Goal: Task Accomplishment & Management: Use online tool/utility

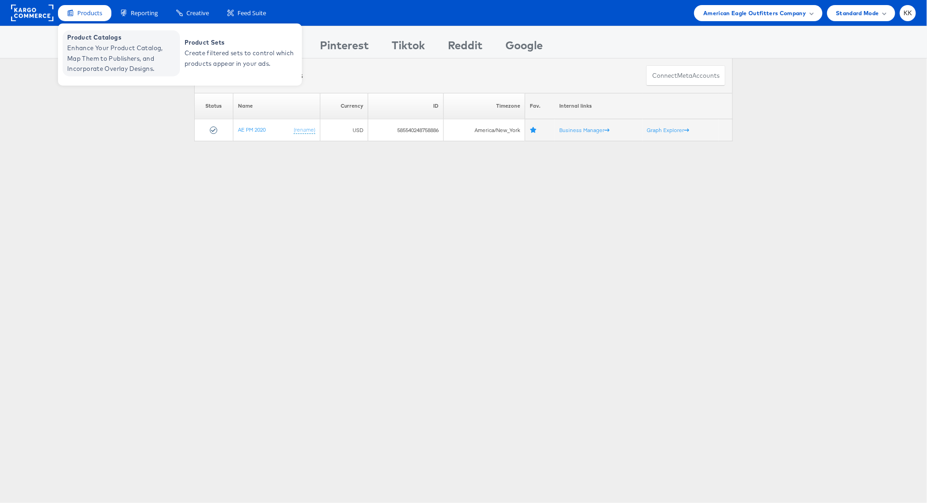
click at [87, 62] on span "Enhance Your Product Catalog, Map Them to Publishers, and Incorporate Overlay D…" at bounding box center [122, 58] width 111 height 31
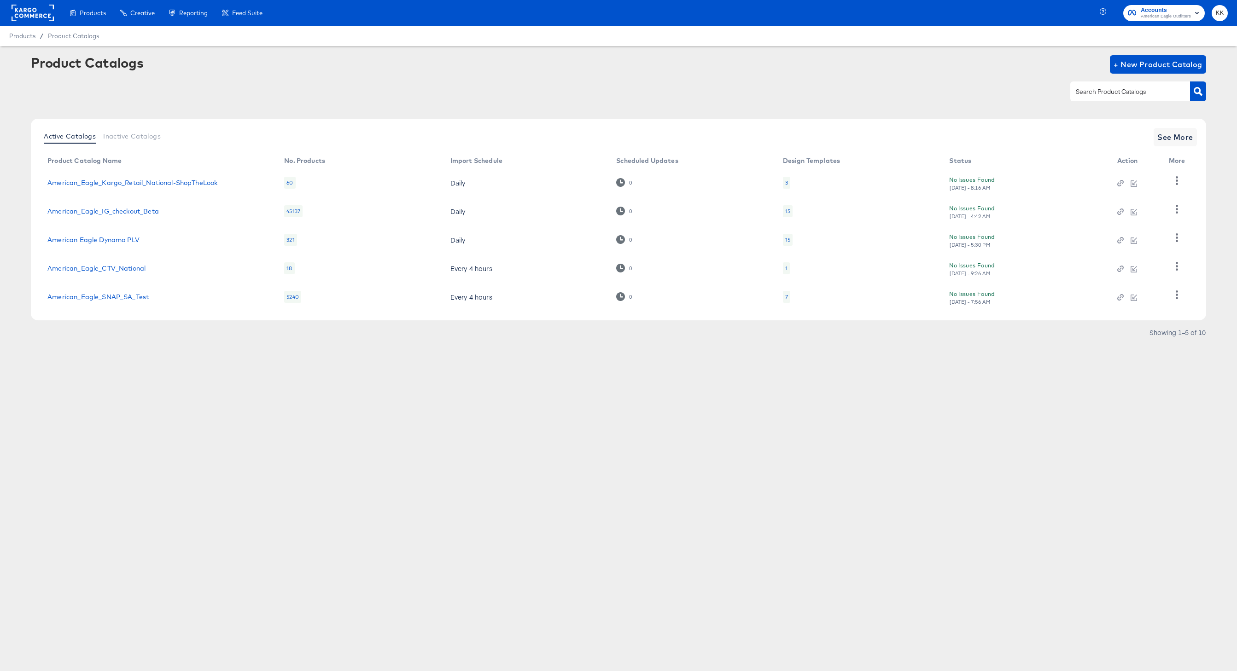
click at [132, 216] on td "American_Eagle_IG_checkout_Beta" at bounding box center [158, 211] width 237 height 29
click at [124, 209] on link "American_Eagle_IG_checkout_Beta" at bounding box center [102, 211] width 111 height 7
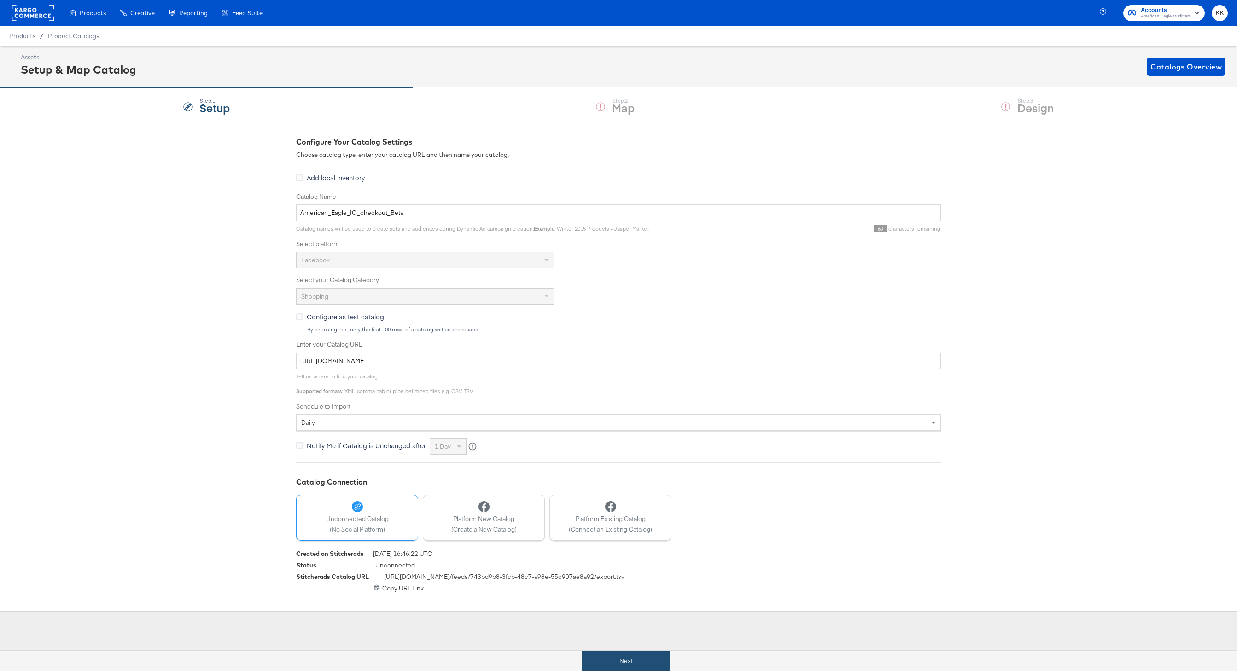
click at [624, 661] on button "Next" at bounding box center [626, 661] width 88 height 21
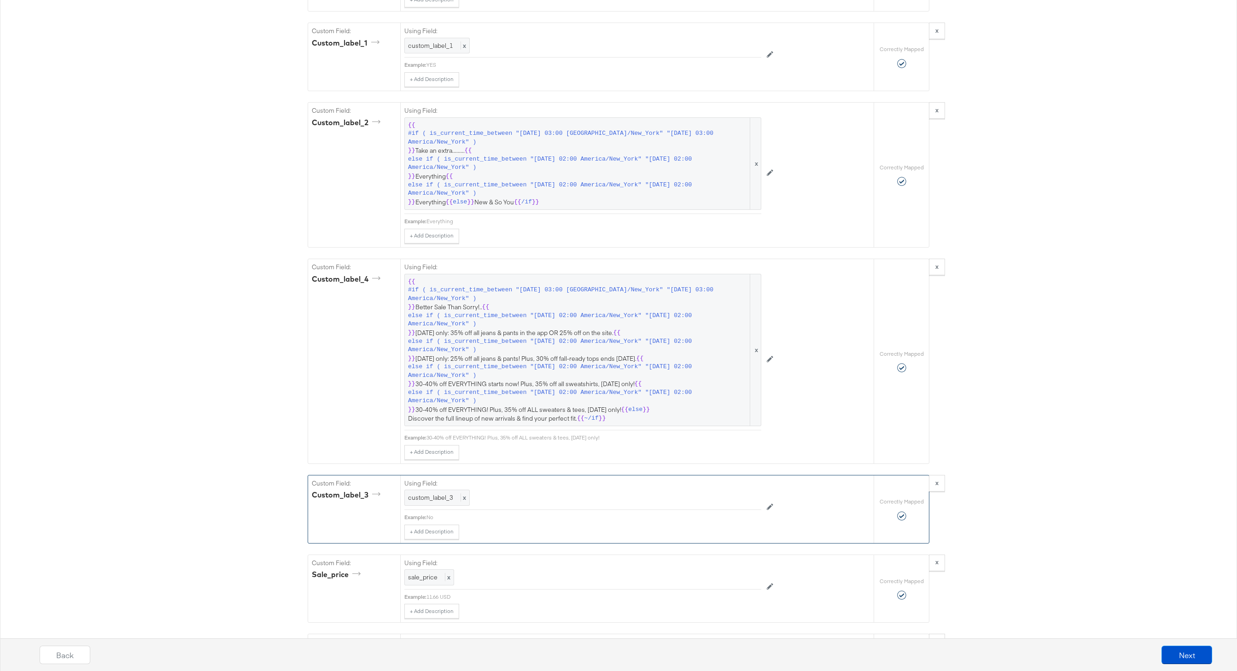
scroll to position [1287, 0]
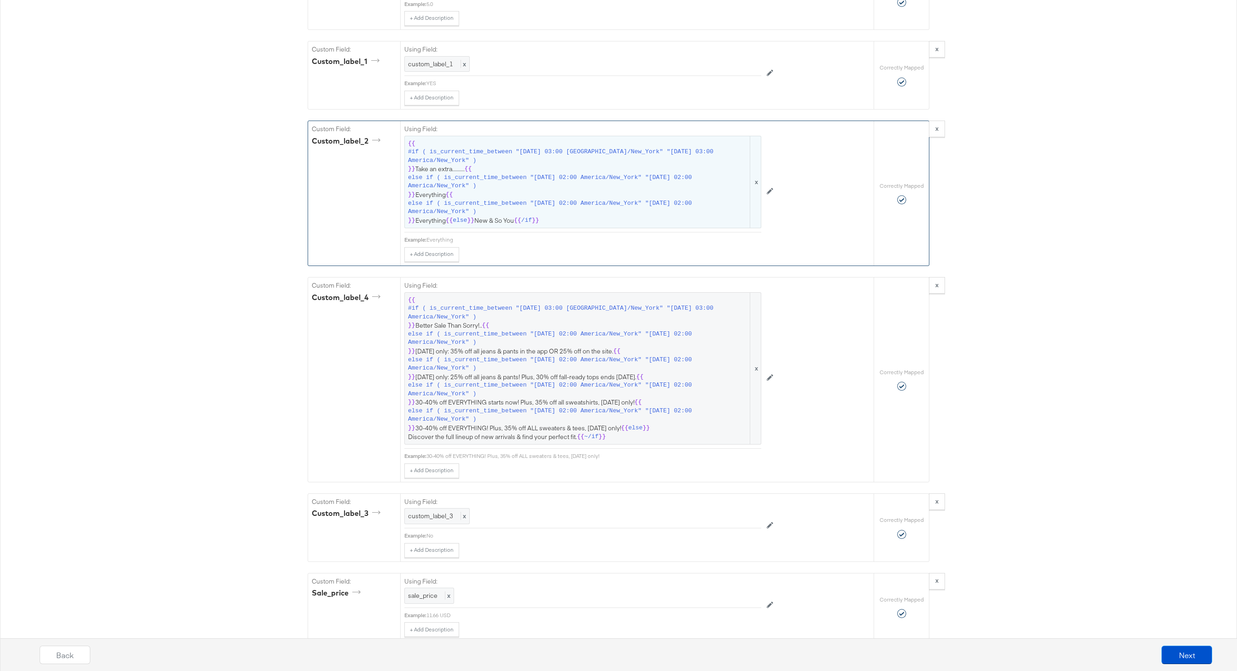
click at [547, 218] on span "{{ #if ( is_current_time_between "2024-06-28 03:00 America/New_York" "2024-06-2…" at bounding box center [583, 183] width 350 height 86
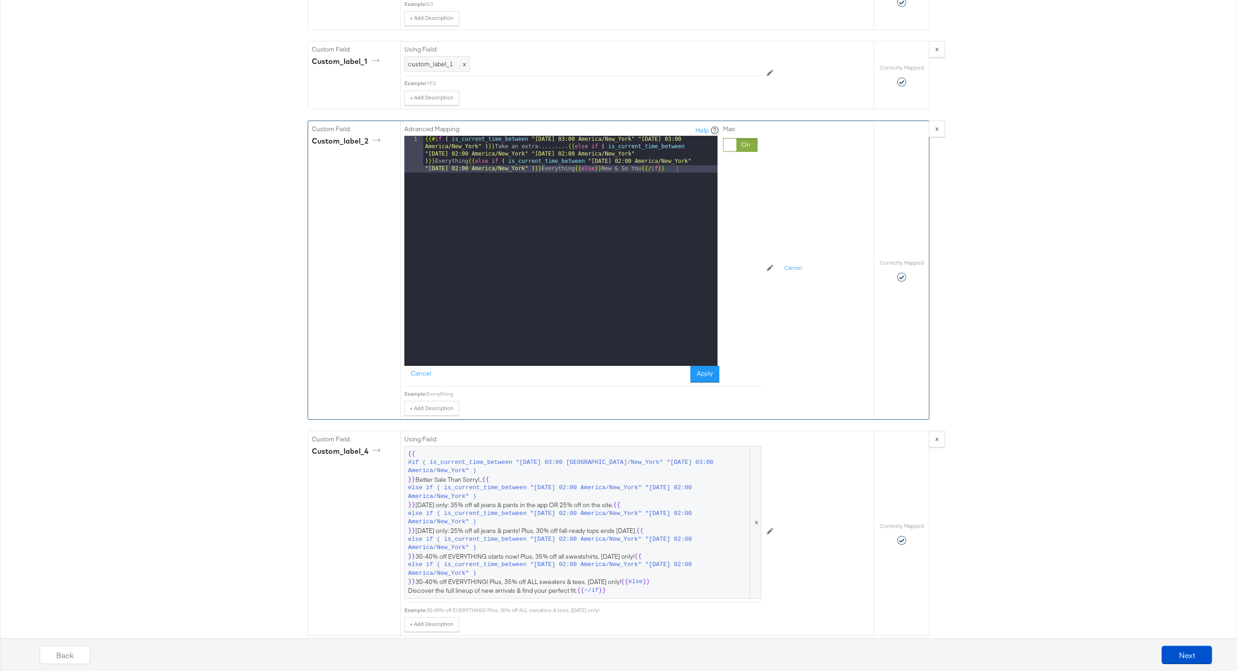
click at [615, 169] on div "{{# if ( is_current_time_between "2024-06-28 03:00 America/New_York" "2024-06-2…" at bounding box center [570, 288] width 294 height 304
click at [567, 150] on div "{{# if ( is_current_time_between "2024-06-28 03:00 America/New_York" "2024-06-2…" at bounding box center [570, 273] width 294 height 274
click at [549, 171] on div "{{# if ( is_current_time_between "2024-06-28 03:00 America/New_York" "2024-06-2…" at bounding box center [570, 262] width 294 height 252
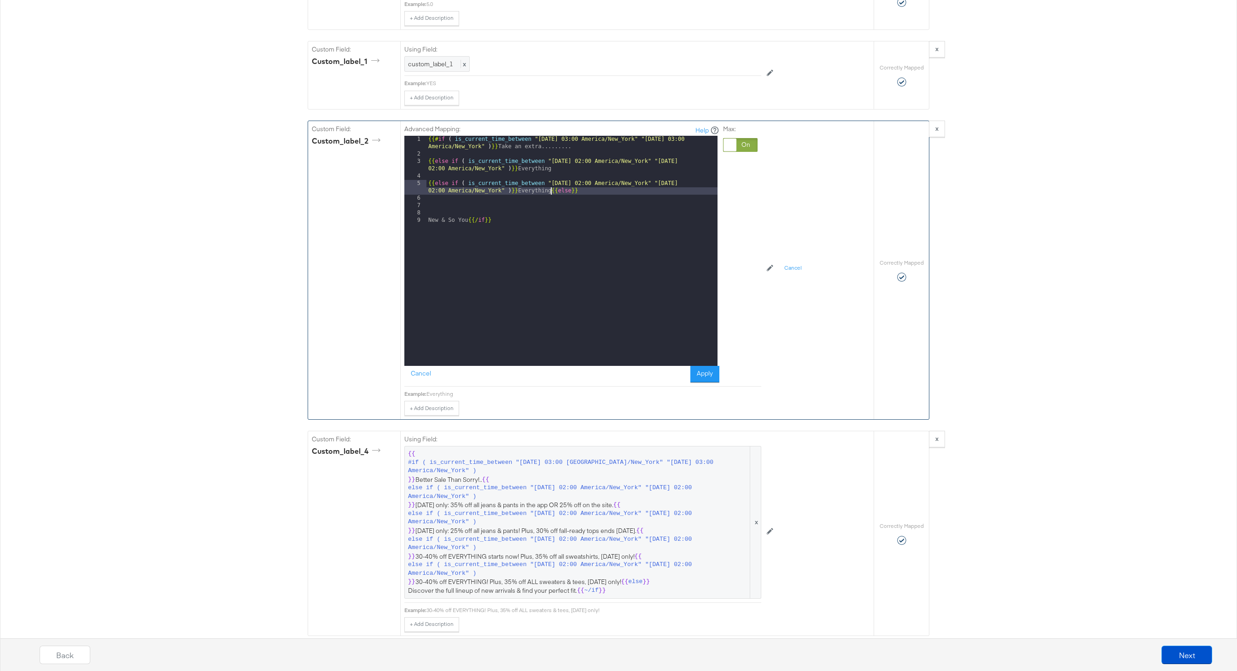
click at [553, 192] on div "{{# if ( is_current_time_between "2024-06-28 03:00 America/New_York" "2024-06-2…" at bounding box center [571, 262] width 291 height 252
click at [430, 245] on div "{{# if ( is_current_time_between "2024-06-28 03:00 America/New_York" "2024-06-2…" at bounding box center [571, 262] width 291 height 252
drag, startPoint x: 550, startPoint y: 190, endPoint x: 424, endPoint y: 189, distance: 126.6
click at [422, 189] on div "1 2 3 4 5 6 7 8 {{# if ( is_current_time_between "2024-06-28 03:00 America/New_…" at bounding box center [560, 251] width 313 height 230
click at [554, 197] on div "{{# if ( is_current_time_between "2024-06-28 03:00 America/New_York" "2024-06-2…" at bounding box center [570, 262] width 294 height 252
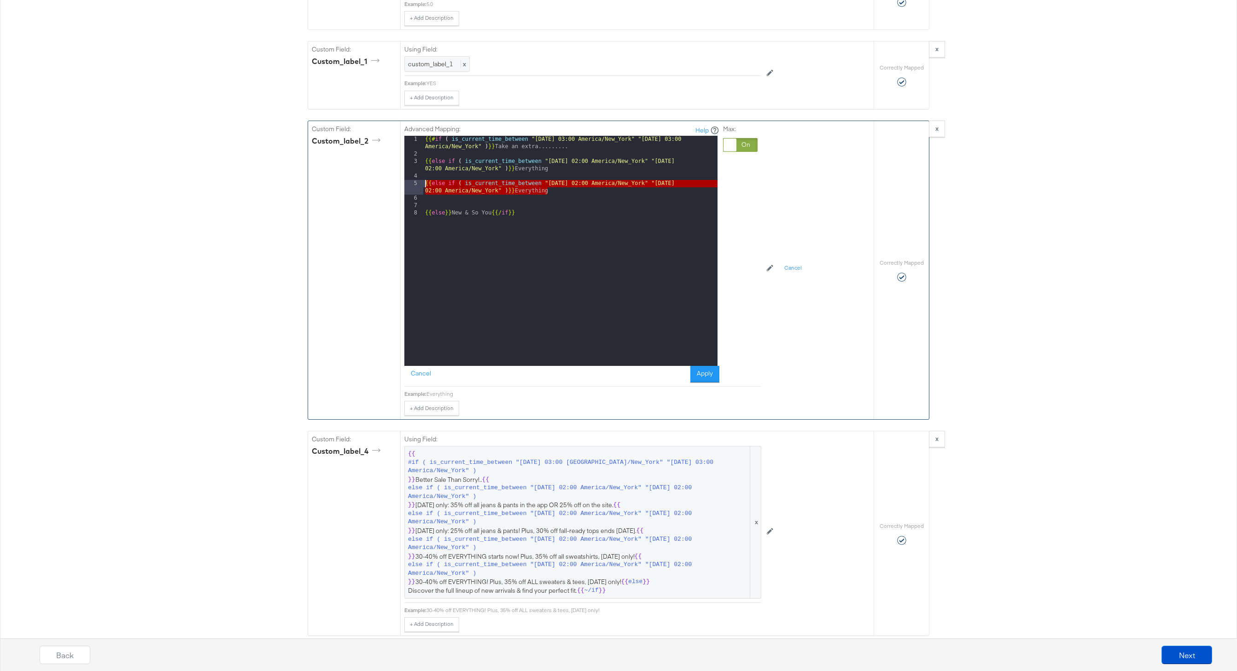
drag, startPoint x: 548, startPoint y: 192, endPoint x: 414, endPoint y: 186, distance: 134.2
click at [414, 186] on div "1 2 3 4 5 6 7 8 {{# if ( is_current_time_between "2024-06-28 03:00 America/New_…" at bounding box center [560, 251] width 313 height 230
click at [551, 195] on div "{{# if ( is_current_time_between "2024-06-28 03:00 America/New_York" "2024-06-2…" at bounding box center [570, 262] width 294 height 252
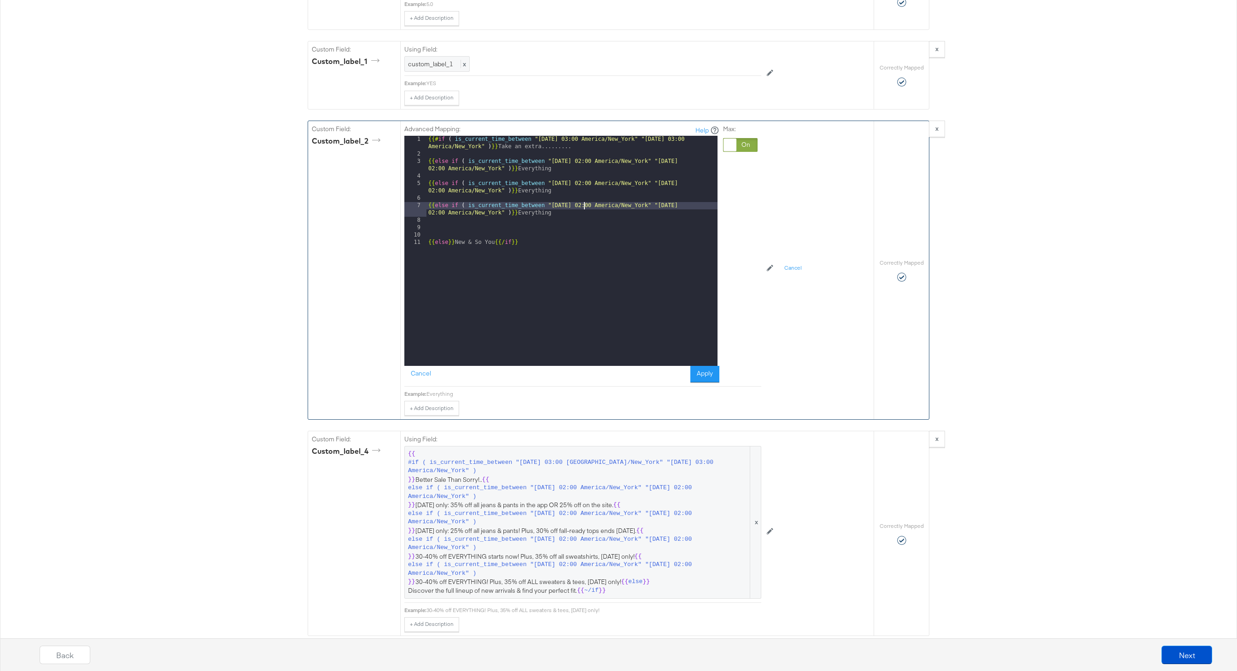
click at [583, 205] on div "{{# if ( is_current_time_between "2024-06-28 03:00 America/New_York" "2024-06-2…" at bounding box center [571, 262] width 291 height 252
click at [702, 206] on div "{{# if ( is_current_time_between "2024-06-28 03:00 America/New_York" "2024-06-2…" at bounding box center [571, 262] width 291 height 252
drag, startPoint x: 561, startPoint y: 213, endPoint x: 525, endPoint y: 213, distance: 36.4
click at [525, 213] on div "{{# if ( is_current_time_between "2024-06-28 03:00 America/New_York" "2024-06-2…" at bounding box center [571, 262] width 291 height 252
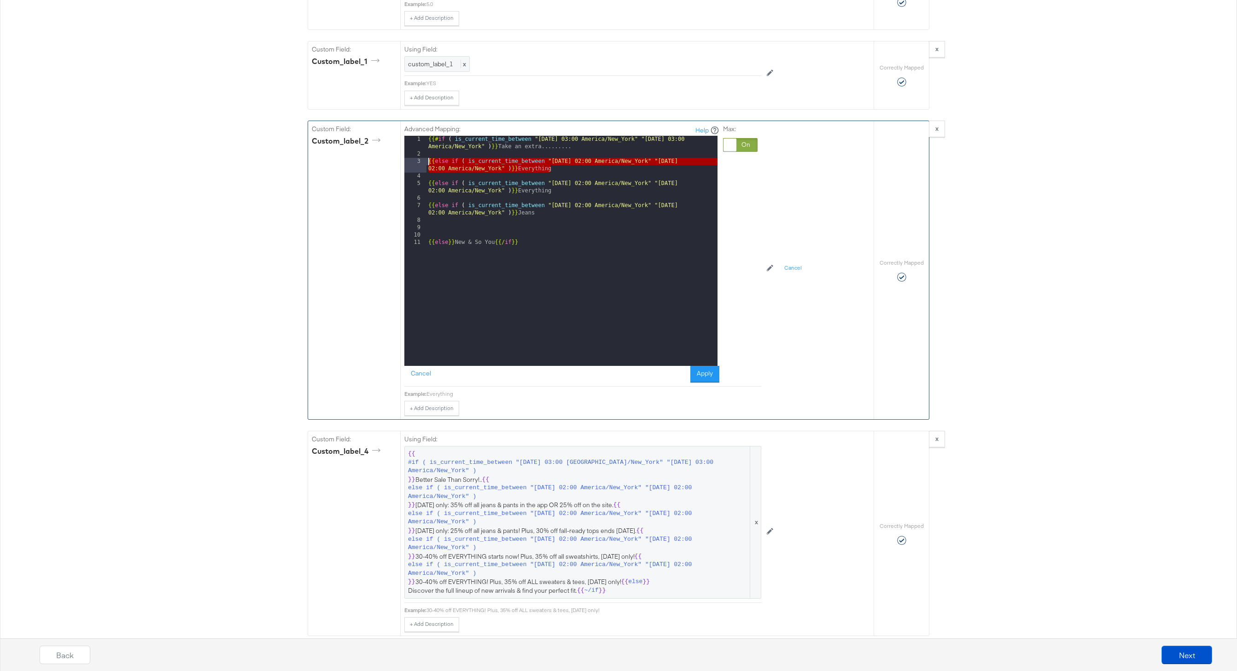
drag, startPoint x: 559, startPoint y: 167, endPoint x: 419, endPoint y: 163, distance: 139.6
click at [419, 163] on div "1 2 3 4 5 6 7 8 9 10 11 {{# if ( is_current_time_between "2024-06-28 03:00 Amer…" at bounding box center [560, 251] width 313 height 230
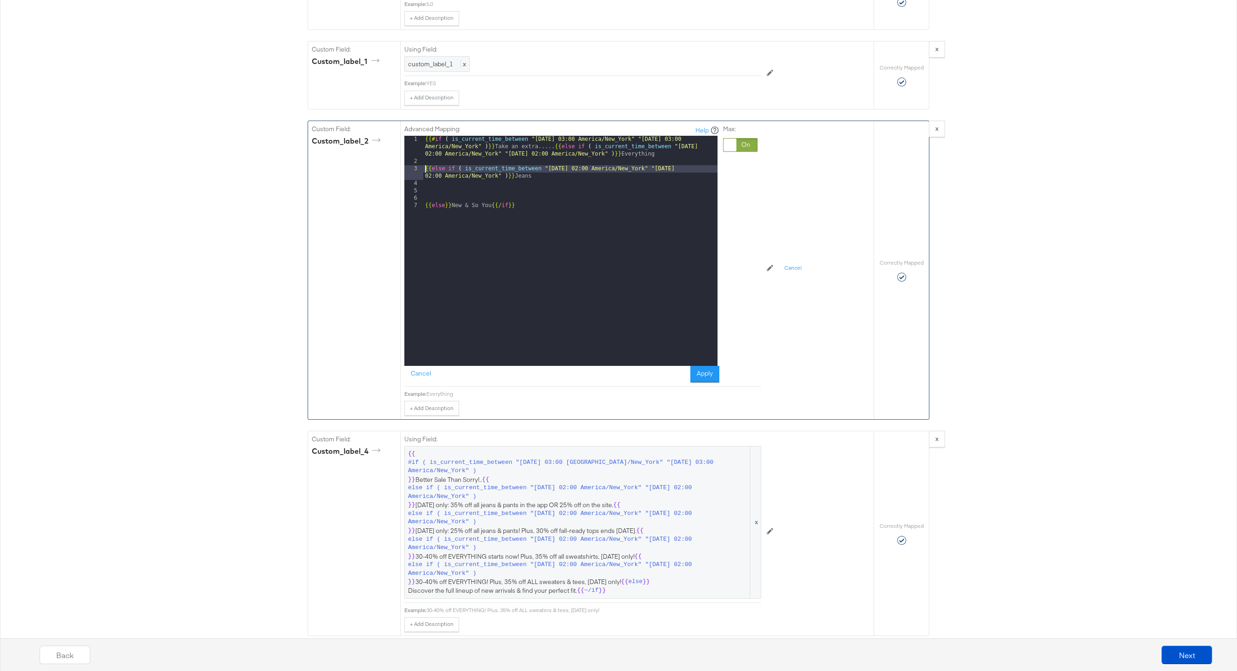
click at [425, 169] on div "{{# if ( is_current_time_between "2024-06-28 03:00 America/New_York" "2024-06-2…" at bounding box center [570, 266] width 294 height 260
click at [425, 200] on div "{{# if ( is_current_time_between "2024-06-28 03:00 America/New_York" "2024-06-2…" at bounding box center [570, 273] width 294 height 274
click at [699, 370] on button "Apply" at bounding box center [704, 374] width 29 height 17
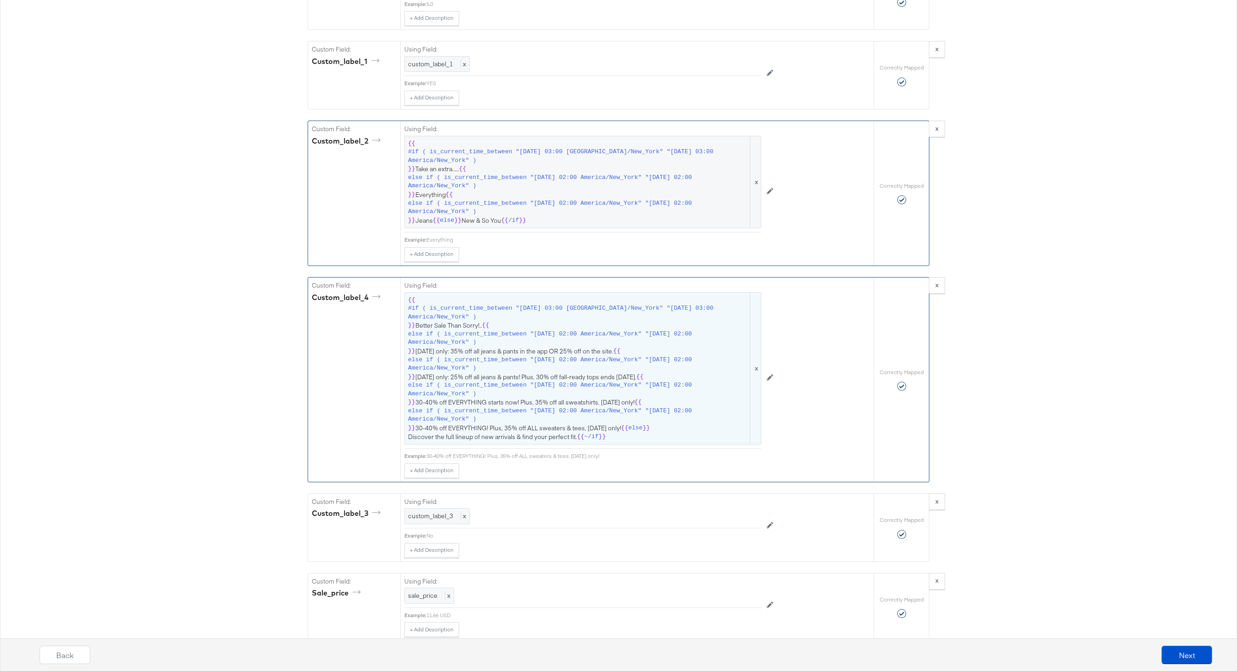
click at [563, 368] on span "else if ( is_current_time_between "2025-09-10 02:00 America/New_York" "2025-09-…" at bounding box center [578, 364] width 340 height 17
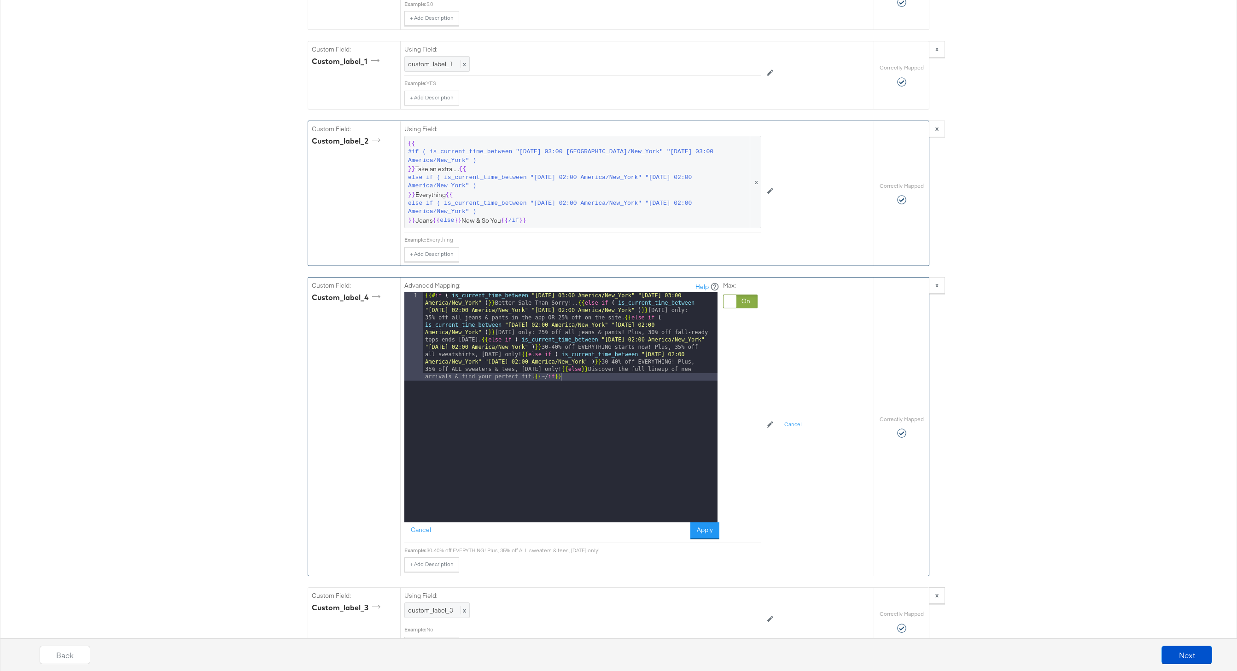
click at [534, 378] on div "{{# if ( is_current_time_between "2024-06-11 03:00 America/New_York" "2024-06-1…" at bounding box center [570, 495] width 294 height 407
click at [560, 369] on div "{{# if ( is_current_time_between "2024-06-11 03:00 America/New_York" "2024-06-1…" at bounding box center [570, 495] width 294 height 407
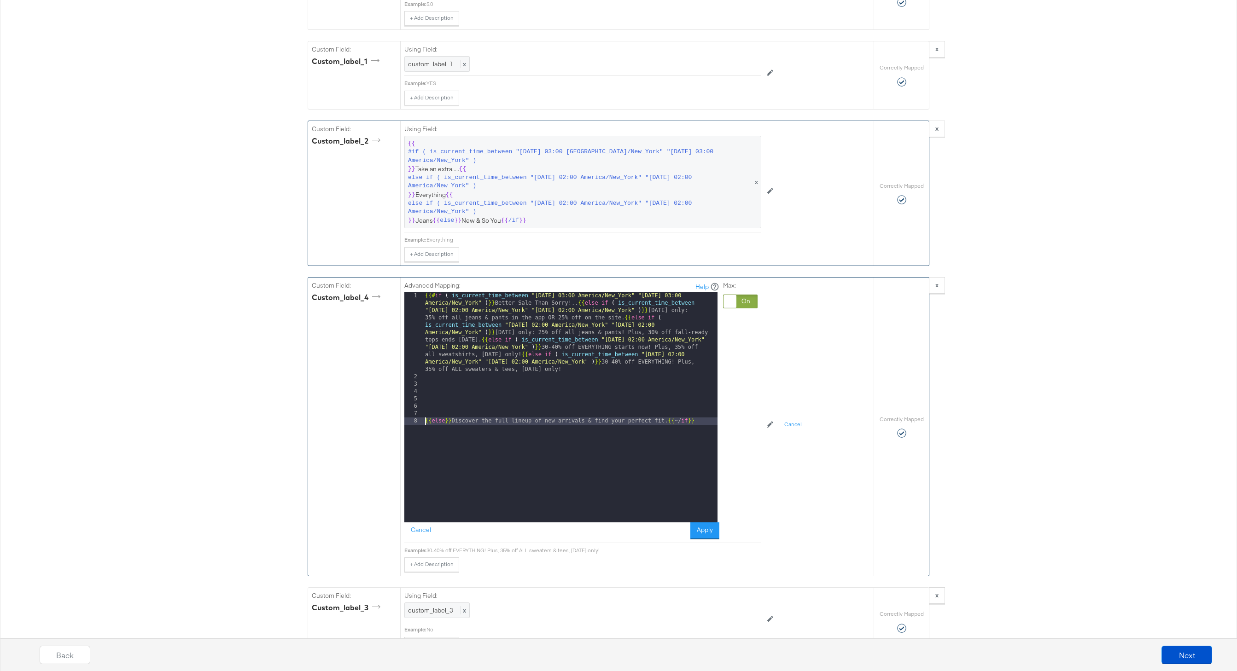
click at [577, 304] on div "{{# if ( is_current_time_between "2024-06-11 03:00 America/New_York" "2024-06-1…" at bounding box center [570, 451] width 294 height 319
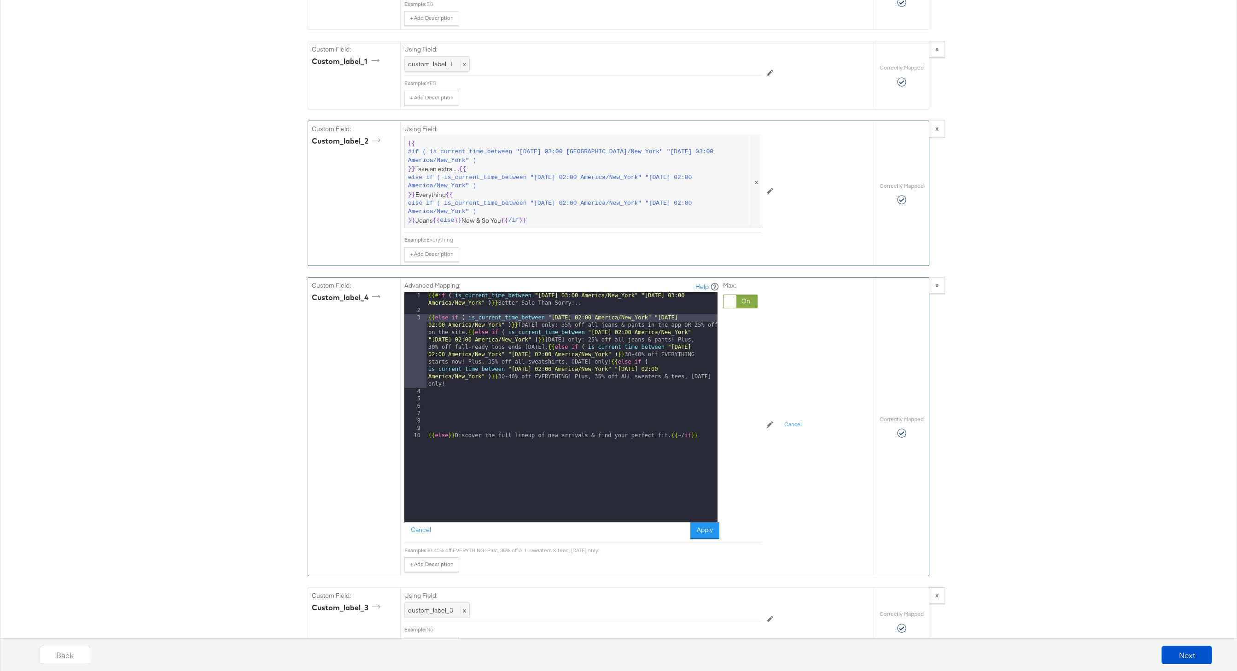
click at [469, 336] on div "{{# if ( is_current_time_between "2024-06-11 03:00 America/New_York" "2024-06-1…" at bounding box center [571, 418] width 291 height 252
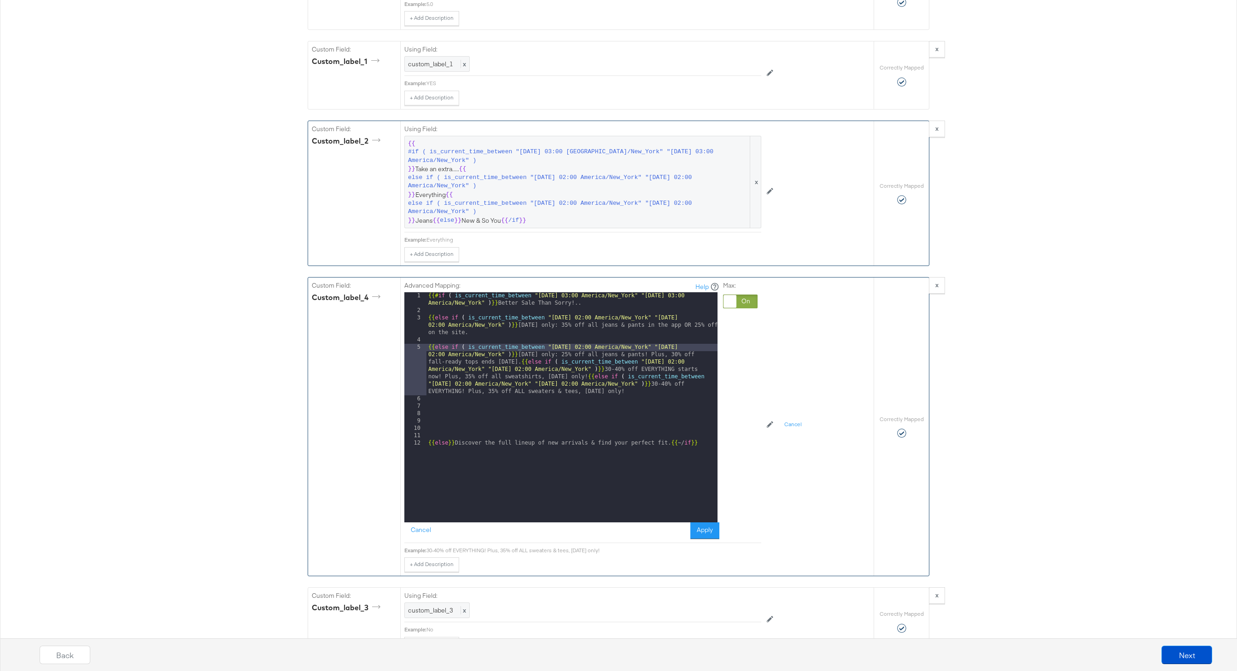
click at [517, 363] on div "{{# if ( is_current_time_between "2024-06-11 03:00 America/New_York" "2024-06-1…" at bounding box center [571, 418] width 291 height 252
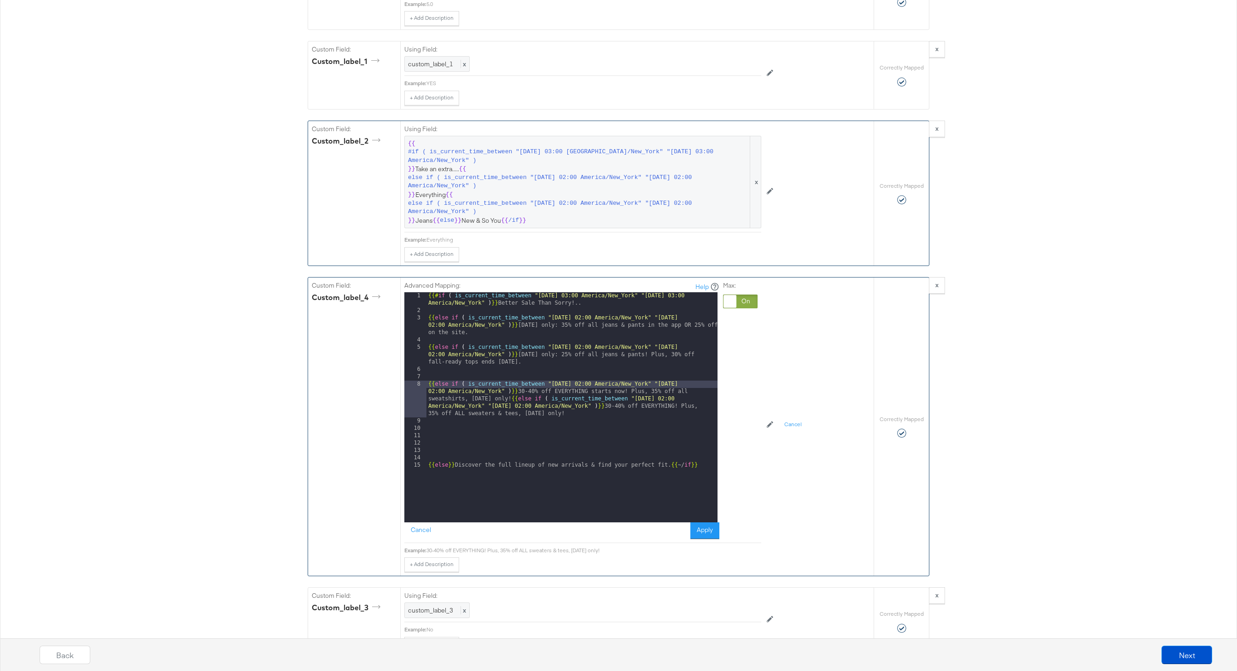
click at [508, 402] on div "{{# if ( is_current_time_between "2024-06-11 03:00 America/New_York" "2024-06-1…" at bounding box center [571, 418] width 291 height 252
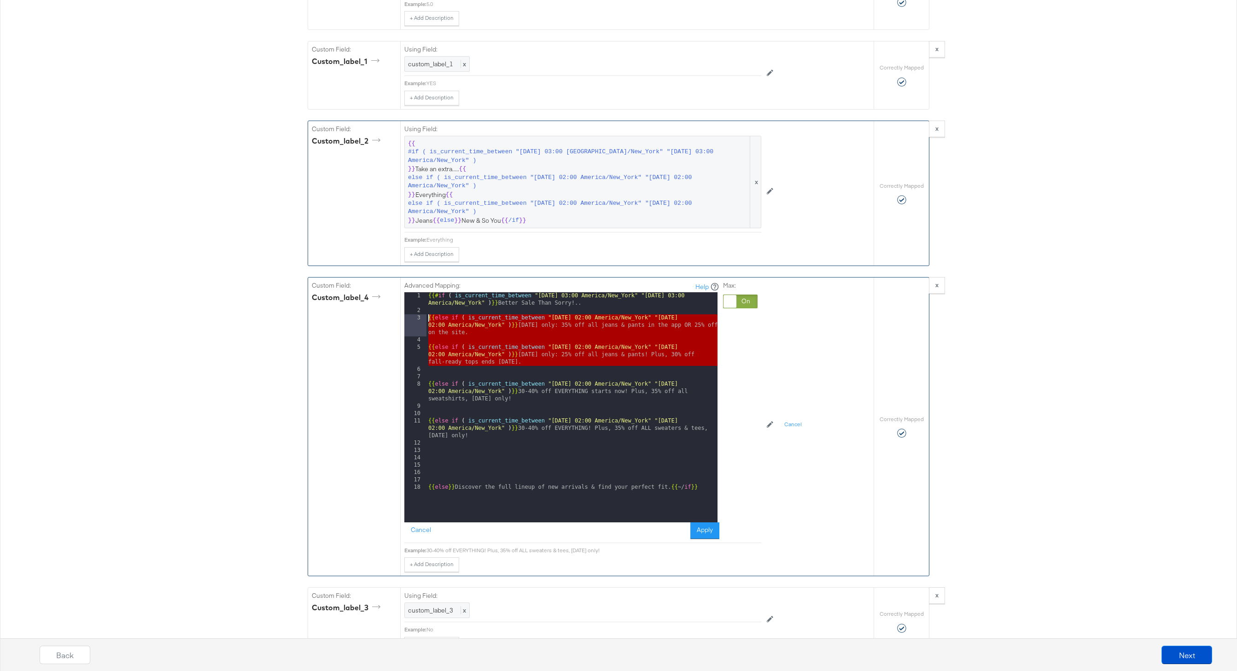
drag, startPoint x: 524, startPoint y: 367, endPoint x: 409, endPoint y: 313, distance: 126.3
click at [409, 313] on div "1 2 3 4 5 6 7 8 9 10 11 12 13 14 15 16 17 18 {{# if ( is_current_time_between "…" at bounding box center [560, 407] width 313 height 230
click at [492, 344] on div "{{# if ( is_current_time_between "2024-06-11 03:00 America/New_York" "2024-06-1…" at bounding box center [571, 418] width 291 height 252
drag, startPoint x: 522, startPoint y: 362, endPoint x: 418, endPoint y: 317, distance: 113.3
click at [418, 317] on div "1 2 3 4 5 6 7 8 9 10 11 12 13 14 15 16 17 18 {{# if ( is_current_time_between "…" at bounding box center [560, 407] width 313 height 230
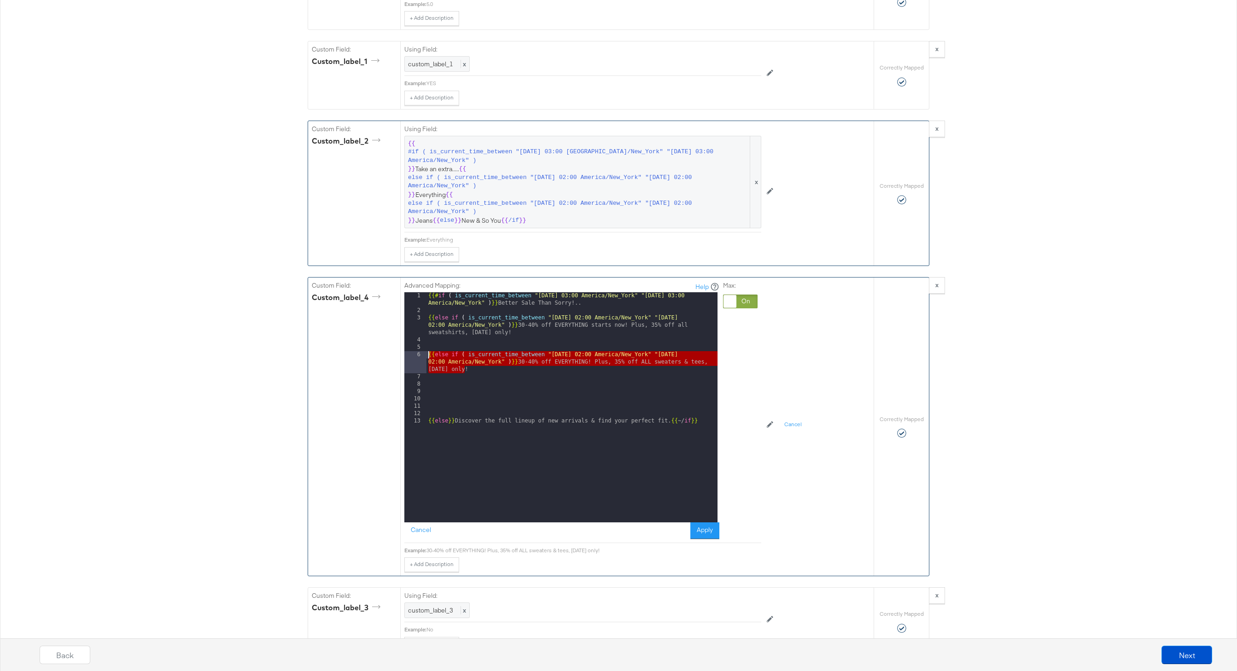
drag, startPoint x: 471, startPoint y: 370, endPoint x: 410, endPoint y: 353, distance: 62.7
click at [410, 353] on div "1 2 3 4 5 6 7 8 9 10 11 12 13 {{# if ( is_current_time_between "2024-06-11 03:0…" at bounding box center [560, 407] width 313 height 230
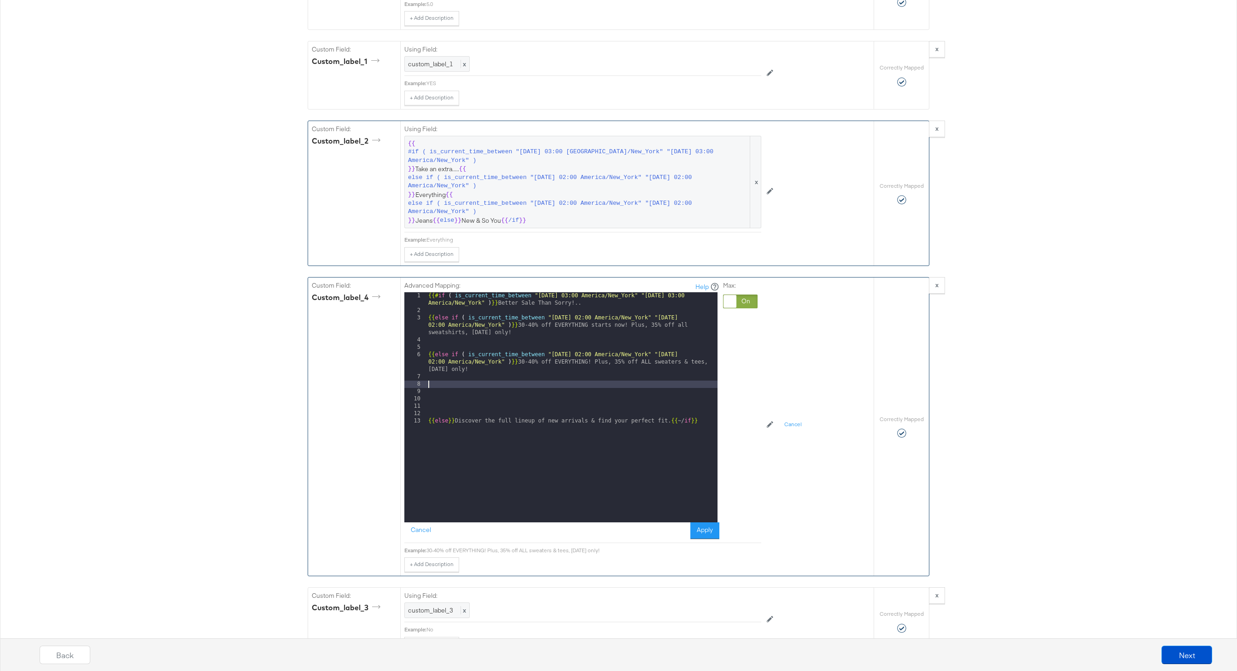
click at [448, 386] on div "{{# if ( is_current_time_between "2024-06-11 03:00 America/New_York" "2024-06-1…" at bounding box center [571, 418] width 291 height 252
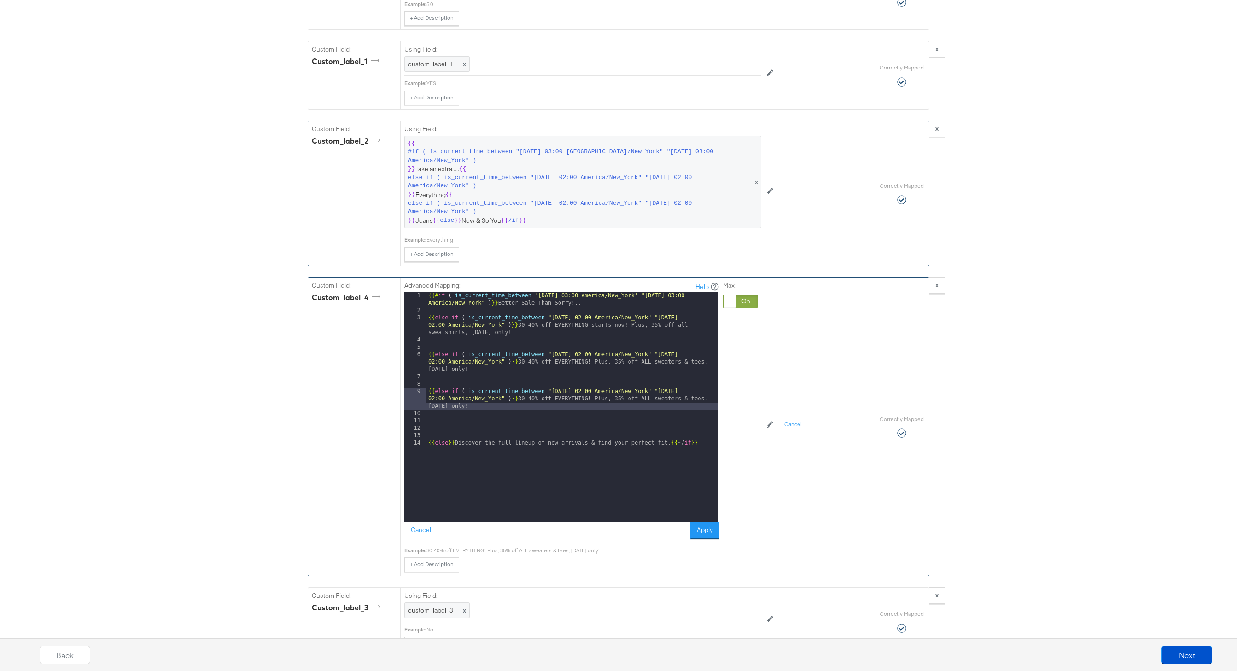
click at [583, 391] on div "{{# if ( is_current_time_between "2024-06-11 03:00 America/New_York" "2024-06-1…" at bounding box center [571, 418] width 291 height 252
click at [705, 392] on div "{{# if ( is_current_time_between "2024-06-11 03:00 America/New_York" "2024-06-1…" at bounding box center [571, 418] width 291 height 252
drag, startPoint x: 522, startPoint y: 408, endPoint x: 522, endPoint y: 402, distance: 6.0
click at [522, 402] on div "{{# if ( is_current_time_between "2024-06-11 03:00 America/New_York" "2024-06-1…" at bounding box center [571, 418] width 291 height 252
click at [524, 399] on div "{{# if ( is_current_time_between "2024-06-11 03:00 America/New_York" "2024-06-1…" at bounding box center [571, 418] width 291 height 252
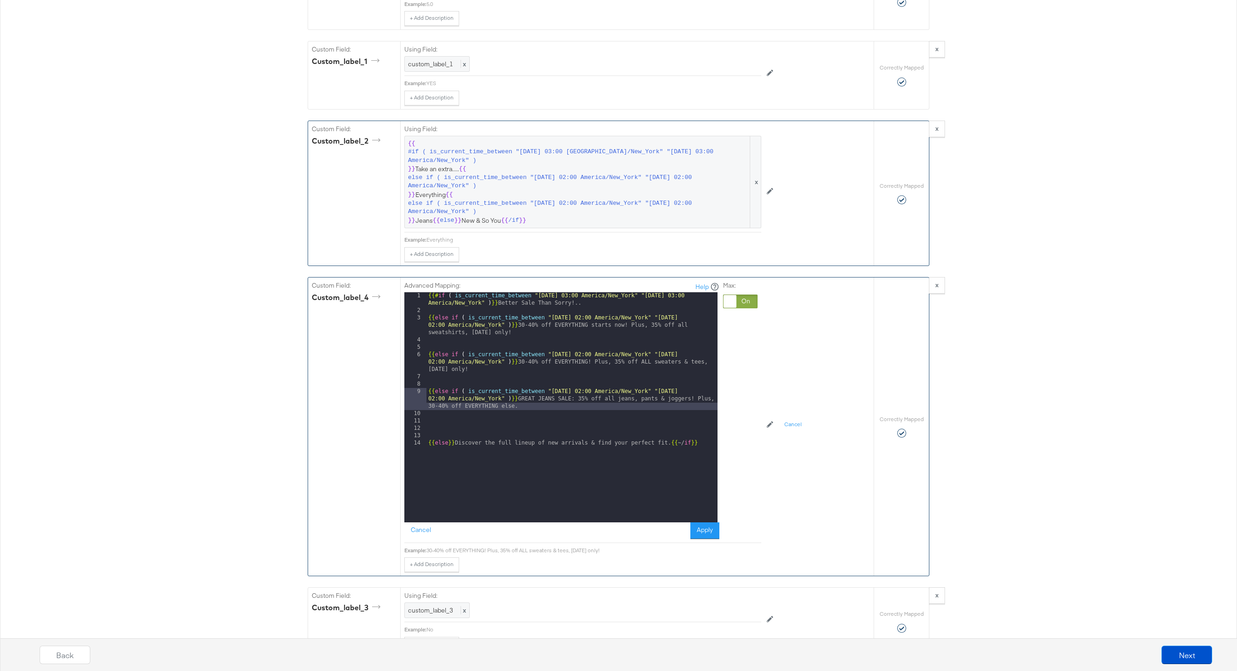
click at [524, 346] on div "{{# if ( is_current_time_between "2024-06-11 03:00 America/New_York" "2024-06-1…" at bounding box center [571, 418] width 291 height 252
drag, startPoint x: 427, startPoint y: 318, endPoint x: 427, endPoint y: 334, distance: 16.1
click at [427, 318] on div "{{# if ( is_current_time_between "2024-06-11 03:00 America/New_York" "2024-06-1…" at bounding box center [571, 418] width 291 height 252
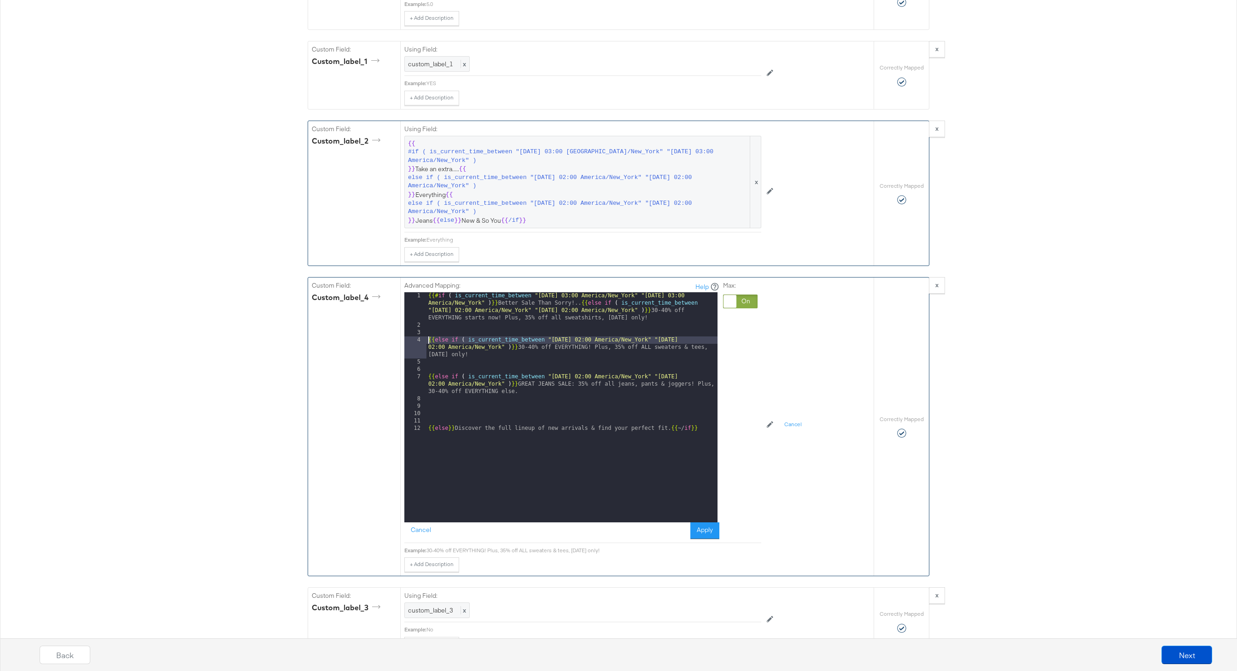
click at [428, 343] on div "{{# if ( is_current_time_between "2024-06-11 03:00 America/New_York" "2024-06-1…" at bounding box center [571, 425] width 291 height 267
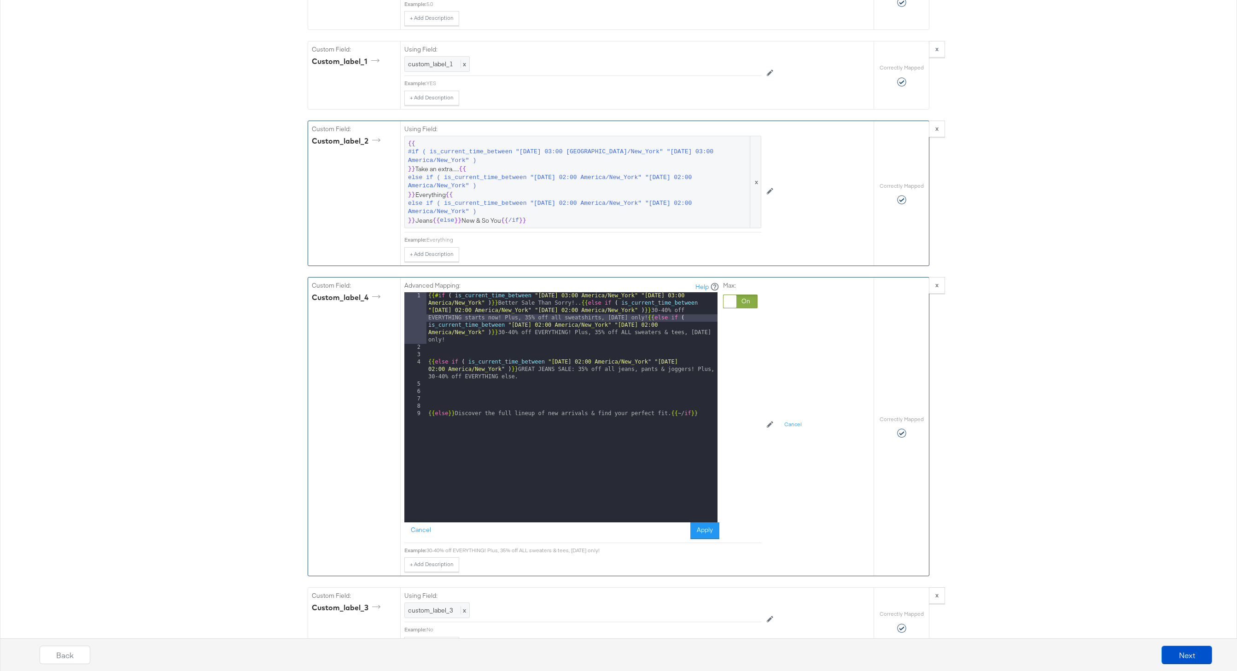
click at [429, 366] on div "{{# if ( is_current_time_between "2024-06-11 03:00 America/New_York" "2024-06-1…" at bounding box center [571, 436] width 291 height 289
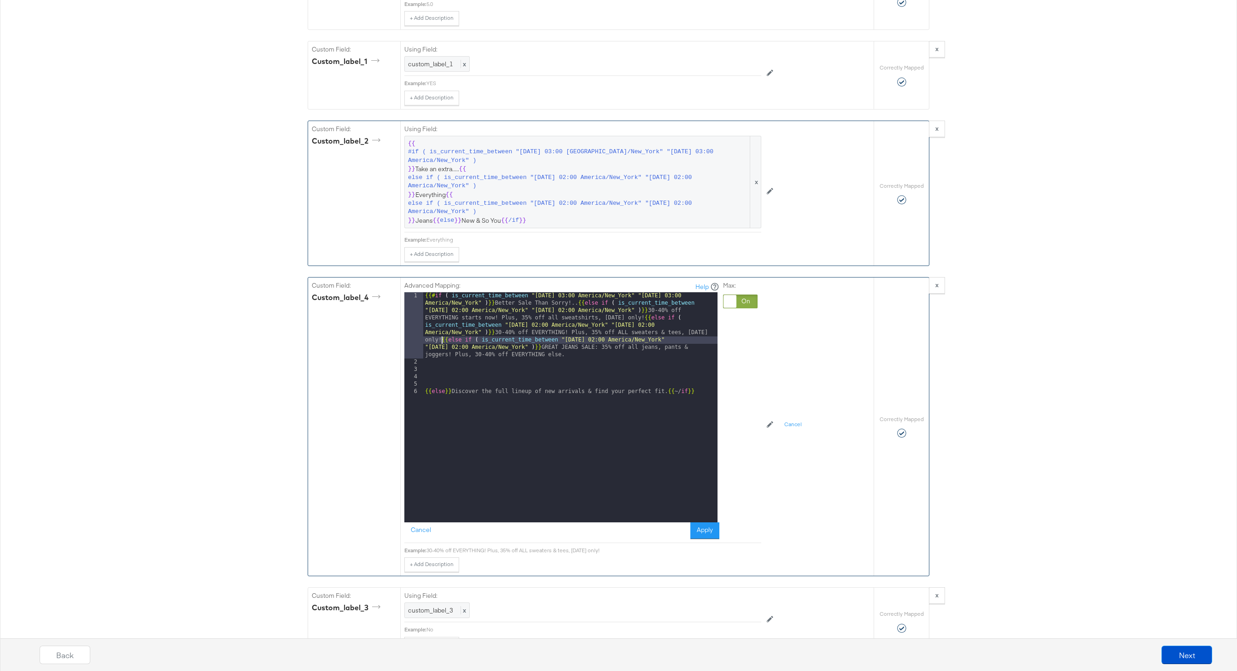
click at [424, 392] on div "{{# if ( is_current_time_between "2024-06-11 03:00 America/New_York" "2024-06-1…" at bounding box center [570, 444] width 294 height 304
click at [712, 527] on button "Apply" at bounding box center [704, 531] width 29 height 17
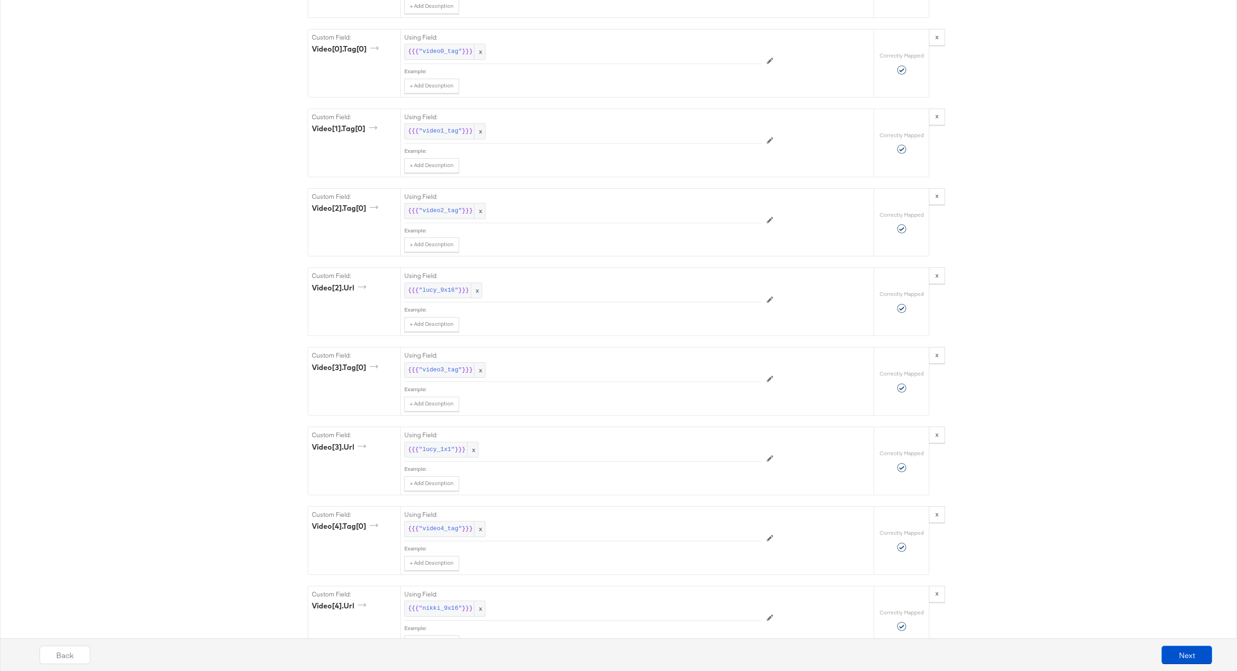
scroll to position [4074, 0]
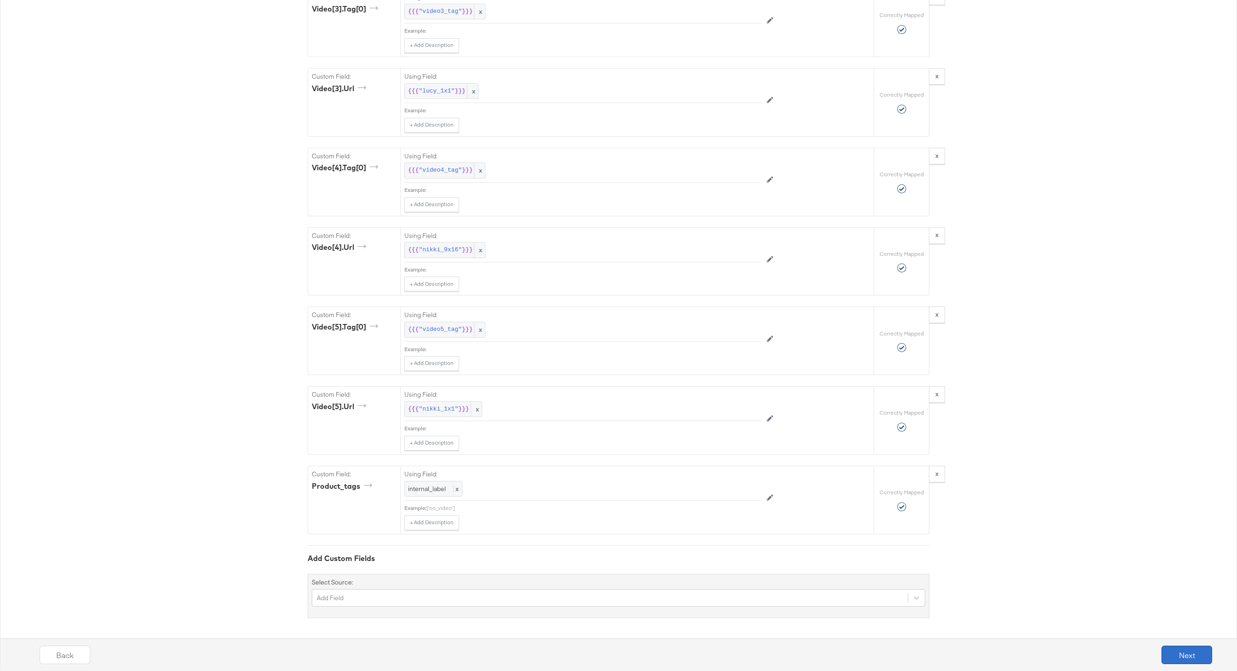
click at [1182, 657] on button "Next" at bounding box center [1186, 655] width 51 height 18
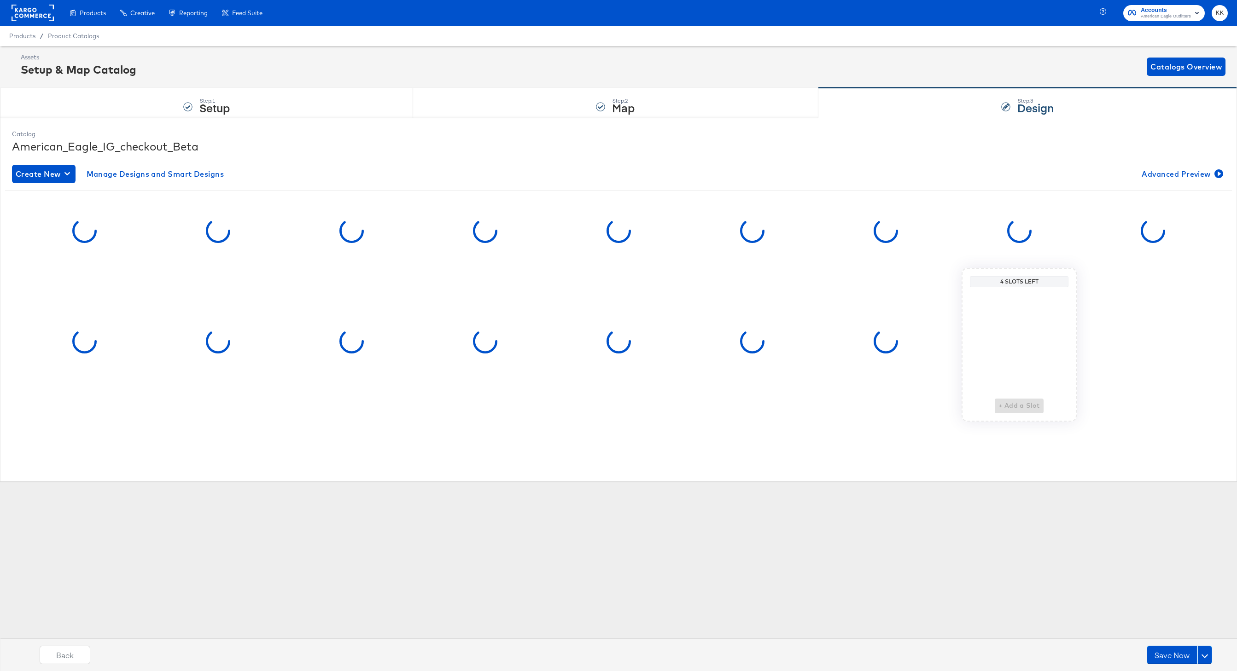
scroll to position [0, 0]
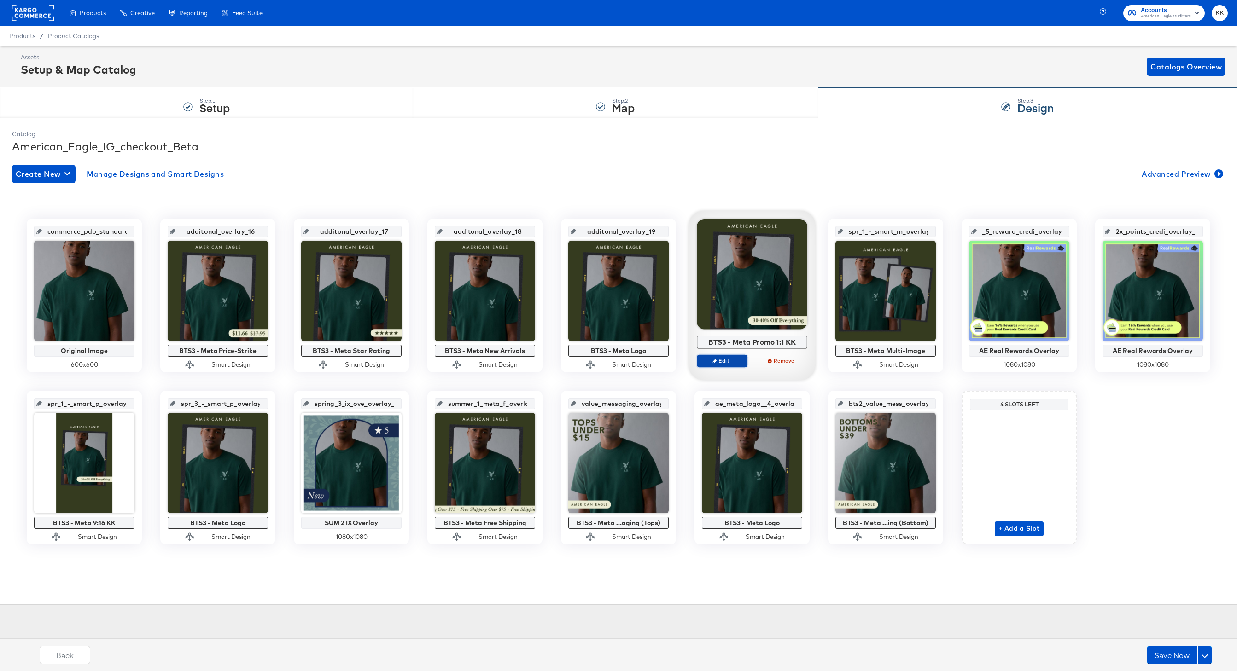
click at [728, 359] on span "Edit" at bounding box center [722, 360] width 42 height 7
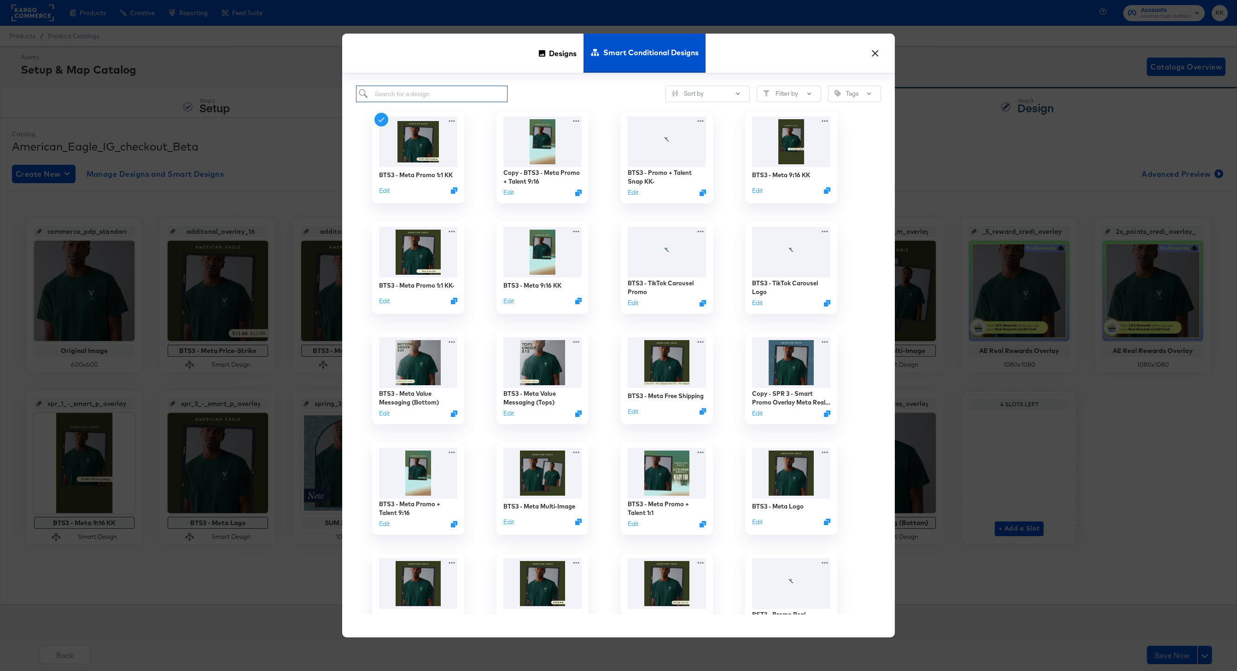
click at [410, 95] on input "search" at bounding box center [432, 94] width 152 height 17
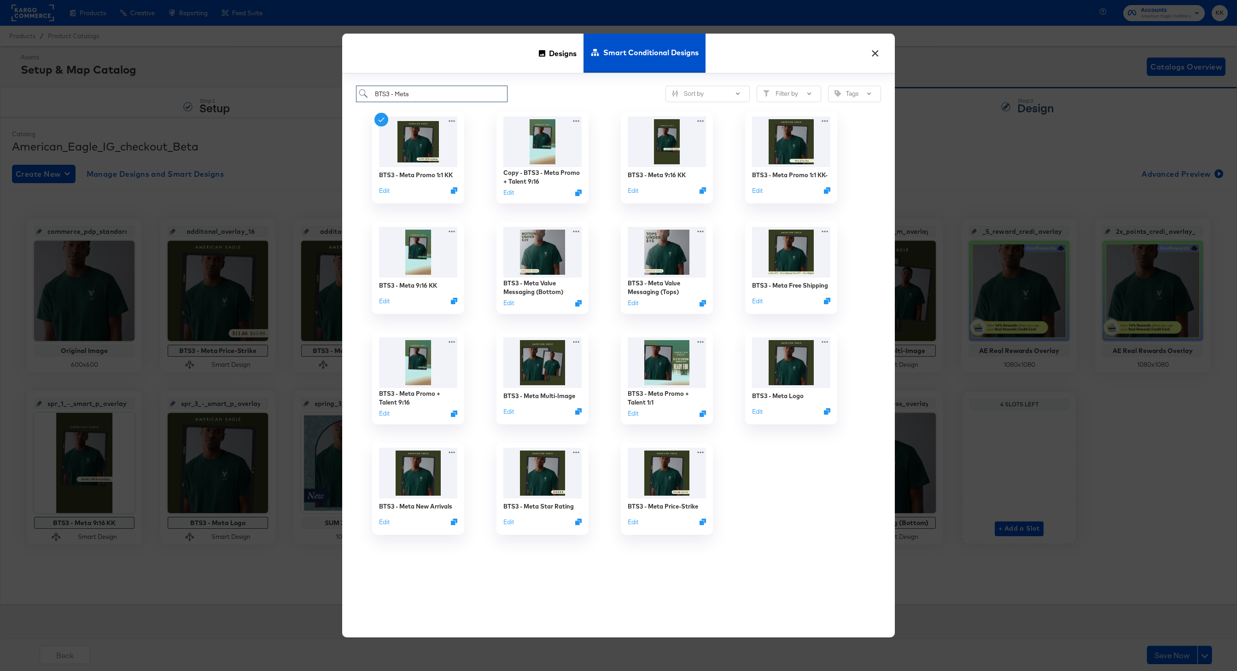
type input "BTS3 - Meta"
click at [541, 89] on div "BTS3 - Meta Sort by Filter by Tags" at bounding box center [618, 94] width 525 height 17
click at [798, 176] on div "BTS3 - Meta Promo 1:1 KK-" at bounding box center [789, 176] width 79 height 9
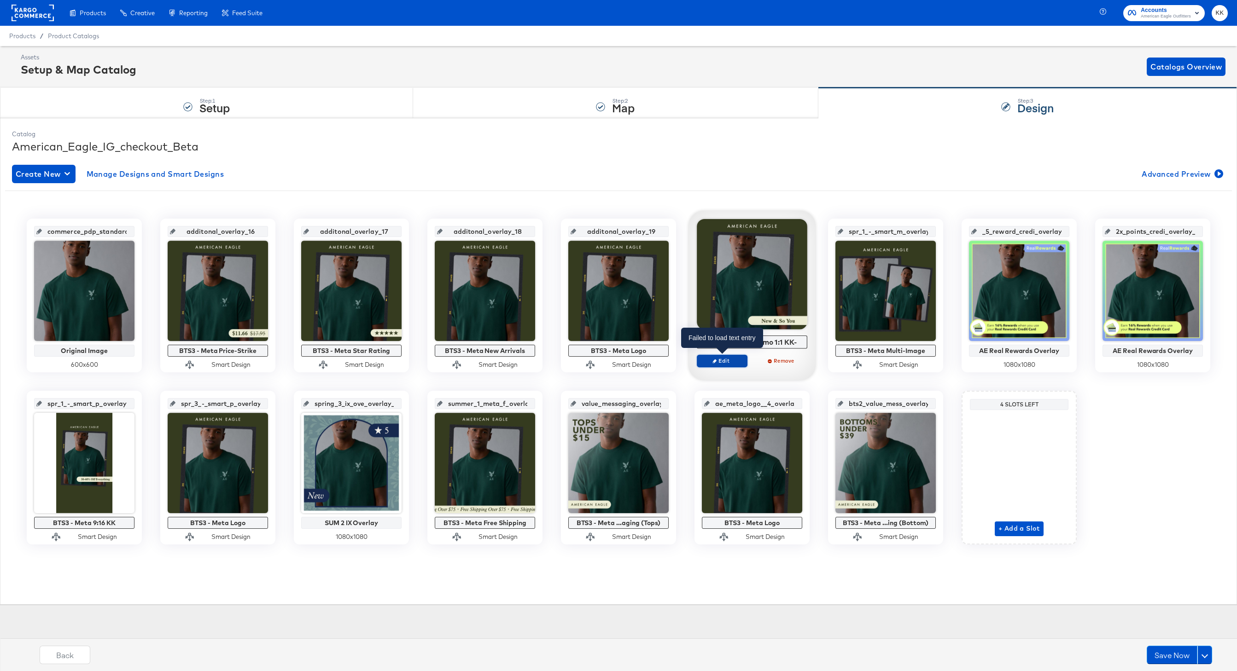
click at [715, 359] on icon "button" at bounding box center [714, 361] width 4 height 4
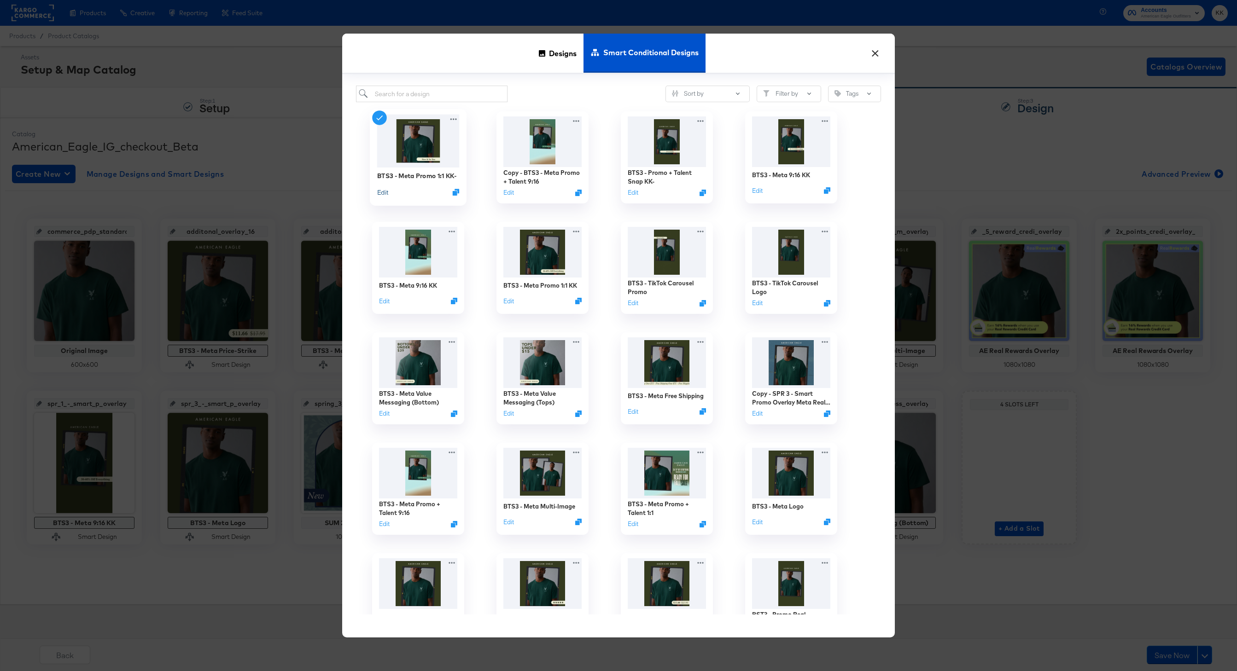
click at [379, 194] on button "Edit" at bounding box center [382, 192] width 11 height 9
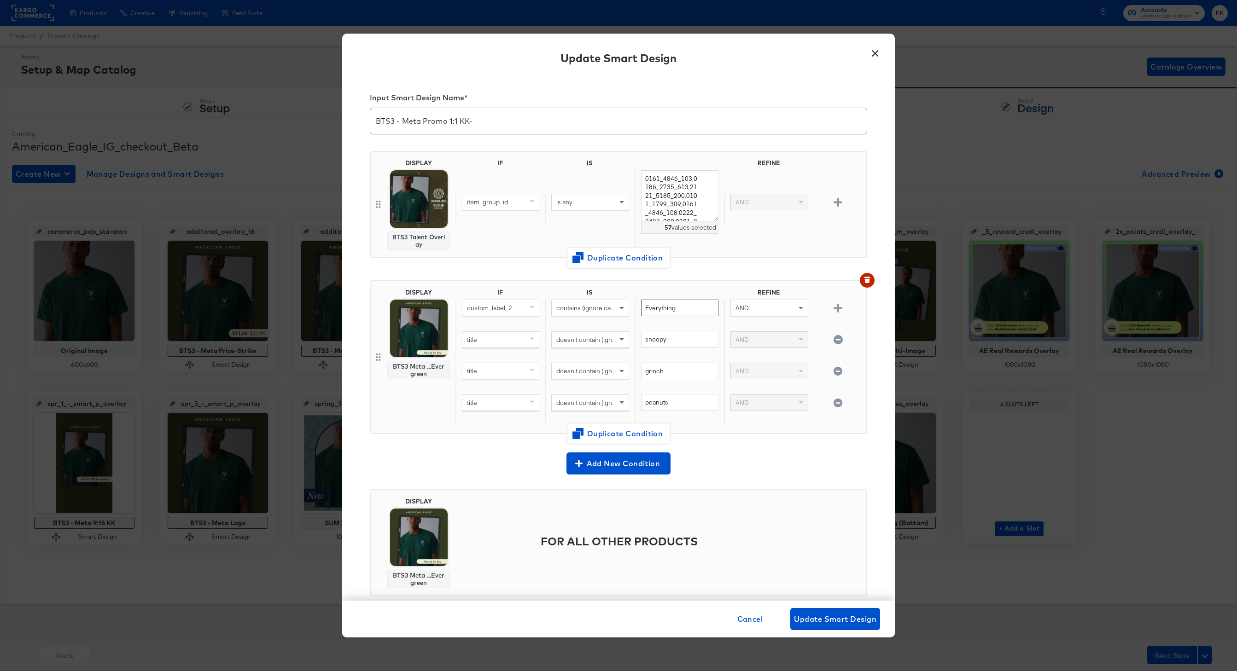
drag, startPoint x: 689, startPoint y: 309, endPoint x: 628, endPoint y: 309, distance: 61.2
click at [628, 309] on div "custom_label_2 contains (ignore case) Everything AND" at bounding box center [658, 316] width 407 height 32
type input "Jeans"
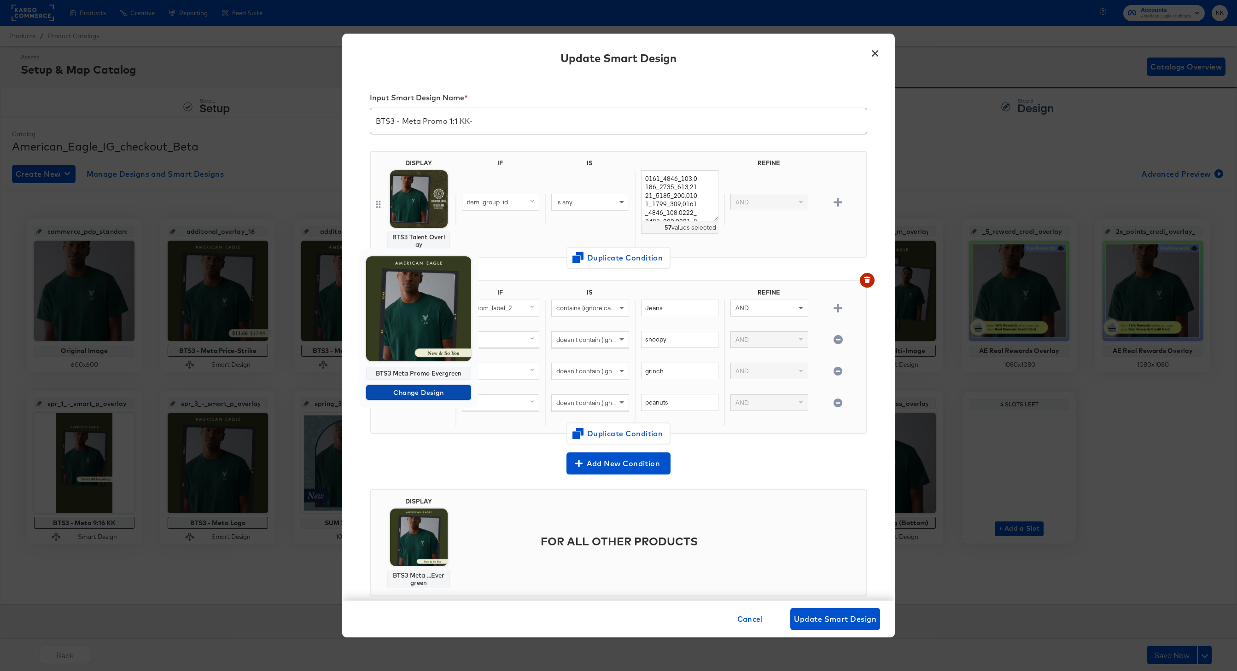
click at [426, 393] on span "Change Design" at bounding box center [419, 393] width 98 height 12
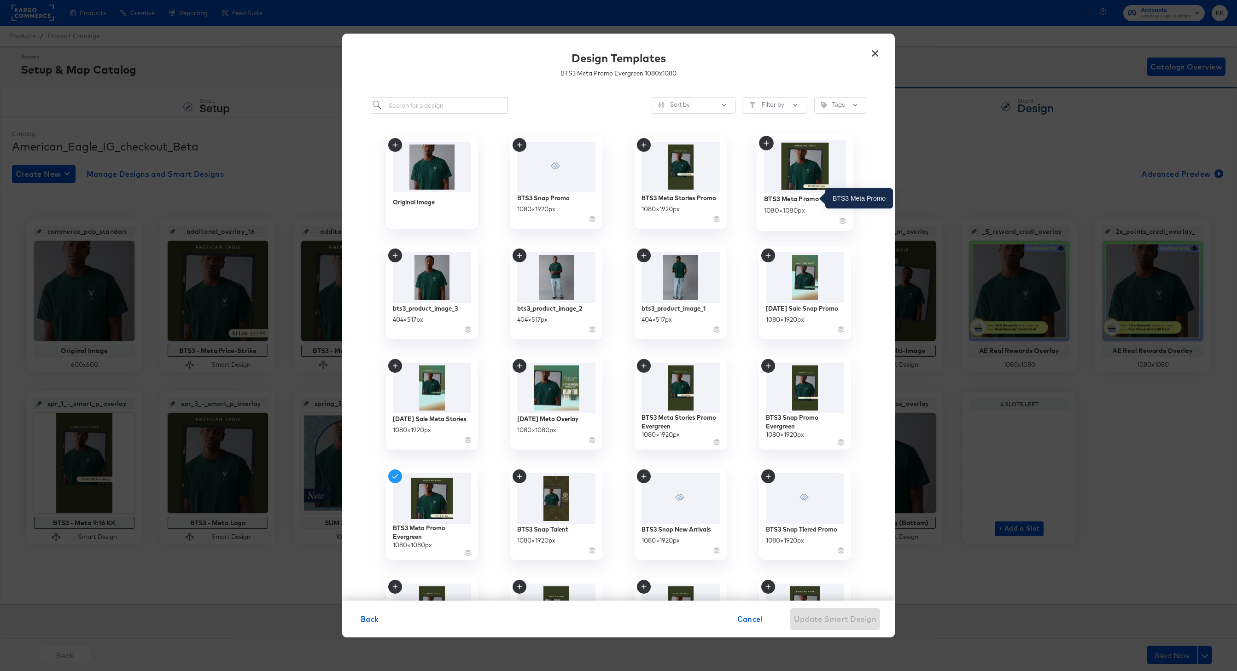
click at [785, 196] on div "BTS3 Meta Promo" at bounding box center [791, 198] width 55 height 9
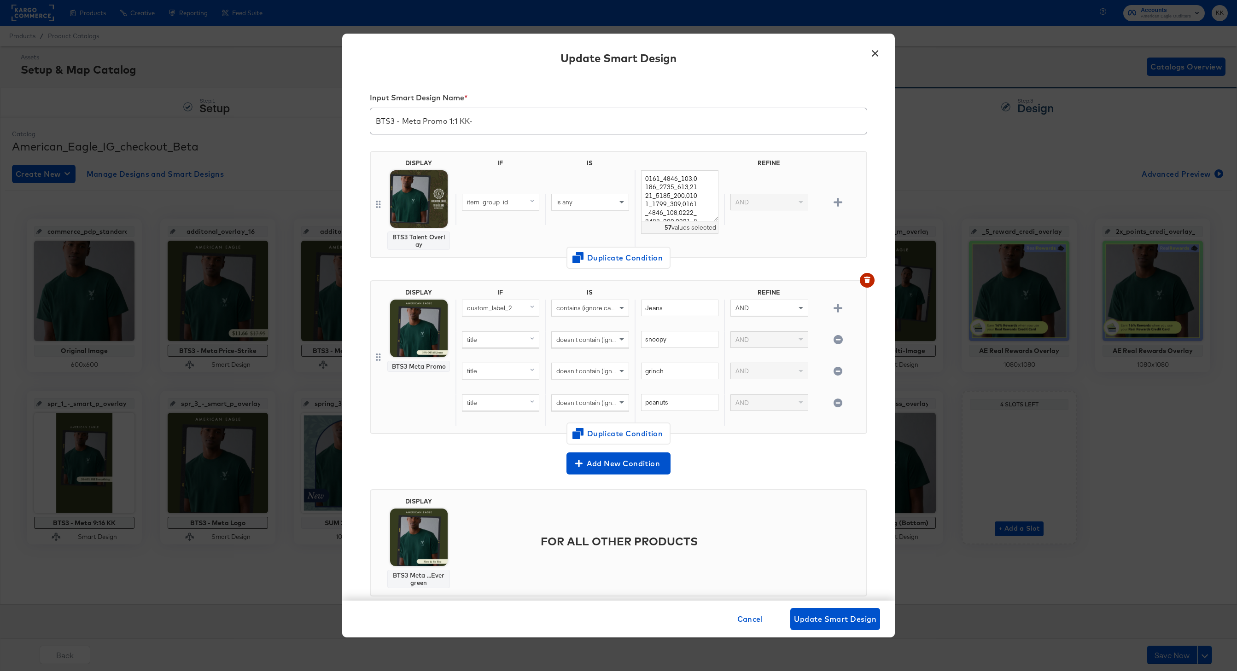
click at [812, 606] on div "Cancel Update Smart Design" at bounding box center [618, 619] width 553 height 37
click at [843, 616] on span "Update Smart Design" at bounding box center [835, 619] width 82 height 13
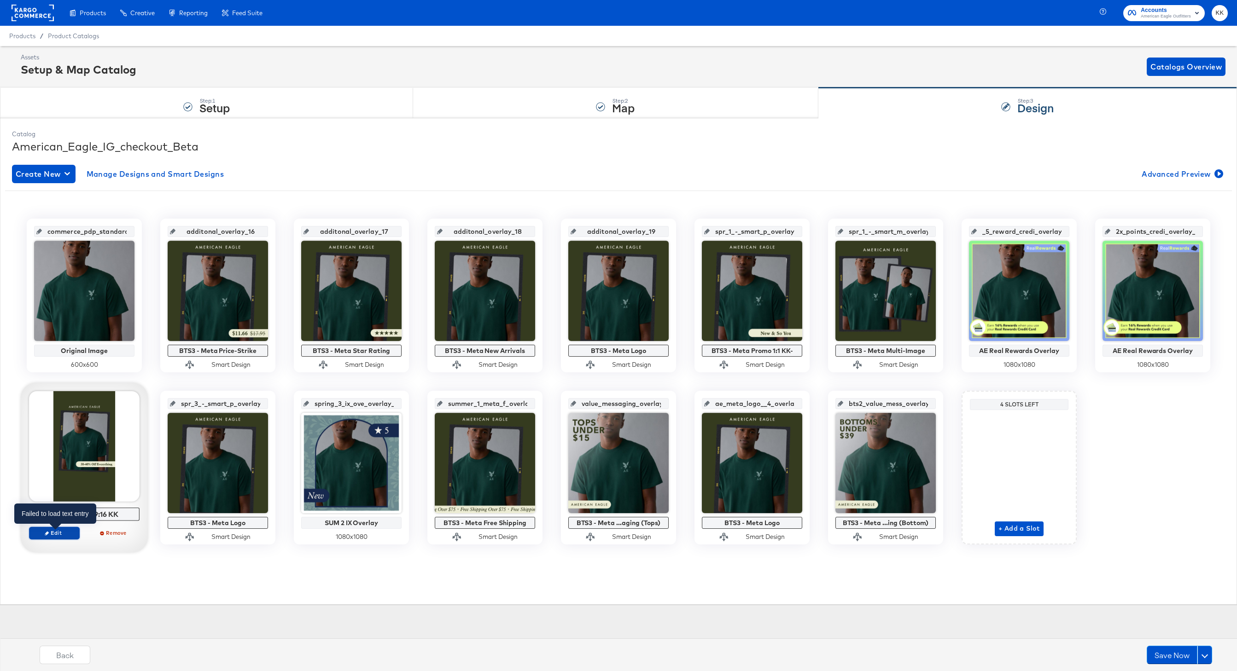
click at [62, 530] on span "Edit" at bounding box center [54, 533] width 42 height 7
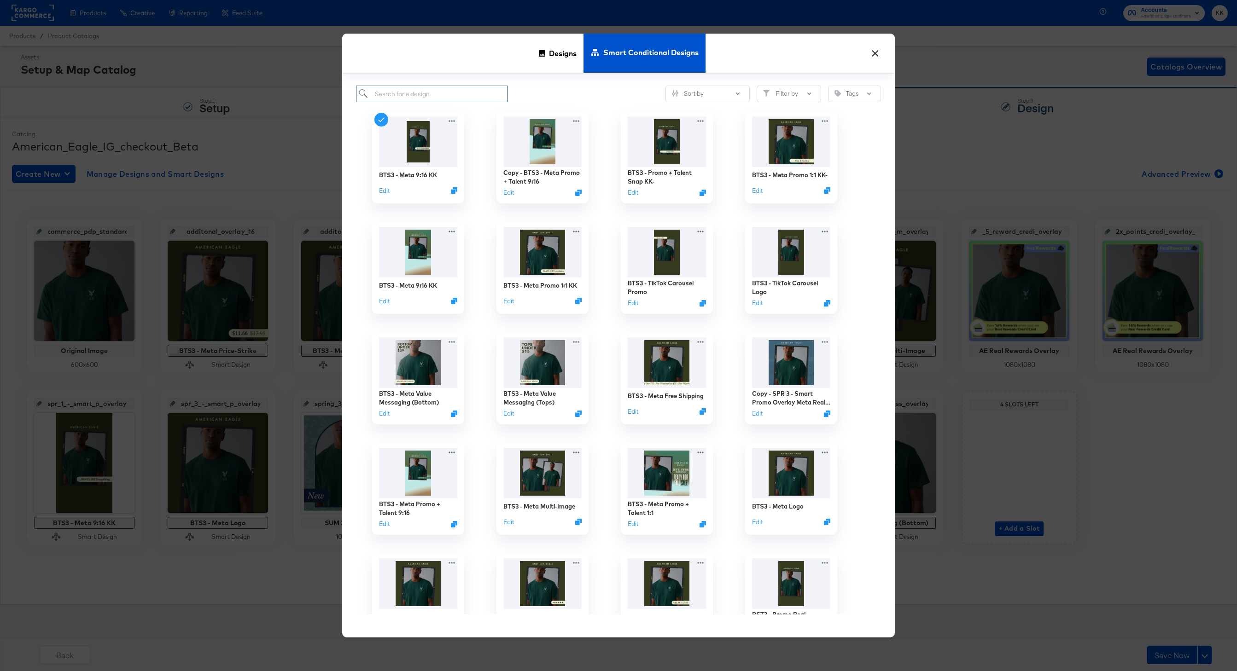
click at [419, 97] on input "search" at bounding box center [432, 94] width 152 height 17
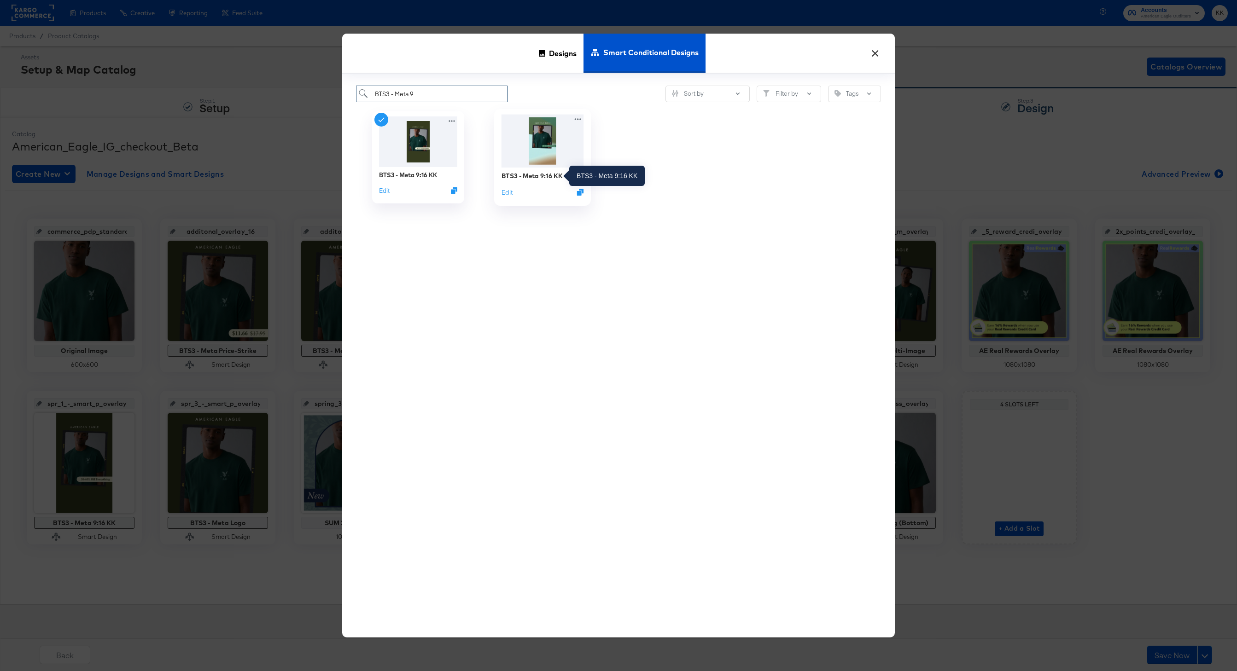
type input "BTS3 - Meta 9"
click at [524, 174] on div "BTS3 - Meta 9:16 KK" at bounding box center [531, 176] width 61 height 9
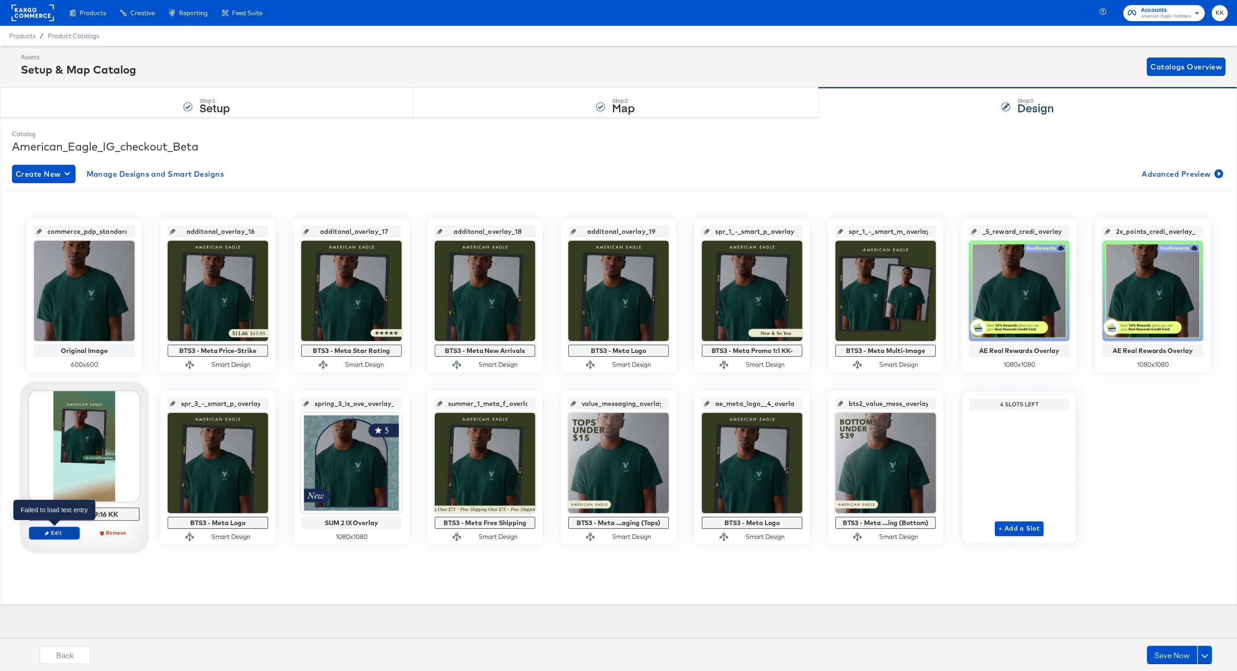
click at [62, 531] on span "Edit" at bounding box center [54, 533] width 42 height 7
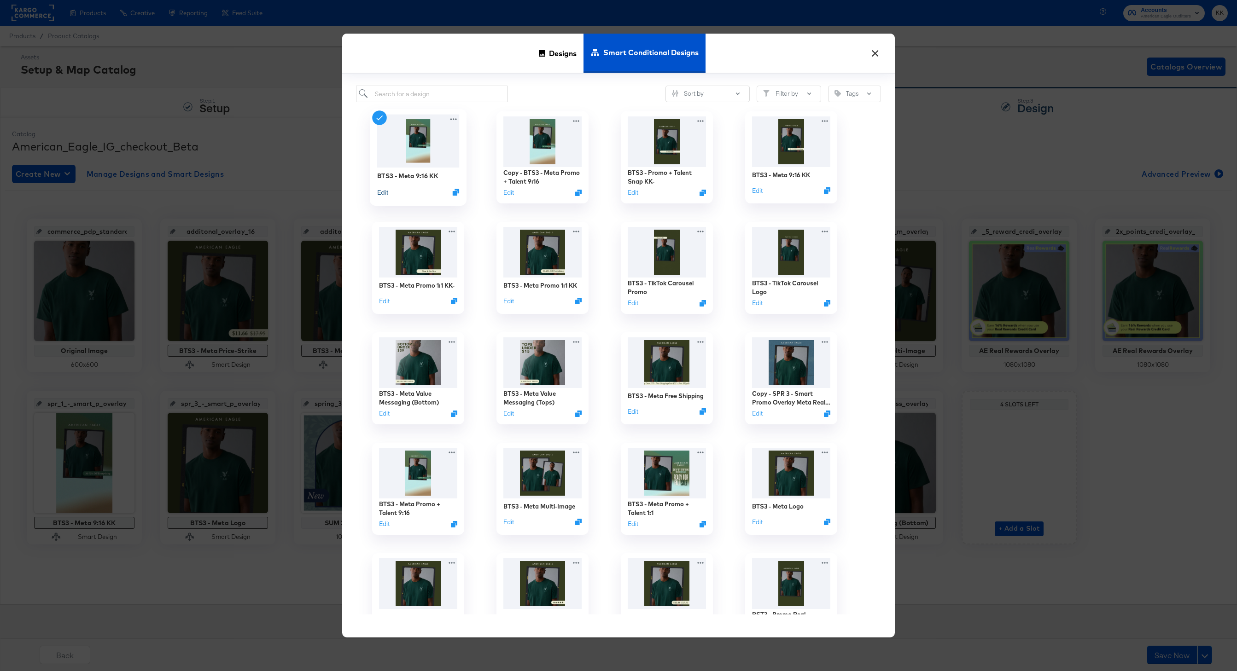
click at [385, 192] on button "Edit" at bounding box center [382, 192] width 11 height 9
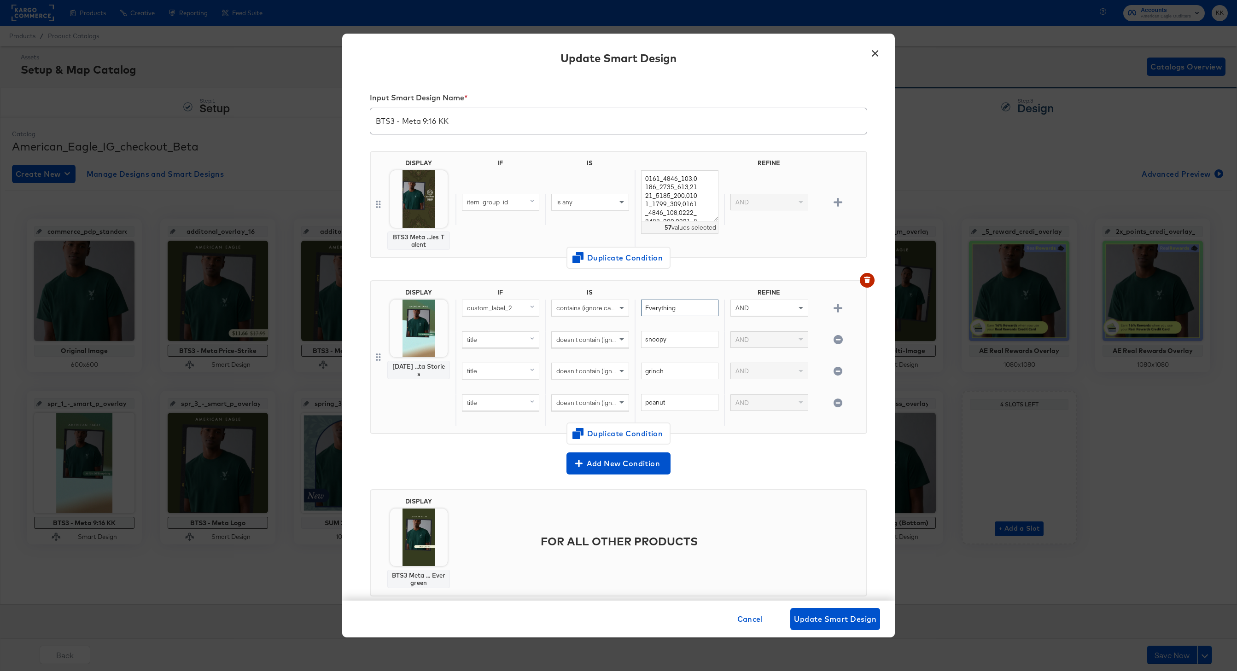
drag, startPoint x: 681, startPoint y: 309, endPoint x: 629, endPoint y: 309, distance: 52.5
click at [629, 309] on div "custom_label_2 contains (ignore case) Everything AND" at bounding box center [658, 316] width 407 height 32
type input "Jeans"
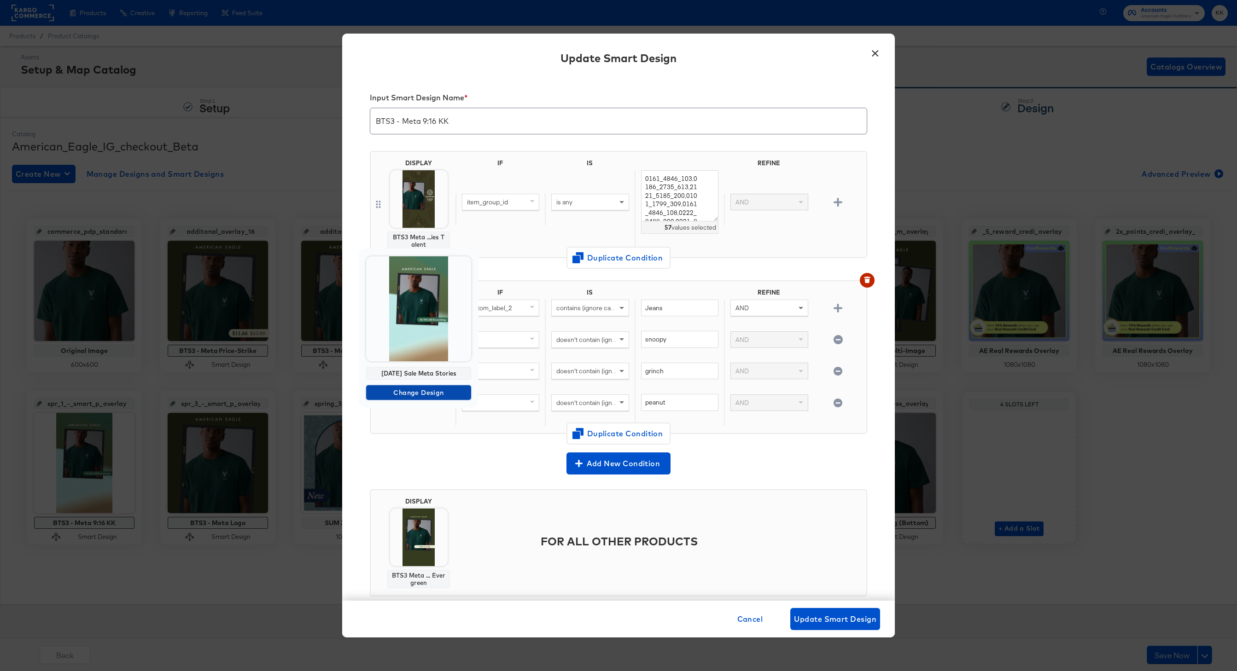
click at [413, 391] on span "Change Design" at bounding box center [419, 393] width 98 height 12
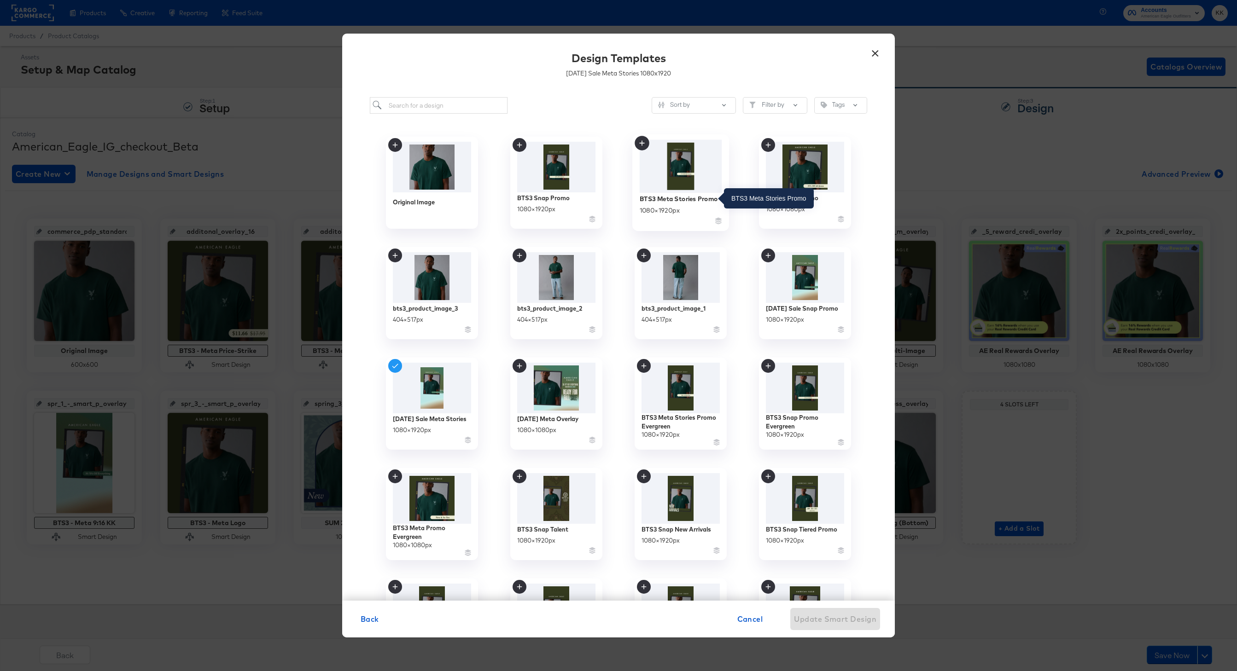
click at [653, 198] on div "BTS3 Meta Stories Promo" at bounding box center [679, 198] width 78 height 9
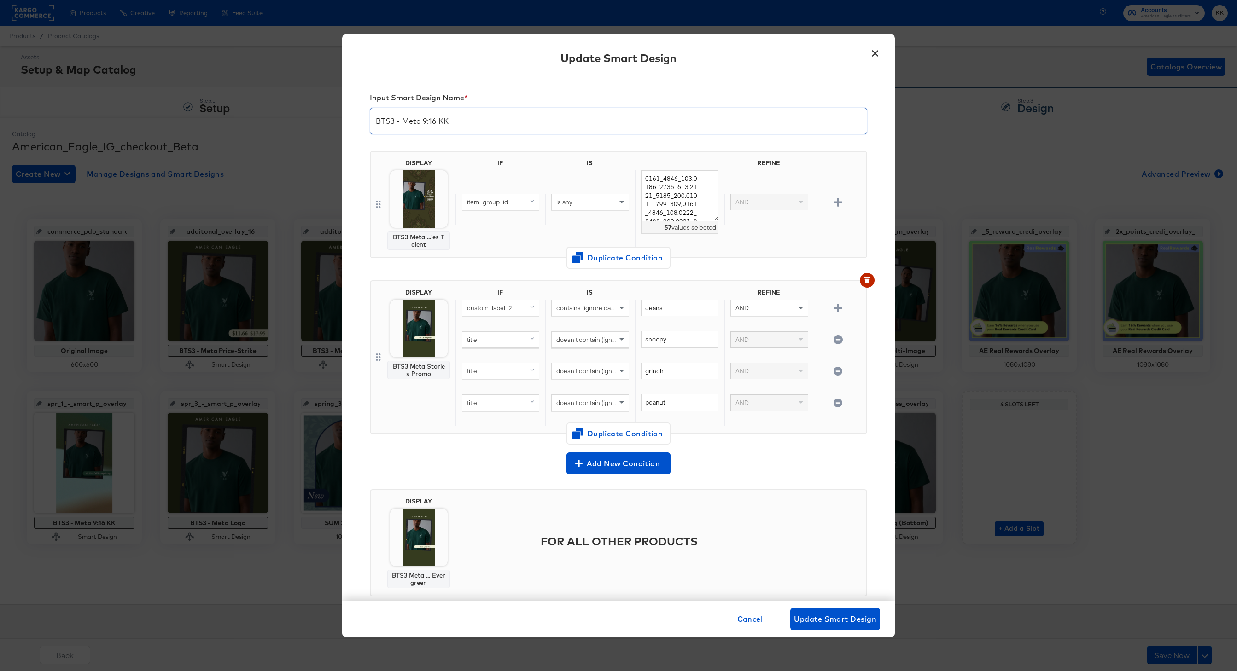
click at [480, 120] on input "BTS3 - Meta 9:16 KK" at bounding box center [618, 118] width 496 height 26
type input "BTS3 - Meta 9:16 KK-"
click at [838, 615] on span "Update Smart Design" at bounding box center [835, 619] width 82 height 13
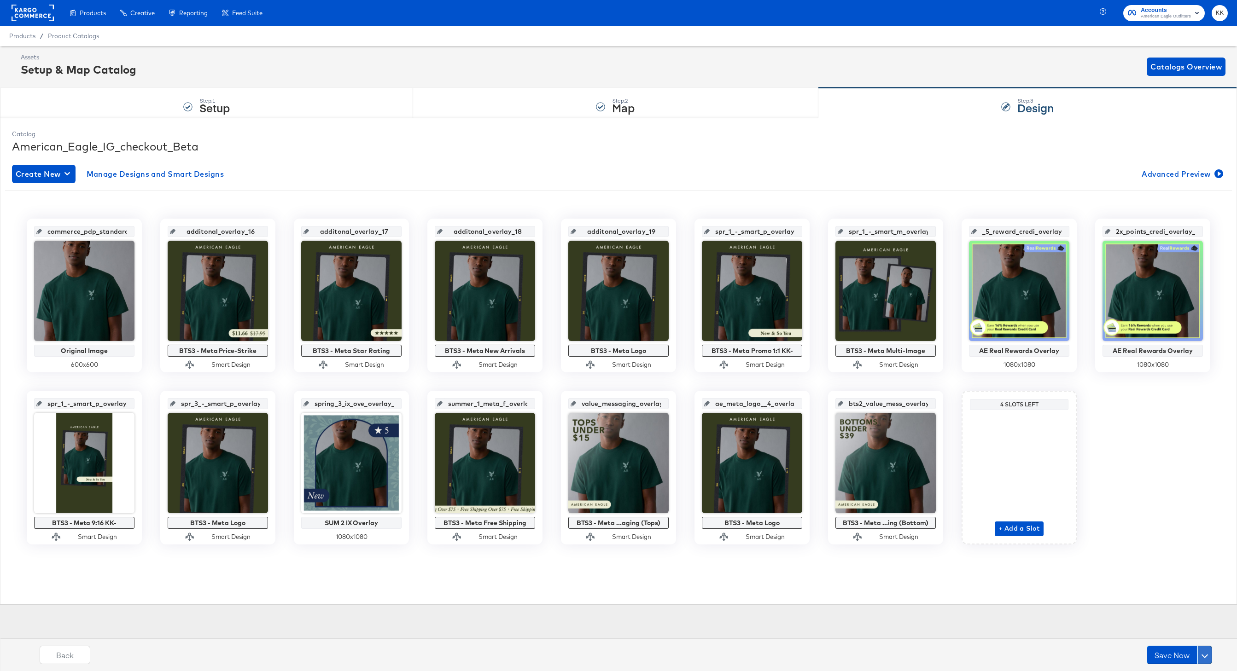
click at [1205, 658] on span at bounding box center [1204, 655] width 6 height 6
click at [1172, 635] on div "Schedule Save" at bounding box center [1183, 637] width 42 height 9
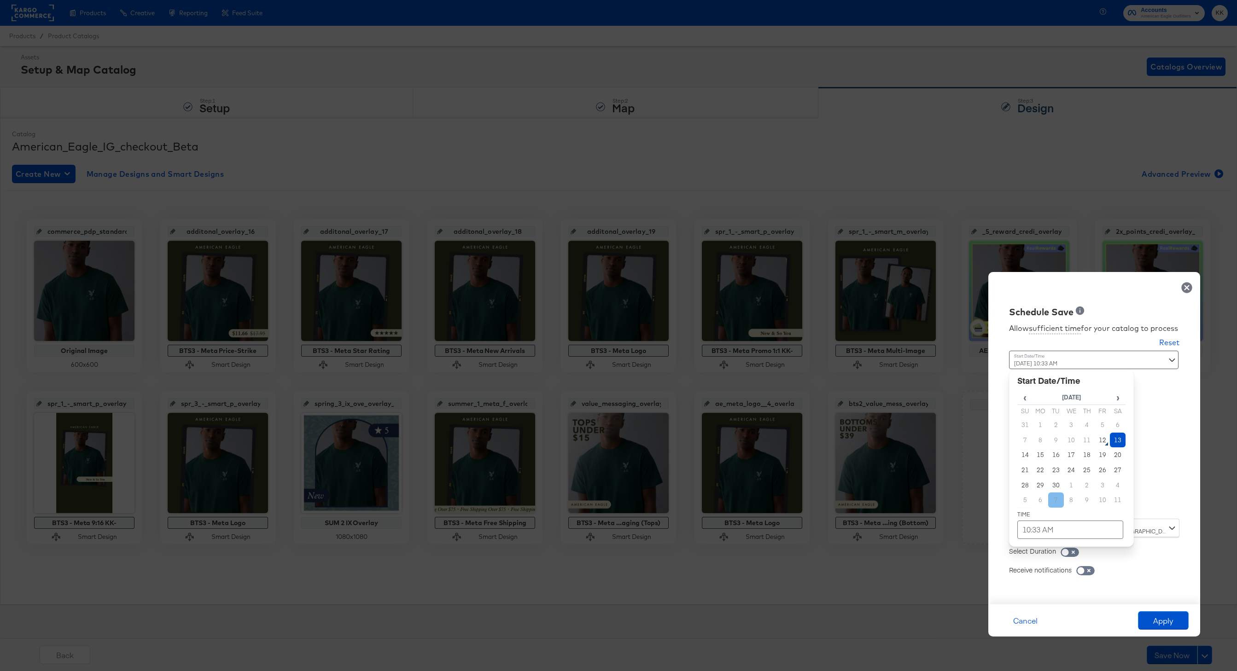
click at [1054, 506] on div "September 13th 2025 10:33 AM ‹ September 2025 › Su Mo Tu We Th Fr Sa 31 1 2 3 4…" at bounding box center [1071, 431] width 125 height 161
click at [1119, 438] on td "13" at bounding box center [1118, 440] width 16 height 15
click at [1062, 524] on td "10:33 AM" at bounding box center [1070, 530] width 106 height 18
click at [1050, 469] on span "▼" at bounding box center [1052, 461] width 18 height 18
click at [1052, 466] on span "▼" at bounding box center [1052, 461] width 18 height 18
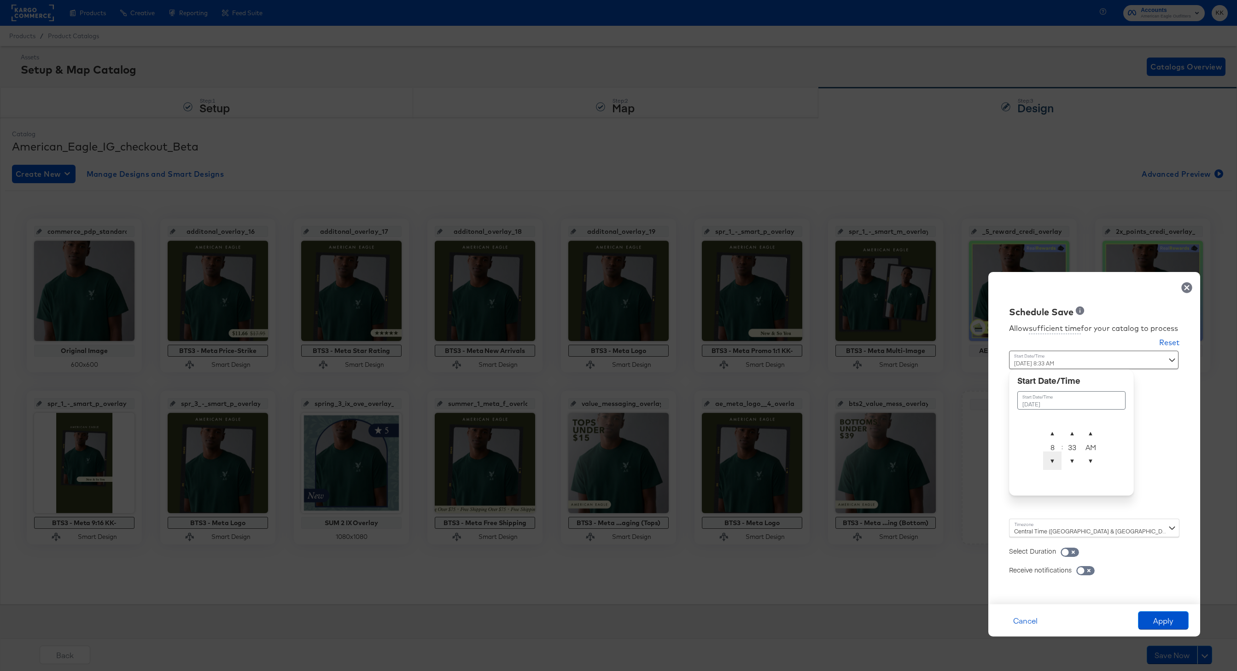
click at [1052, 466] on span "▼" at bounding box center [1052, 461] width 18 height 18
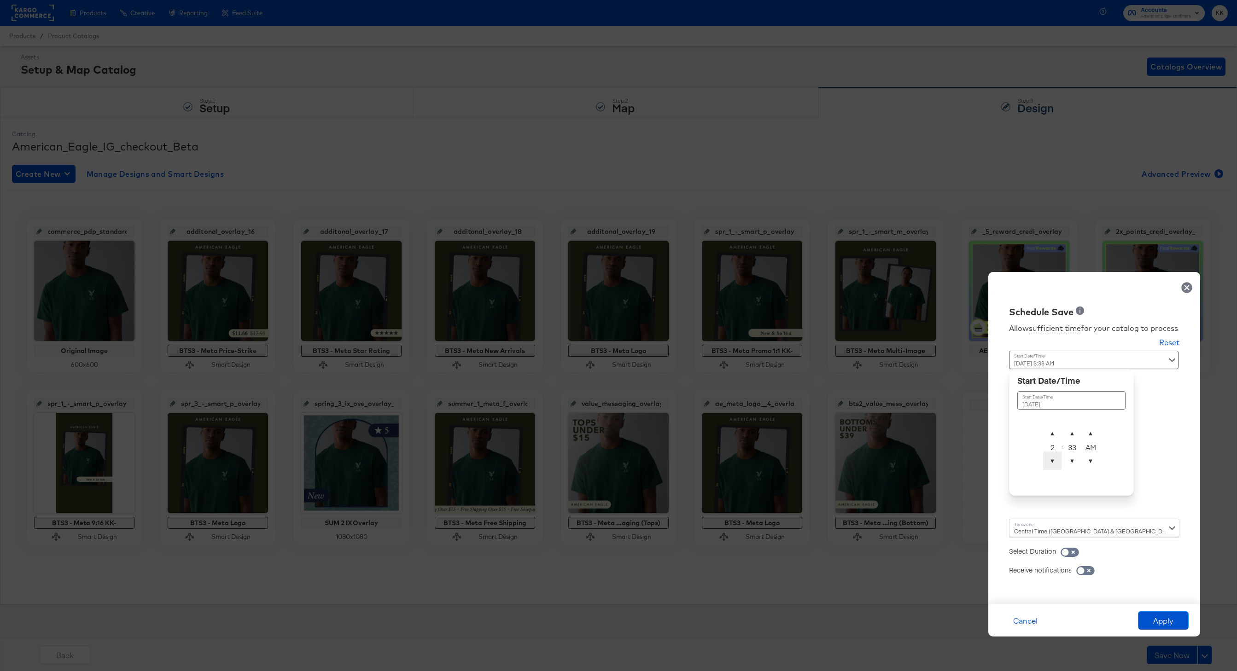
click at [1052, 466] on span "▼" at bounding box center [1052, 461] width 18 height 18
click at [1072, 426] on span "▲" at bounding box center [1072, 433] width 18 height 18
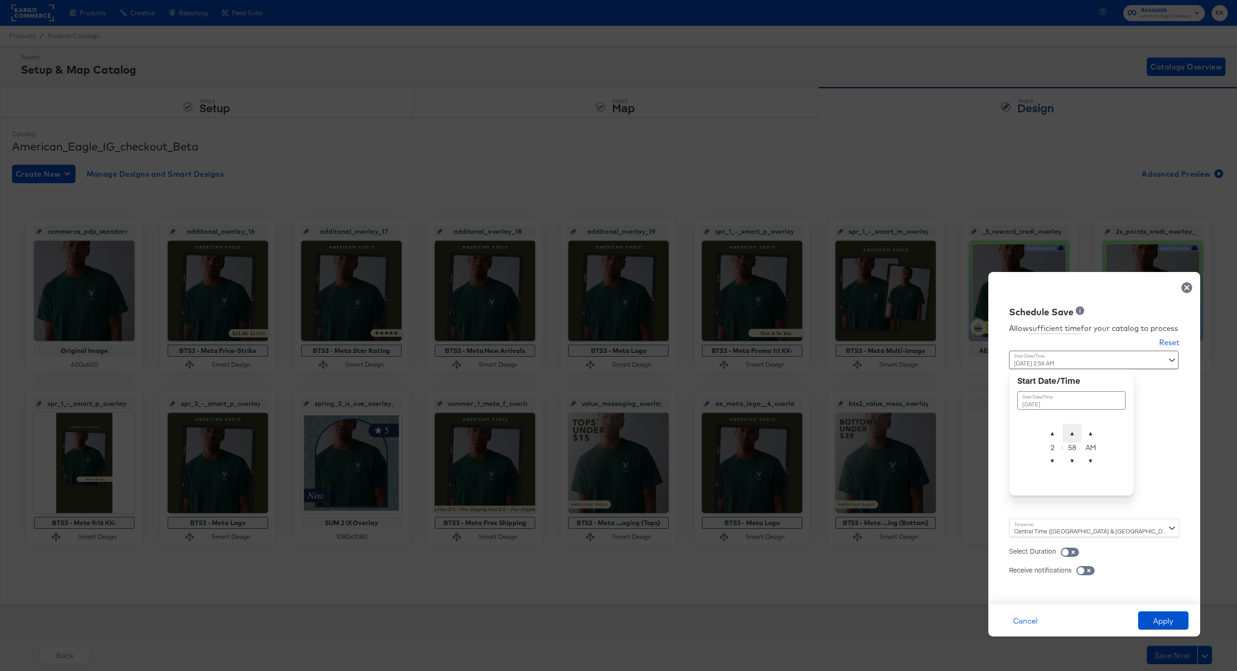
click at [1072, 426] on span "▲" at bounding box center [1072, 433] width 18 height 18
type input "September 13th 2025 2:00 AM"
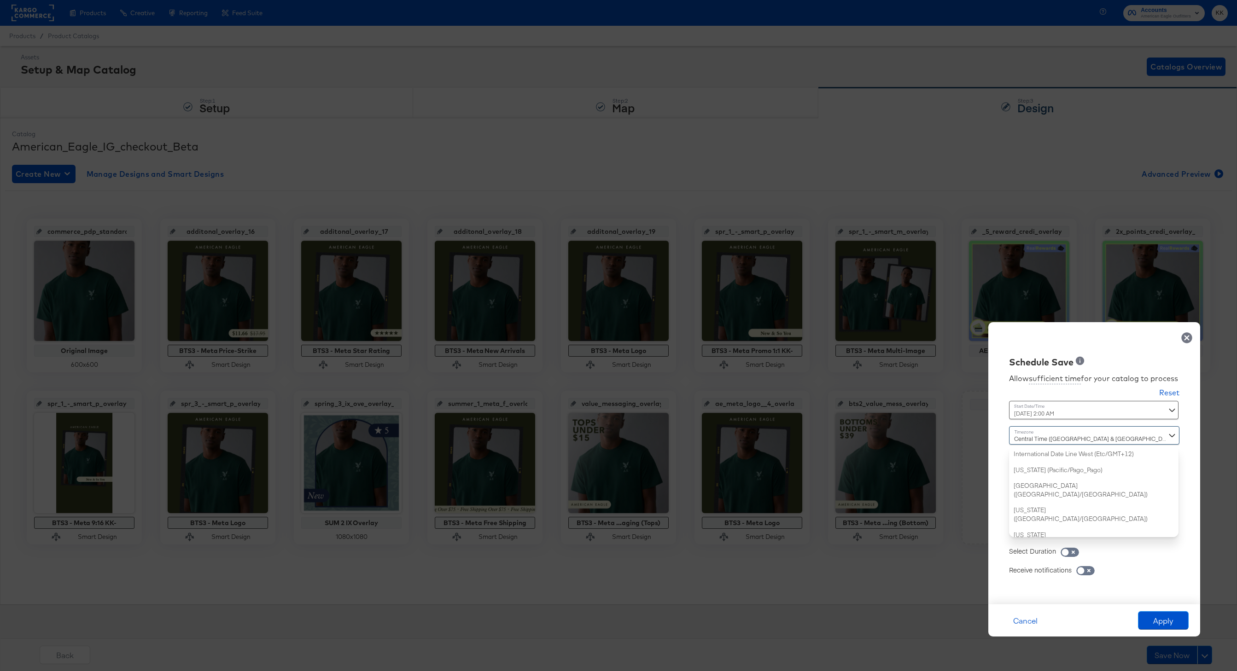
click at [1025, 522] on div "Central Time (US & Canada) (America/Chicago) International Date Line West (Etc/…" at bounding box center [1094, 481] width 170 height 111
type input "new"
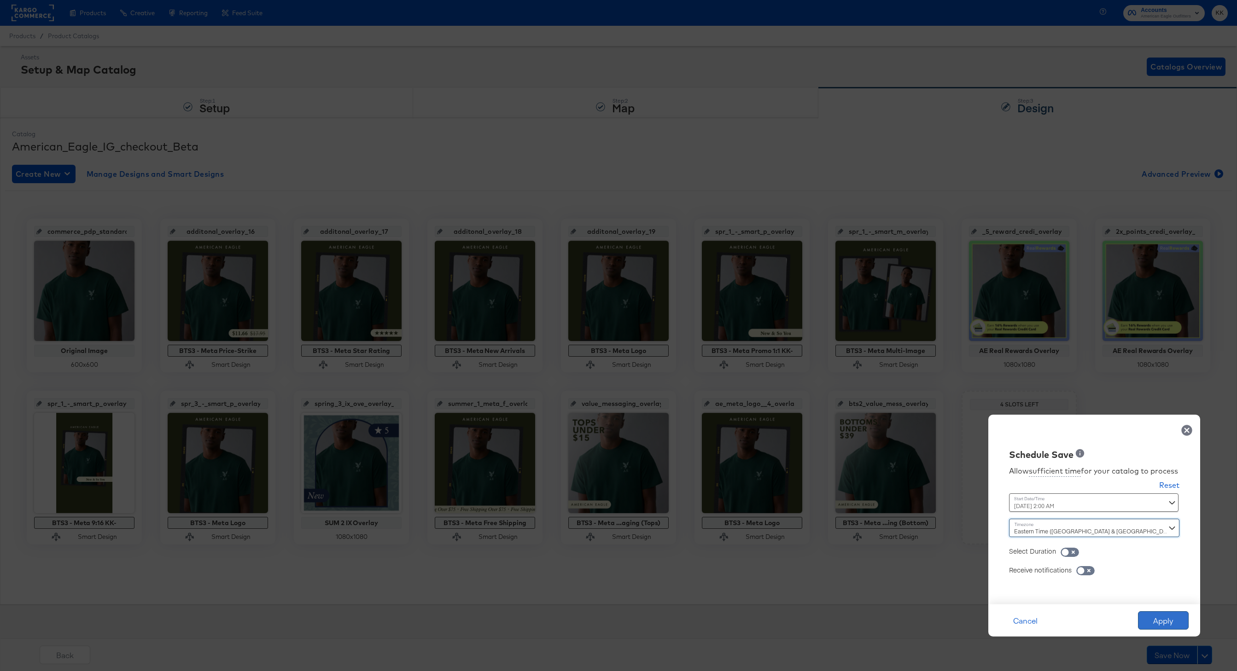
click at [1162, 617] on button "Apply" at bounding box center [1163, 621] width 51 height 18
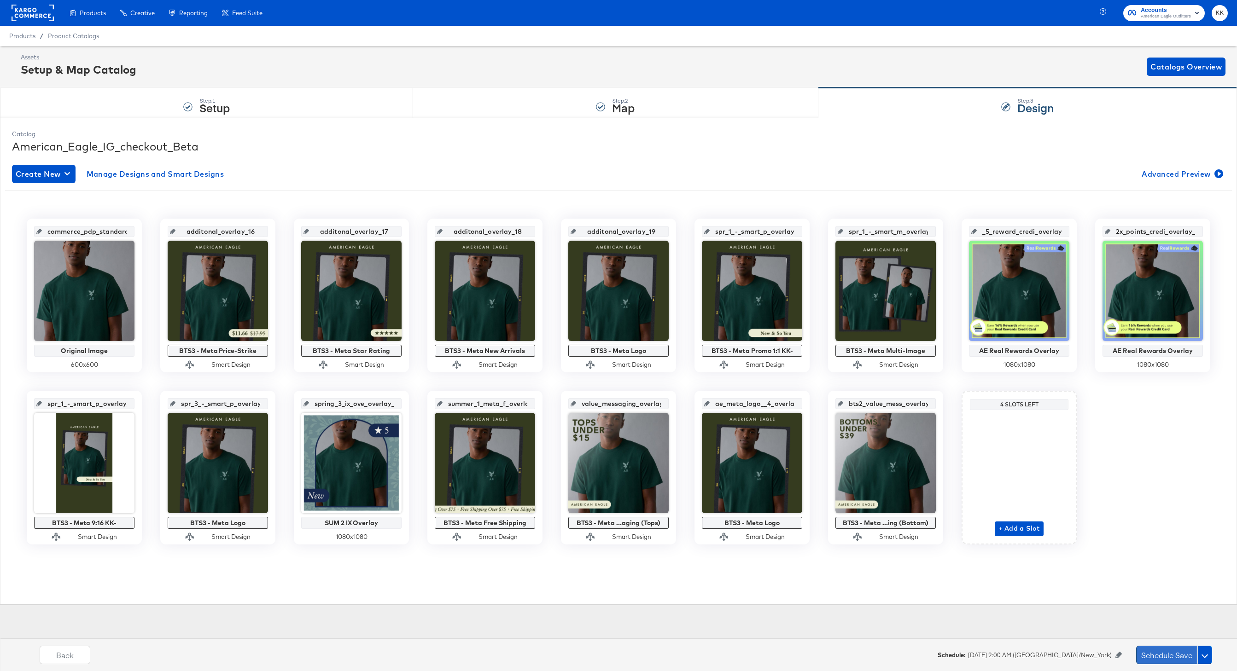
click at [1156, 656] on button "Schedule Save" at bounding box center [1166, 655] width 61 height 18
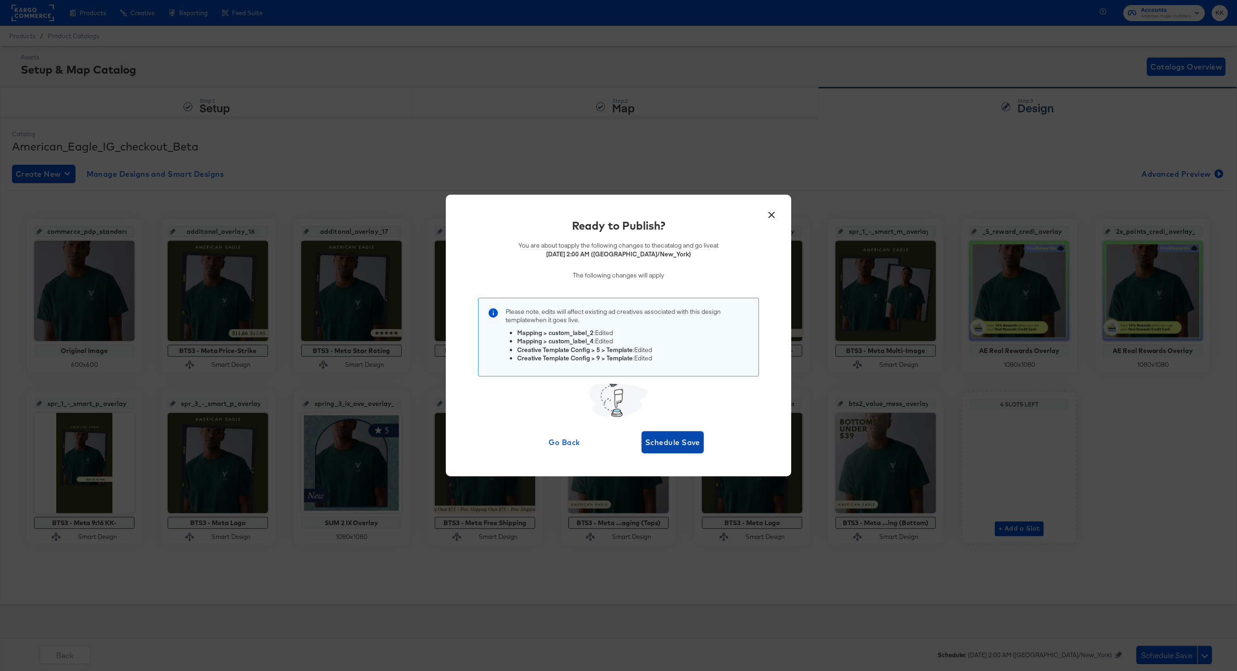
click at [682, 447] on span "Schedule Save" at bounding box center [672, 442] width 55 height 13
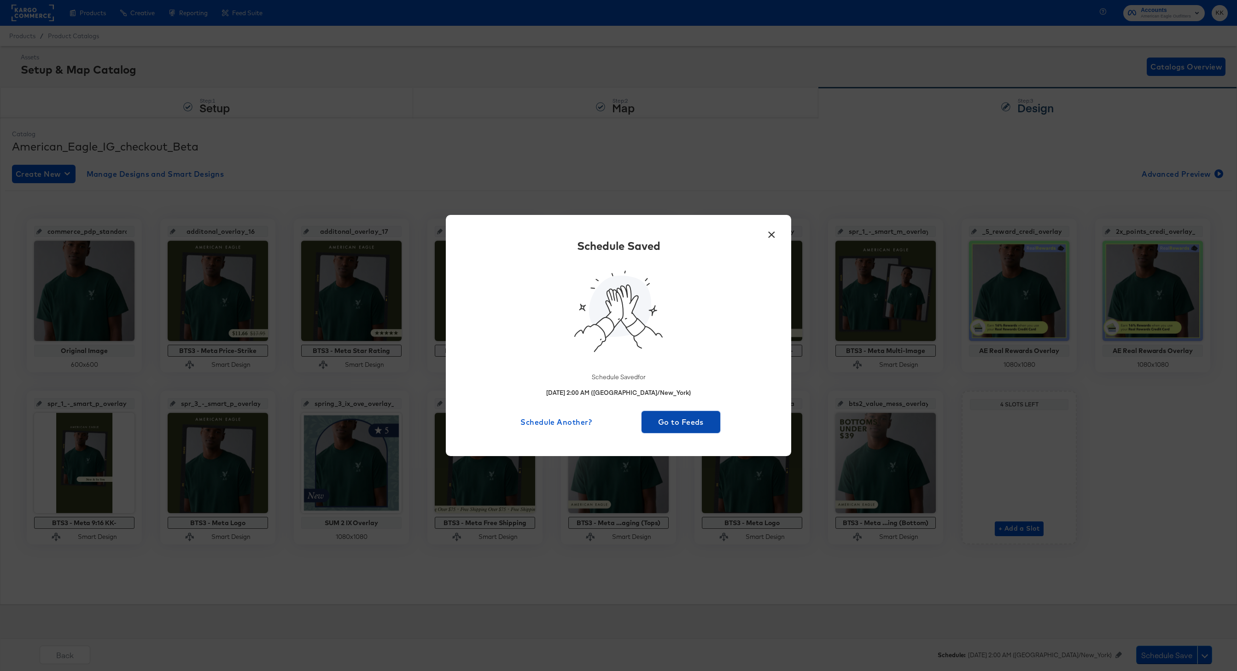
click at [684, 431] on button "Go to Feeds" at bounding box center [680, 422] width 79 height 22
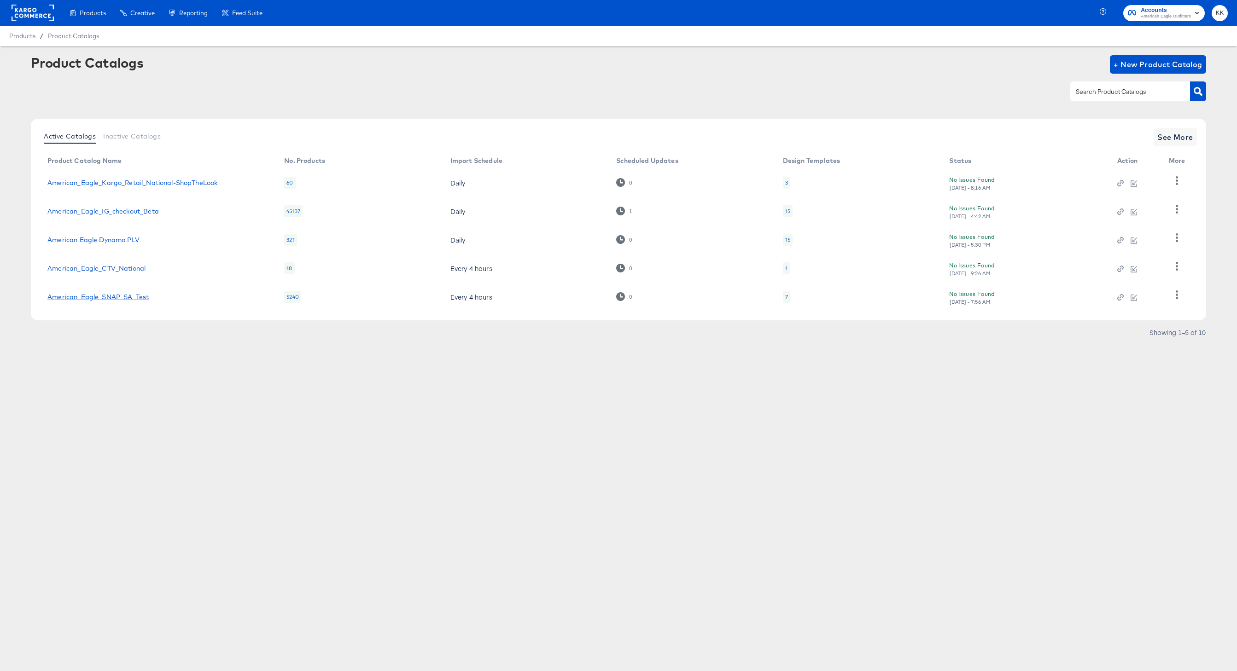
click at [124, 296] on link "American_Eagle_SNAP_SA_Test" at bounding box center [97, 296] width 101 height 7
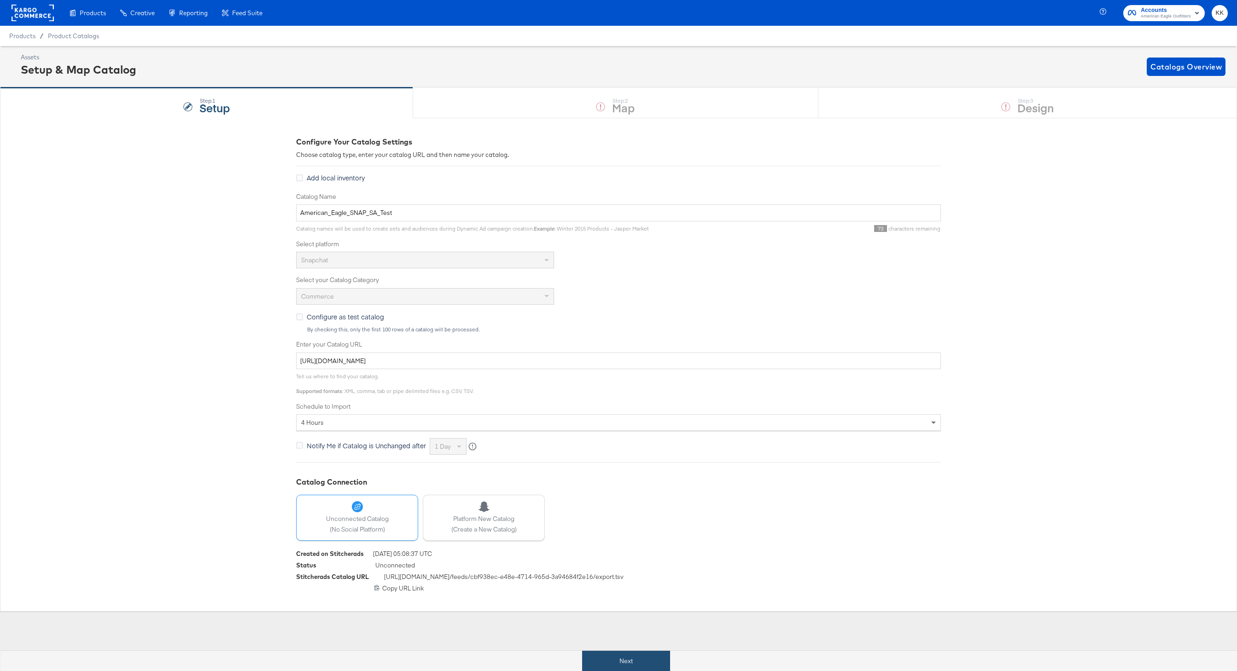
click at [626, 652] on button "Next" at bounding box center [626, 661] width 88 height 21
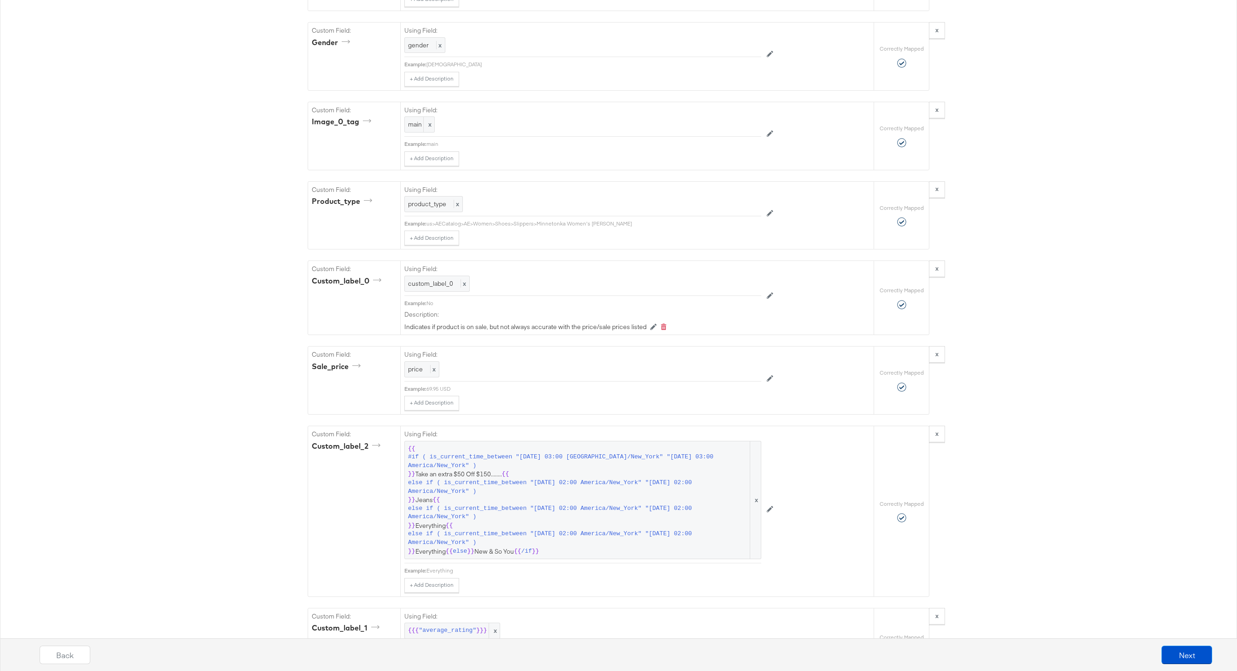
scroll to position [994, 0]
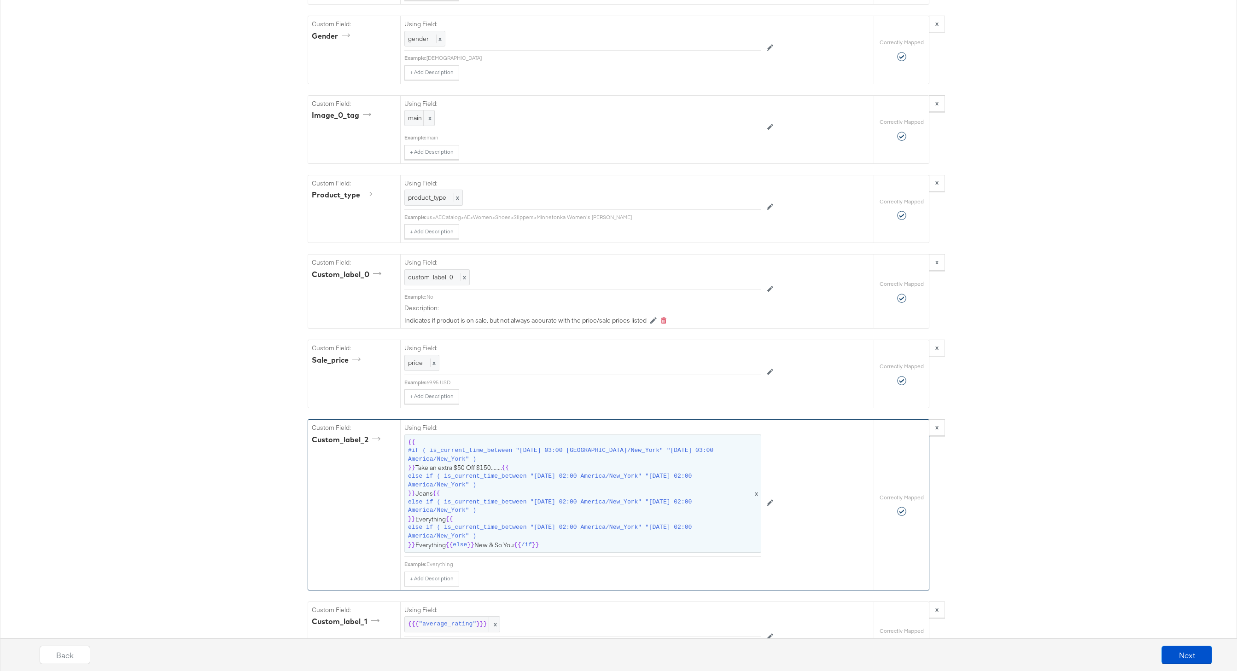
click at [551, 490] on span "{{ #if ( is_current_time_between "2024-06-11 03:00 America/New_York" "2024-06-1…" at bounding box center [583, 493] width 350 height 111
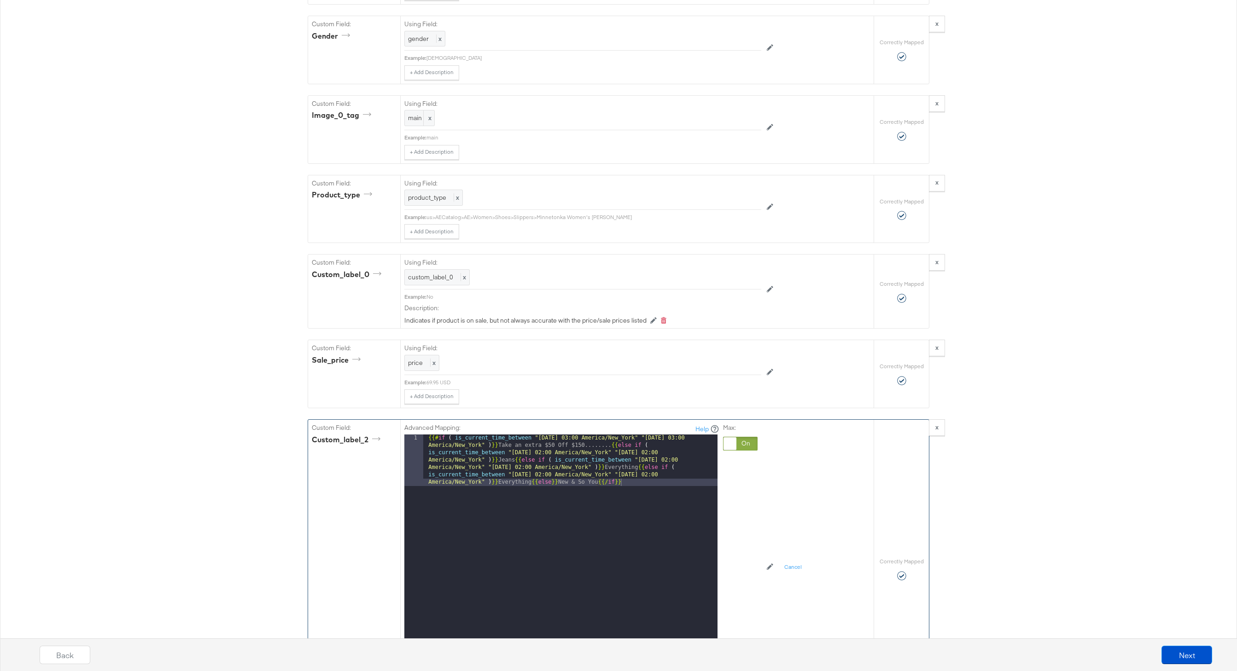
click at [533, 482] on div "{{# if ( is_current_time_between "2024-06-11 03:00 America/New_York" "2024-06-1…" at bounding box center [570, 601] width 294 height 333
click at [610, 443] on div "{{# if ( is_current_time_between "2024-06-11 03:00 America/New_York" "2024-06-1…" at bounding box center [570, 579] width 294 height 289
click at [532, 470] on div "{{# if ( is_current_time_between "2024-06-11 03:00 America/New_York" "2024-06-1…" at bounding box center [570, 561] width 294 height 252
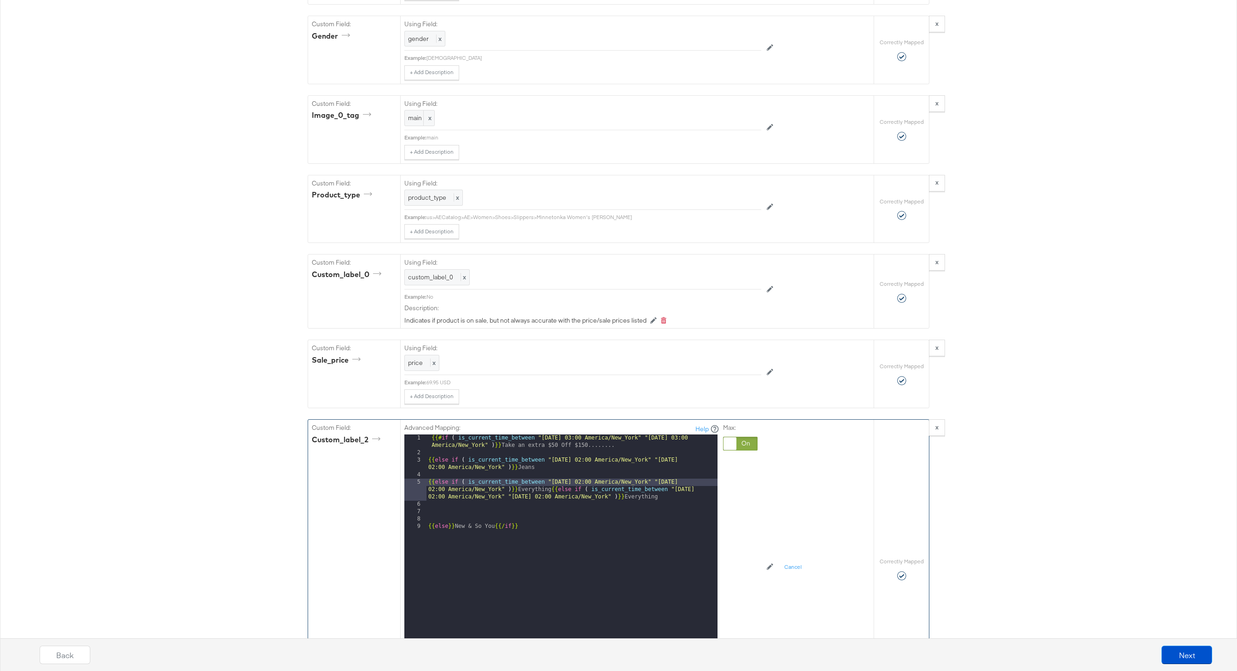
click at [551, 490] on div "{{# if ( is_current_time_between "2024-06-11 03:00 America/New_York" "2024-06-1…" at bounding box center [571, 561] width 291 height 252
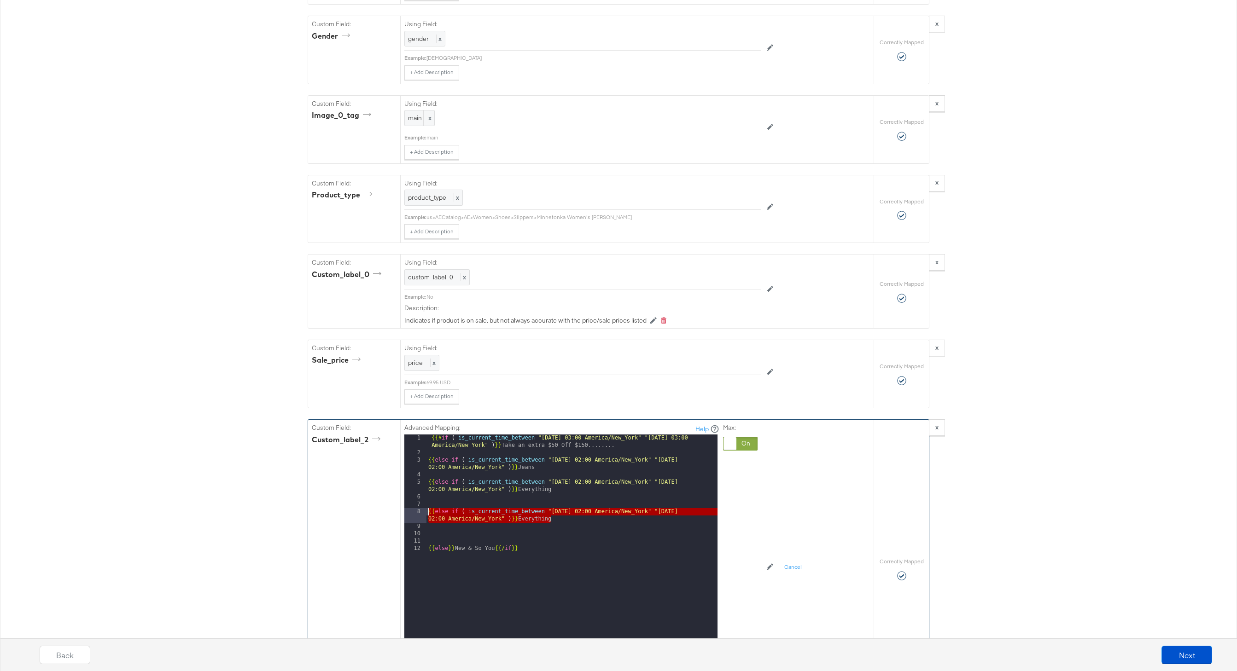
drag, startPoint x: 565, startPoint y: 519, endPoint x: 402, endPoint y: 510, distance: 164.2
click at [402, 510] on div "Advanced Mapping: Help 1 2 3 4 5 6 7 8 9 10 11 12 {{# if ( is_current_time_betw…" at bounding box center [636, 569] width 473 height 298
click at [562, 521] on div "{{# if ( is_current_time_between "2024-06-11 03:00 America/New_York" "2024-06-1…" at bounding box center [571, 561] width 291 height 252
paste textarea
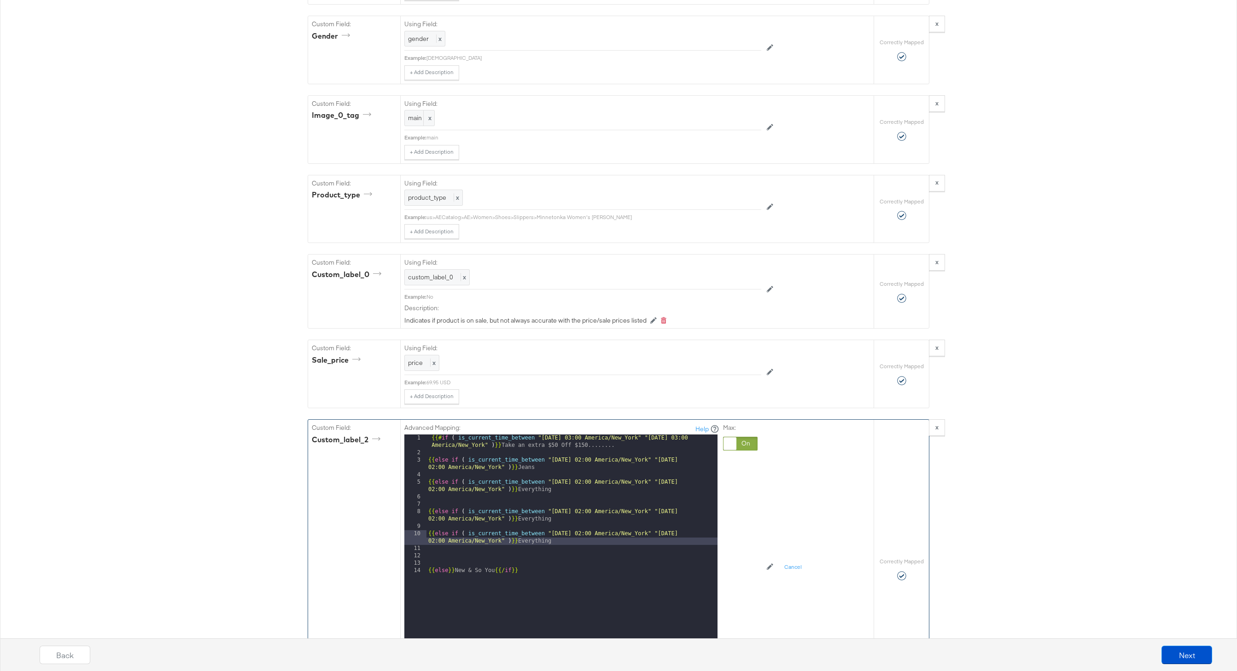
click at [584, 533] on div "{{# if ( is_current_time_between "2024-06-11 03:00 America/New_York" "2024-06-1…" at bounding box center [571, 561] width 291 height 252
click at [702, 533] on div "{{# if ( is_current_time_between "2024-06-11 03:00 America/New_York" "2024-06-1…" at bounding box center [571, 561] width 291 height 252
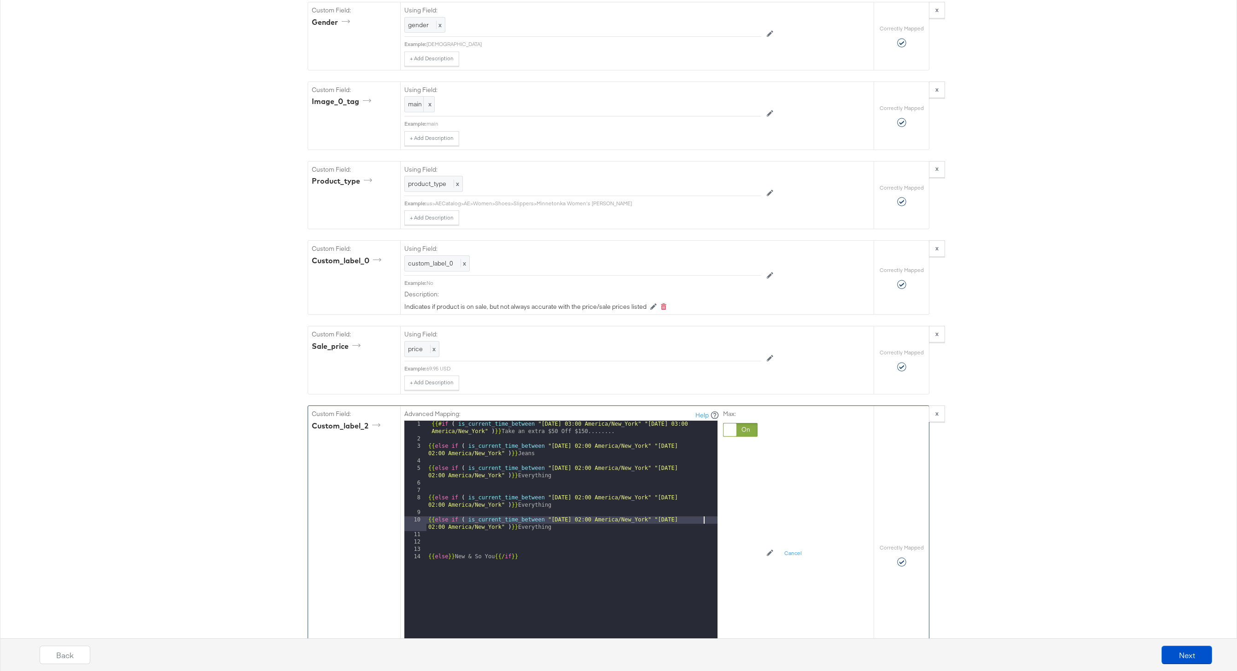
click at [565, 525] on div "{{# if ( is_current_time_between "2024-06-11 03:00 America/New_York" "2024-06-1…" at bounding box center [571, 547] width 291 height 252
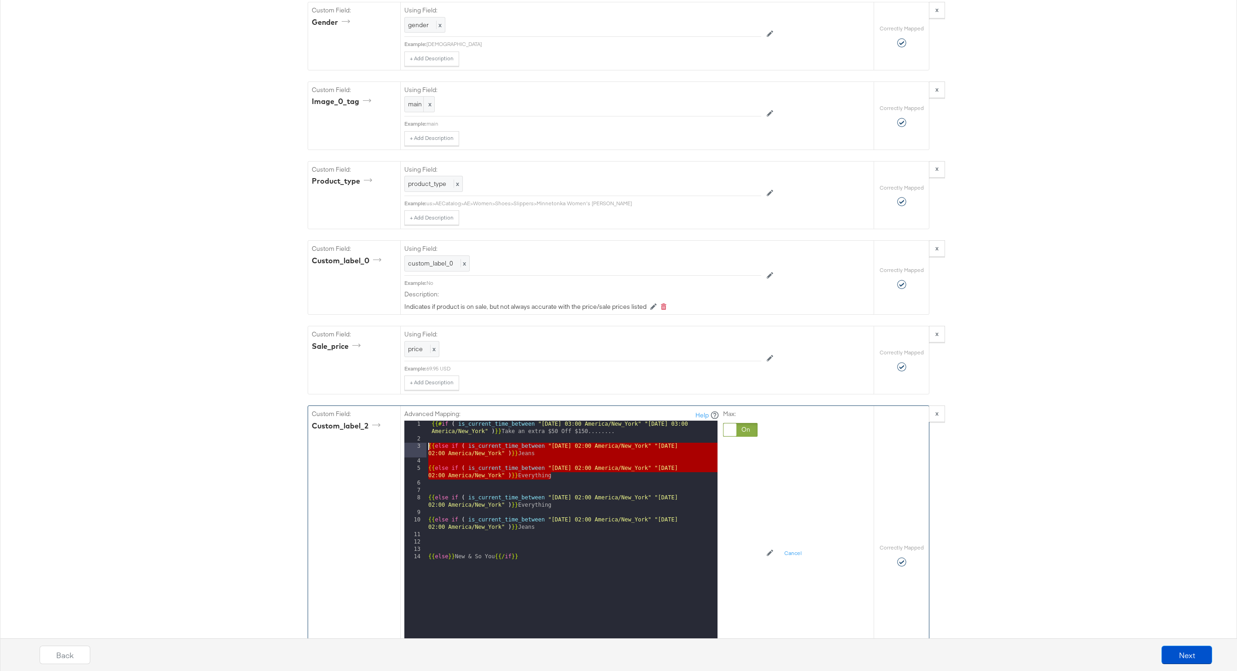
drag, startPoint x: 552, startPoint y: 477, endPoint x: 406, endPoint y: 447, distance: 148.6
click at [406, 447] on div "1 2 3 4 5 6 7 8 9 10 11 12 13 14 {{# if ( is_current_time_between "2024-06-11 0…" at bounding box center [560, 536] width 313 height 230
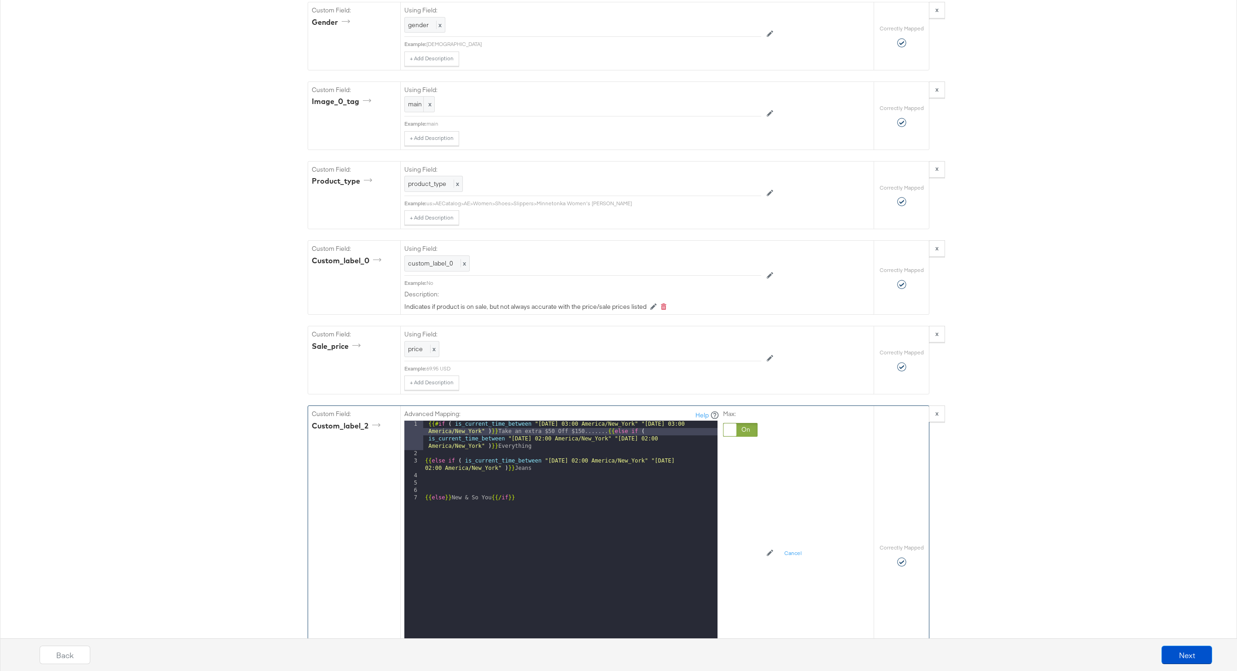
click at [423, 464] on div "3" at bounding box center [413, 465] width 19 height 15
click at [423, 466] on div "3" at bounding box center [413, 465] width 19 height 15
click at [423, 462] on div "3" at bounding box center [413, 465] width 19 height 15
click at [427, 462] on div "{{# if ( is_current_time_between "2024-06-11 03:00 America/New_York" "2024-06-1…" at bounding box center [570, 554] width 294 height 267
click at [428, 482] on div "{{# if ( is_current_time_between "2024-06-11 03:00 America/New_York" "2024-06-1…" at bounding box center [570, 558] width 294 height 274
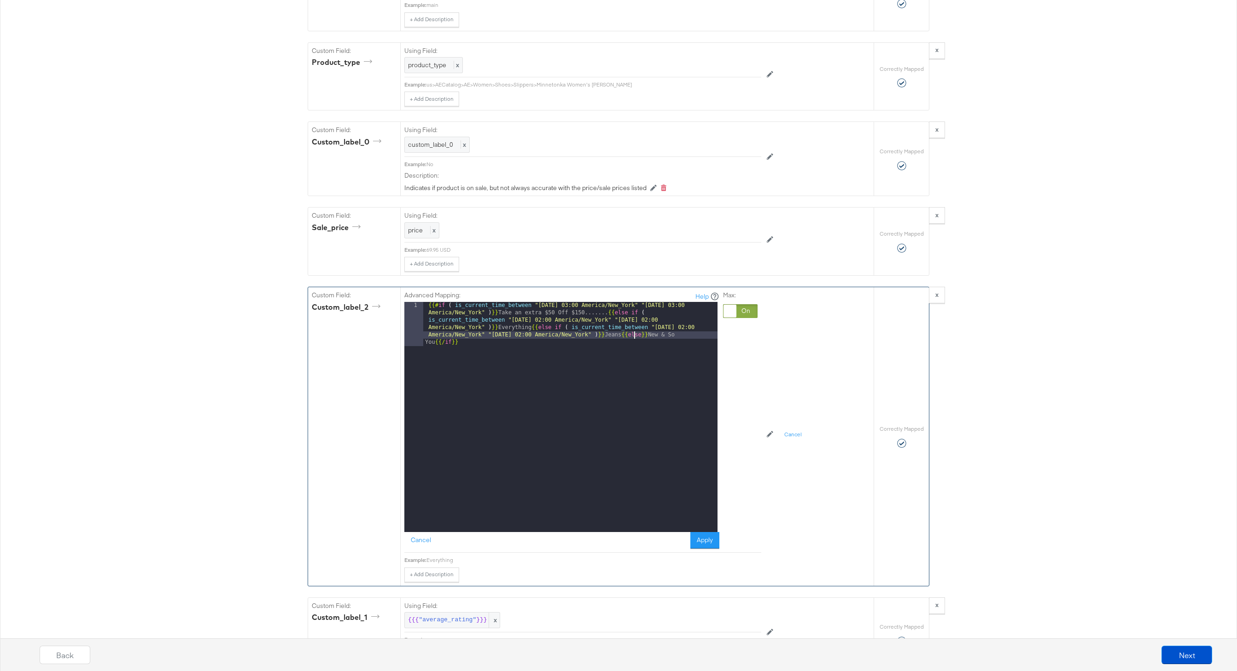
scroll to position [1146, 0]
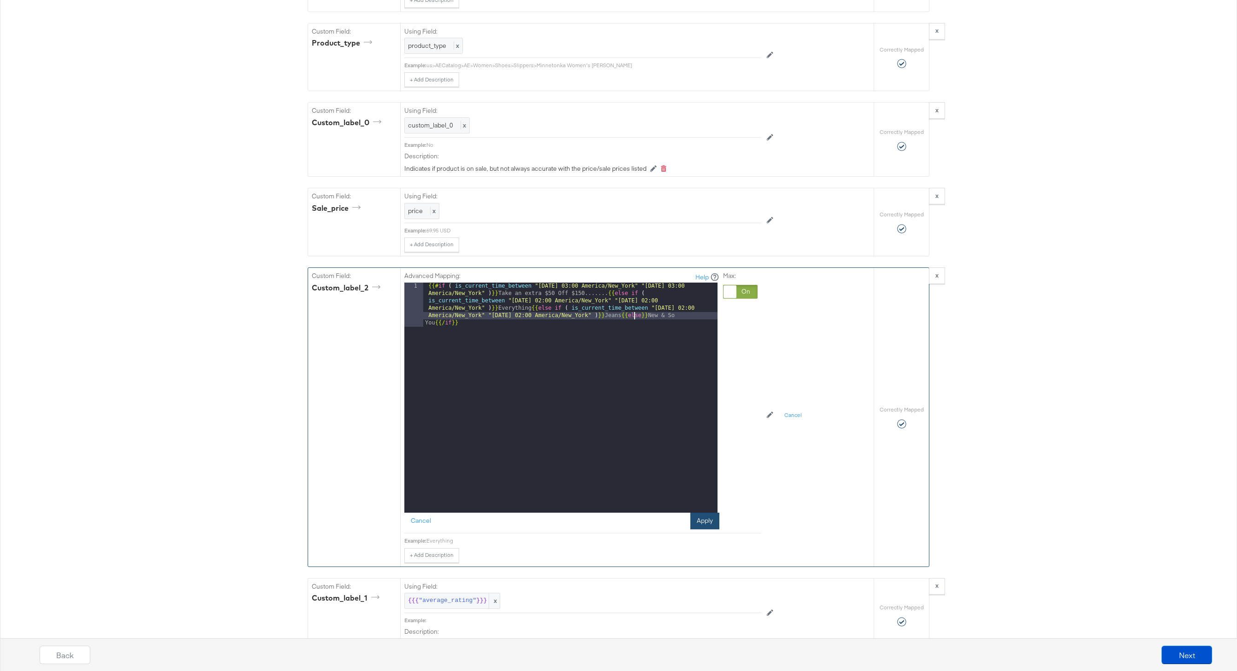
click at [710, 517] on button "Apply" at bounding box center [704, 521] width 29 height 17
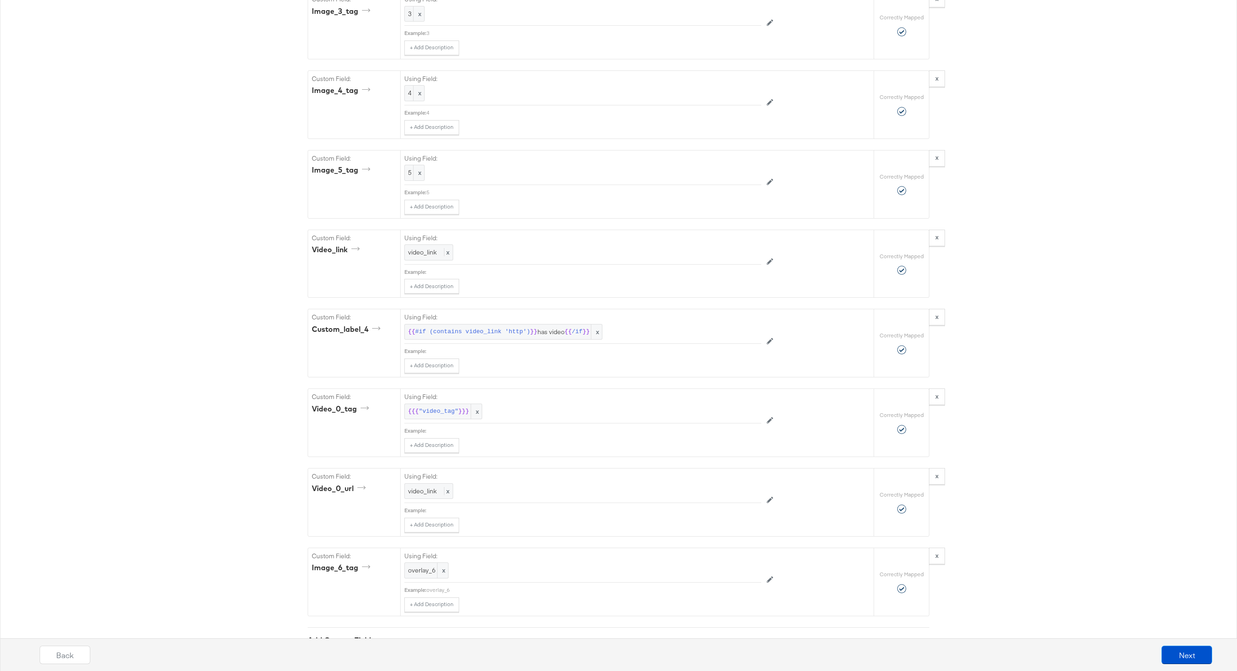
scroll to position [2224, 0]
click at [1183, 651] on button "Next" at bounding box center [1186, 655] width 51 height 18
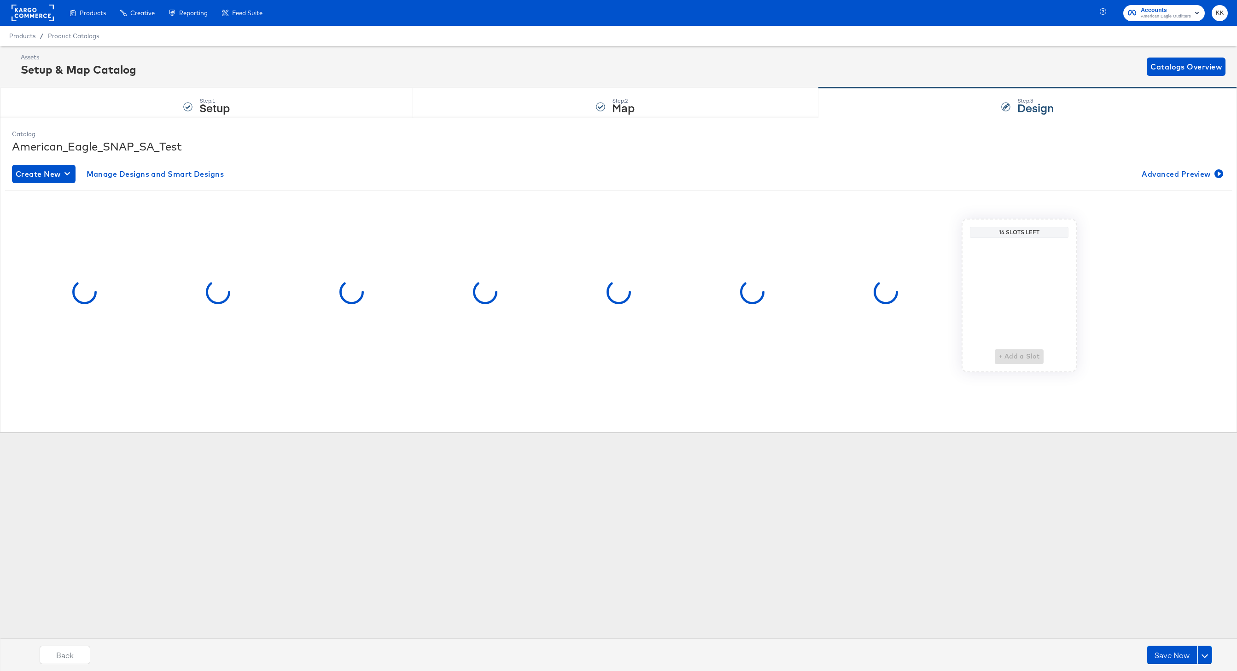
scroll to position [0, 0]
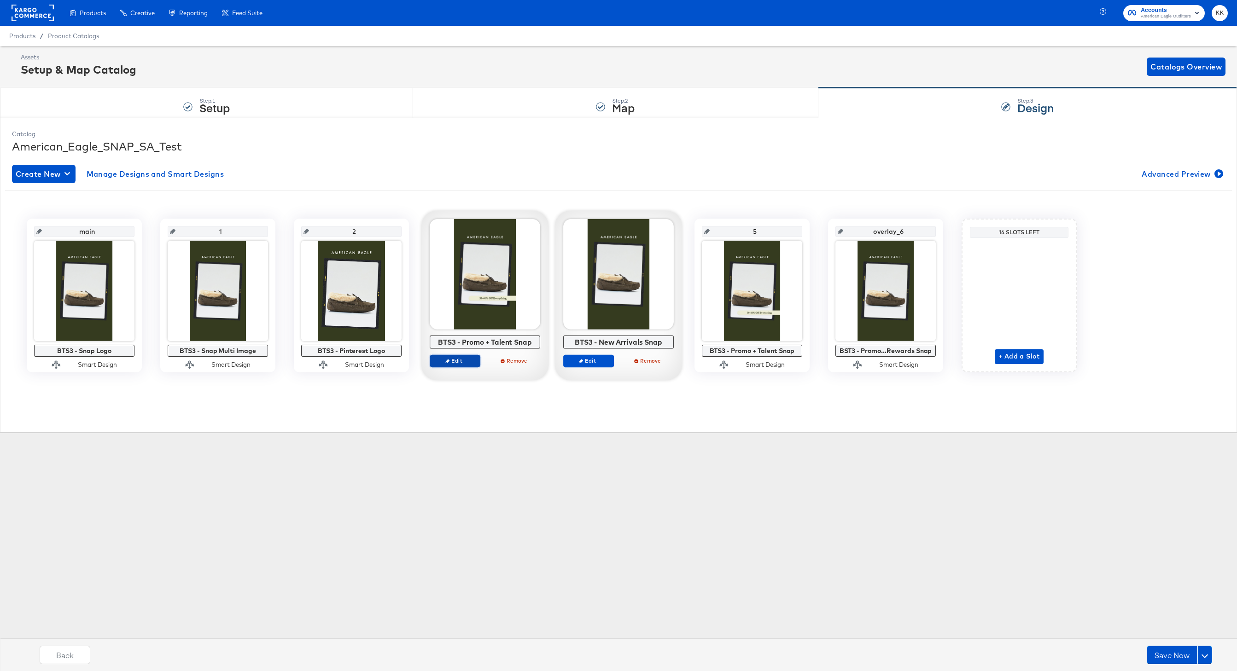
click at [462, 361] on span "Edit" at bounding box center [455, 360] width 42 height 7
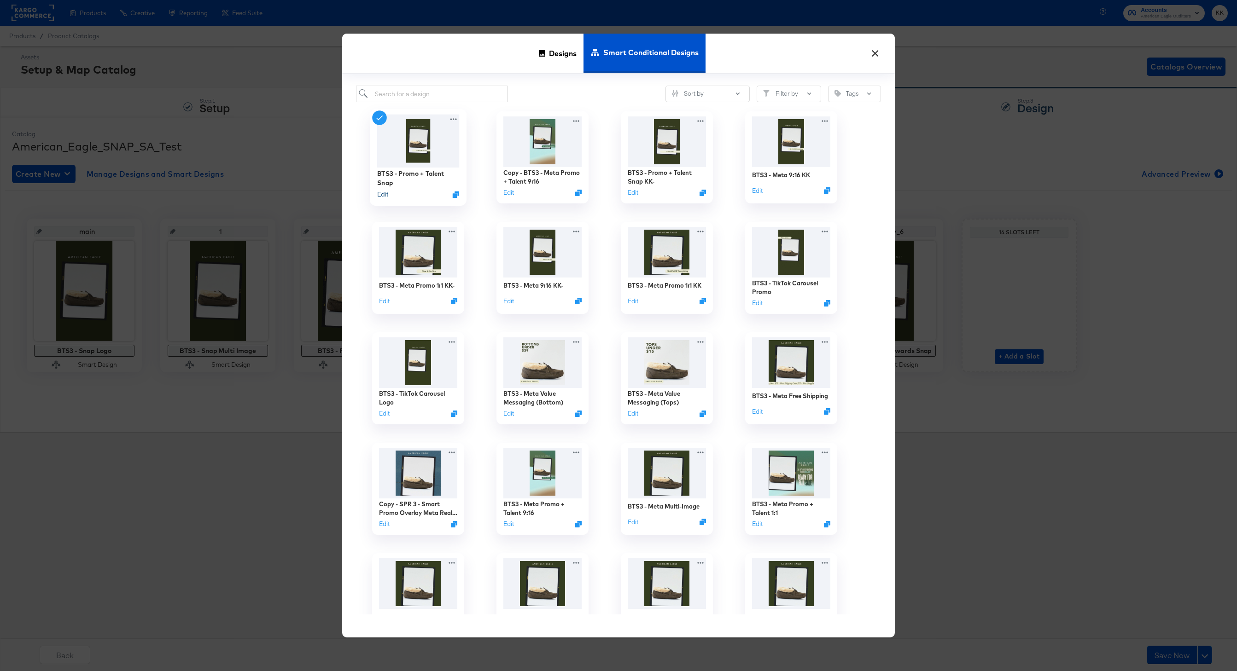
click at [385, 197] on button "Edit" at bounding box center [382, 194] width 11 height 9
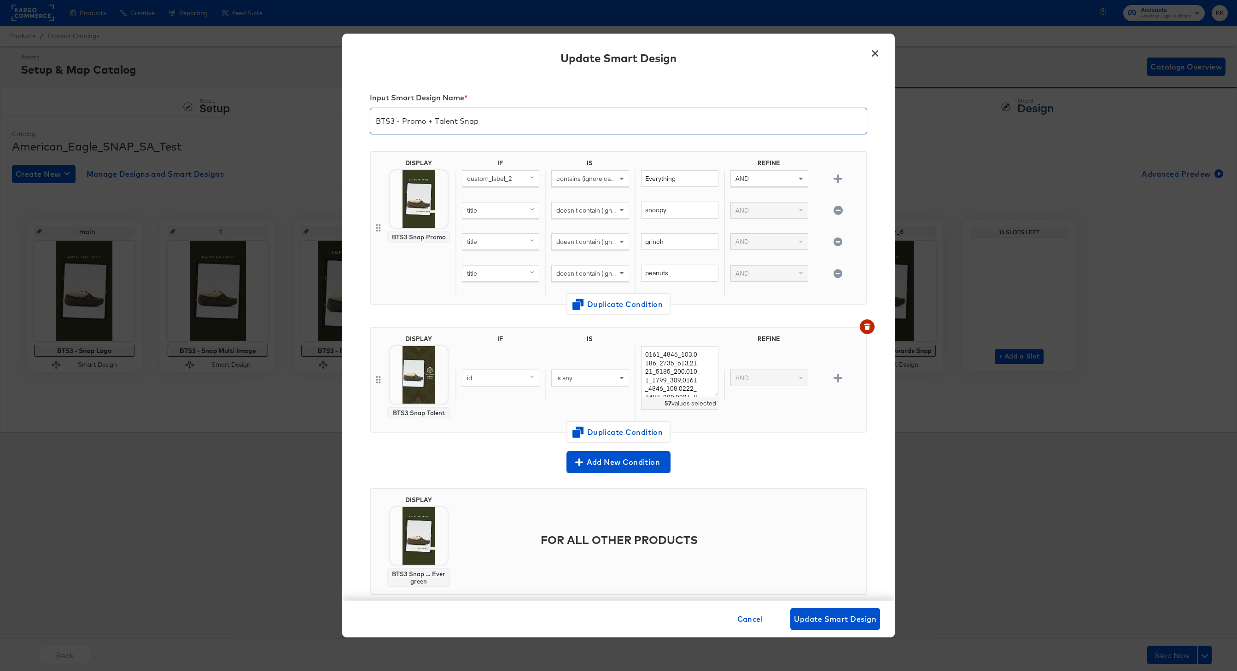
click at [403, 123] on input "BTS3 - Promo + Talent Snap" at bounding box center [618, 118] width 496 height 26
click at [532, 117] on input "BTS3 - Snap Promo + Talent Snap" at bounding box center [618, 118] width 496 height 26
type input "BTS3 - Snap Promo + Talent"
click at [839, 613] on span "Update Smart Design" at bounding box center [835, 619] width 82 height 13
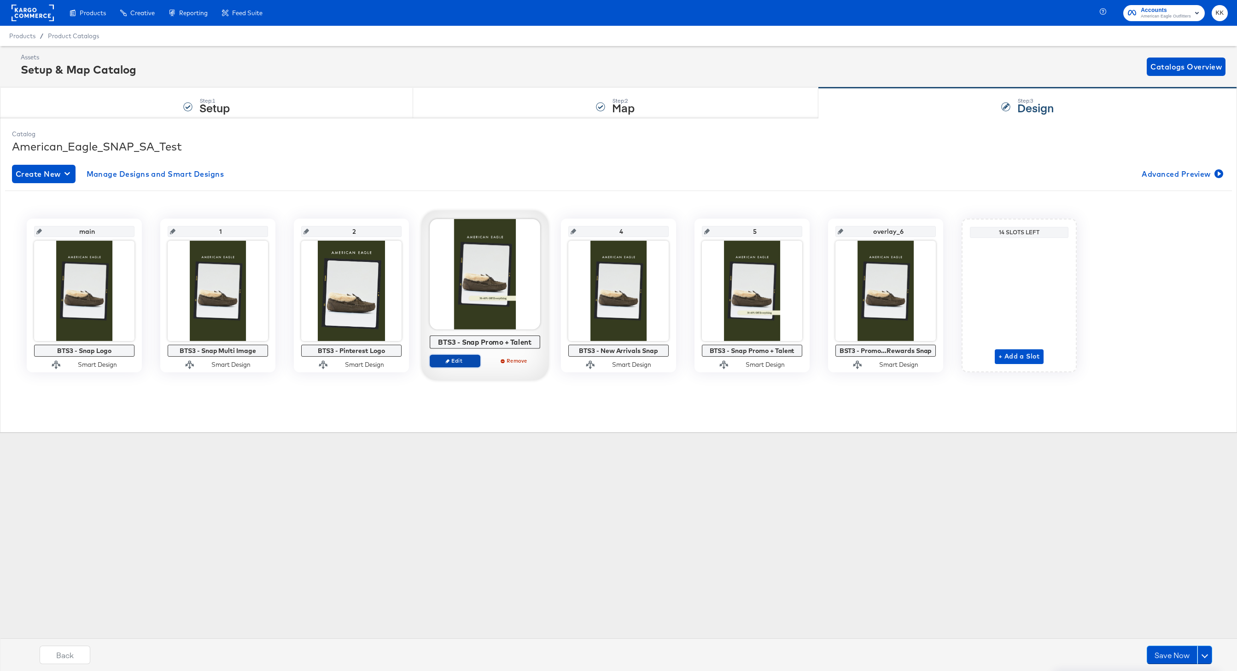
click at [462, 361] on span "Edit" at bounding box center [455, 360] width 42 height 7
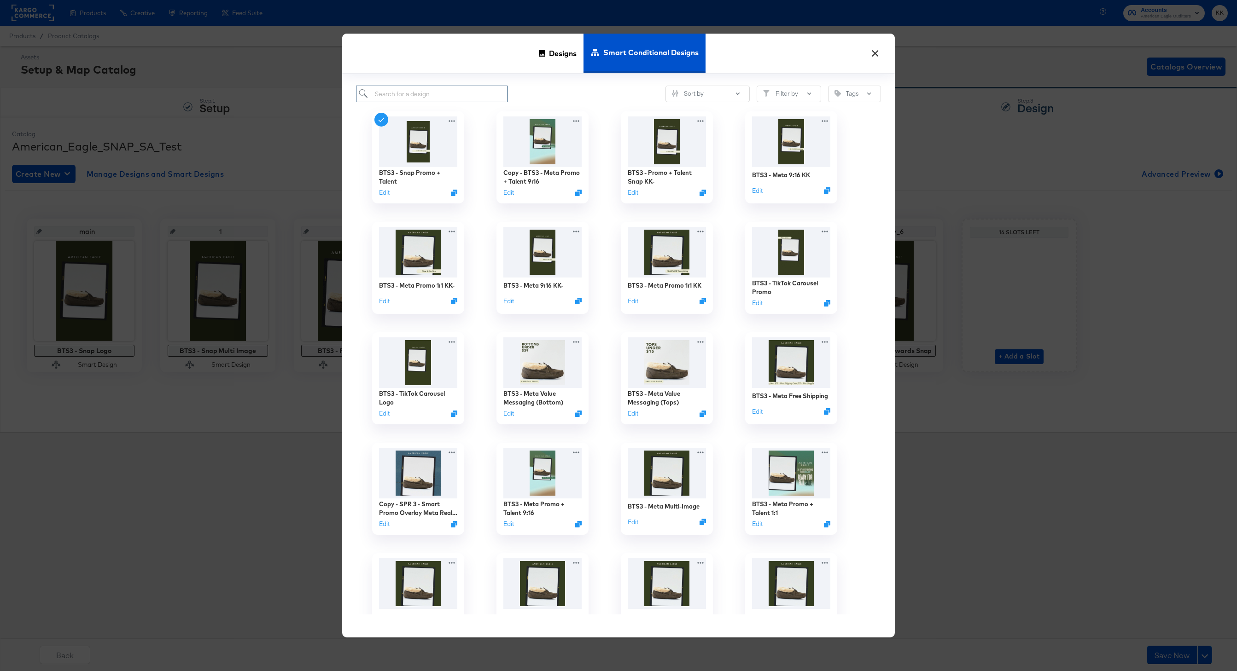
click at [400, 94] on input "search" at bounding box center [432, 94] width 152 height 17
click at [504, 84] on div "Sort by Filter by Tags BTS3 - Snap Promo + Talent Edit Copy - BTS3 - Meta Promo…" at bounding box center [618, 356] width 553 height 564
click at [490, 89] on input "search" at bounding box center [432, 94] width 152 height 17
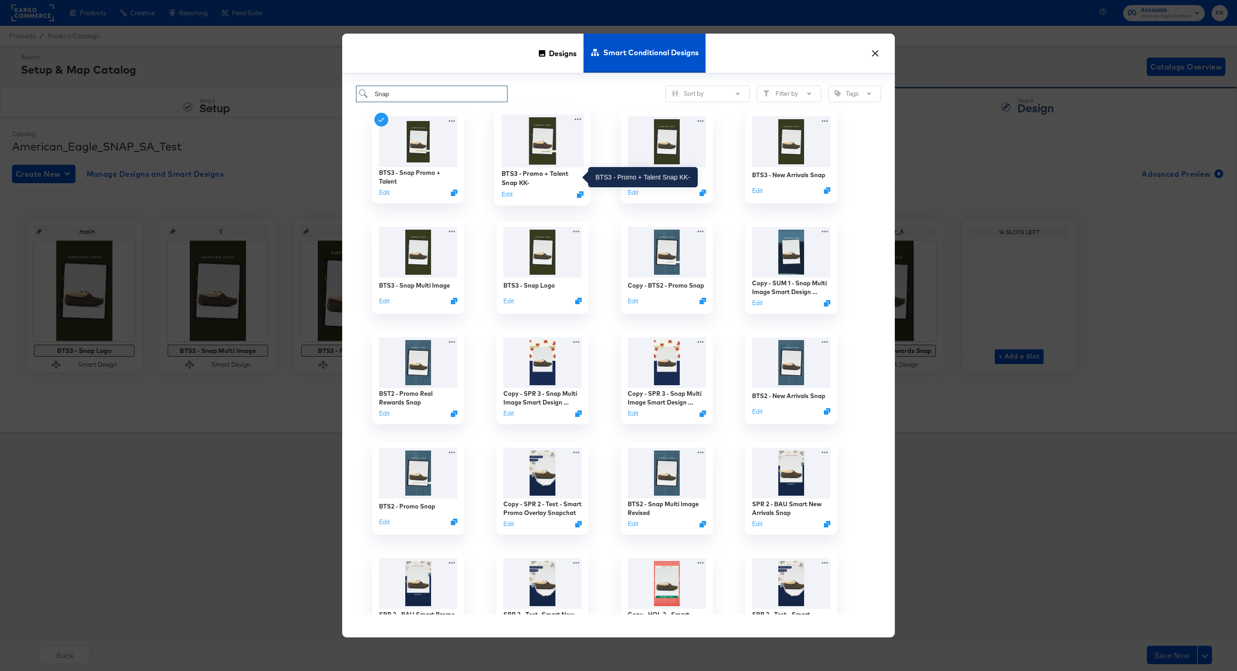
type input "Snap"
click at [536, 175] on div "BTS3 - Promo + Talent Snap KK-" at bounding box center [542, 178] width 82 height 18
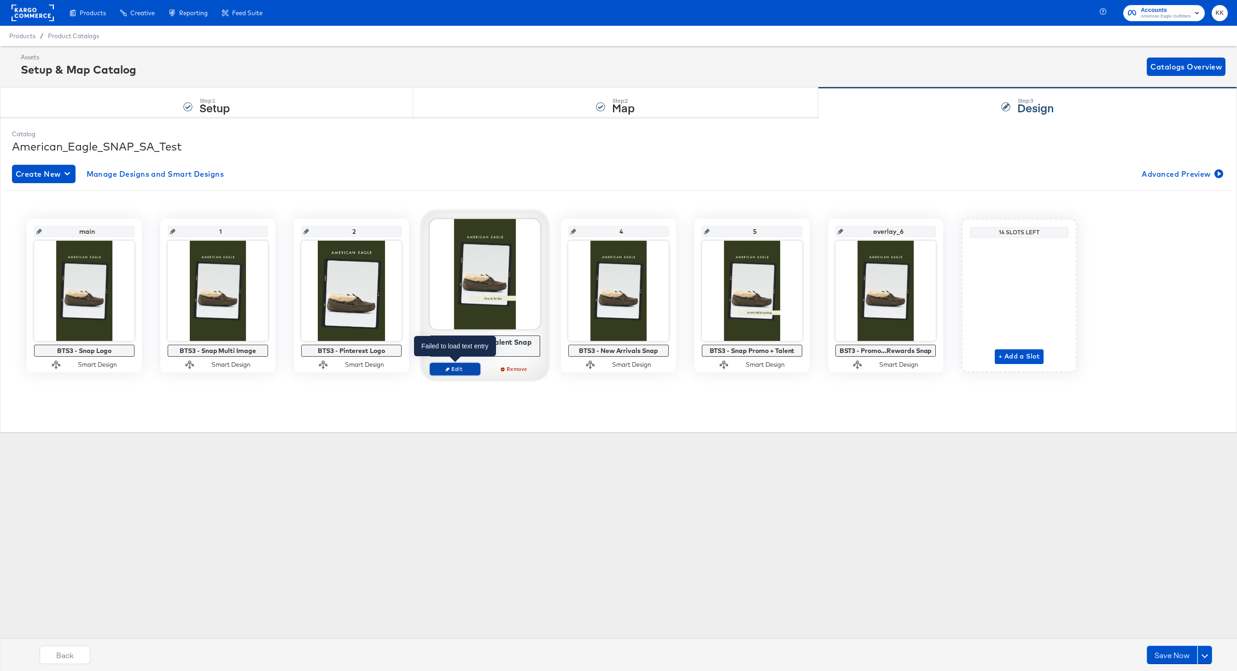
click at [458, 369] on span "Edit" at bounding box center [455, 369] width 42 height 7
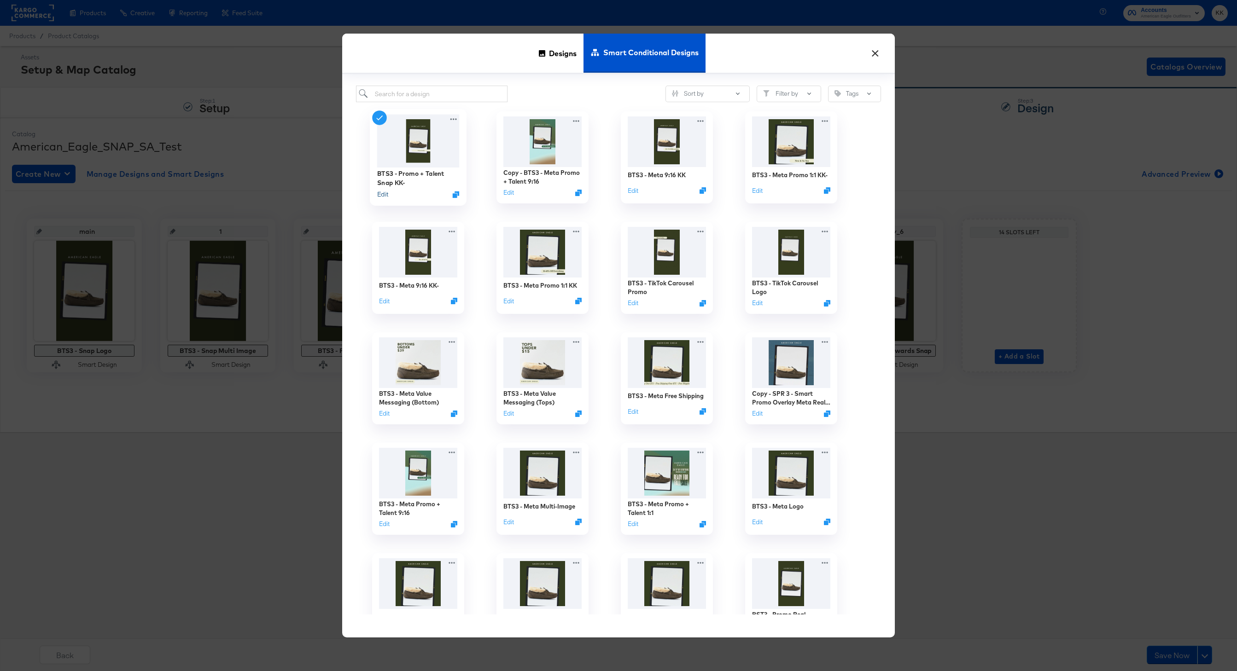
click at [382, 198] on button "Edit" at bounding box center [382, 194] width 11 height 9
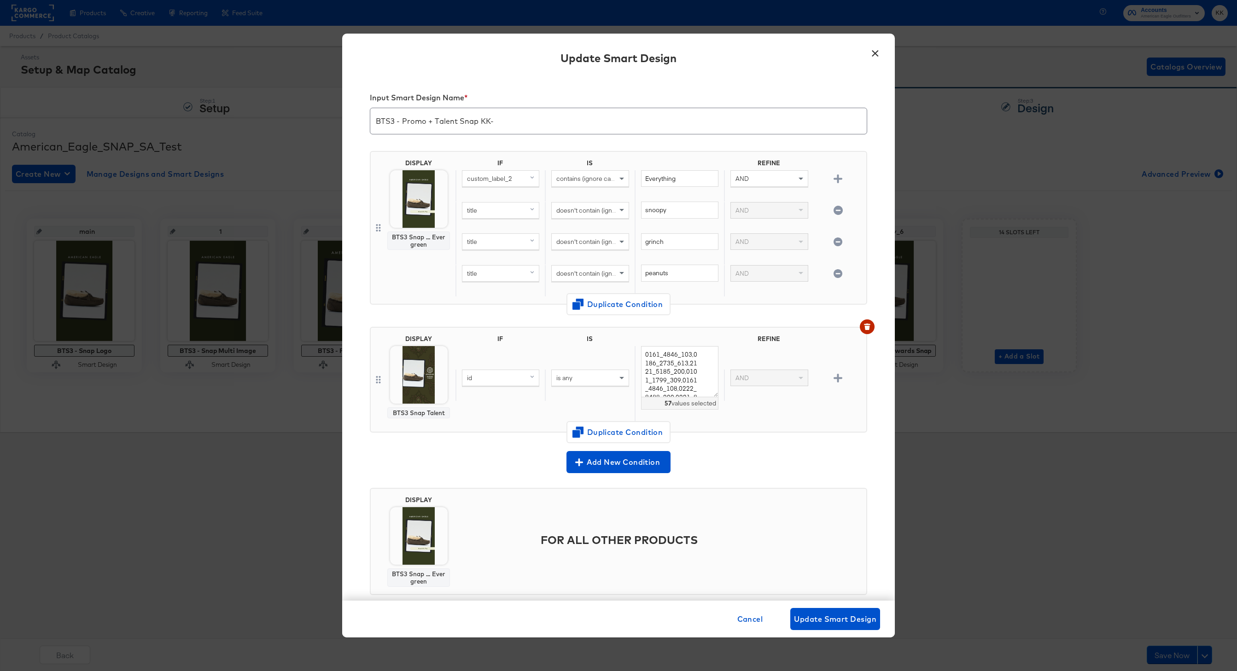
click at [402, 119] on input "BTS3 - Promo + Talent Snap KK-" at bounding box center [618, 118] width 496 height 26
click at [497, 127] on input "BTS3 - Snap Promo + Talent Snap KK-" at bounding box center [618, 118] width 496 height 26
click at [501, 117] on input "BTS3 - Snap Promo + Talent Snap KK-" at bounding box center [618, 118] width 496 height 26
type input "BTS3 - Snap Promo + Talent KK-"
drag, startPoint x: 681, startPoint y: 177, endPoint x: 600, endPoint y: 177, distance: 81.5
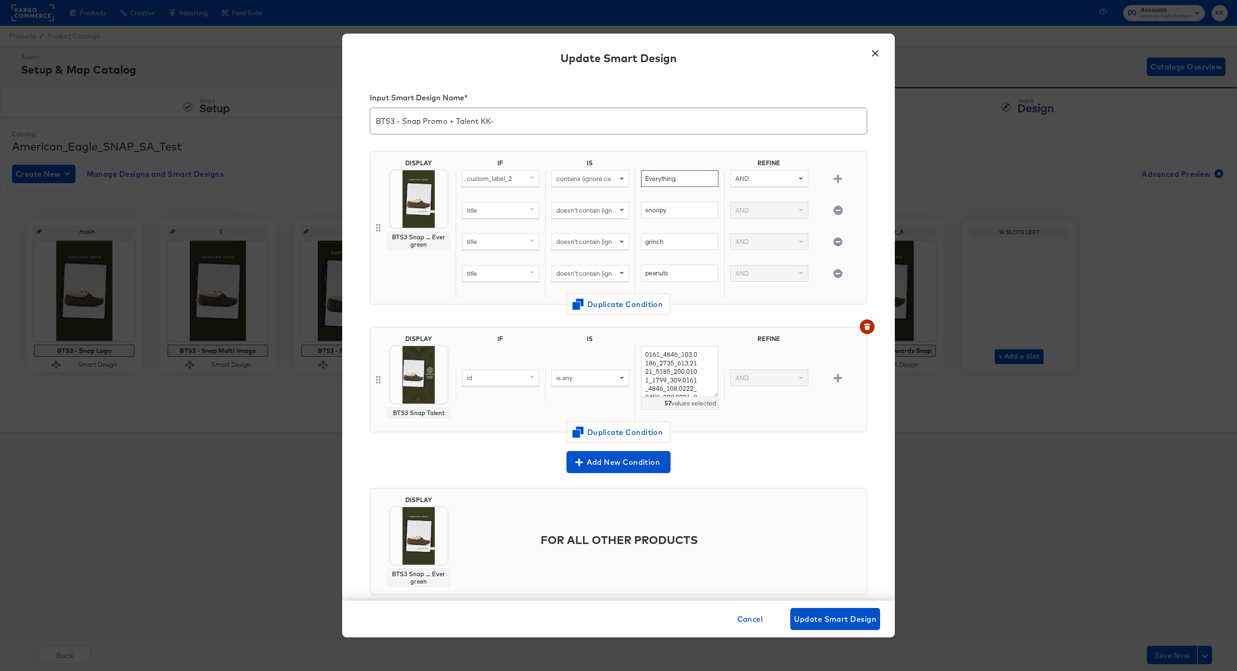
click at [600, 177] on div "custom_label_2 contains (ignore case) Everything AND" at bounding box center [658, 186] width 407 height 32
type input "Jeans"
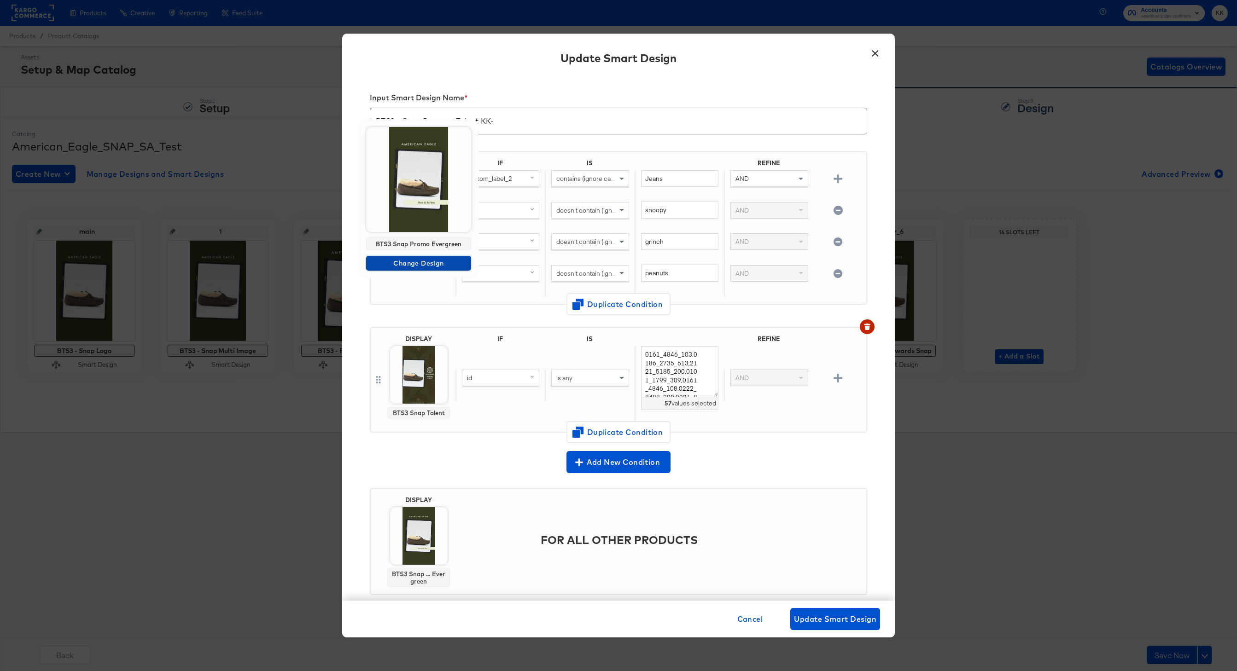
click at [421, 267] on span "Change Design" at bounding box center [419, 264] width 98 height 12
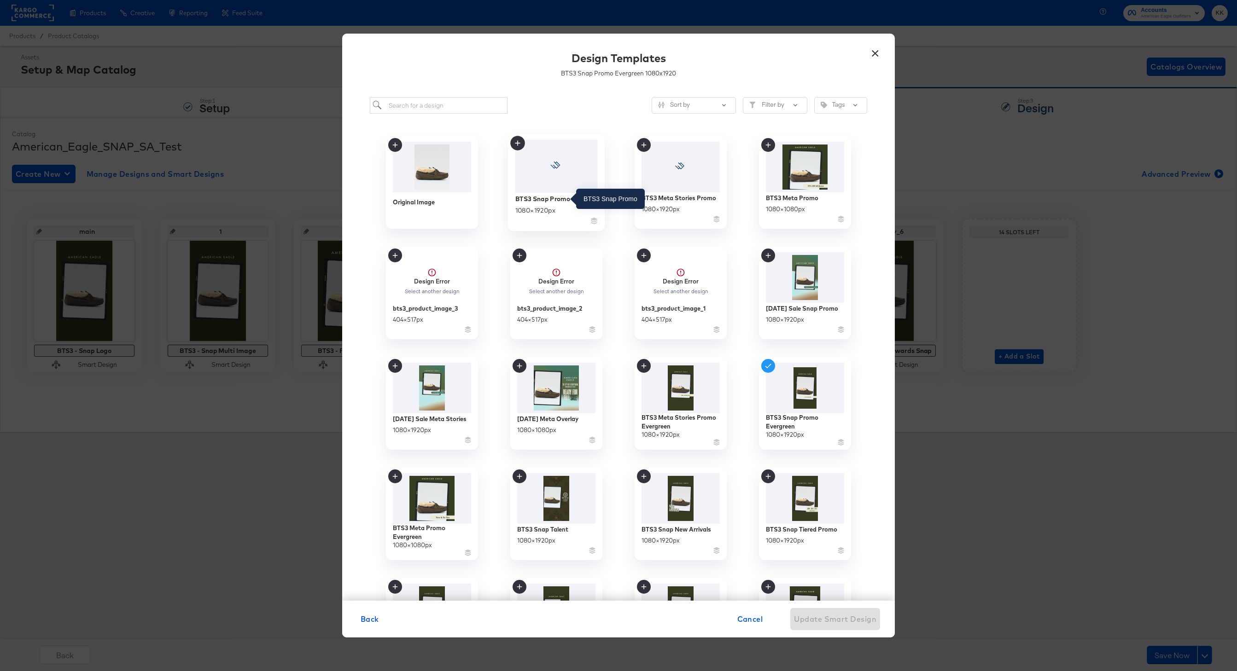
click at [547, 198] on div "BTS3 Snap Promo" at bounding box center [542, 198] width 55 height 9
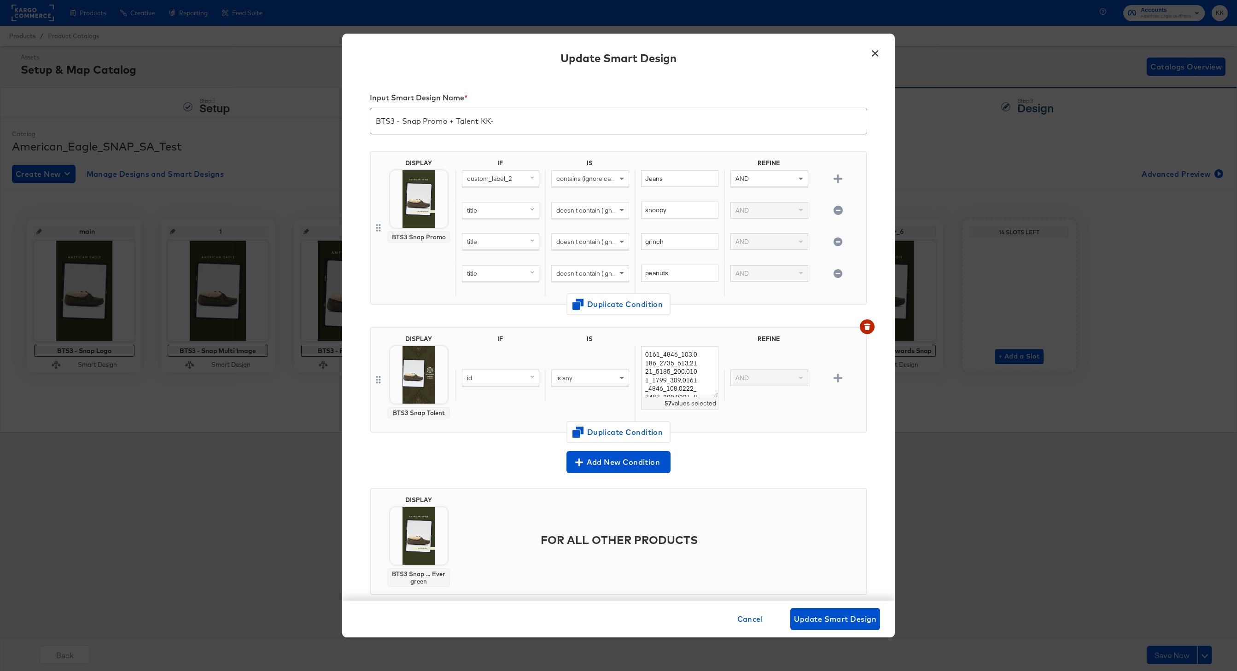
click at [831, 607] on div "Cancel Update Smart Design" at bounding box center [618, 619] width 553 height 37
click at [834, 614] on span "Update Smart Design" at bounding box center [835, 619] width 82 height 13
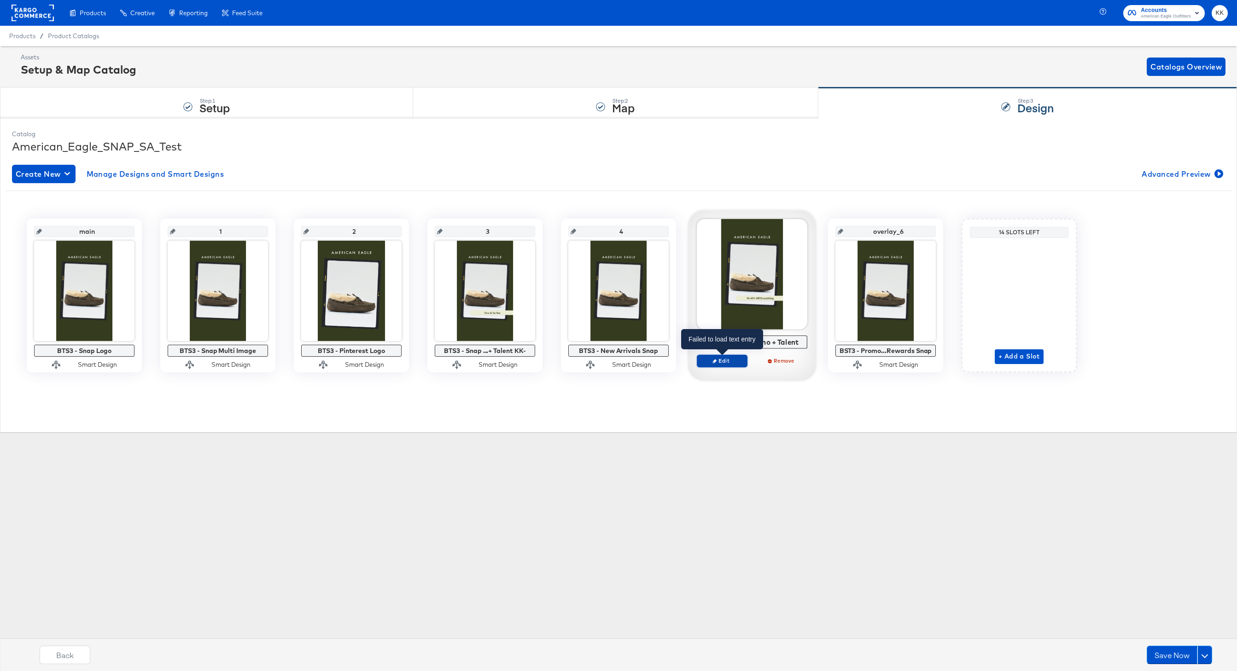
click at [726, 360] on span "Edit" at bounding box center [722, 360] width 42 height 7
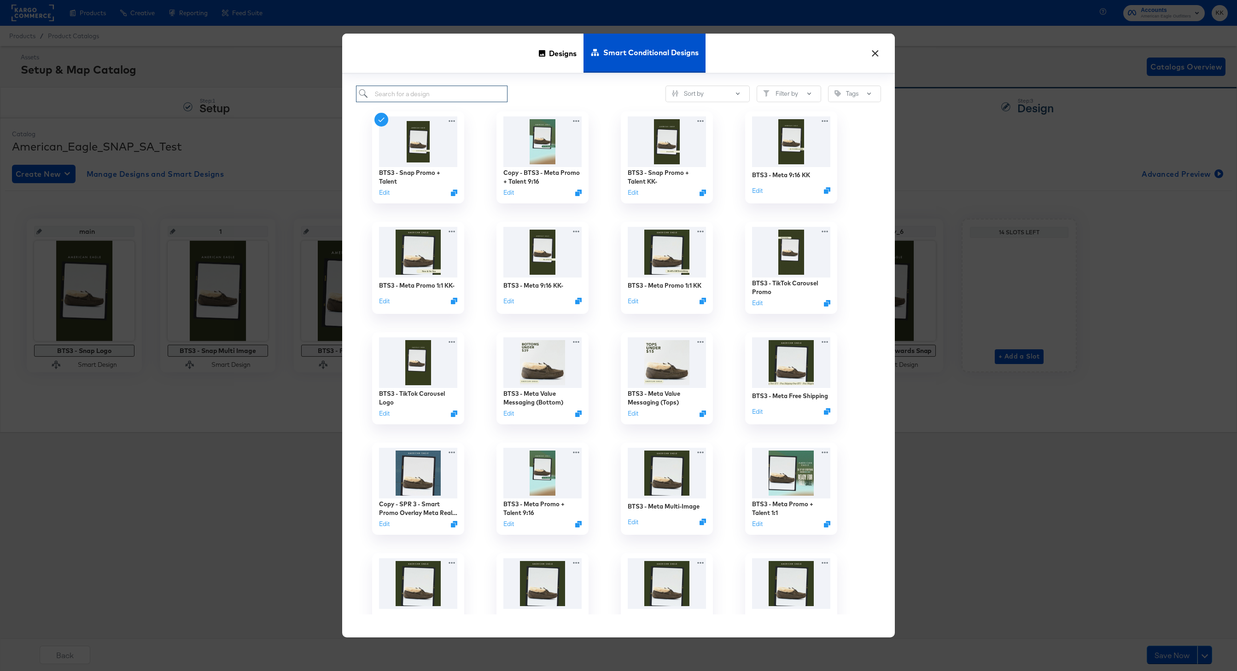
click at [411, 92] on input "search" at bounding box center [432, 94] width 152 height 17
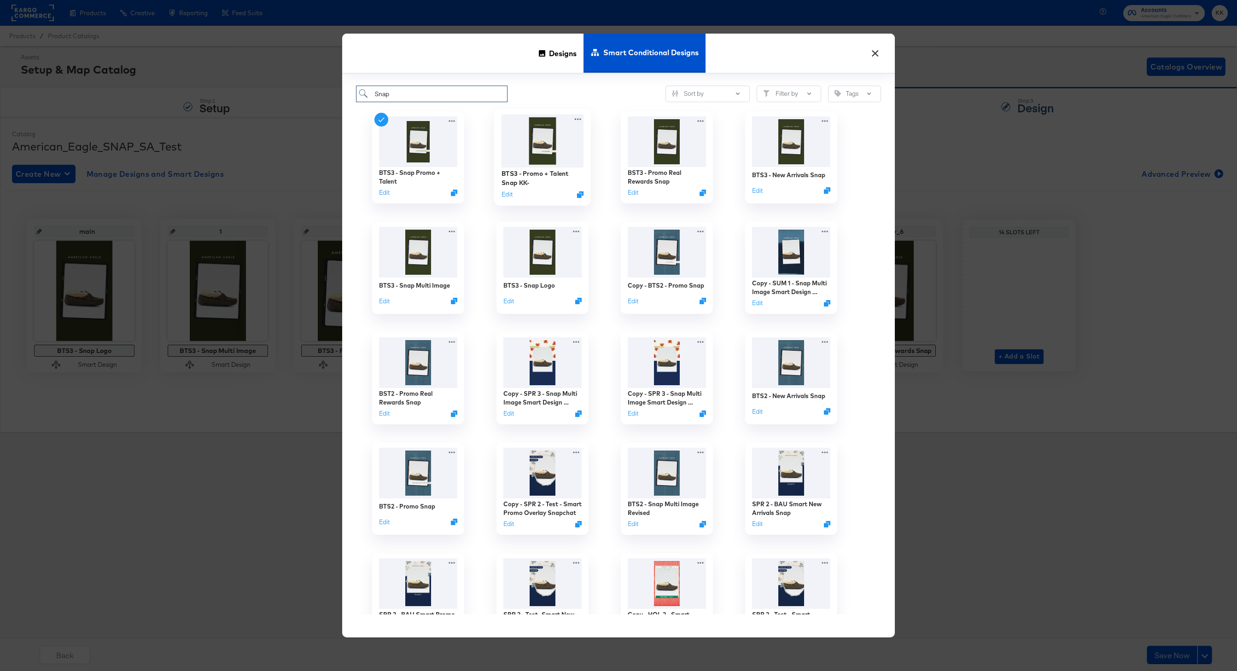
type input "Snap"
click at [519, 166] on img at bounding box center [542, 141] width 82 height 53
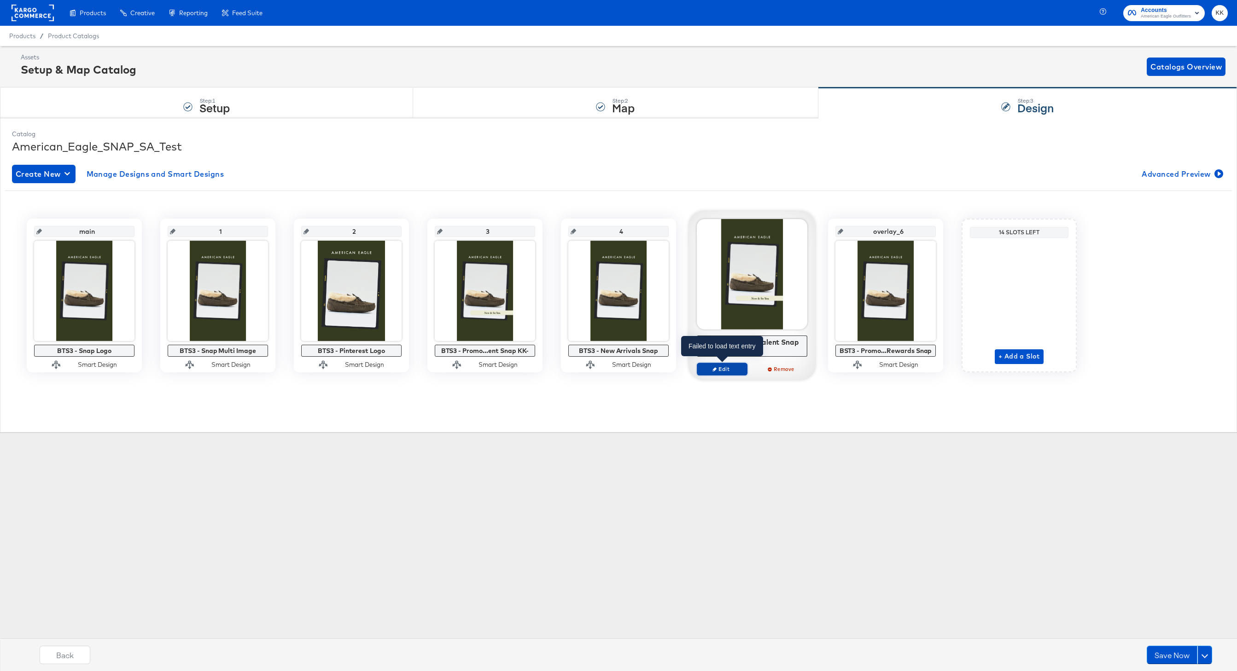
click at [721, 375] on button "Edit" at bounding box center [722, 369] width 51 height 13
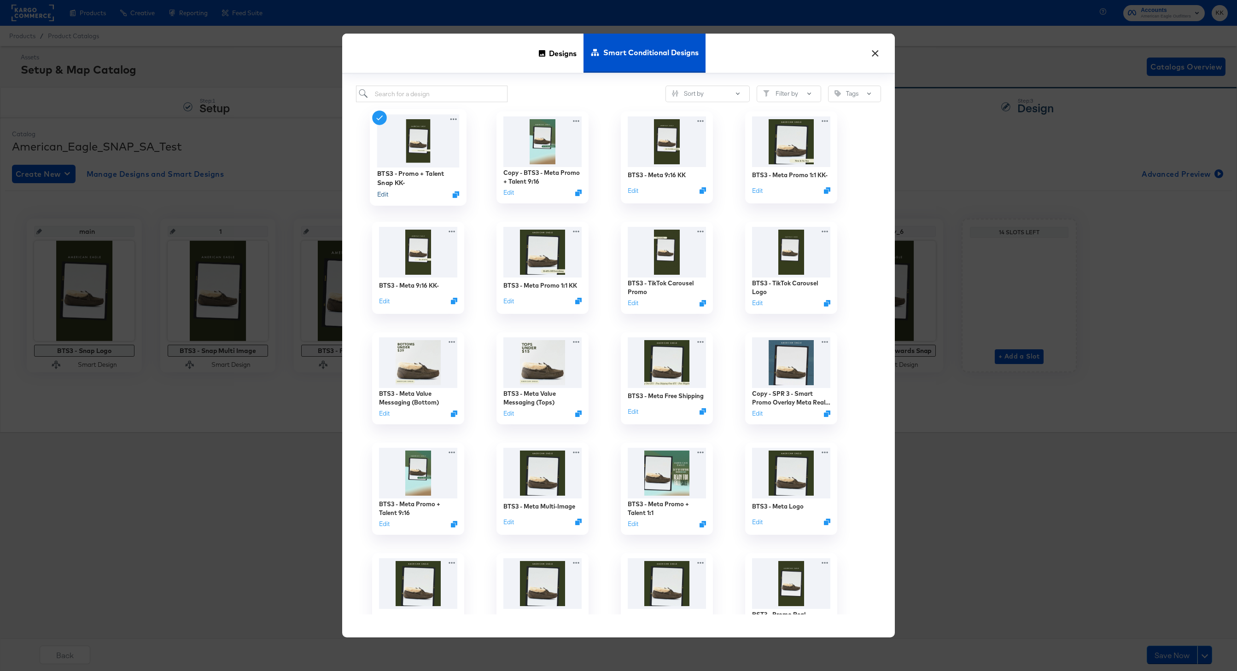
click at [381, 193] on button "Edit" at bounding box center [382, 194] width 11 height 9
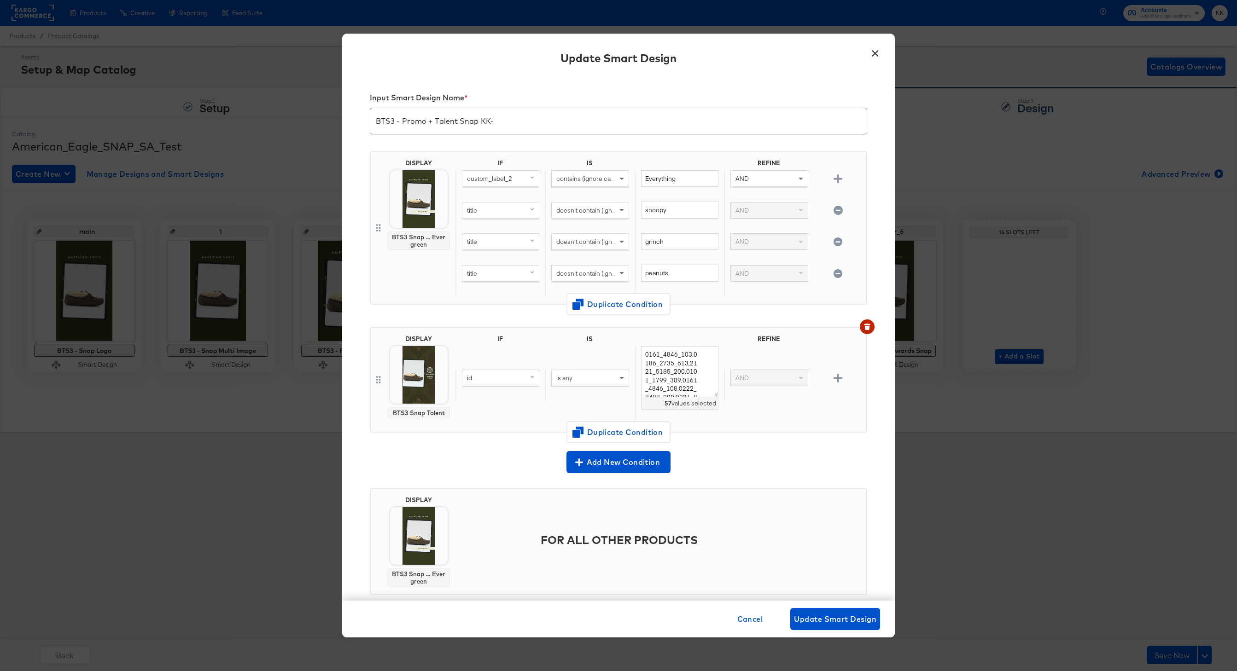
click at [879, 53] on button "×" at bounding box center [875, 51] width 17 height 17
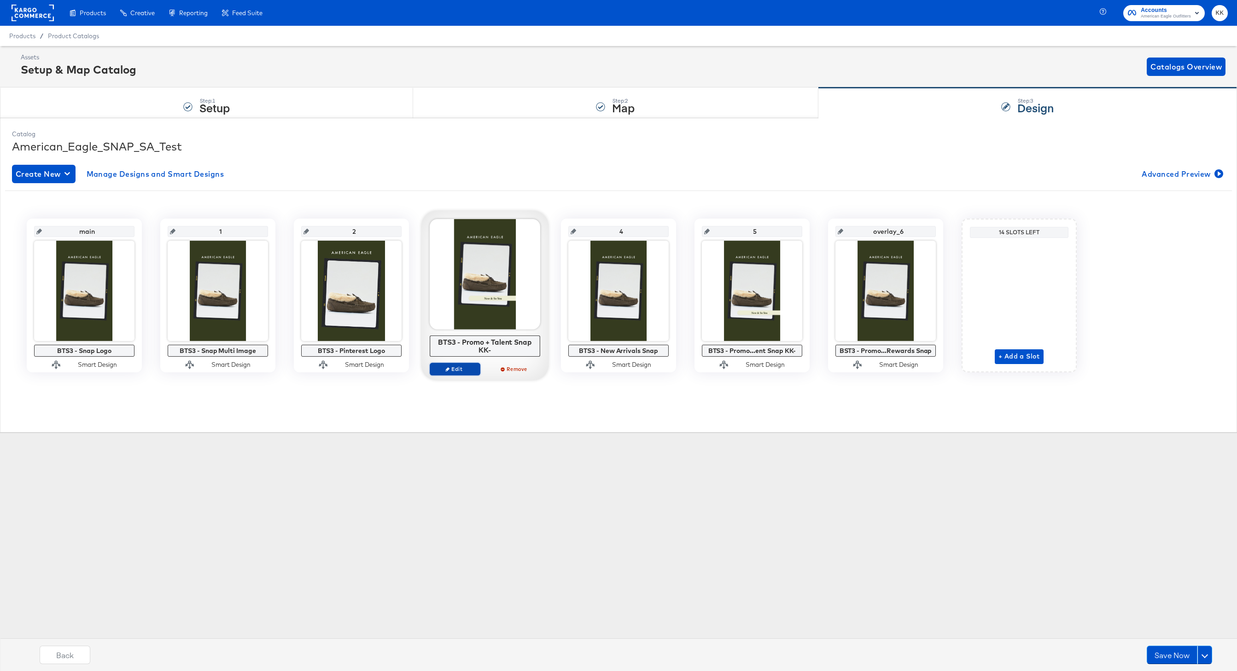
click at [455, 369] on span "Edit" at bounding box center [455, 369] width 42 height 7
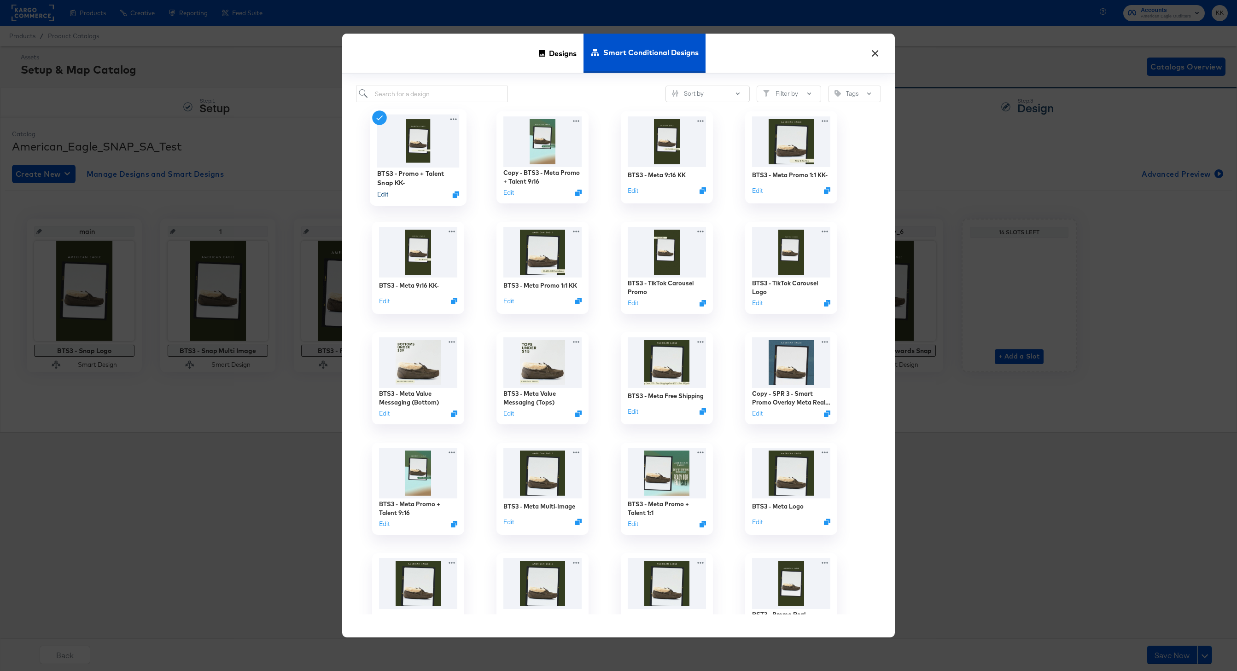
click at [384, 193] on button "Edit" at bounding box center [382, 194] width 11 height 9
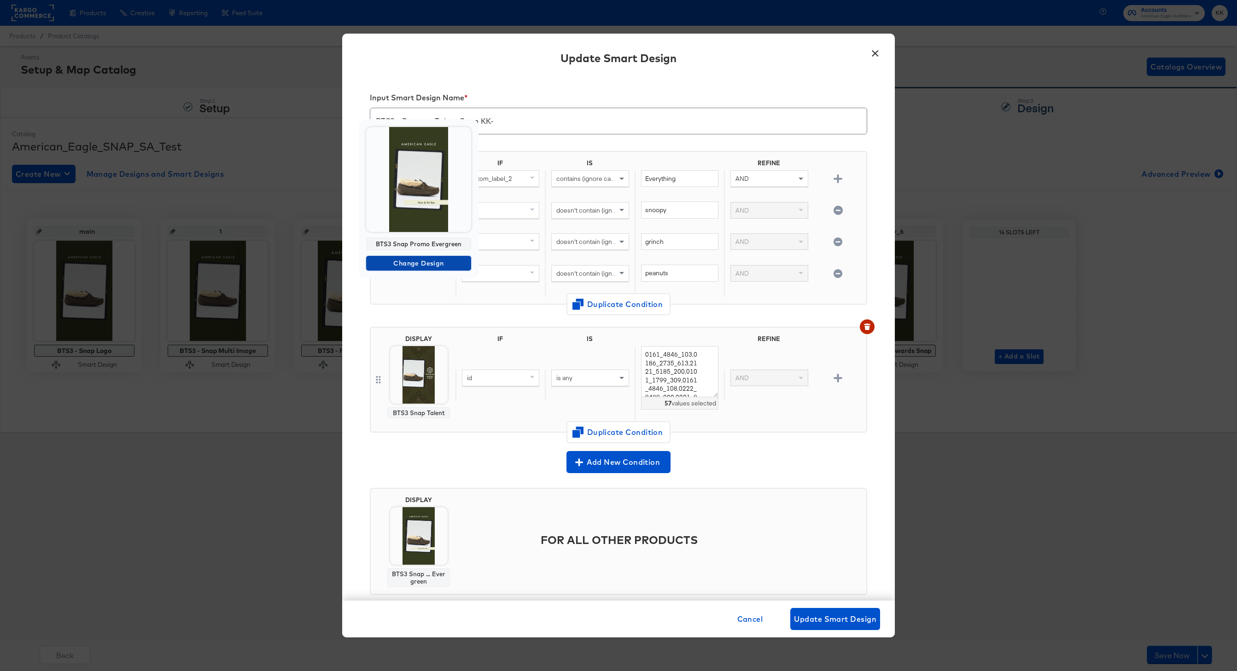
click at [438, 266] on span "Change Design" at bounding box center [419, 264] width 98 height 12
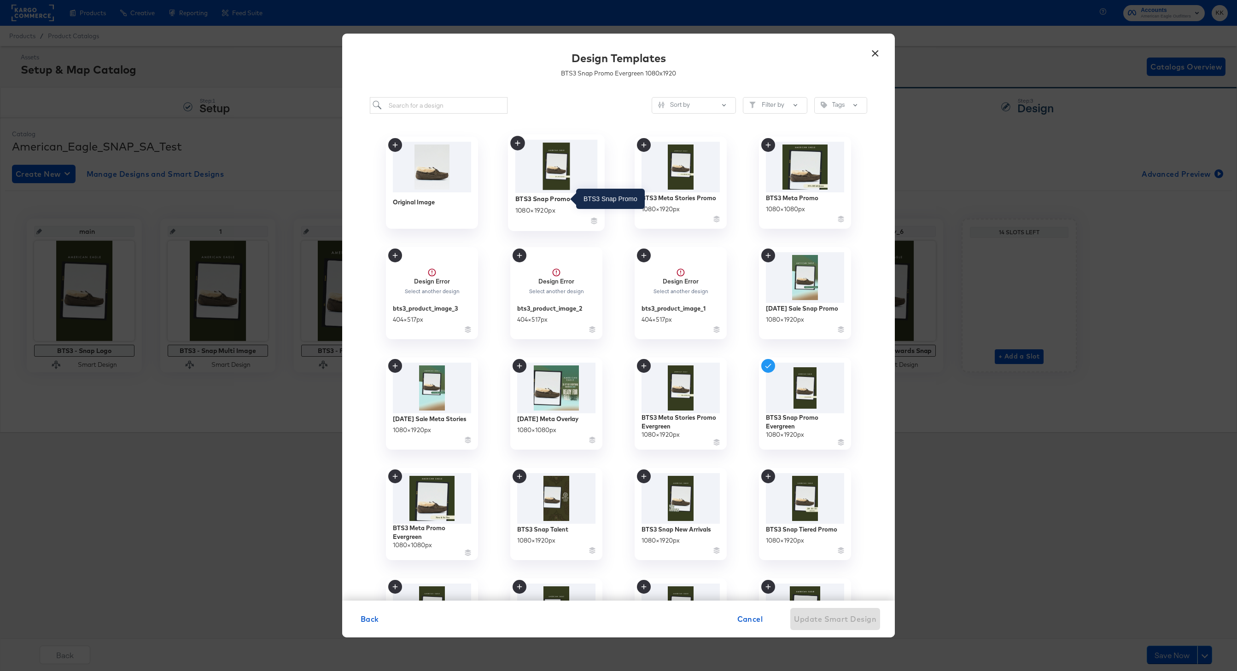
click at [538, 201] on div "BTS3 Snap Promo" at bounding box center [542, 198] width 55 height 9
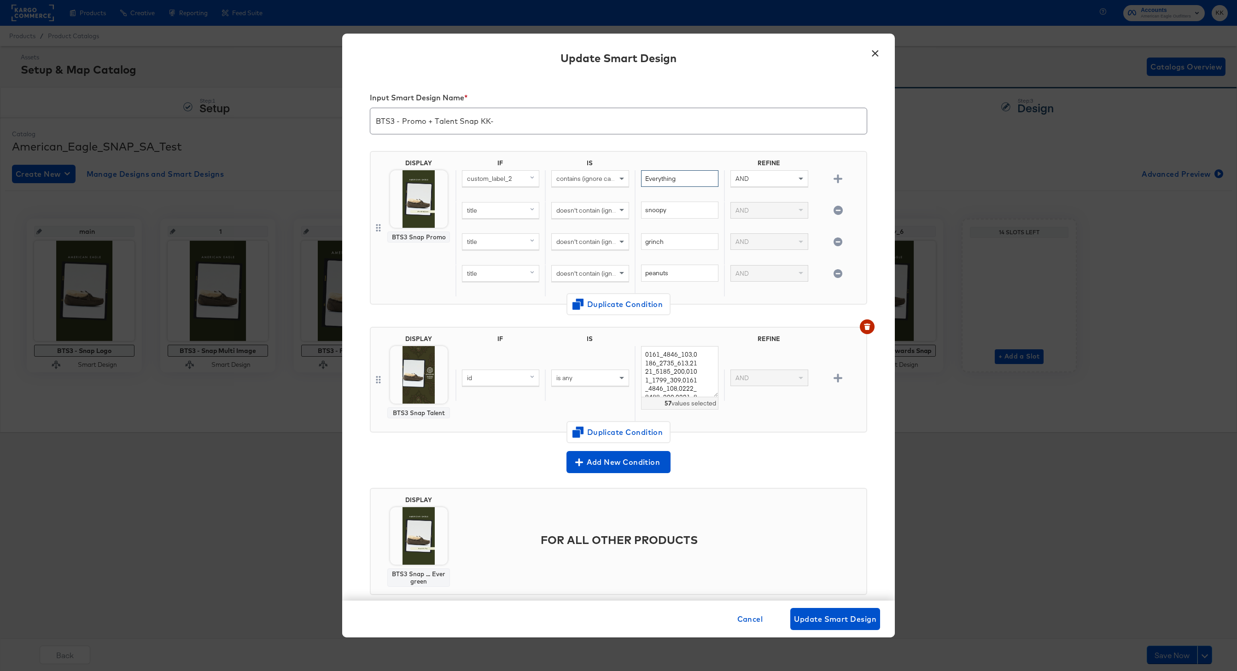
drag, startPoint x: 687, startPoint y: 176, endPoint x: 633, endPoint y: 176, distance: 53.9
click at [633, 176] on div "custom_label_2 contains (ignore case) Everything AND" at bounding box center [658, 186] width 407 height 32
type input "Jeans"
click at [402, 121] on input "BTS3 - Promo + Talent Snap KK-" at bounding box center [618, 118] width 496 height 26
click at [498, 120] on input "BTS3 - Snap Promo + Talent Snap KK-" at bounding box center [618, 118] width 496 height 26
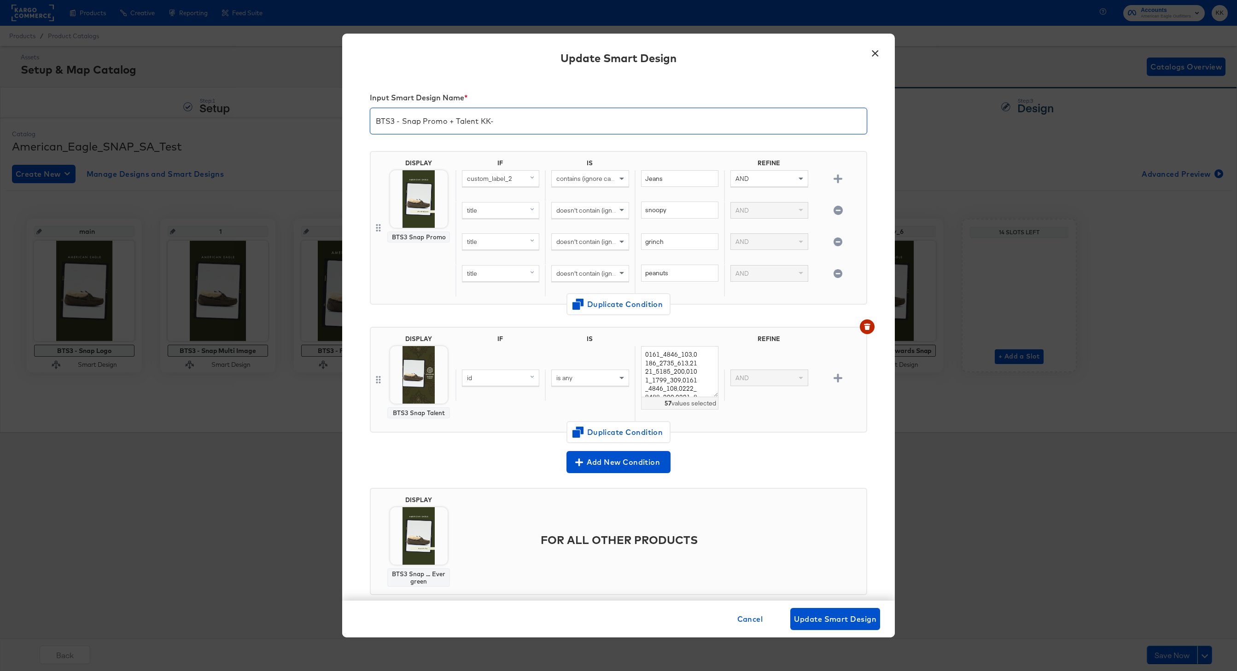
type input "BTS3 - Snap Promo + Talent KK-"
click at [810, 612] on button "Update Smart Design" at bounding box center [835, 619] width 90 height 22
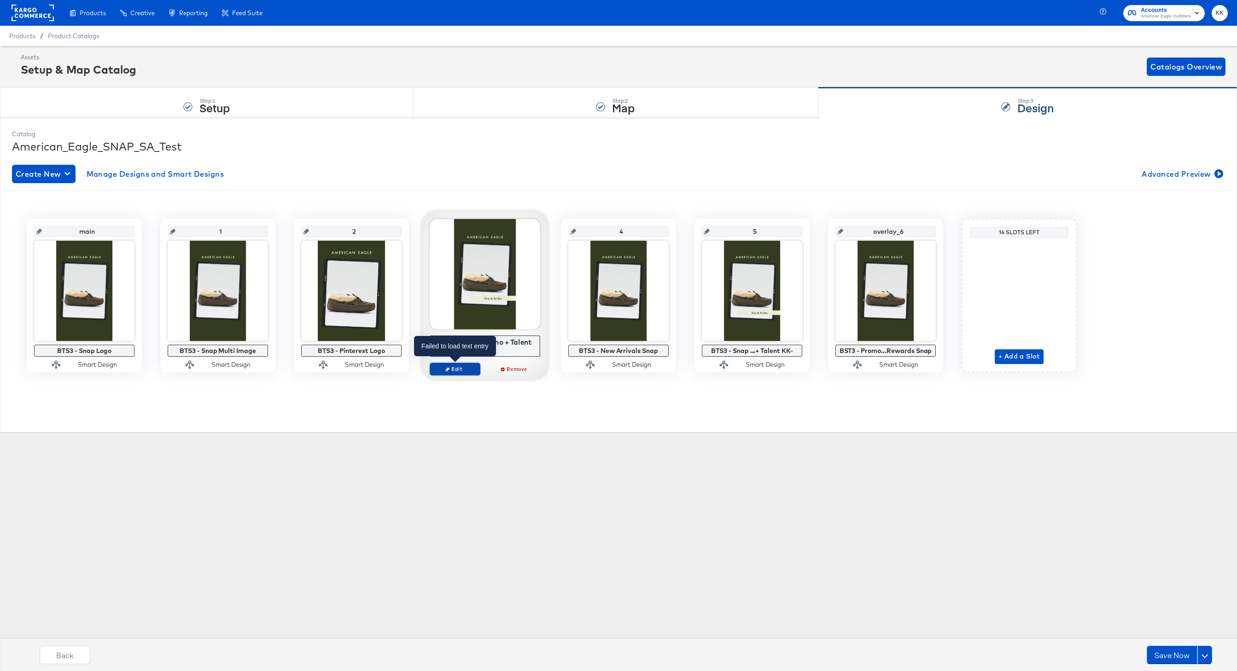
click at [455, 370] on span "Edit" at bounding box center [455, 369] width 42 height 7
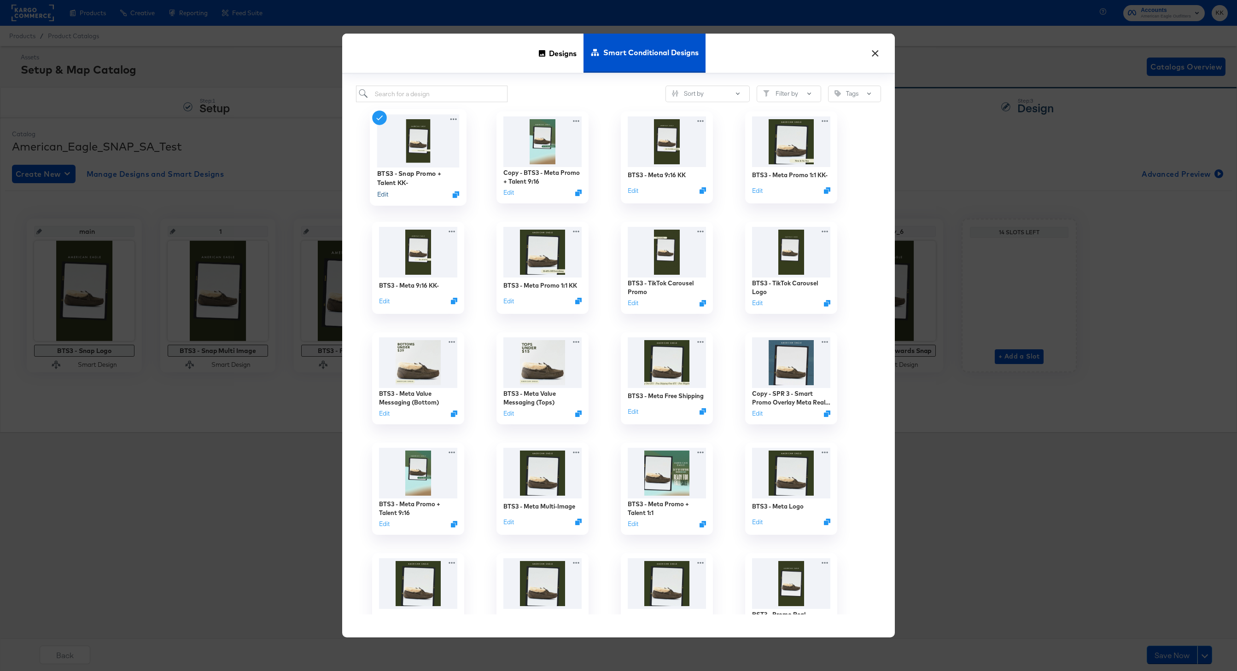
click at [381, 194] on button "Edit" at bounding box center [382, 194] width 11 height 9
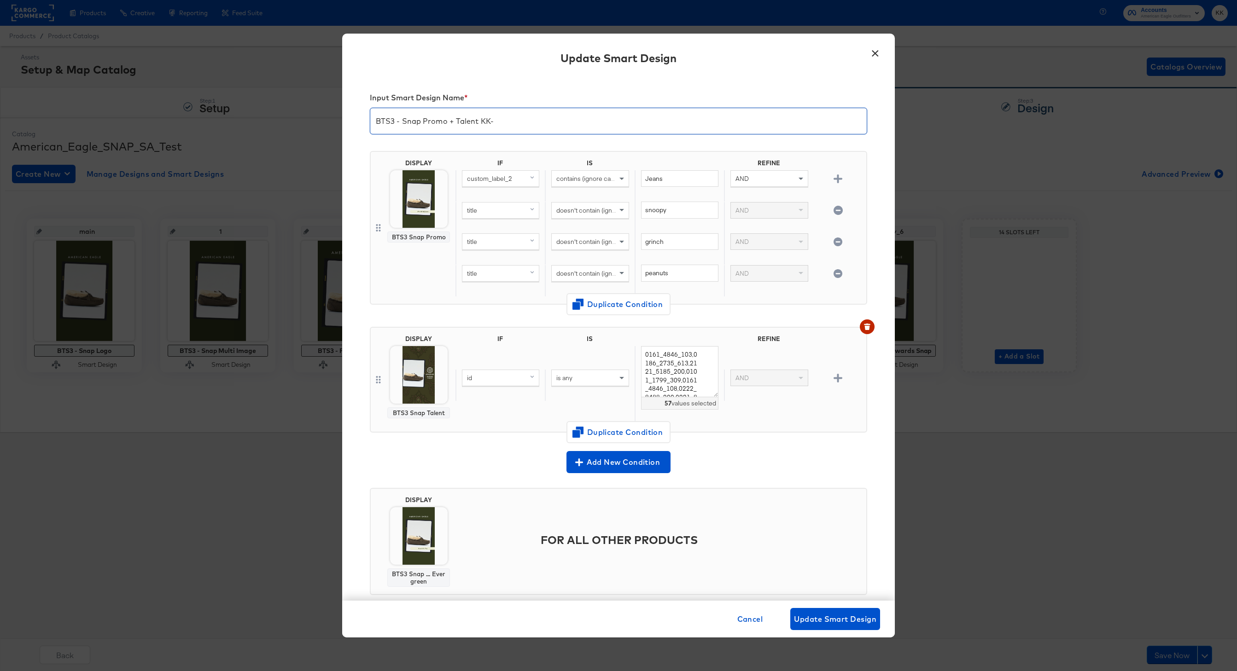
click at [477, 121] on input "BTS3 - Snap Promo + Talent KK-" at bounding box center [618, 118] width 496 height 26
type input "BTS3 - Snap Promo KK-"
click at [821, 616] on span "Update Smart Design" at bounding box center [835, 619] width 82 height 13
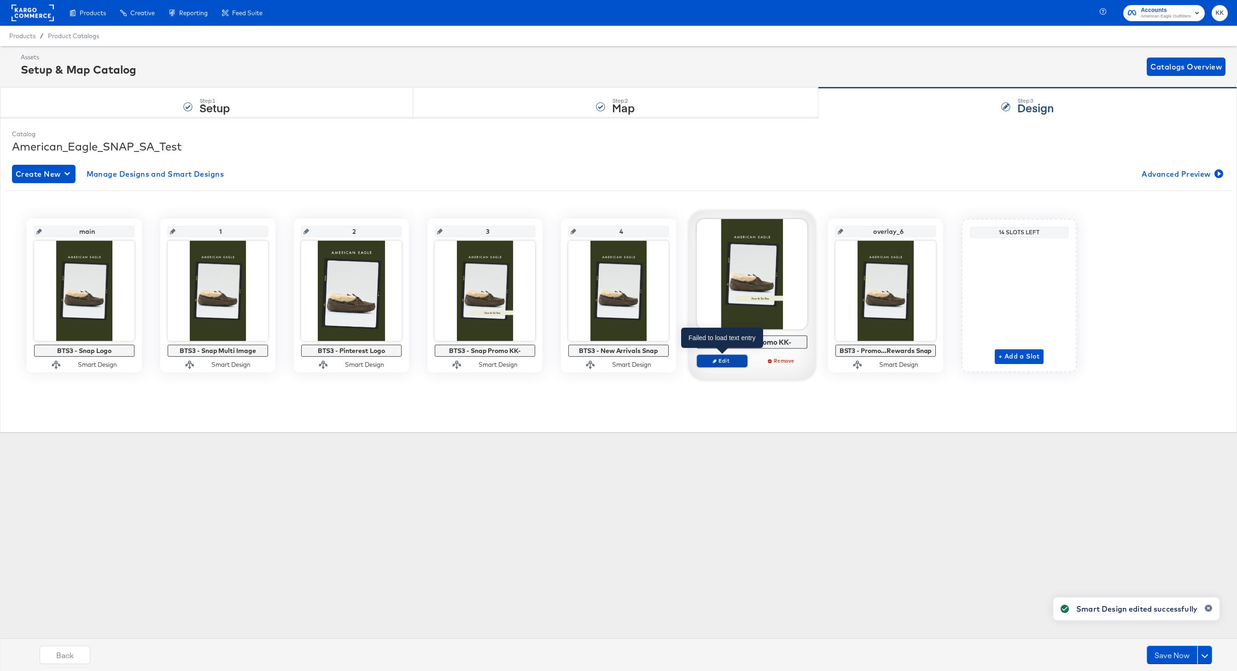
click at [737, 360] on span "Edit" at bounding box center [722, 360] width 42 height 7
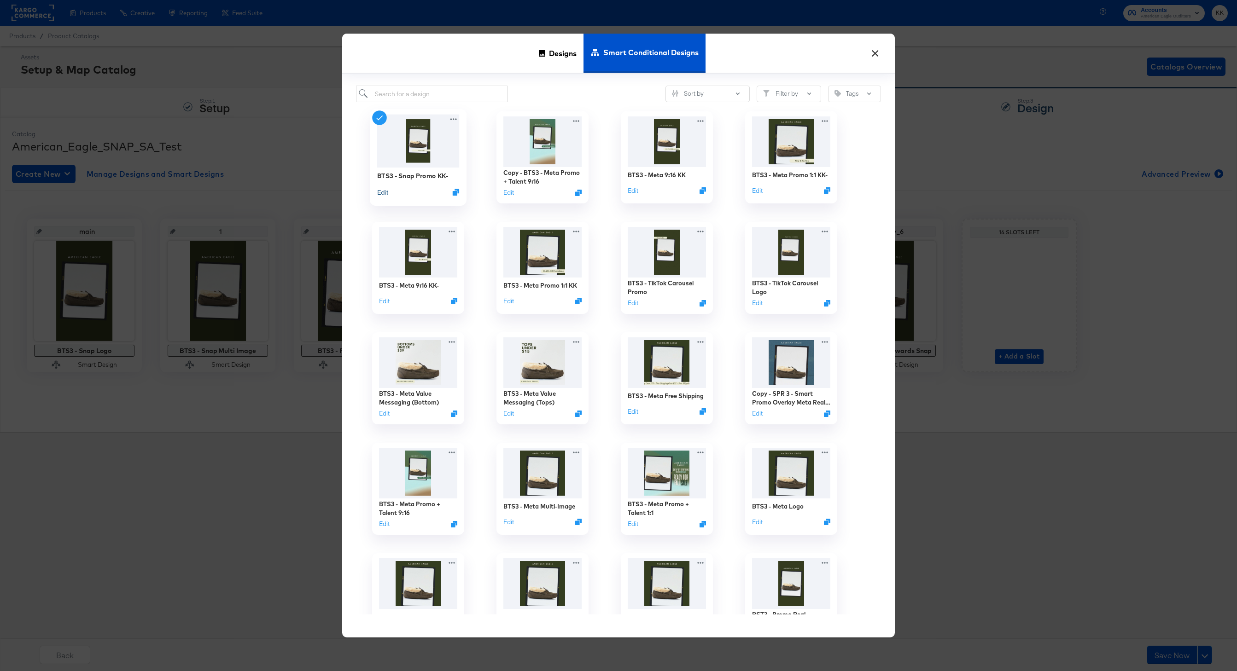
click at [379, 193] on button "Edit" at bounding box center [382, 192] width 11 height 9
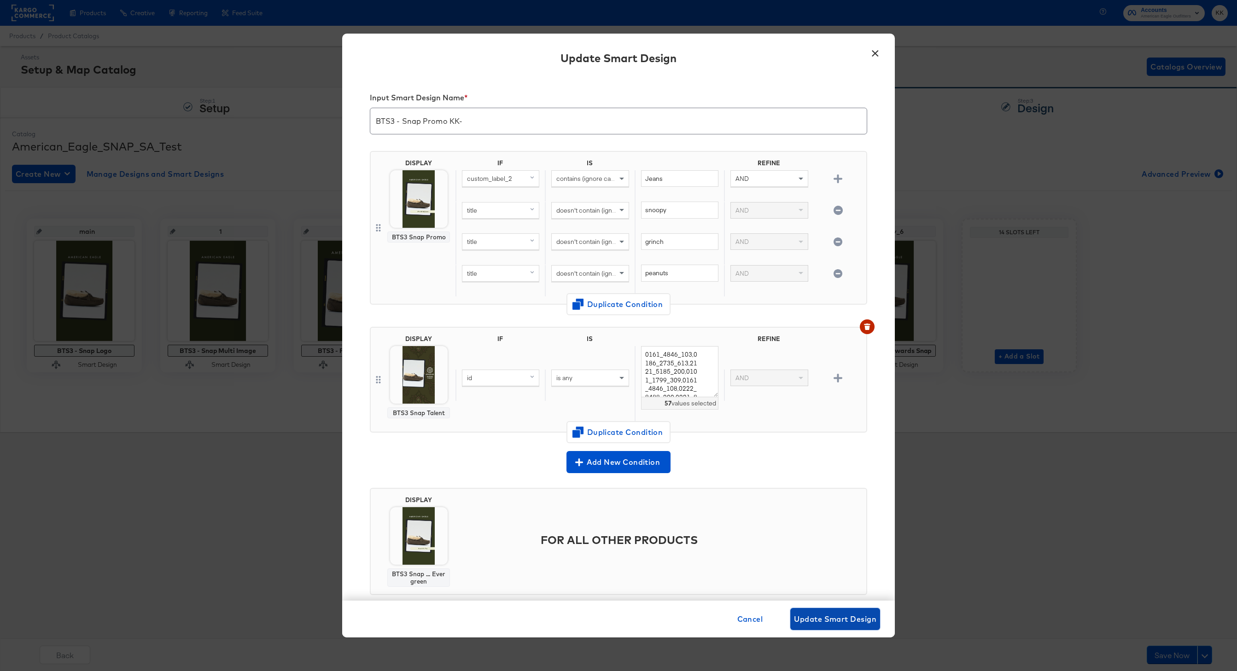
click at [829, 615] on span "Update Smart Design" at bounding box center [835, 619] width 82 height 13
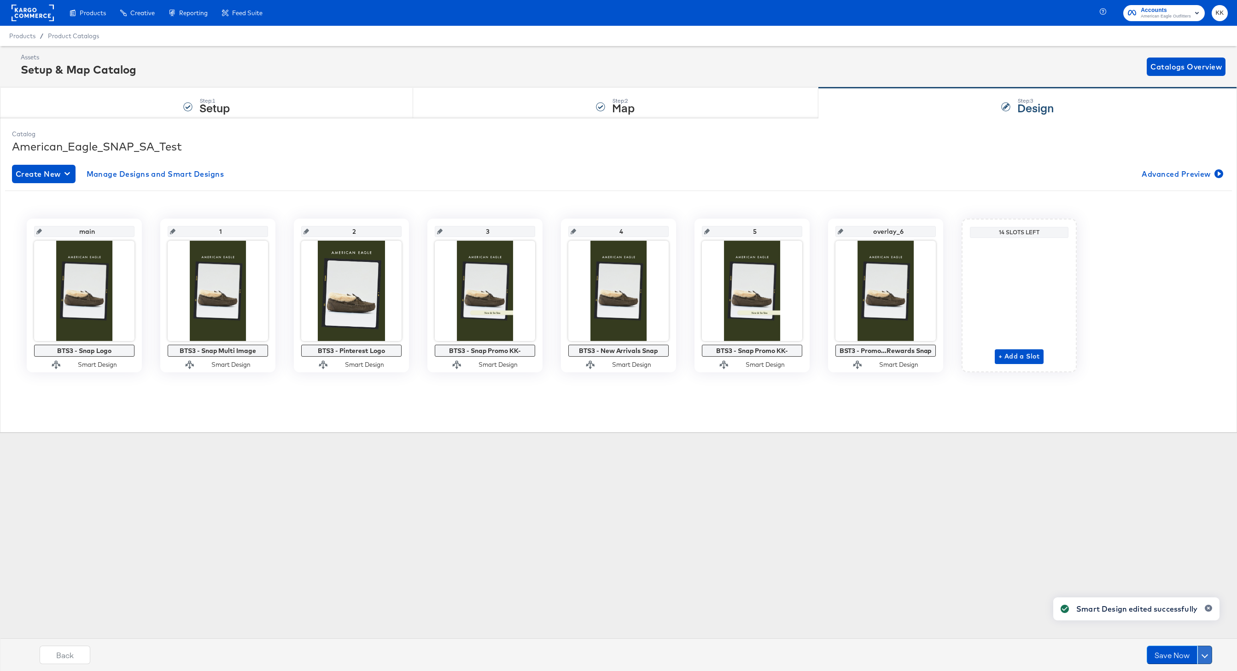
click at [1206, 649] on button at bounding box center [1204, 655] width 15 height 18
click at [1185, 631] on button "Schedule Save" at bounding box center [1179, 637] width 65 height 17
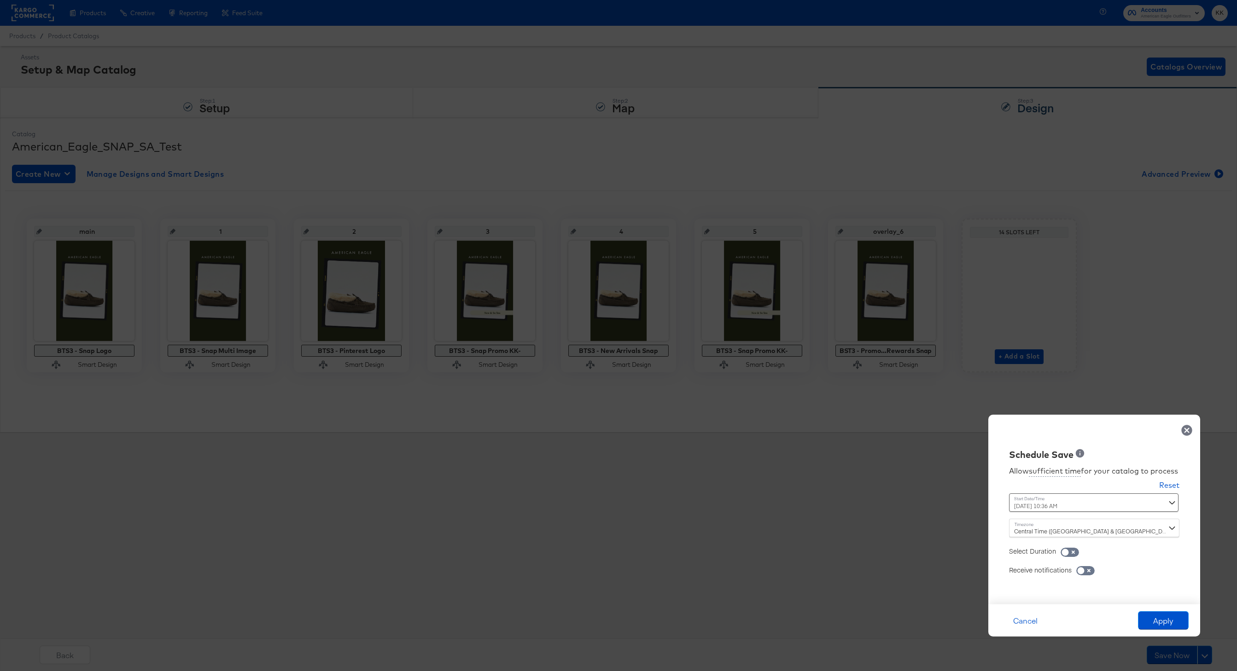
click at [1042, 501] on div "September 13th 2025 10:36 AM ‹ September 2025 › Su Mo Tu We Th Fr Sa 31 1 2 3 4…" at bounding box center [1071, 503] width 125 height 18
click at [1053, 504] on div "September 13th 2025 10:36 AM ‹ September 2025 › Su Mo Tu We Th Fr Sa 31 1 2 3 4…" at bounding box center [1071, 503] width 125 height 18
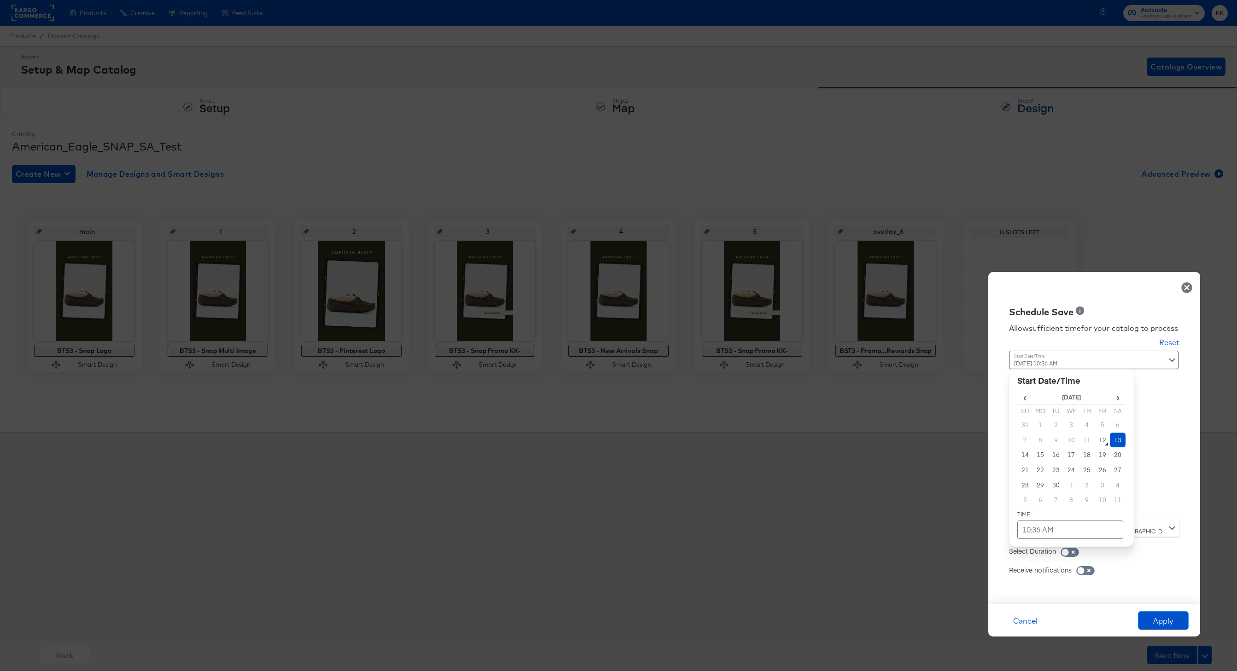
click at [1115, 439] on td "13" at bounding box center [1118, 440] width 16 height 15
click at [1043, 530] on td "10:36 AM" at bounding box center [1070, 530] width 106 height 18
click at [1058, 465] on span "▼" at bounding box center [1052, 461] width 18 height 18
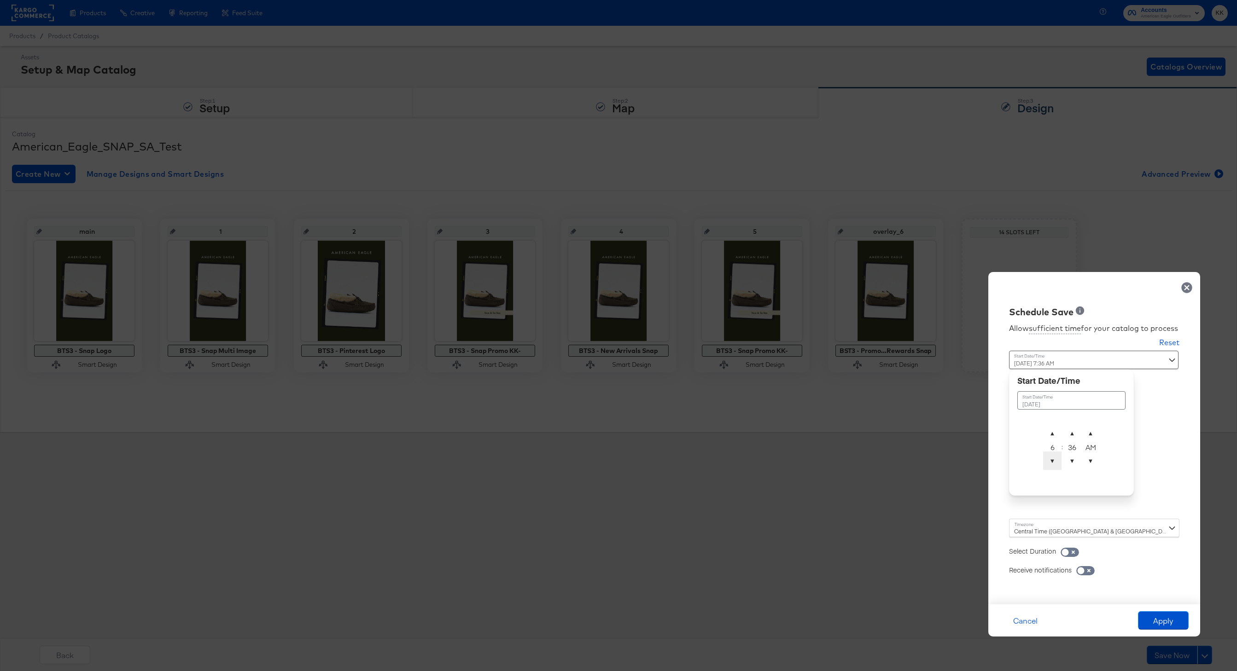
click at [1058, 465] on span "▼" at bounding box center [1052, 461] width 18 height 18
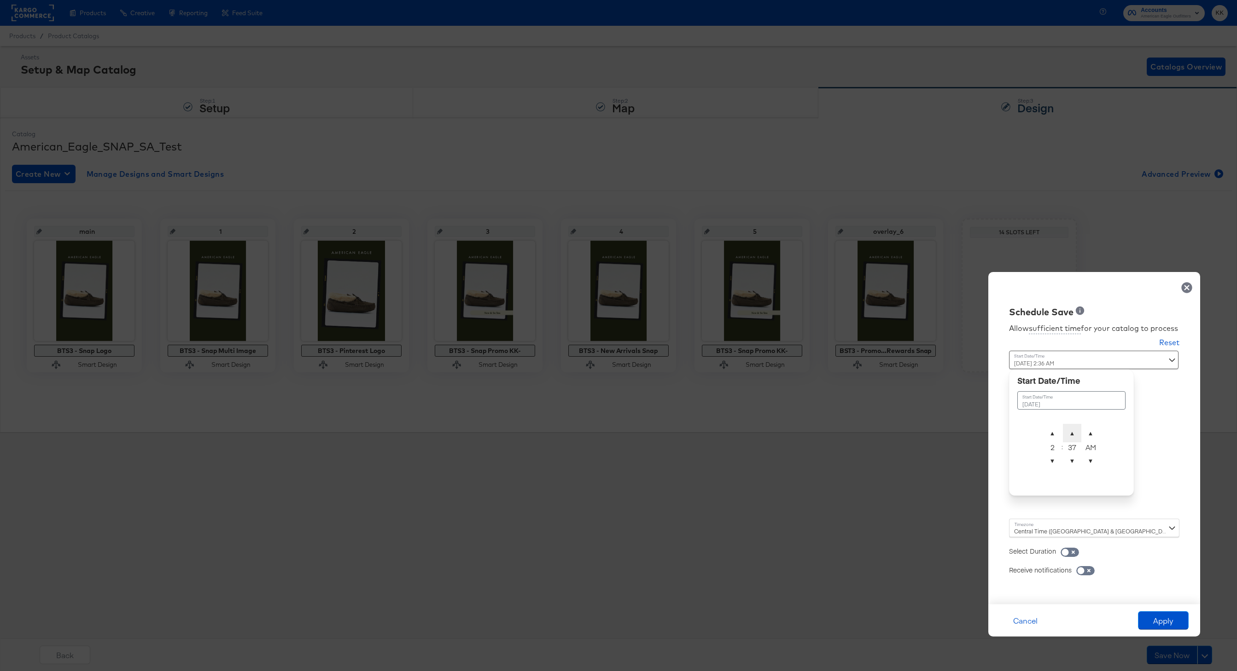
click at [1072, 425] on span "▲" at bounding box center [1072, 433] width 18 height 18
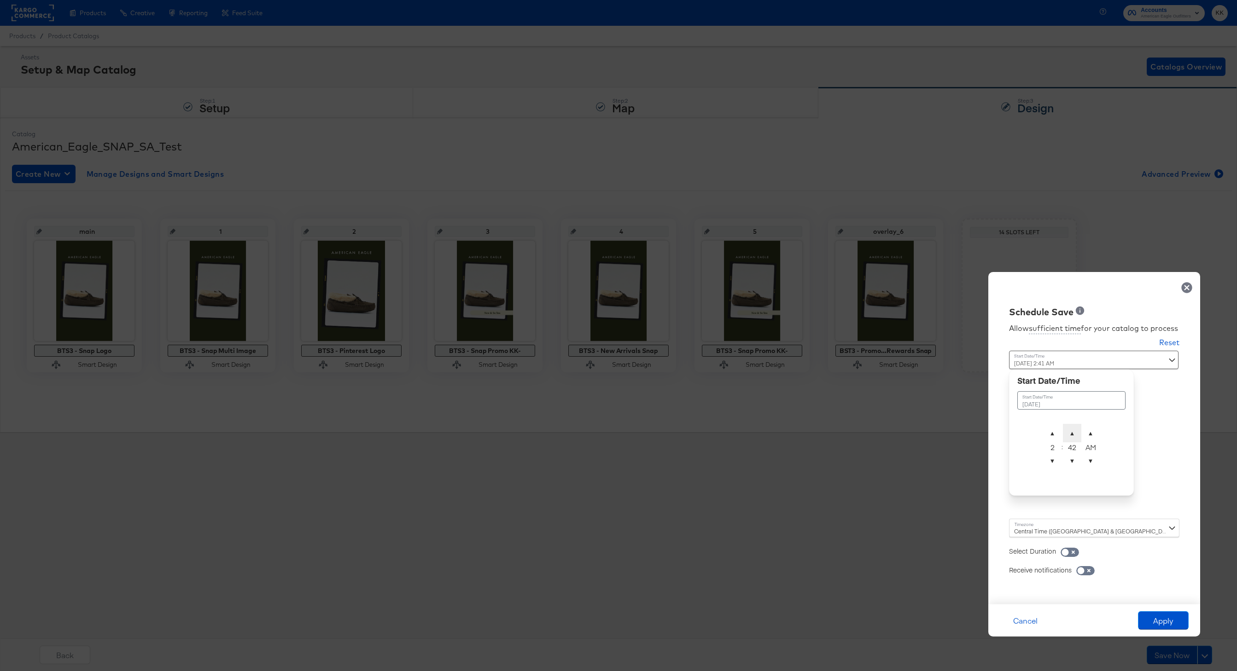
click at [1072, 425] on span "▲" at bounding box center [1072, 433] width 18 height 18
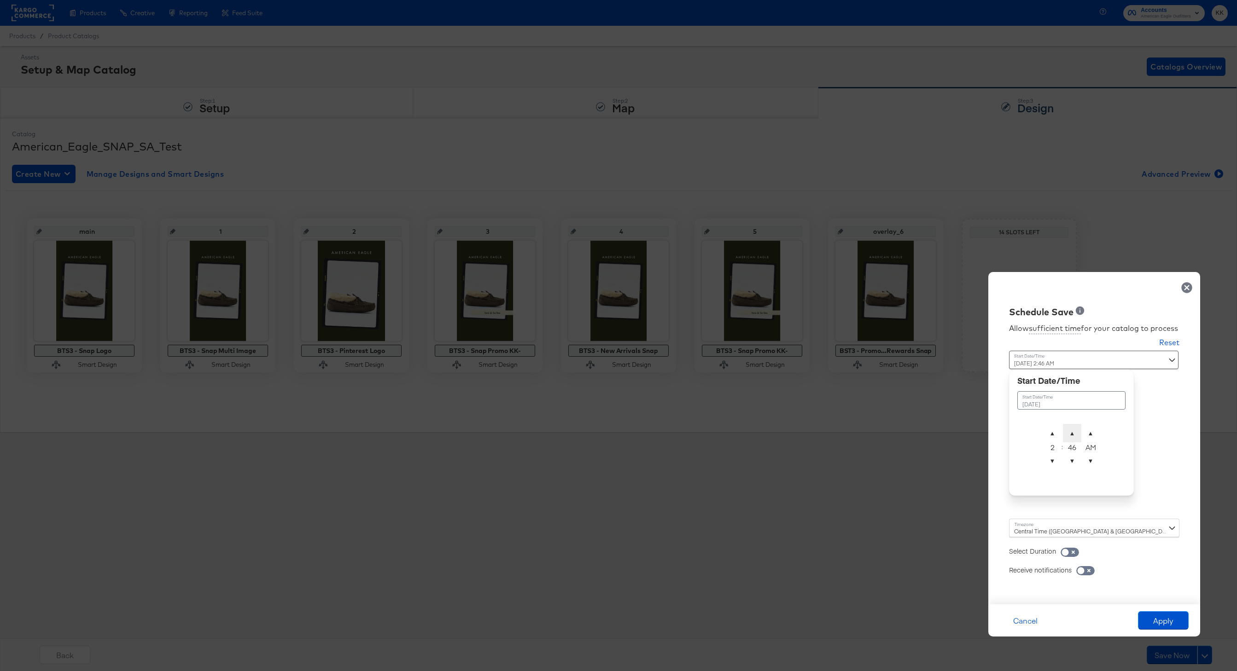
click at [1072, 425] on span "▲" at bounding box center [1072, 433] width 18 height 18
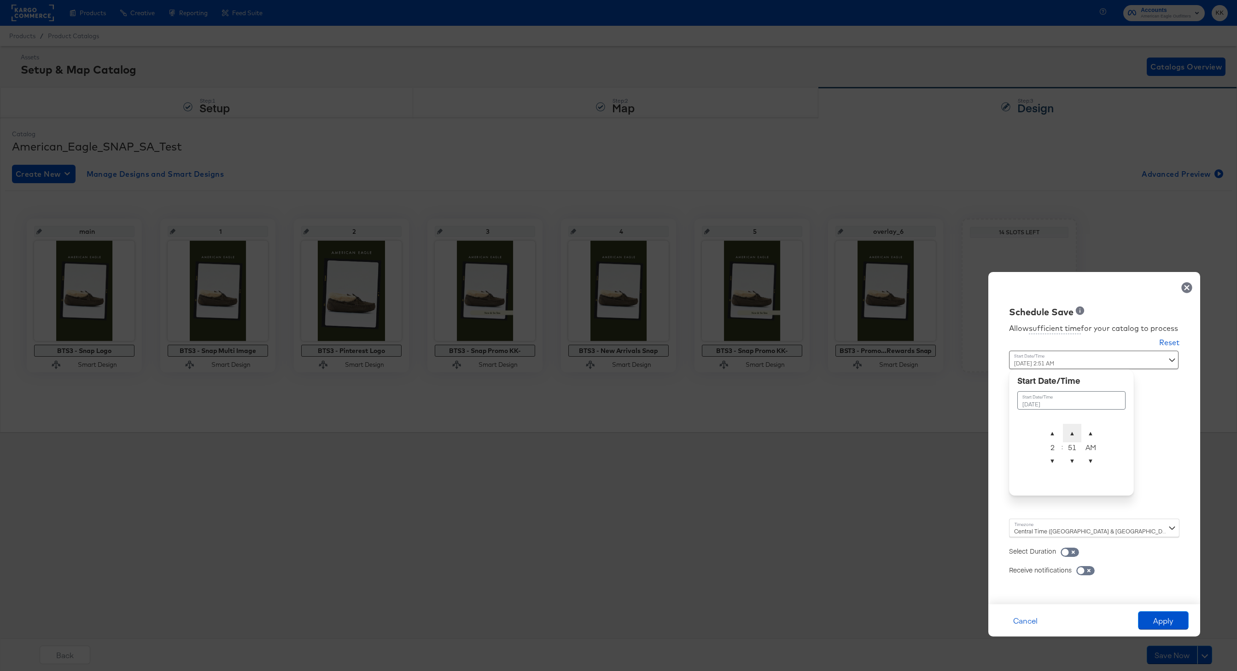
click at [1072, 425] on span "▲" at bounding box center [1072, 433] width 18 height 18
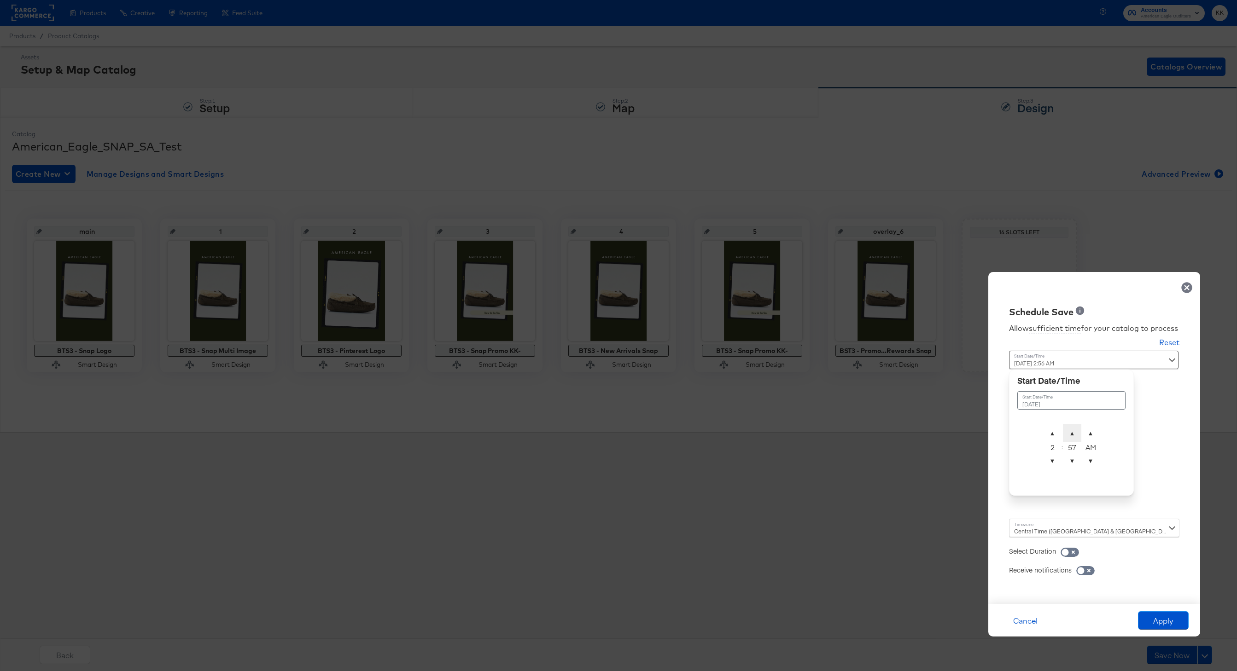
click at [1072, 425] on span "▲" at bounding box center [1072, 433] width 18 height 18
type input "September 13th 2025 2:00 AM"
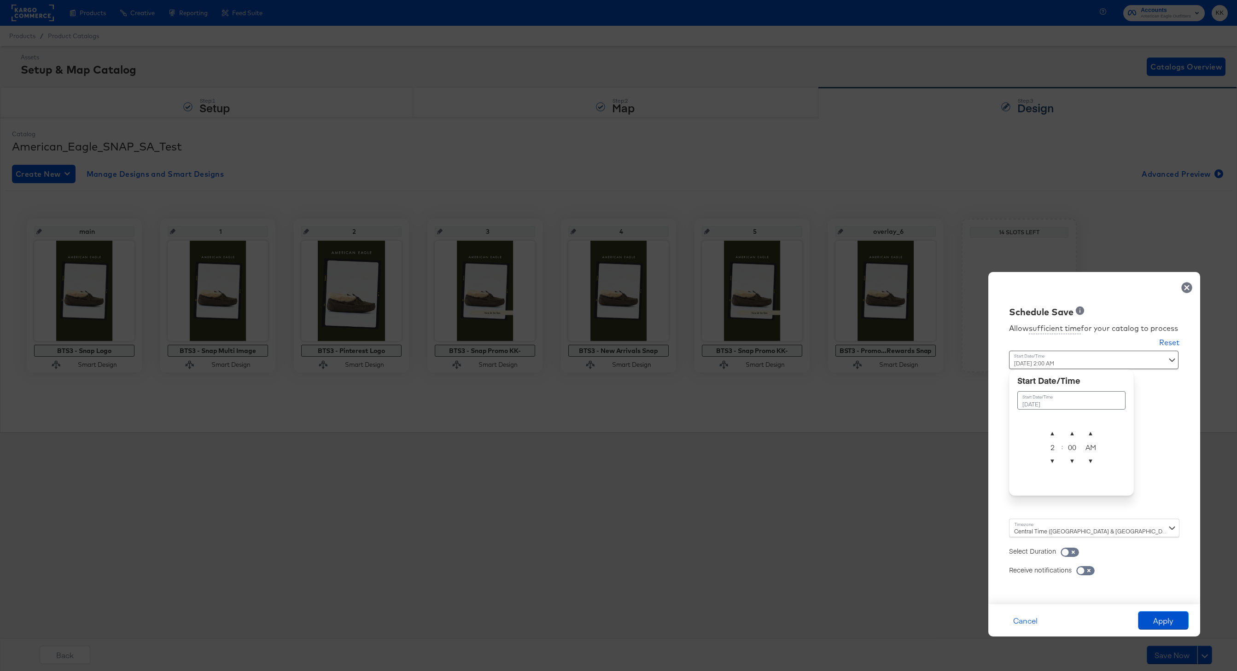
click at [1044, 519] on div "Central Time (US & Canada) (America/Chicago)" at bounding box center [1094, 528] width 170 height 18
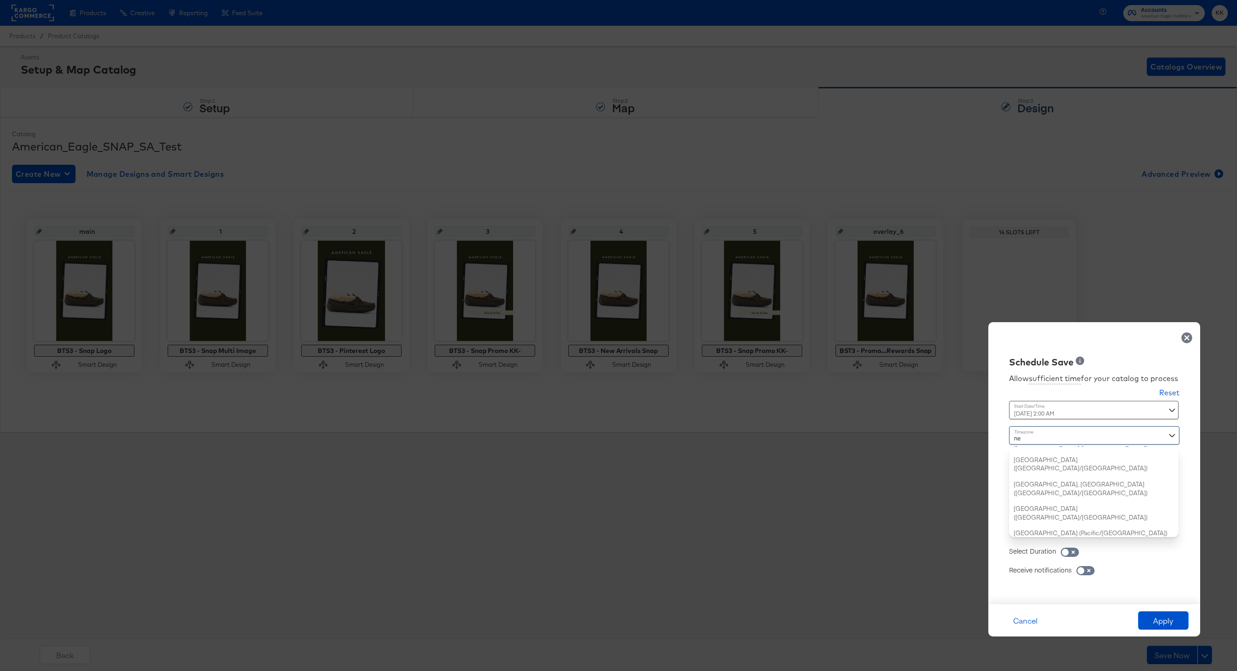
type input "new"
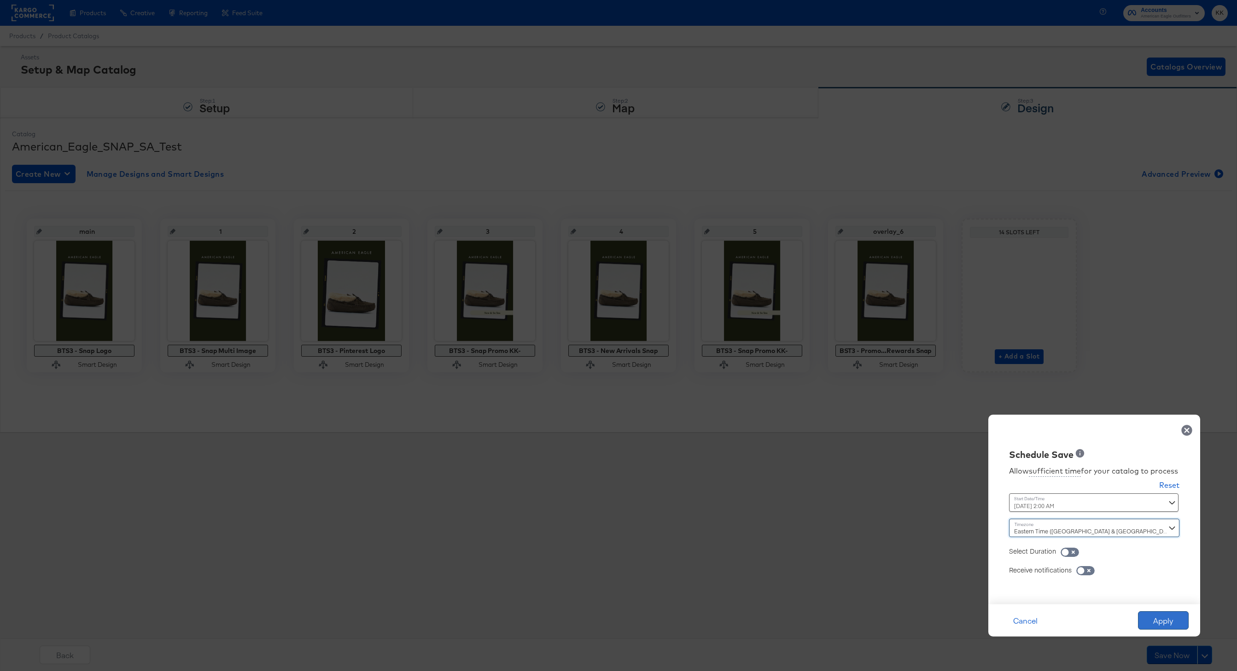
click at [1157, 612] on button "Apply" at bounding box center [1163, 621] width 51 height 18
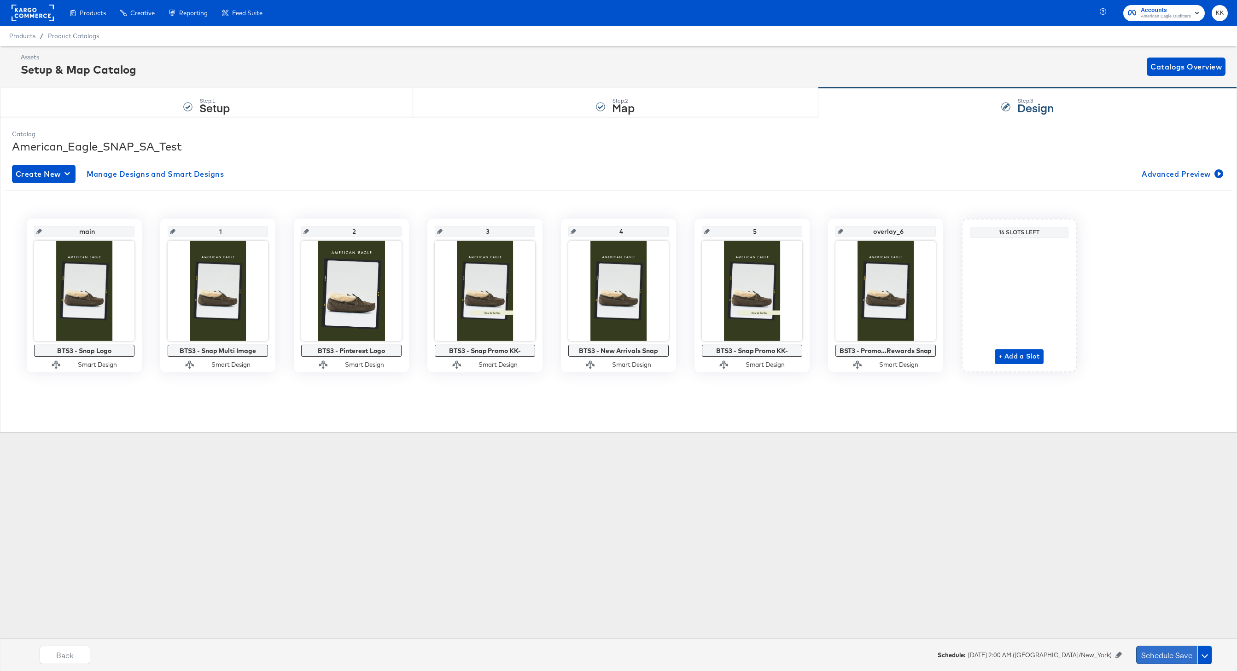
click at [1142, 658] on button "Schedule Save" at bounding box center [1166, 655] width 61 height 18
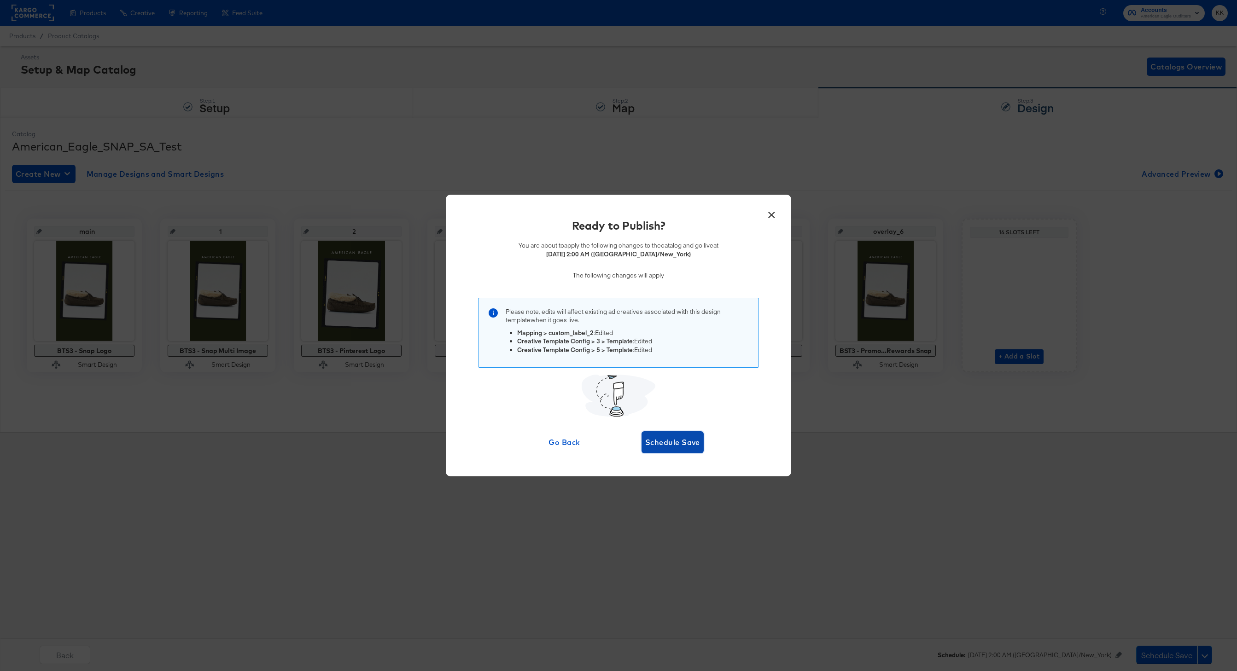
click at [688, 446] on span "Schedule Save" at bounding box center [672, 442] width 55 height 13
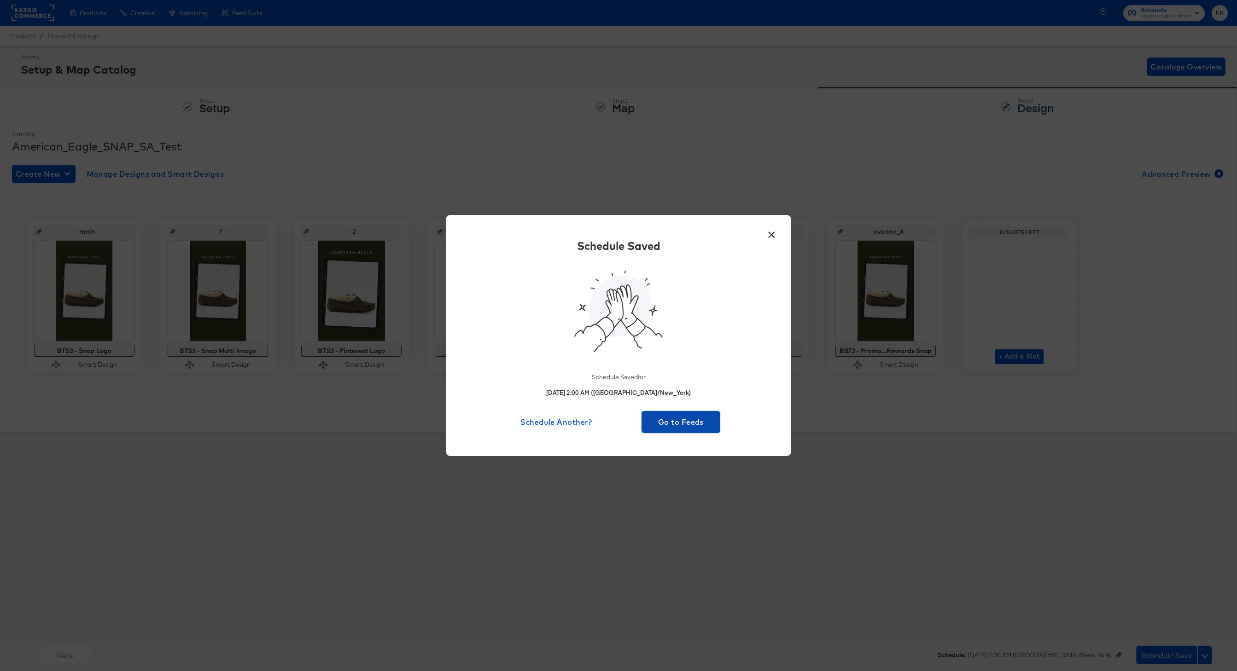
click at [682, 421] on span "Go to Feeds" at bounding box center [680, 422] width 71 height 13
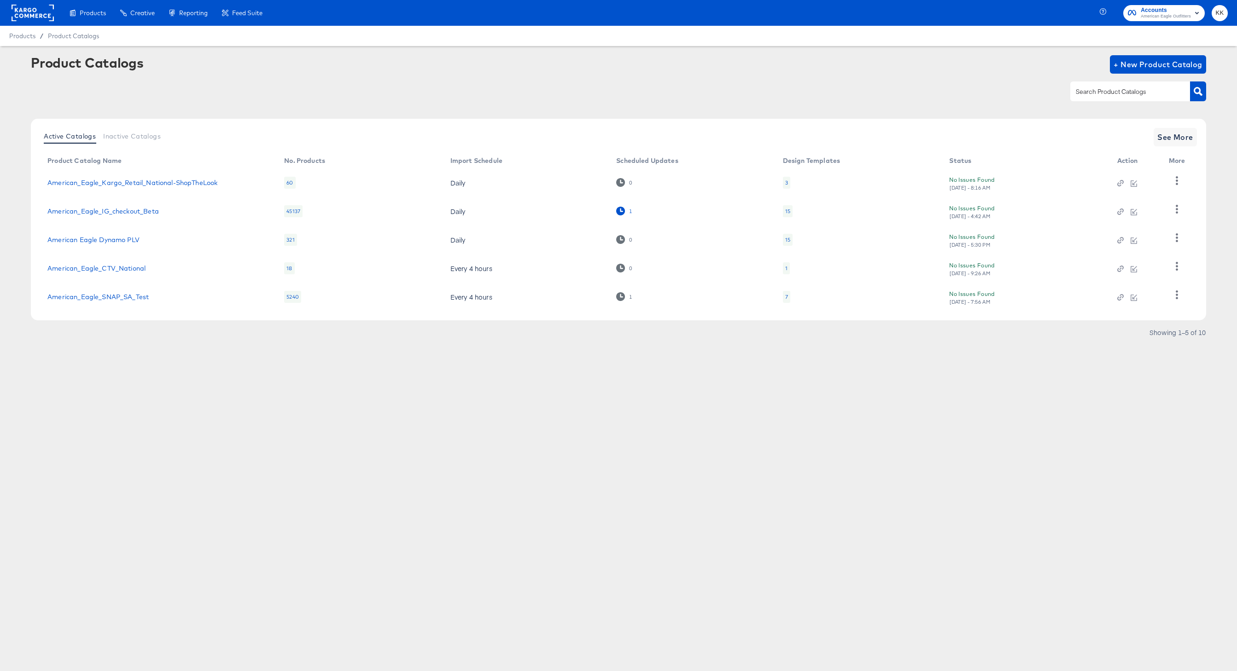
click at [623, 207] on icon at bounding box center [620, 211] width 9 height 9
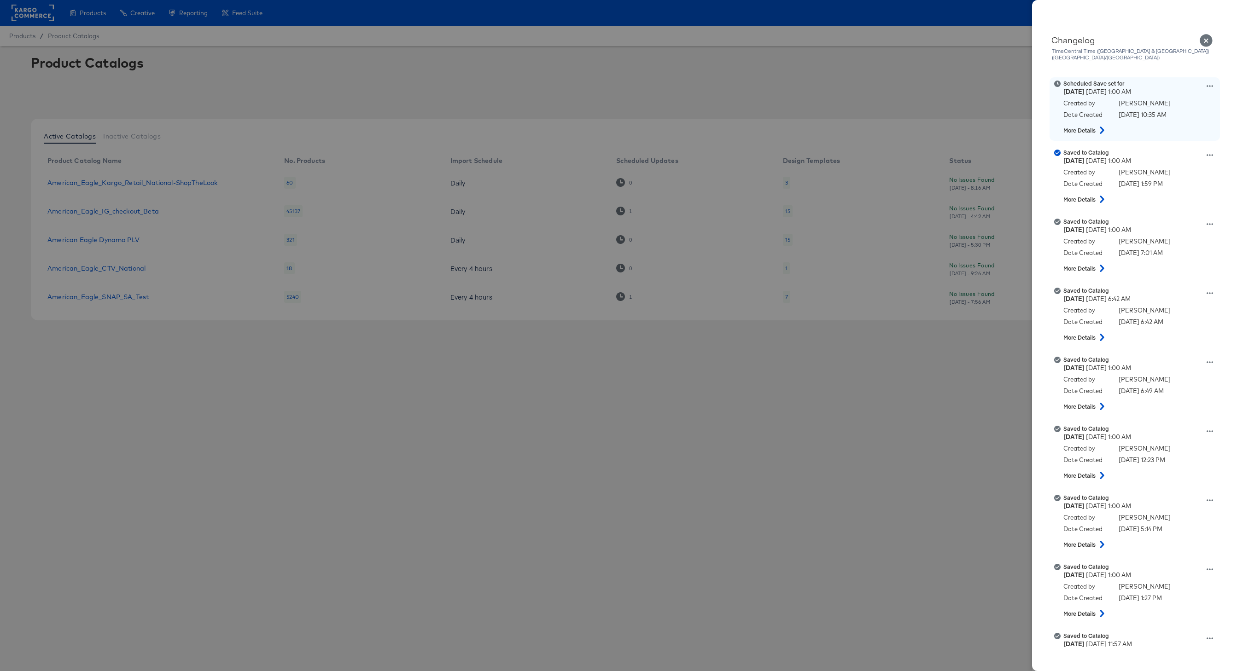
click at [1213, 87] on div "Saturday September 13th 2025 1:00 AM" at bounding box center [1140, 91] width 154 height 9
click at [1208, 83] on icon at bounding box center [1209, 86] width 6 height 6
click at [1164, 103] on button "Edit scheduled version" at bounding box center [1167, 109] width 92 height 13
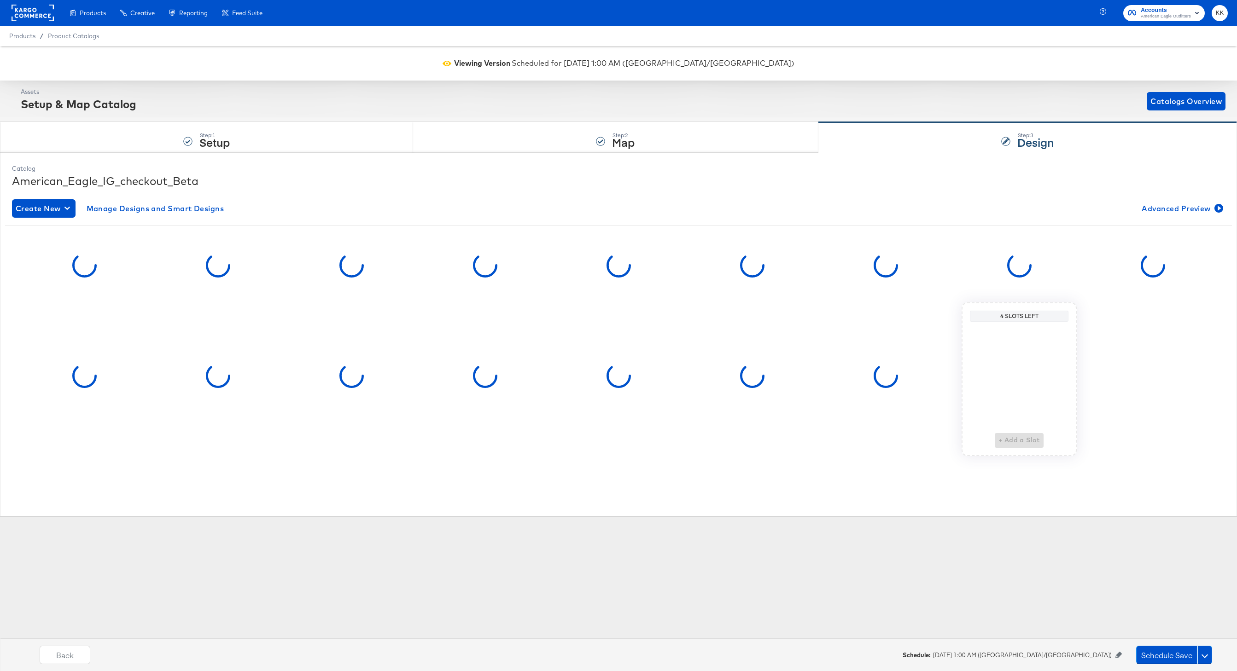
click at [613, 136] on strong "Map" at bounding box center [623, 141] width 23 height 15
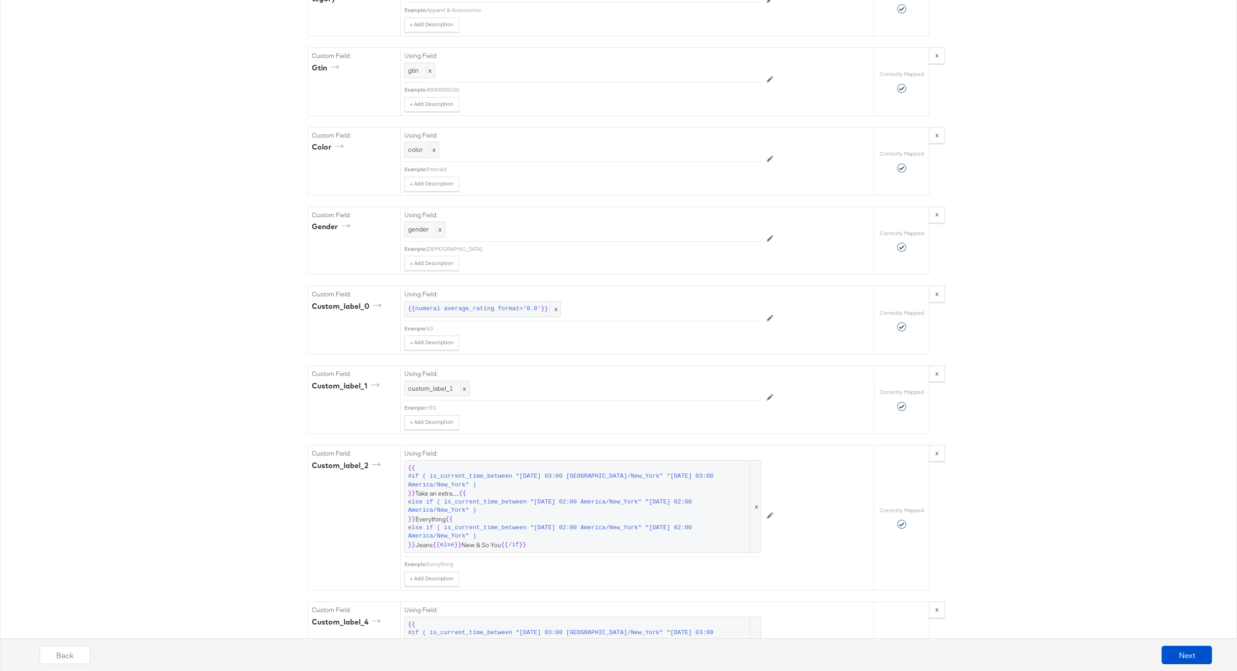
scroll to position [1238, 0]
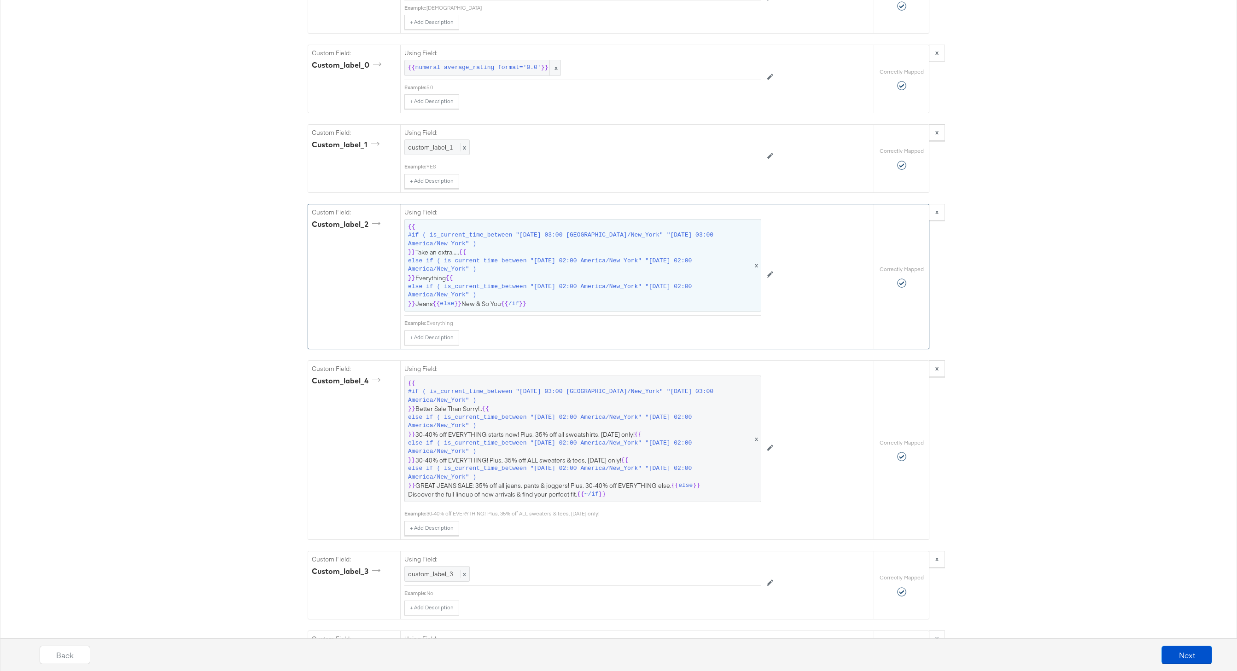
click at [513, 277] on span "{{ #if ( is_current_time_between "2024-06-28 03:00 America/New_York" "2024-06-2…" at bounding box center [583, 266] width 350 height 86
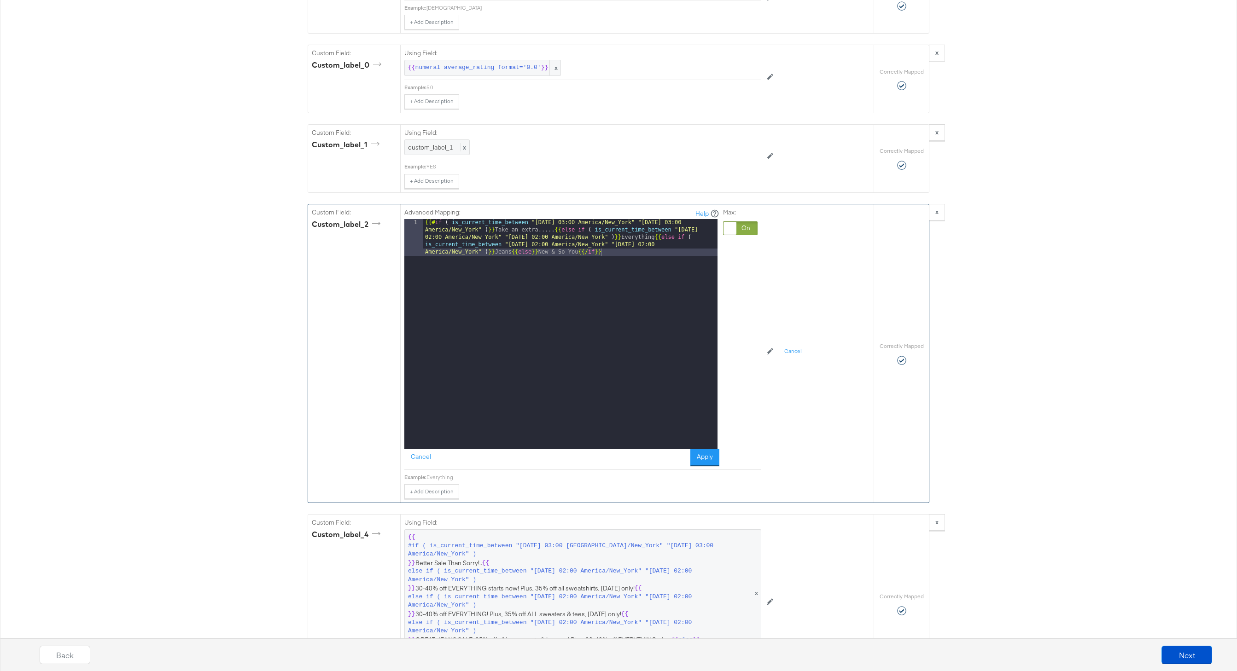
click at [660, 246] on div "{{# if ( is_current_time_between "2024-06-28 03:00 America/New_York" "2024-06-2…" at bounding box center [570, 371] width 294 height 304
click at [703, 452] on button "Apply" at bounding box center [704, 457] width 29 height 17
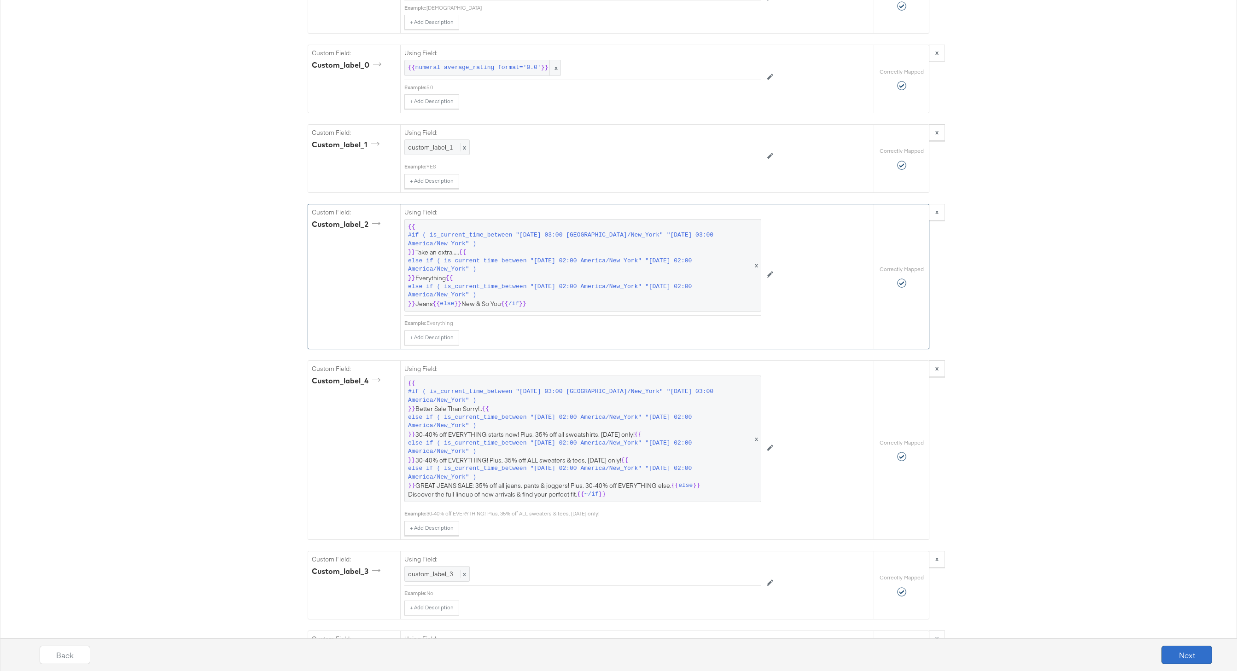
click at [1190, 654] on button "Next" at bounding box center [1186, 655] width 51 height 18
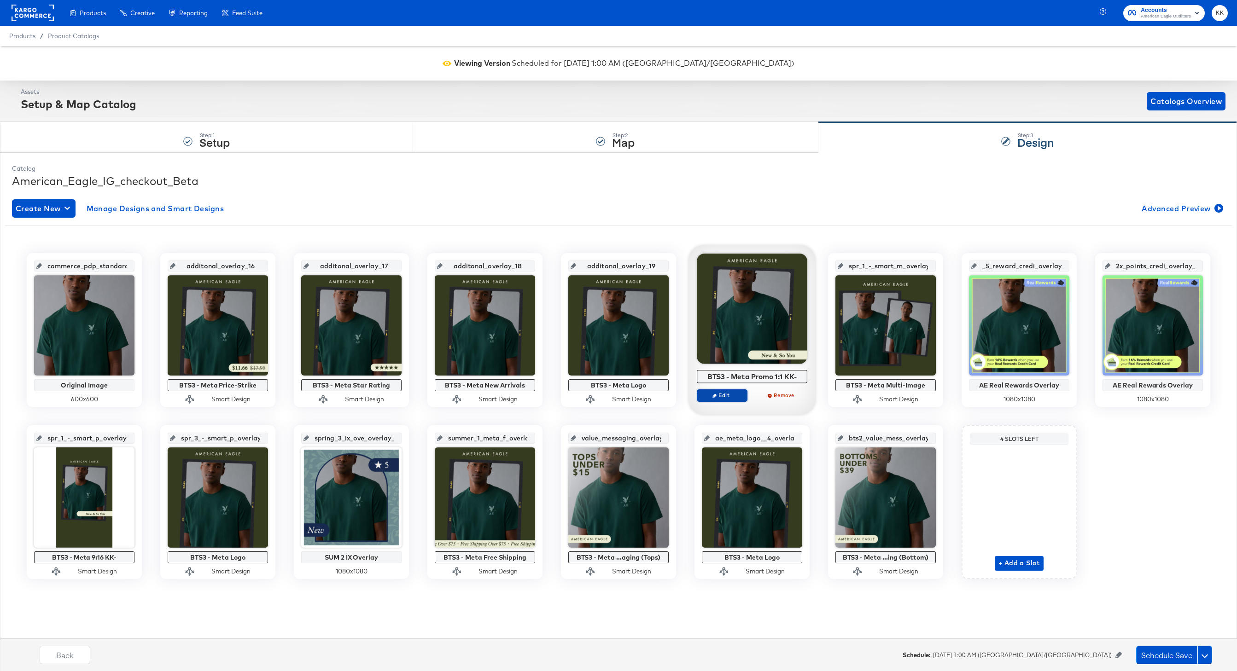
click at [721, 394] on span "Edit" at bounding box center [722, 395] width 42 height 7
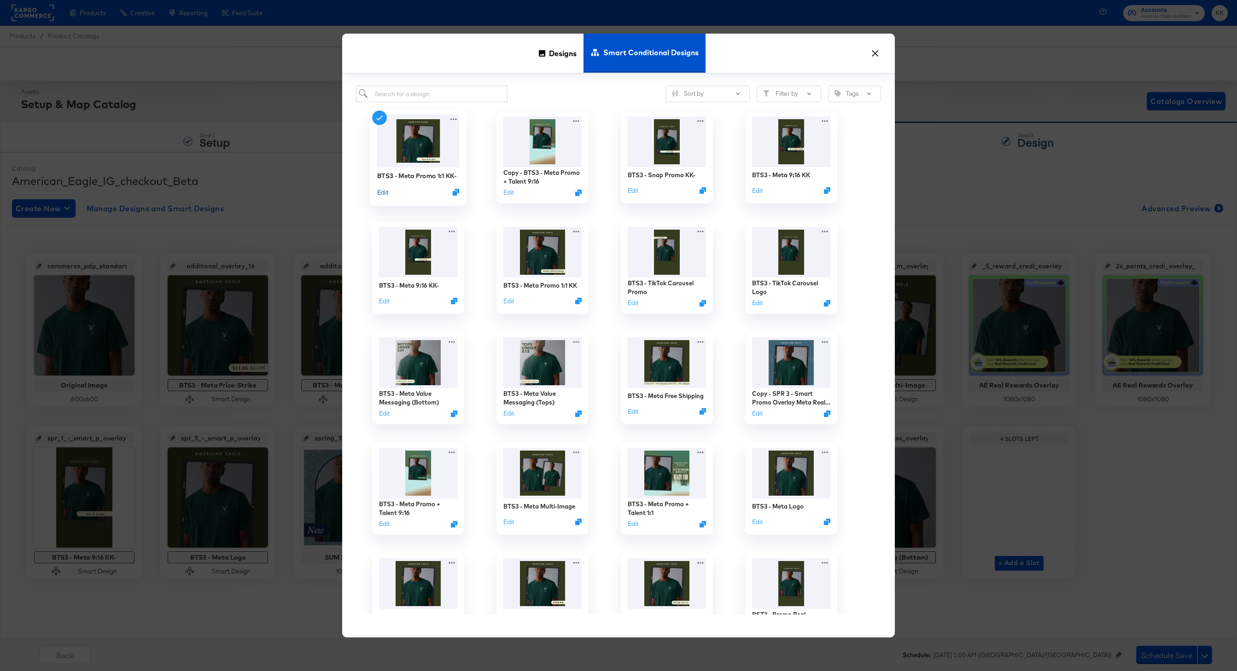
click at [384, 192] on button "Edit" at bounding box center [382, 192] width 11 height 9
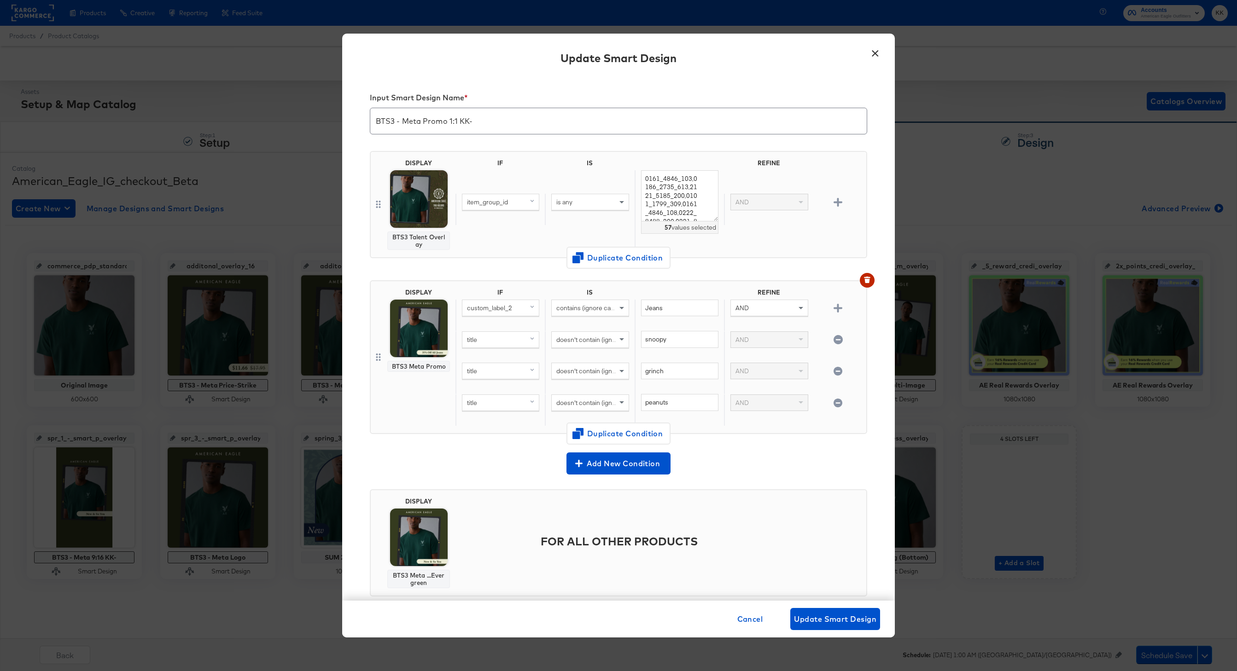
click at [874, 52] on button "×" at bounding box center [875, 51] width 17 height 17
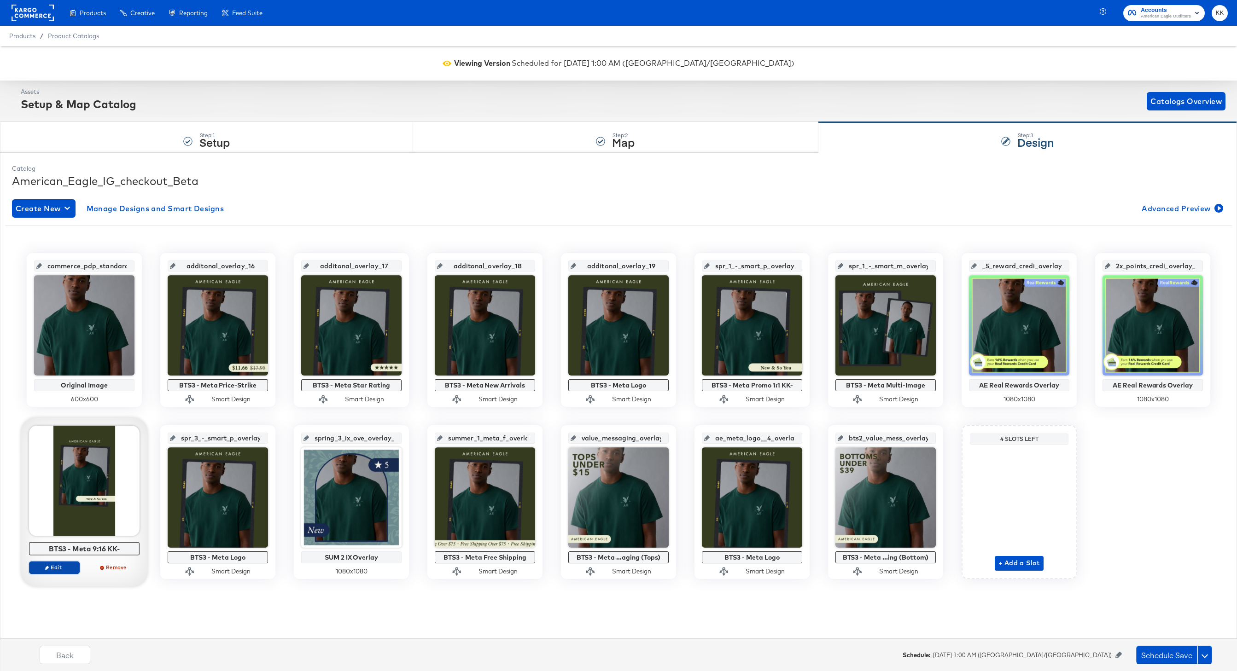
click at [52, 566] on span "Edit" at bounding box center [54, 567] width 42 height 7
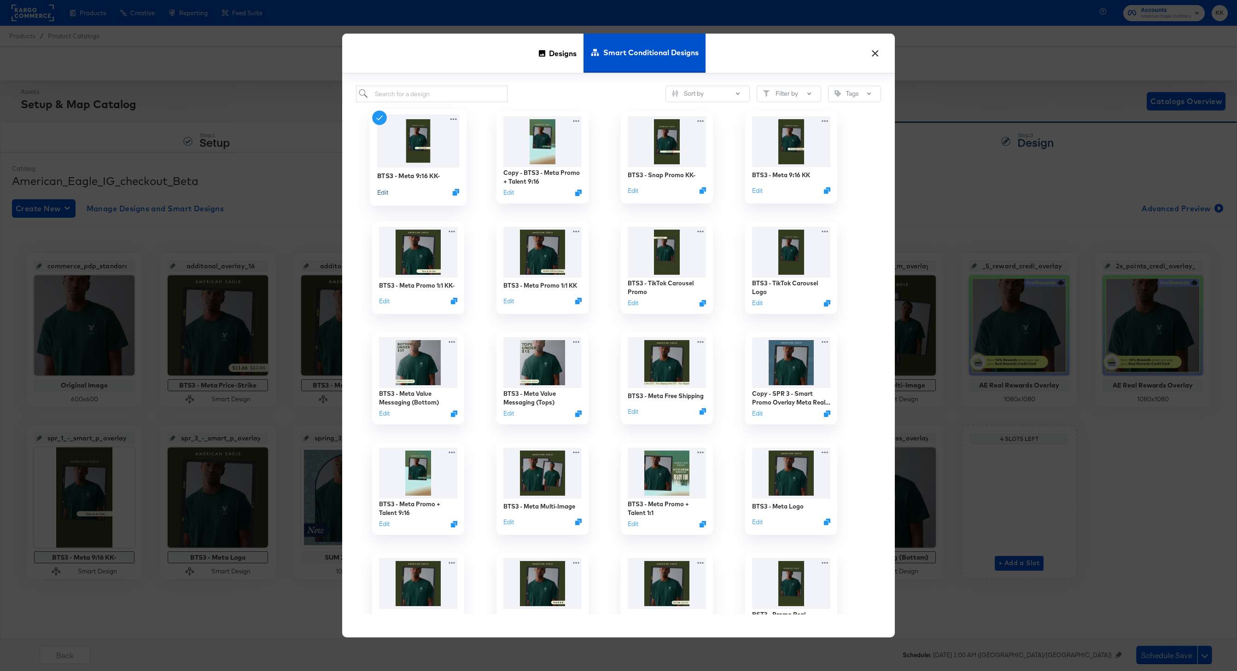
click at [382, 190] on button "Edit" at bounding box center [382, 192] width 11 height 9
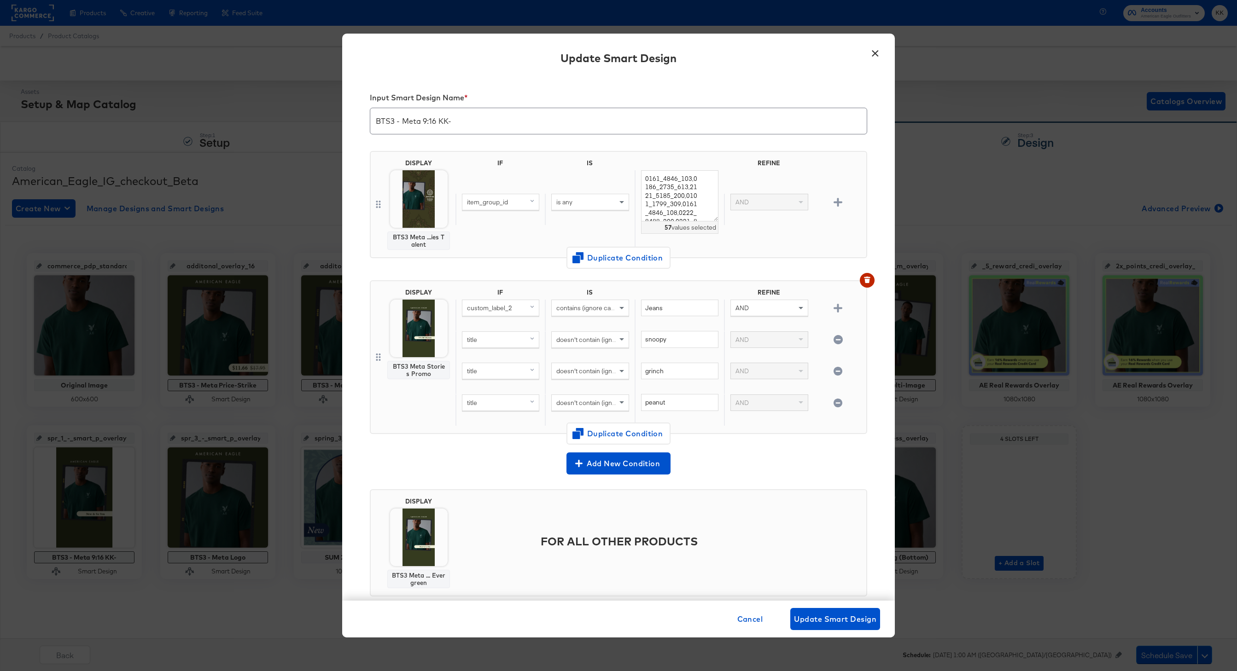
click at [879, 53] on button "×" at bounding box center [875, 51] width 17 height 17
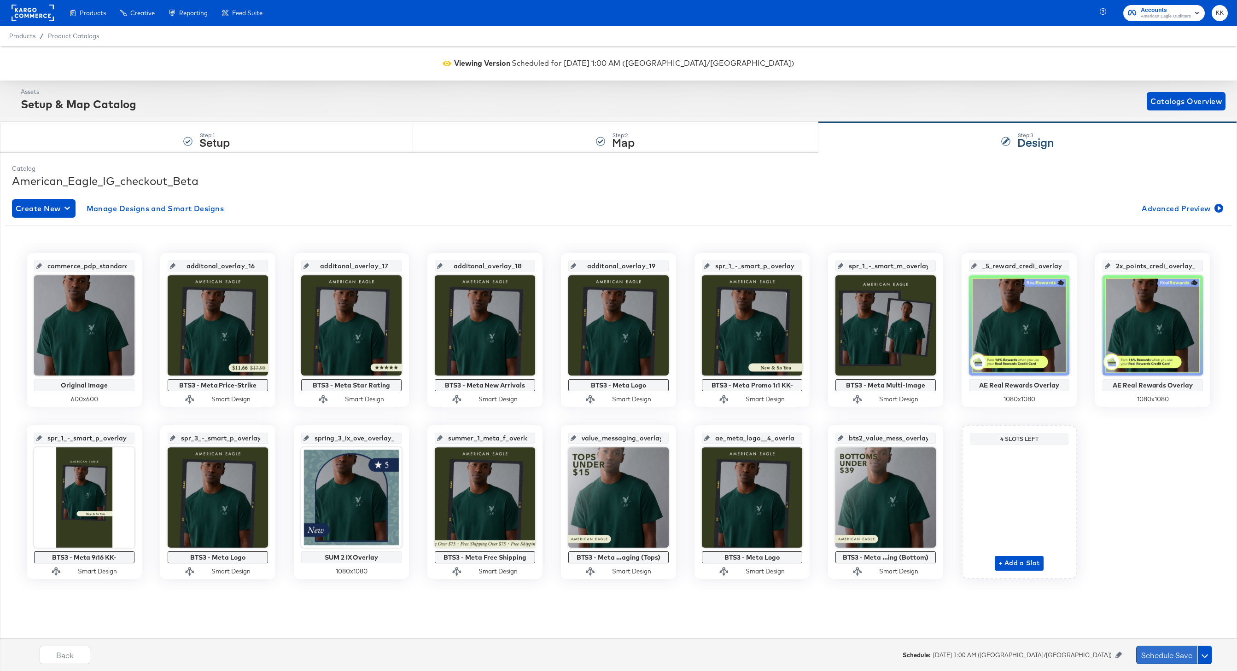
click at [1179, 649] on button "Schedule Save" at bounding box center [1166, 655] width 61 height 18
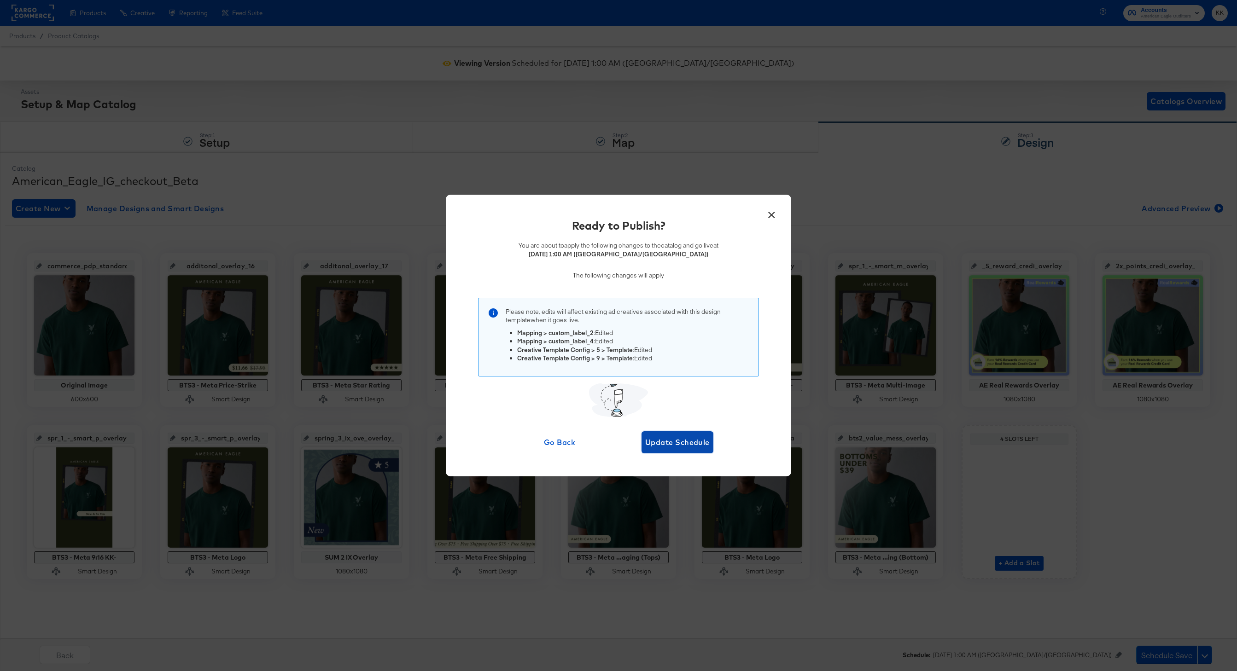
click at [672, 437] on span "Update Schedule" at bounding box center [677, 442] width 64 height 13
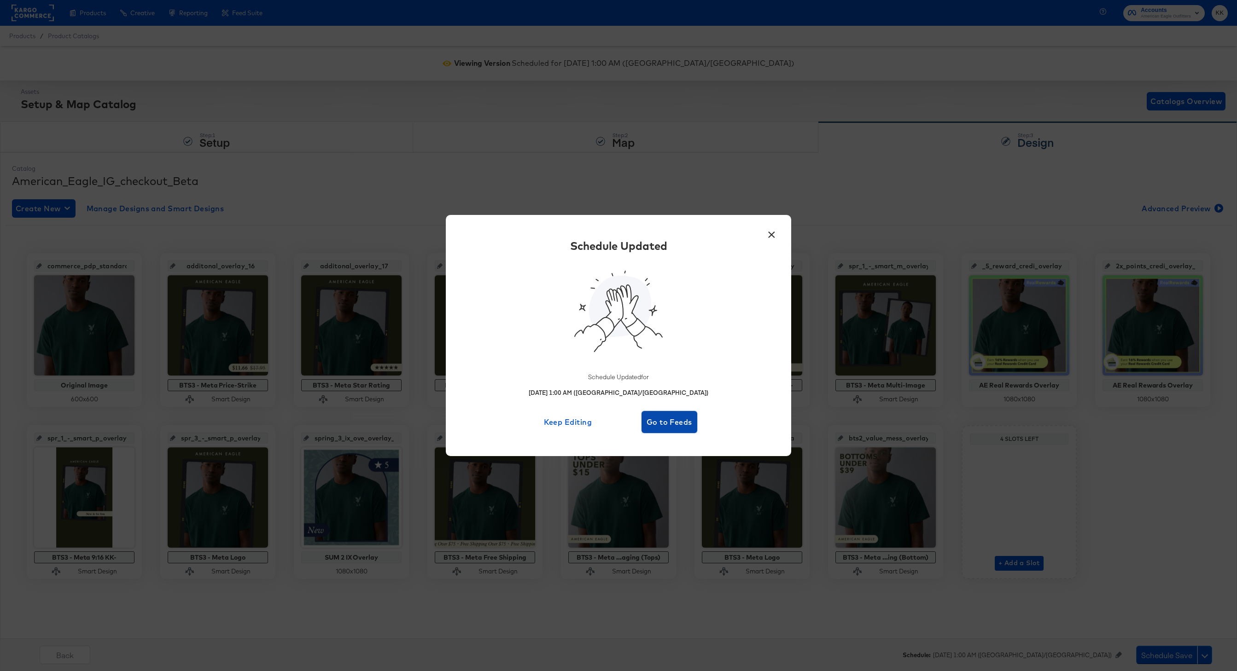
click at [674, 414] on button "Go to Feeds" at bounding box center [669, 422] width 56 height 22
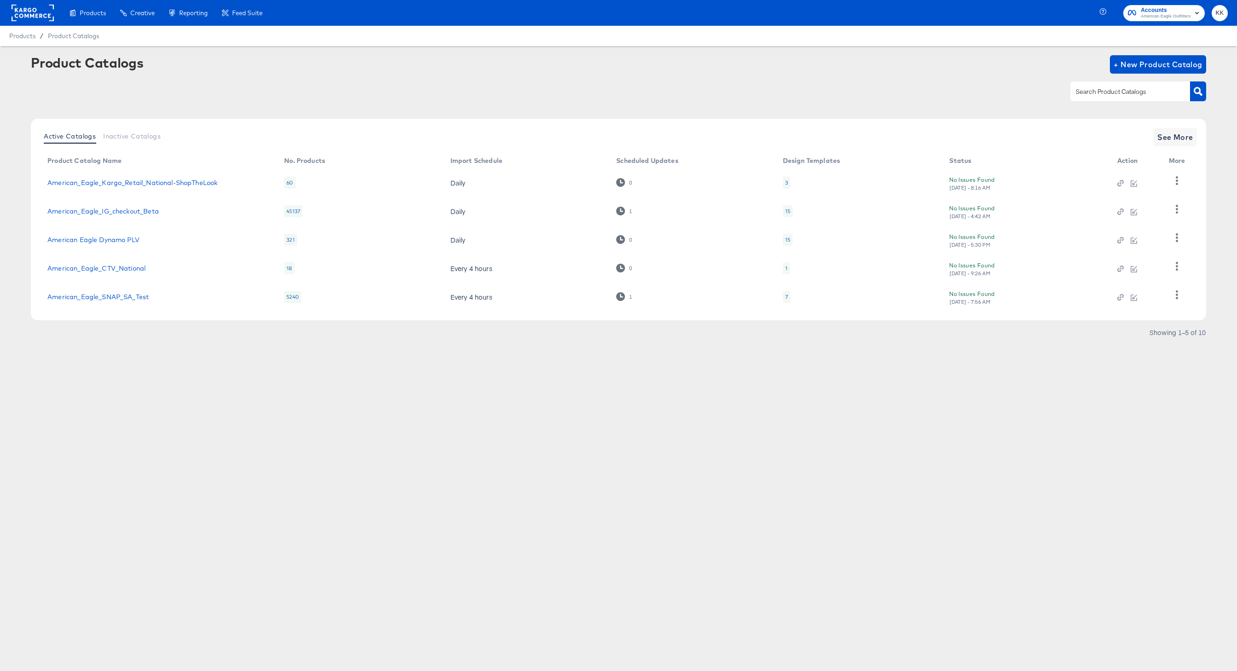
click at [45, 15] on rect at bounding box center [33, 13] width 42 height 17
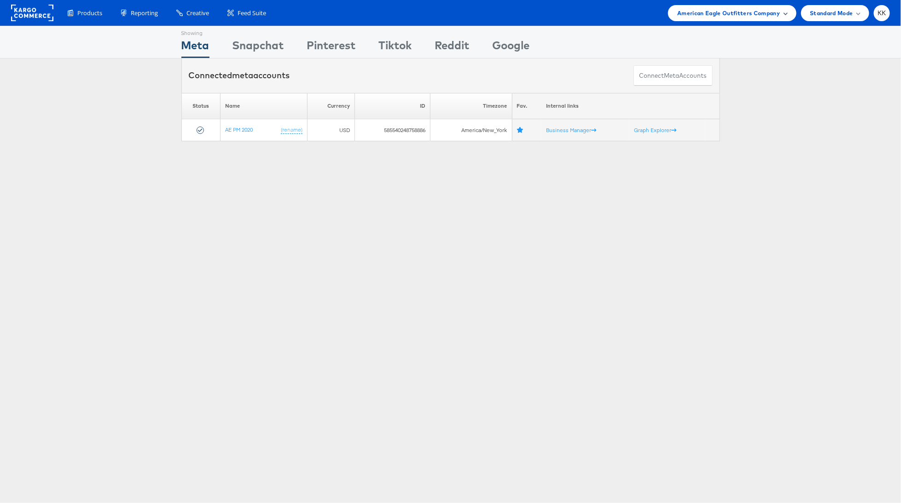
click at [719, 12] on span "American Eagle Outfitters Company" at bounding box center [728, 13] width 103 height 10
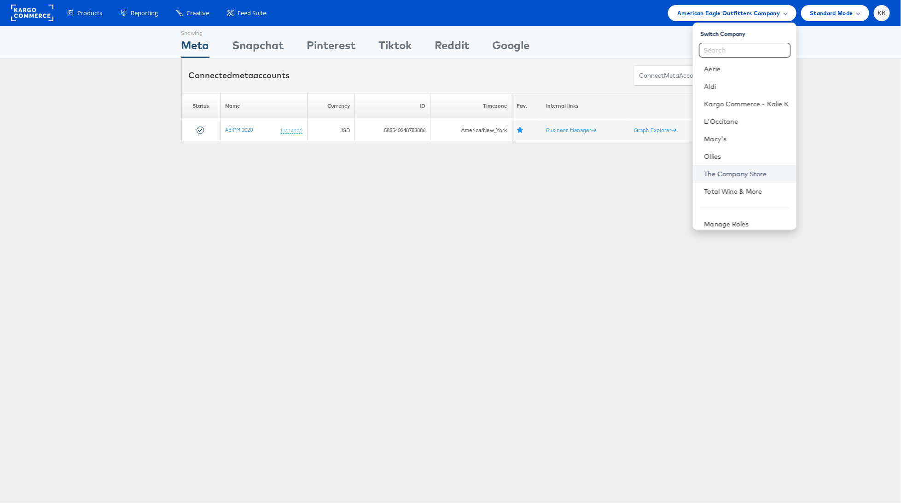
click at [736, 170] on link "The Company Store" at bounding box center [746, 173] width 85 height 9
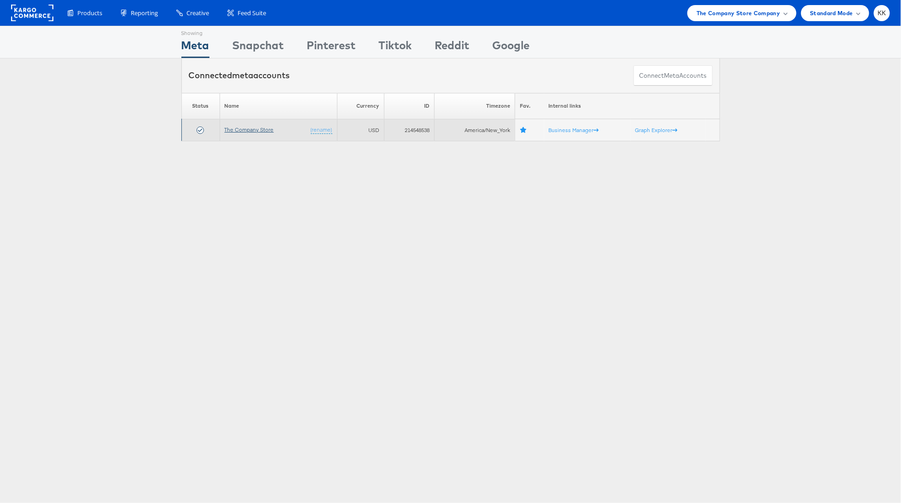
click at [261, 132] on link "The Company Store" at bounding box center [249, 129] width 49 height 7
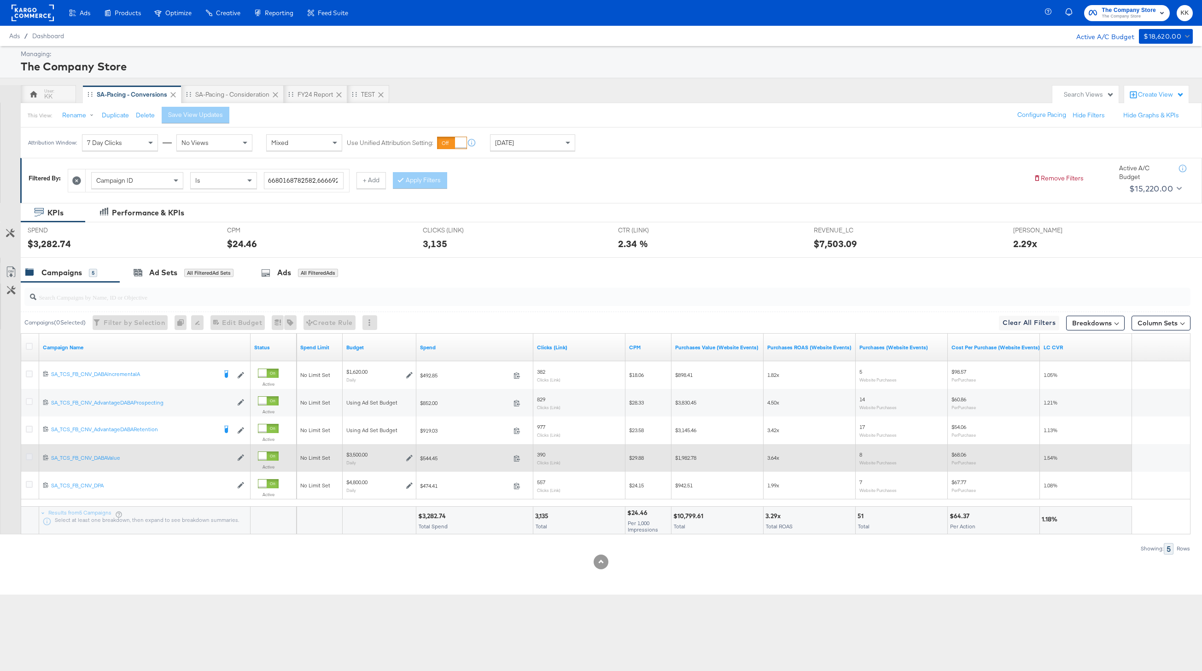
click at [30, 457] on icon at bounding box center [29, 457] width 7 height 7
click at [0, 0] on input "checkbox" at bounding box center [0, 0] width 0 height 0
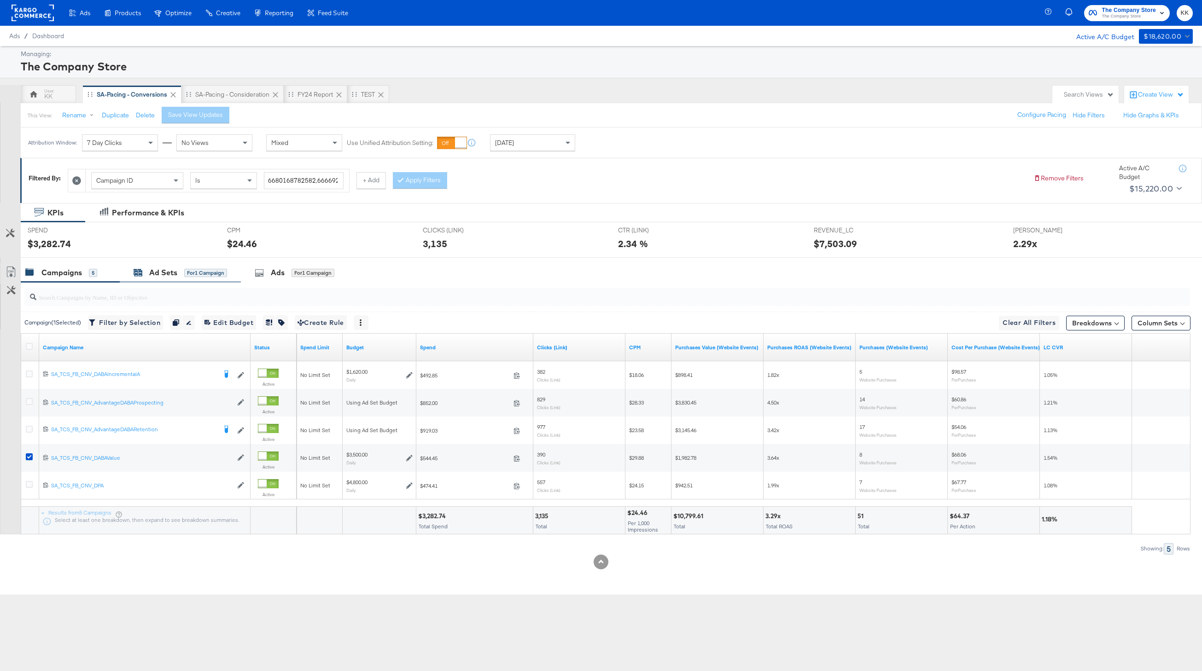
click at [181, 268] on div "Ad Sets for 1 Campaign" at bounding box center [180, 273] width 93 height 11
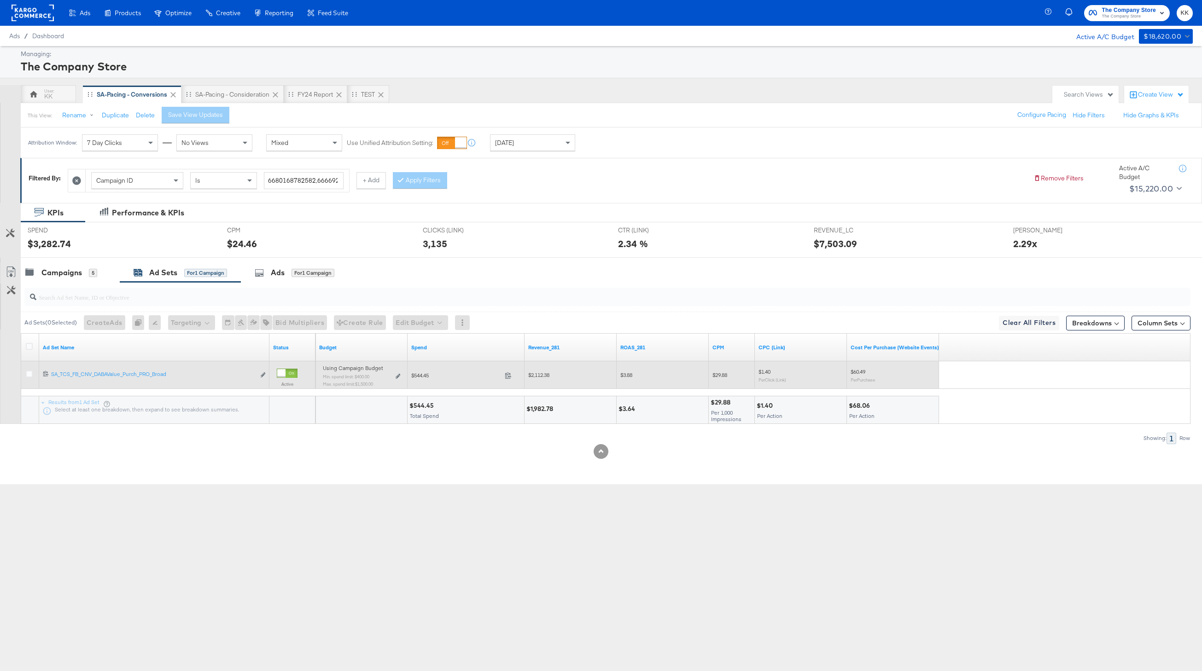
click at [400, 377] on div "Using Campaign Budget Min. spend limit: $400.00 Max. spend limit : $1,500.00 Ed…" at bounding box center [361, 379] width 85 height 29
click at [395, 373] on div "Using Campaign Budget Min. spend limit: $400.00 Max. spend limit : $1,500.00 Ed…" at bounding box center [361, 380] width 77 height 22
click at [395, 374] on div "Using Campaign Budget Min. spend limit: $400.00 Max. spend limit : $1,500.00 Ed…" at bounding box center [361, 380] width 77 height 22
click at [397, 376] on icon at bounding box center [398, 376] width 5 height 5
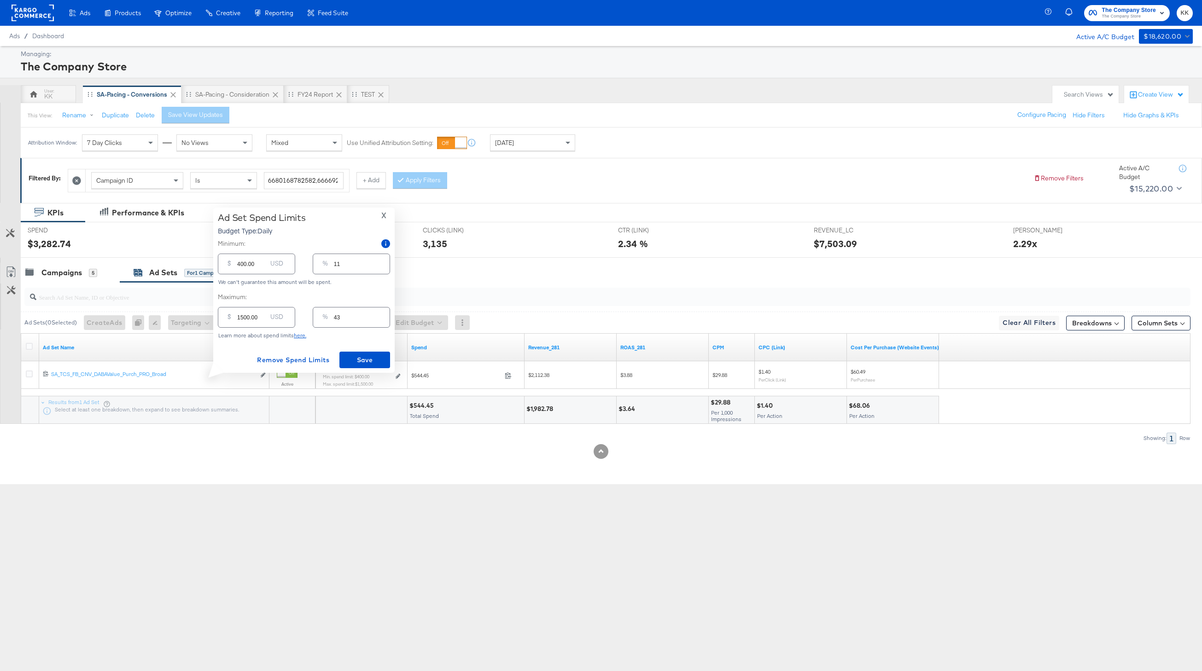
click at [242, 317] on input "1500.00" at bounding box center [251, 314] width 29 height 20
type input "100.00"
type input "3"
type input "1900.00"
type input "54"
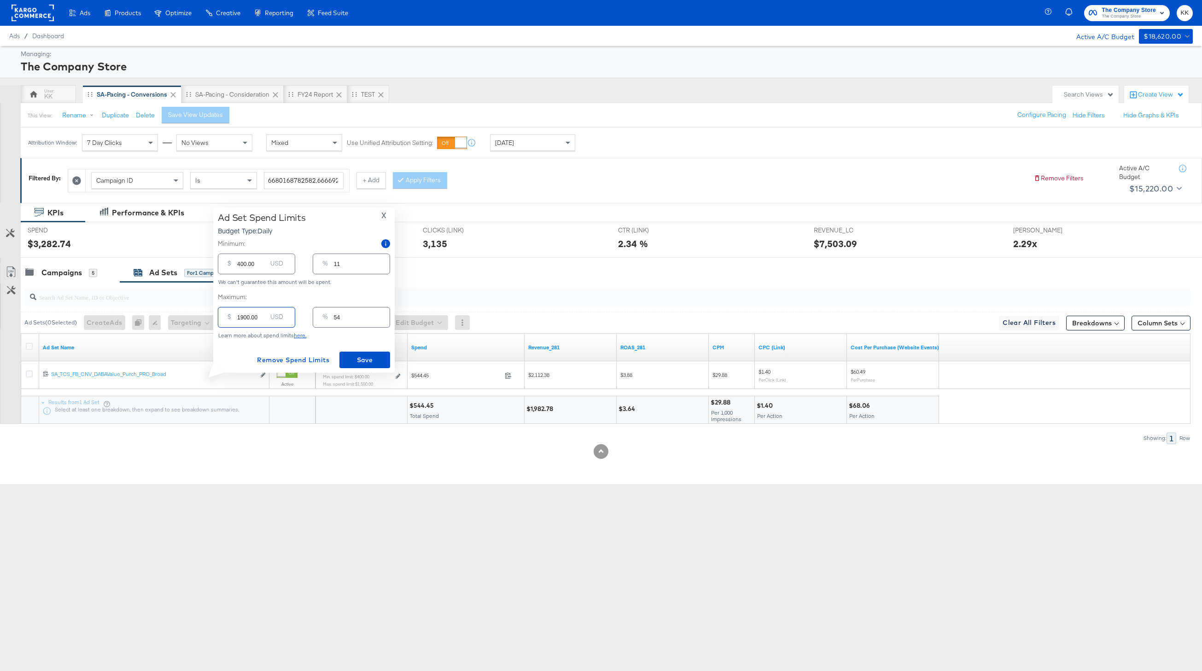
type input "1900.00"
click at [242, 265] on input "400.00" at bounding box center [251, 261] width 29 height 20
type input "00.00"
type input "0"
type input "800.00"
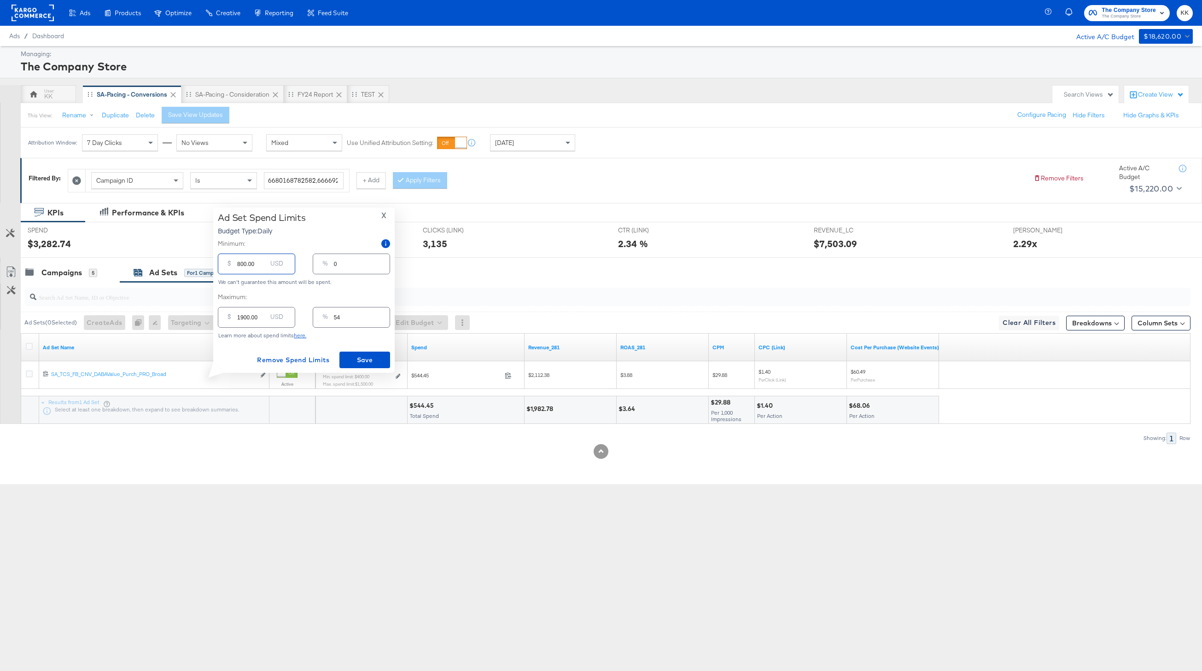
type input "23"
type input "800.00"
click at [356, 358] on span "Save" at bounding box center [364, 361] width 43 height 12
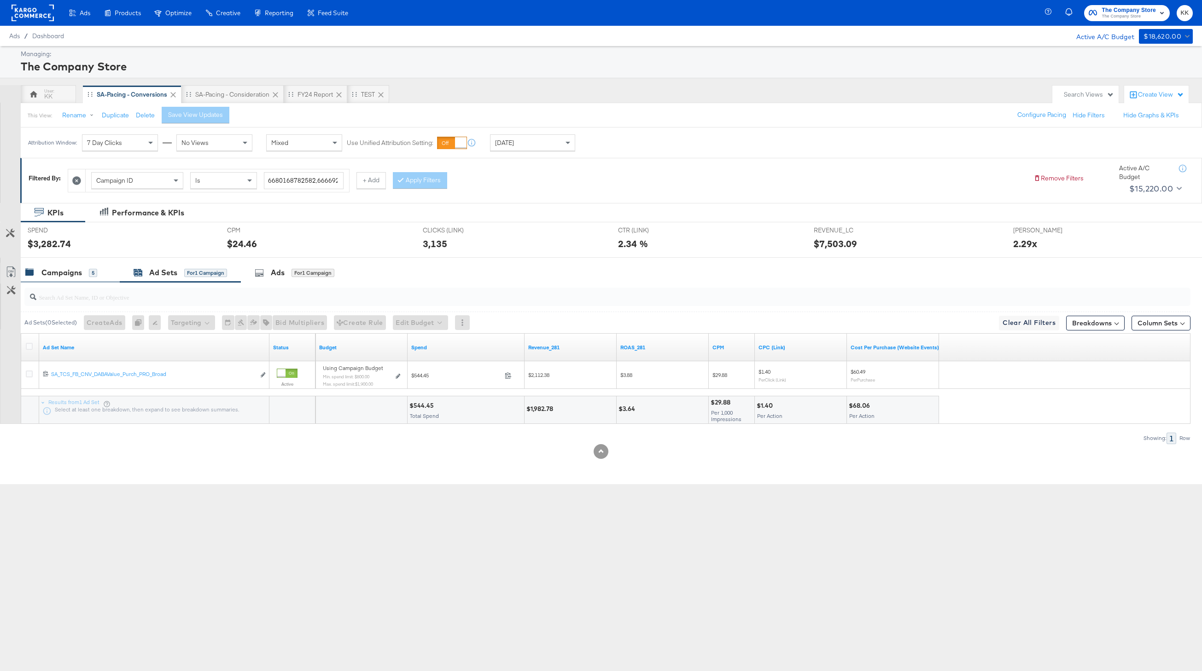
click at [72, 273] on div "Campaigns" at bounding box center [61, 273] width 41 height 11
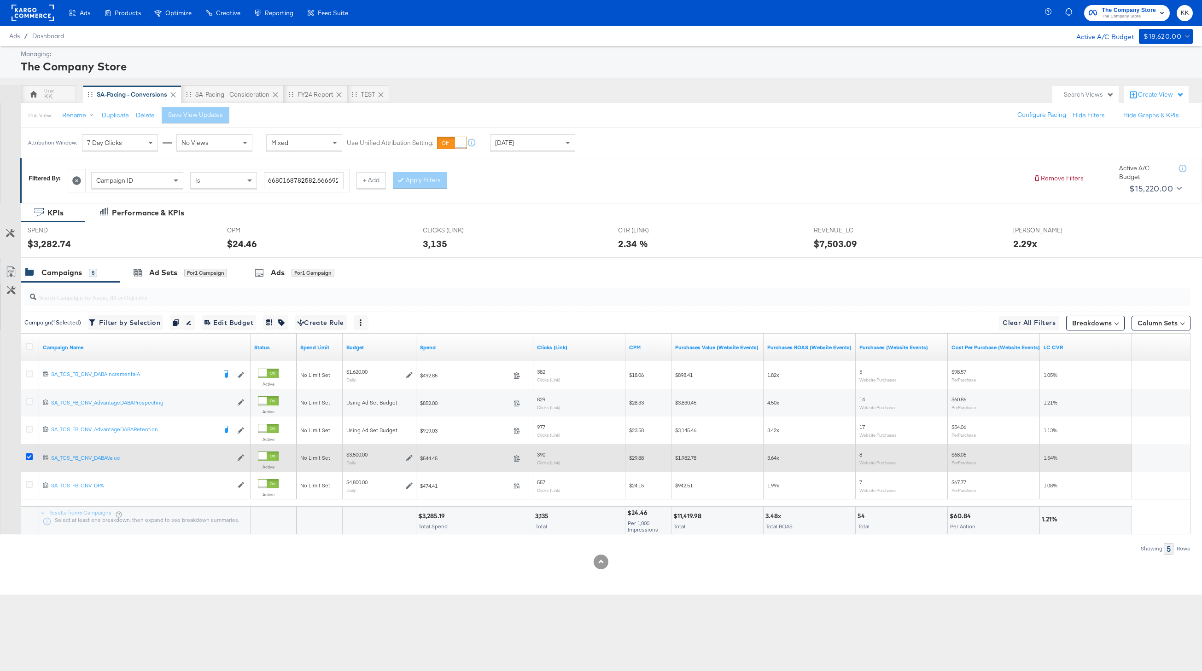
click at [28, 455] on icon at bounding box center [29, 457] width 7 height 7
click at [0, 0] on input "checkbox" at bounding box center [0, 0] width 0 height 0
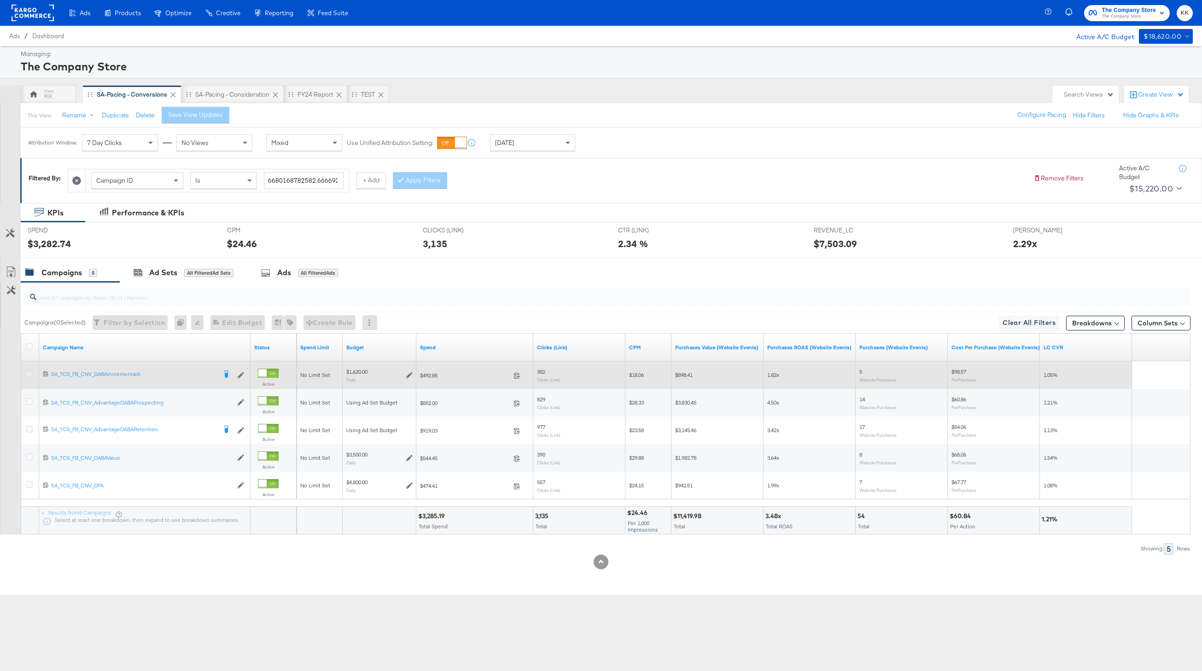
click at [32, 372] on icon at bounding box center [29, 374] width 7 height 7
click at [0, 0] on input "checkbox" at bounding box center [0, 0] width 0 height 0
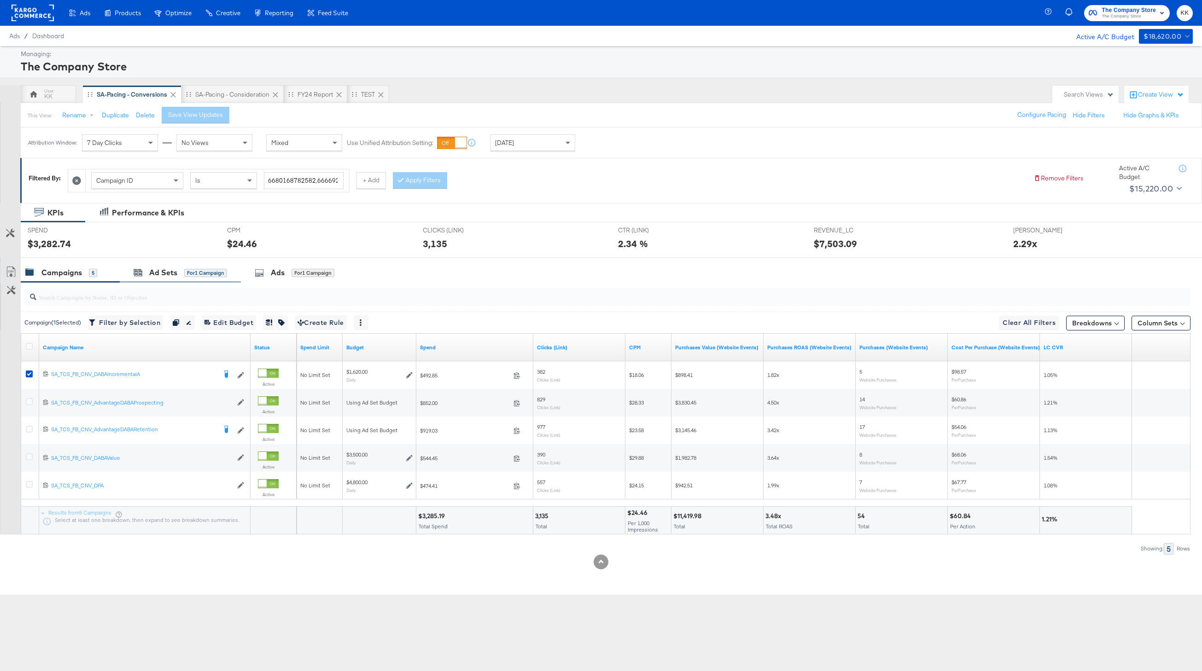
click at [179, 282] on div "Ad Sets for 1 Campaign" at bounding box center [180, 273] width 121 height 20
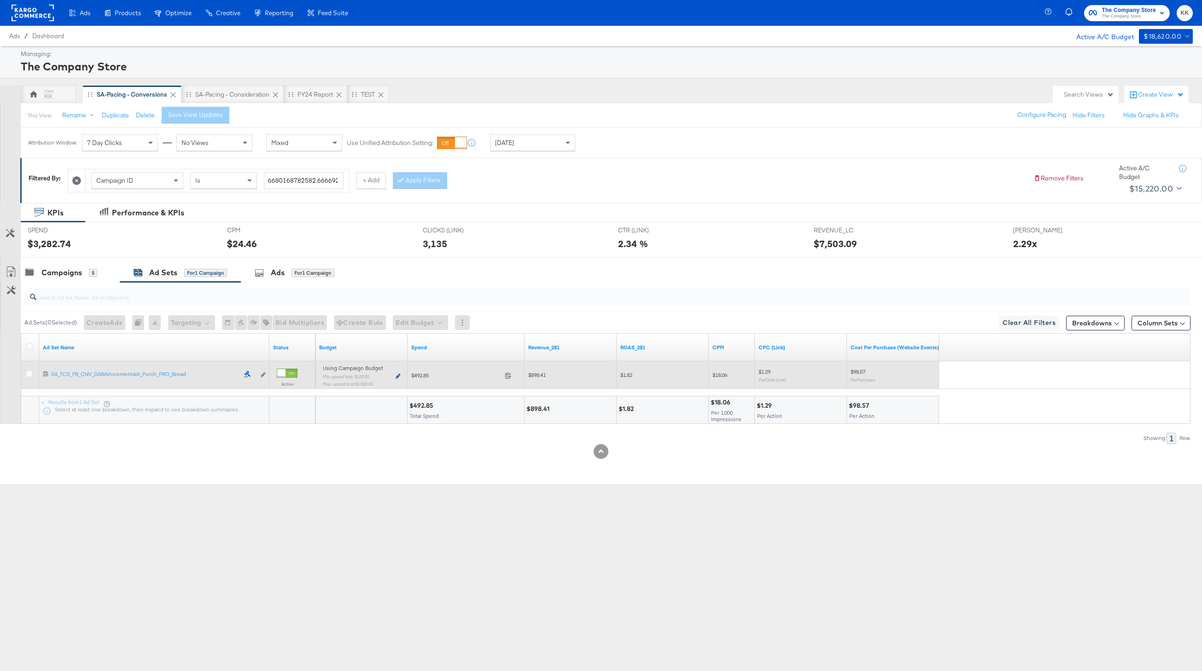
click at [396, 374] on icon at bounding box center [398, 376] width 5 height 5
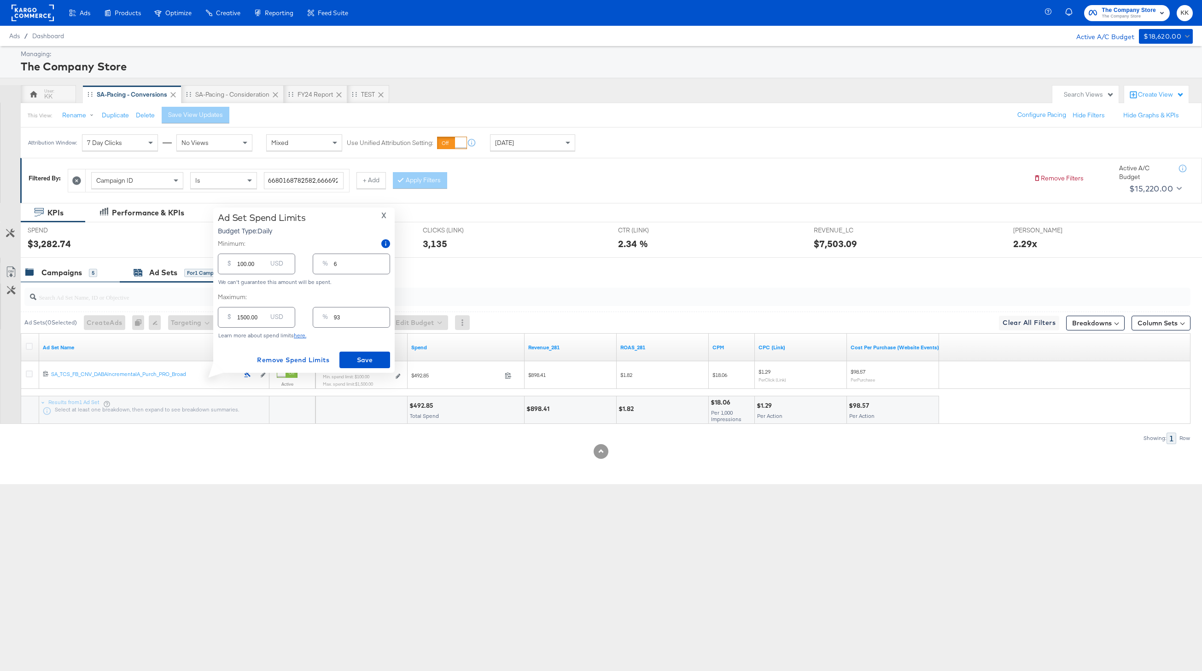
click at [60, 276] on div "Campaigns" at bounding box center [61, 273] width 41 height 11
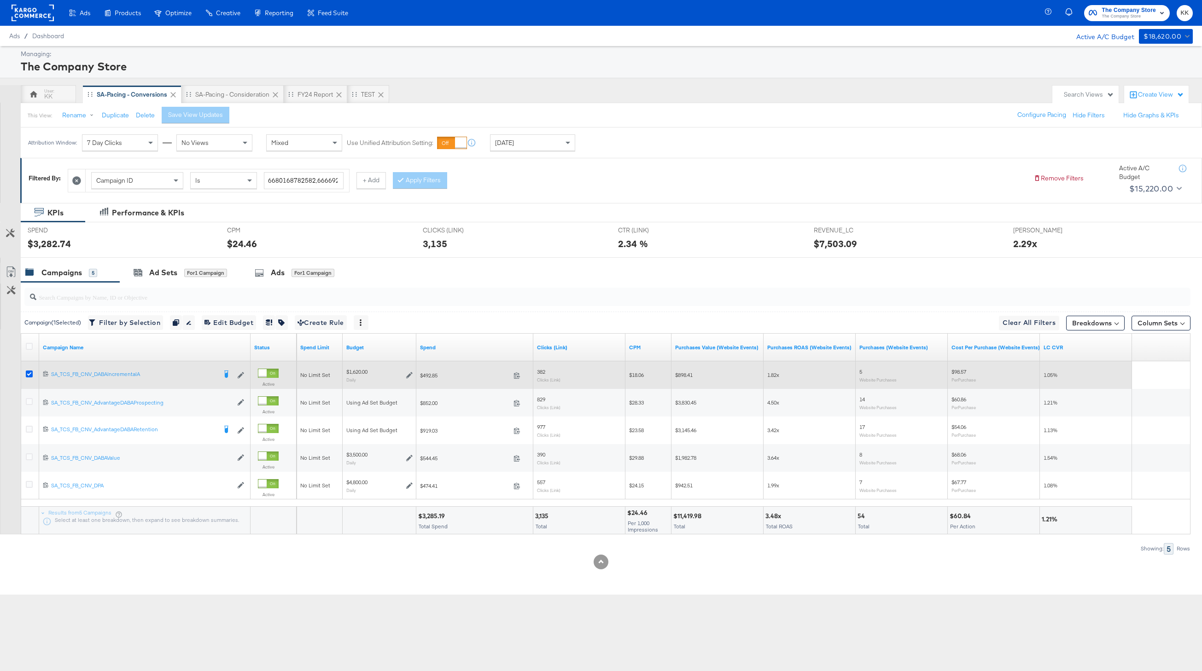
click at [25, 373] on div at bounding box center [30, 375] width 17 height 17
click at [33, 373] on div at bounding box center [31, 375] width 10 height 9
click at [31, 373] on icon at bounding box center [29, 374] width 7 height 7
click at [0, 0] on input "checkbox" at bounding box center [0, 0] width 0 height 0
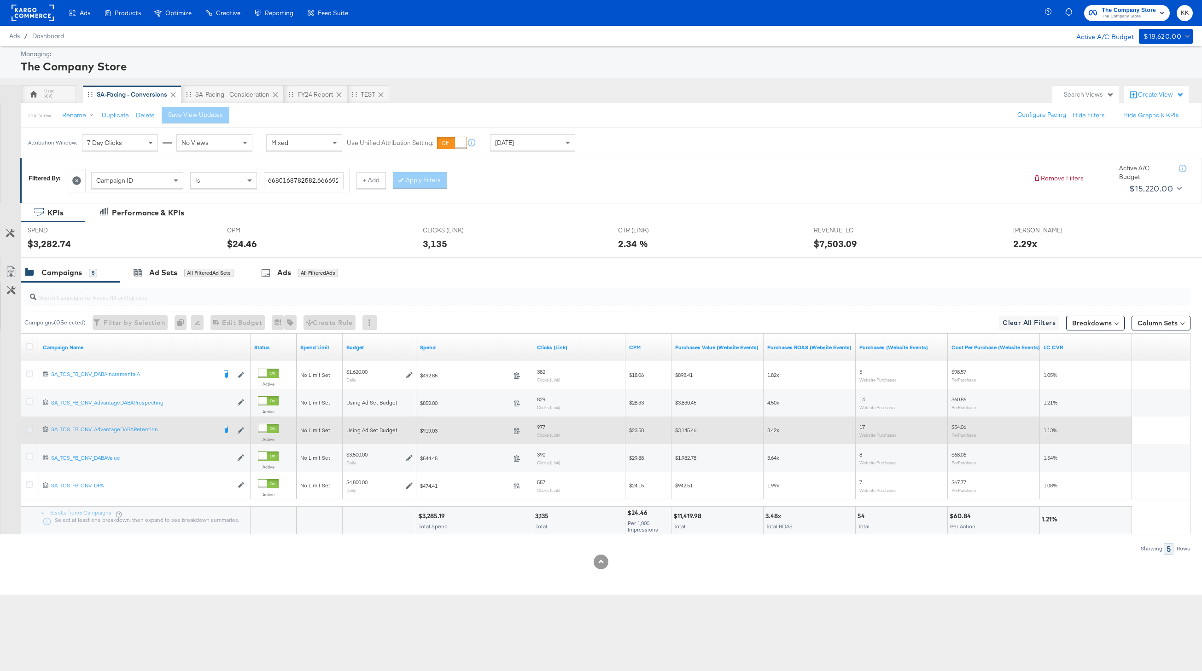
click at [32, 431] on icon at bounding box center [29, 429] width 7 height 7
click at [0, 0] on input "checkbox" at bounding box center [0, 0] width 0 height 0
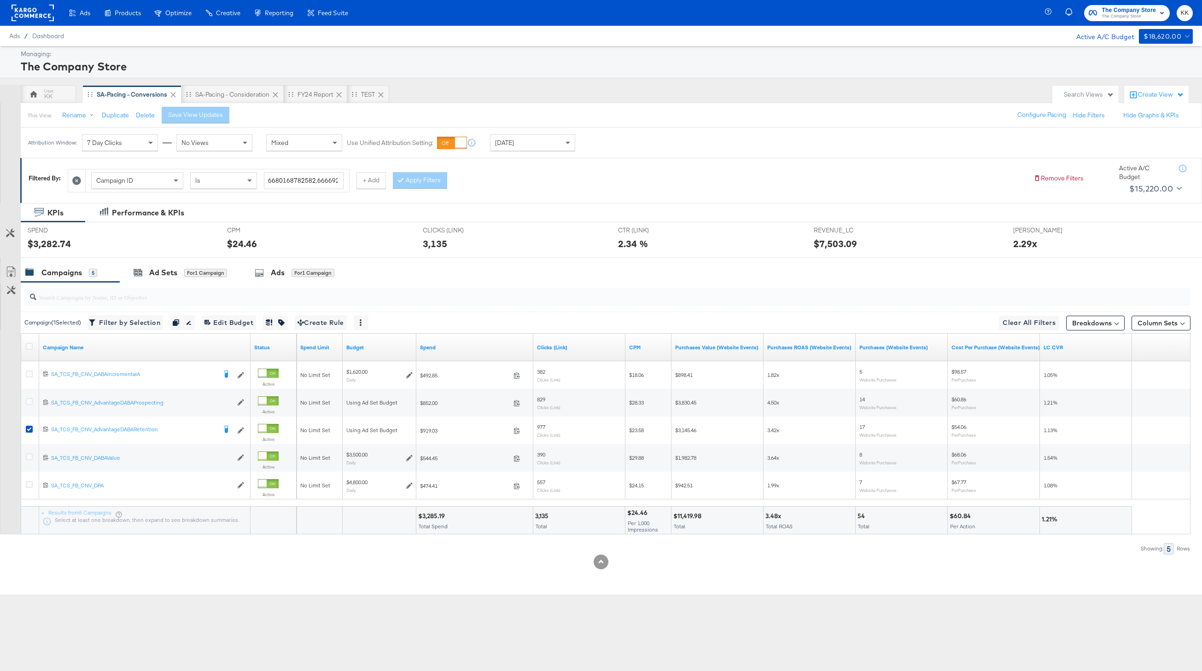
click at [163, 260] on div at bounding box center [601, 261] width 1202 height 7
click at [186, 262] on div at bounding box center [601, 261] width 1202 height 7
click at [186, 270] on div "for 1 Campaign" at bounding box center [205, 273] width 43 height 8
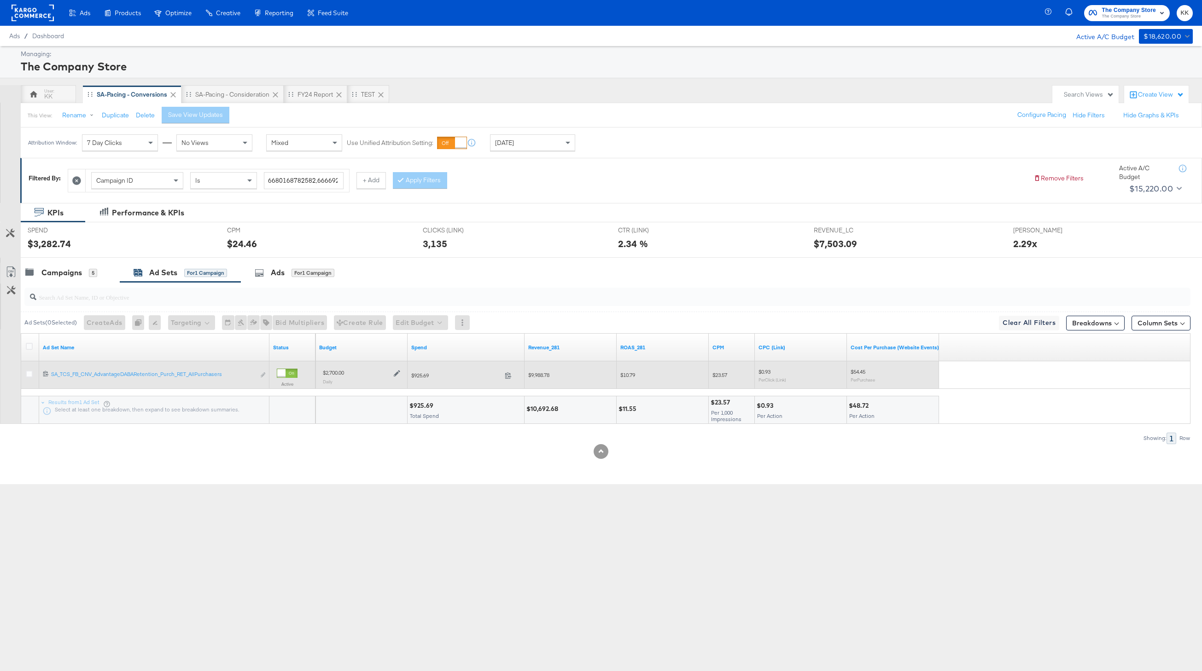
click at [396, 373] on icon at bounding box center [397, 374] width 6 height 6
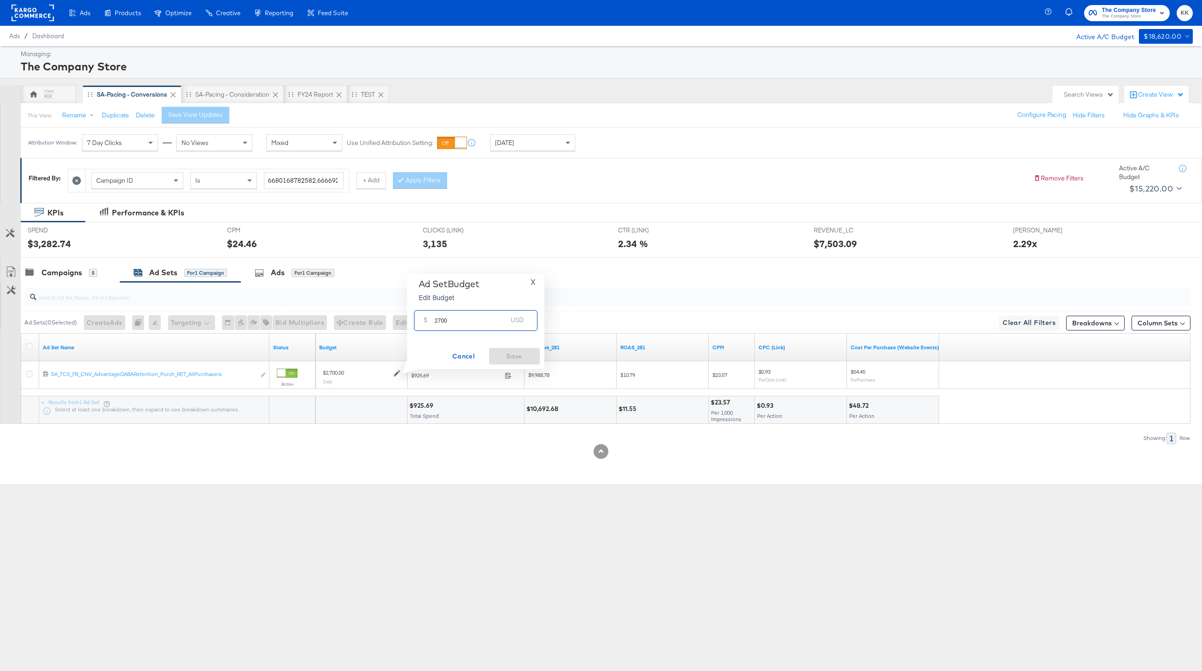
drag, startPoint x: 439, startPoint y: 322, endPoint x: 430, endPoint y: 322, distance: 9.2
click at [430, 322] on div "$ 2700 USD" at bounding box center [475, 320] width 123 height 21
type input "3000"
click at [515, 353] on span "Save" at bounding box center [514, 357] width 43 height 12
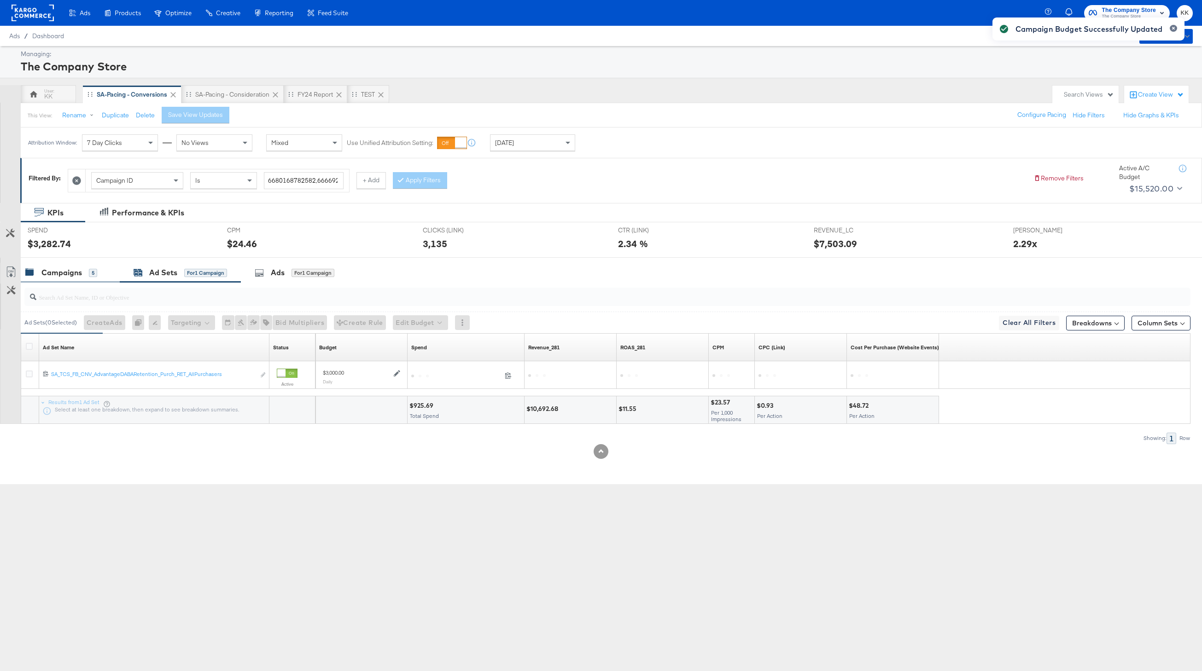
click at [40, 275] on div "Campaigns 5" at bounding box center [61, 273] width 72 height 11
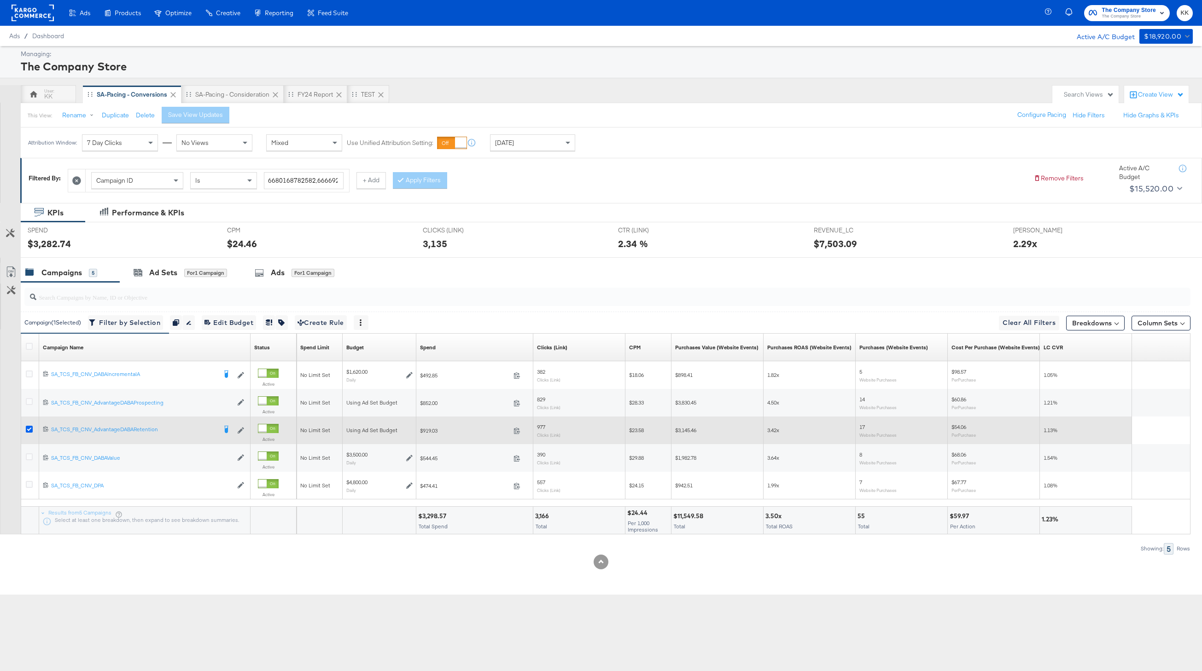
click at [27, 428] on icon at bounding box center [29, 429] width 7 height 7
click at [0, 0] on input "checkbox" at bounding box center [0, 0] width 0 height 0
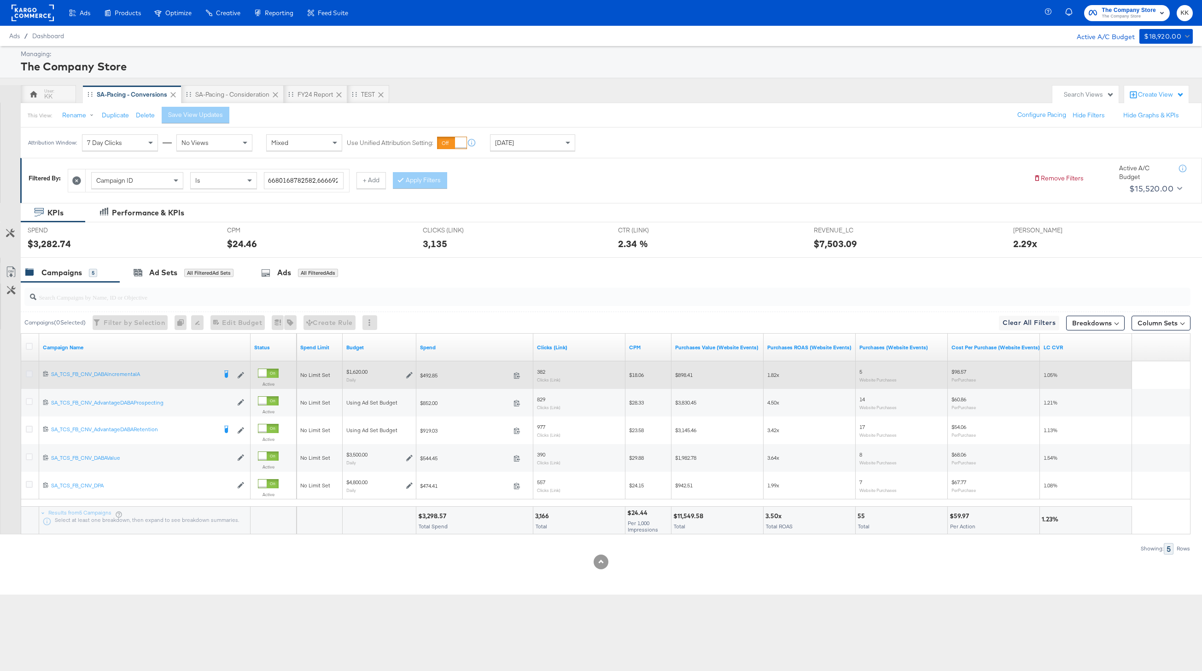
click at [31, 372] on icon at bounding box center [29, 374] width 7 height 7
click at [0, 0] on input "checkbox" at bounding box center [0, 0] width 0 height 0
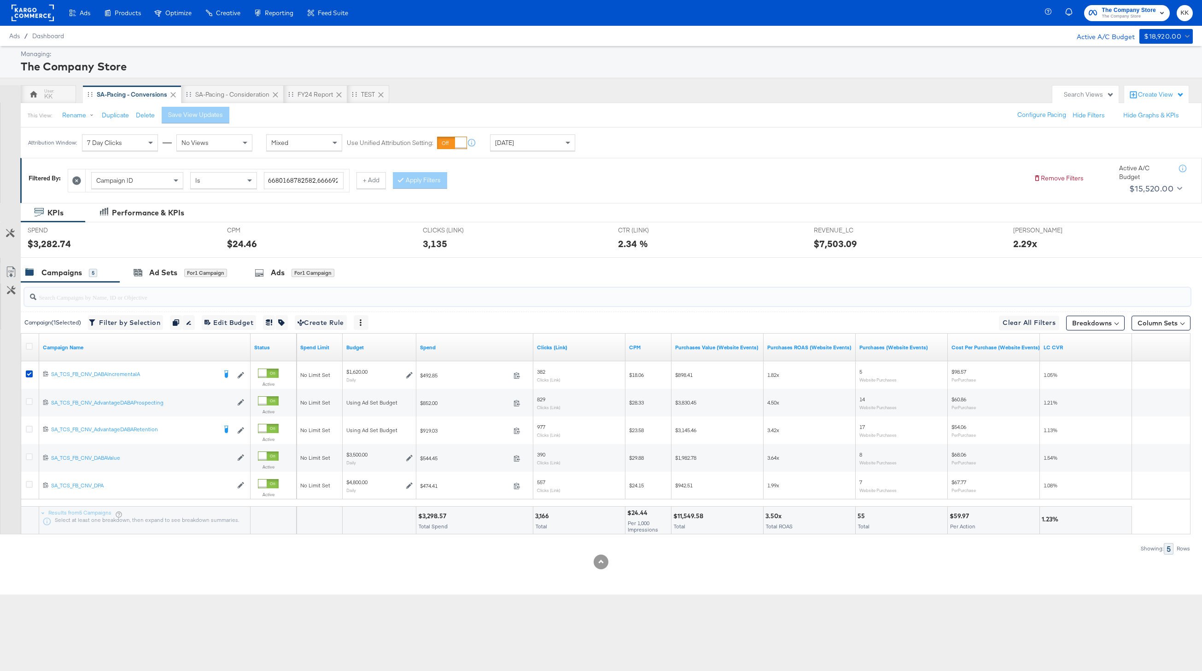
click at [150, 285] on input "search" at bounding box center [558, 294] width 1044 height 18
click at [171, 268] on div "Ad Sets" at bounding box center [163, 273] width 28 height 11
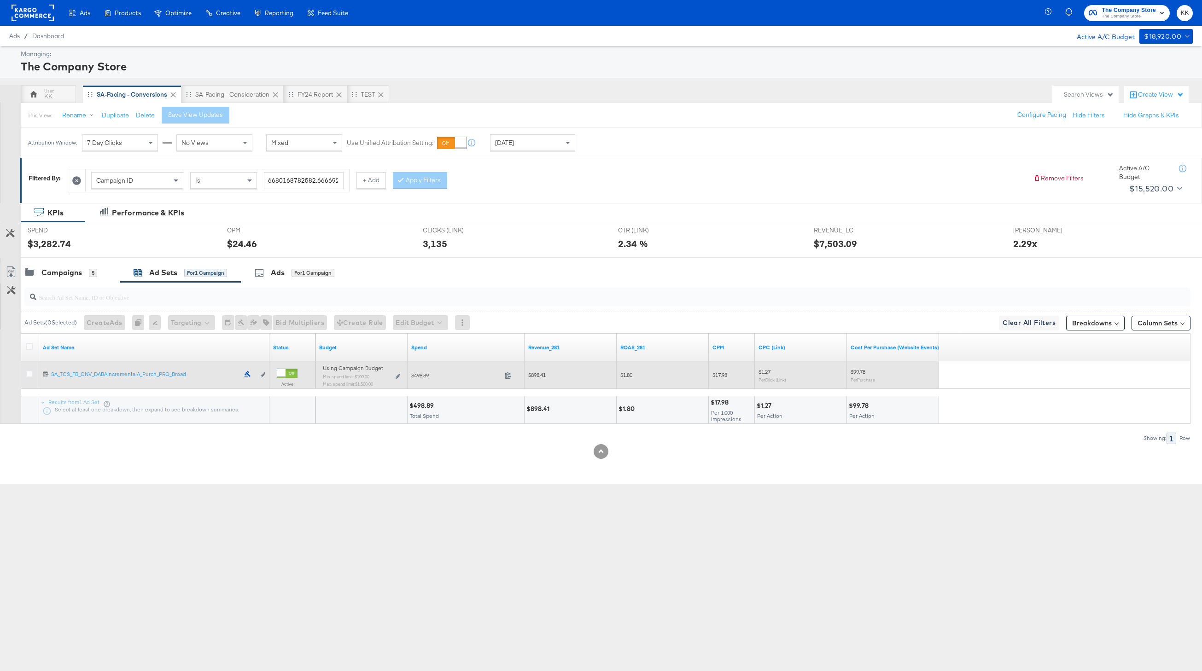
click at [395, 377] on div "Using Campaign Budget Min. spend limit: $100.00 Max. spend limit : $1,500.00 Ed…" at bounding box center [361, 380] width 77 height 22
click at [396, 377] on icon at bounding box center [398, 376] width 5 height 5
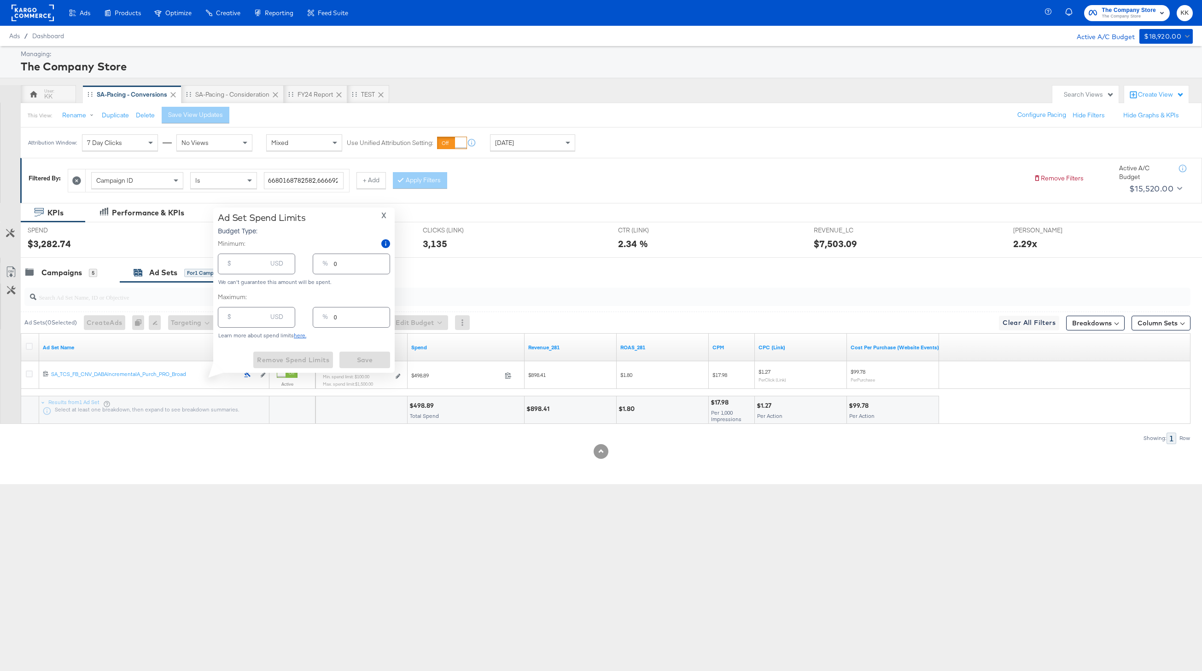
type input "100.00"
type input "6"
type input "1500.00"
type input "93"
click at [241, 317] on input "1500.00" at bounding box center [251, 314] width 29 height 20
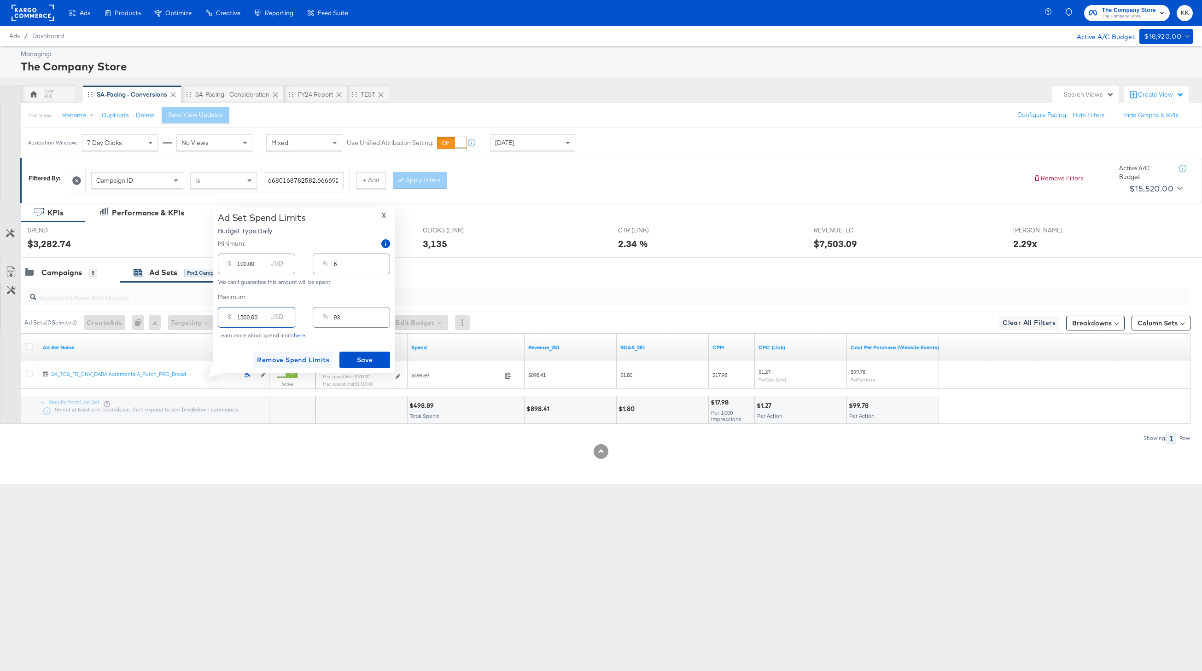
type input "100.00"
type input "6"
type input "1200.00"
type input "74"
type input "1200.00"
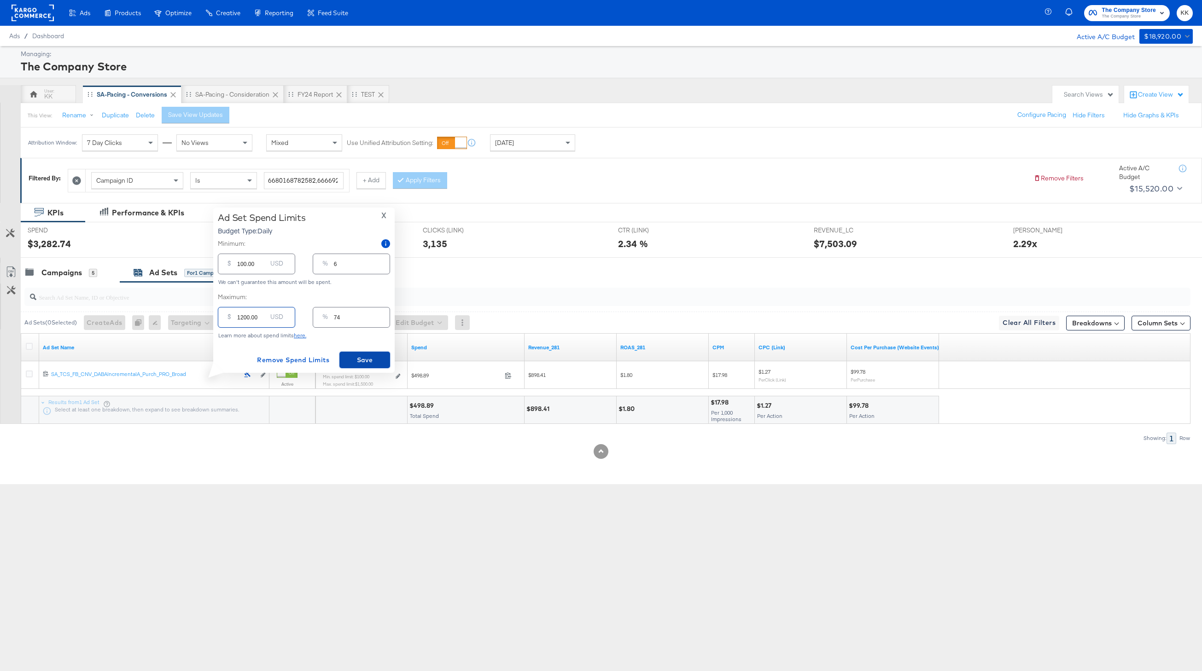
click at [374, 361] on span "Save" at bounding box center [364, 361] width 43 height 12
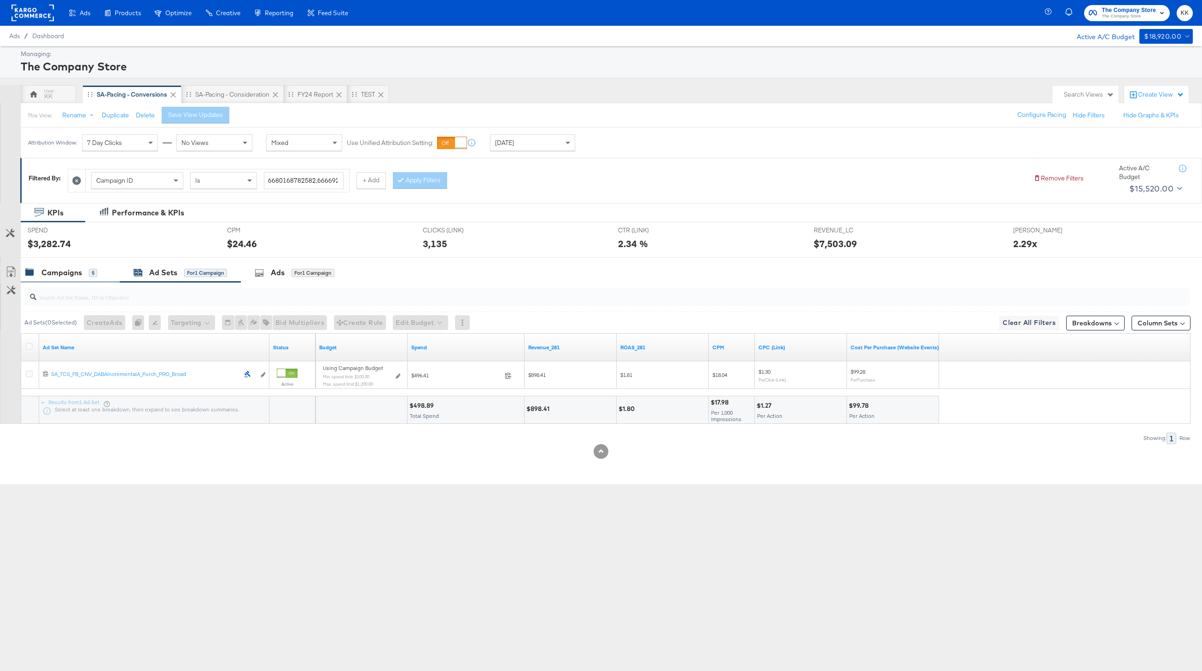
click at [58, 279] on div "Campaigns 5" at bounding box center [70, 273] width 99 height 20
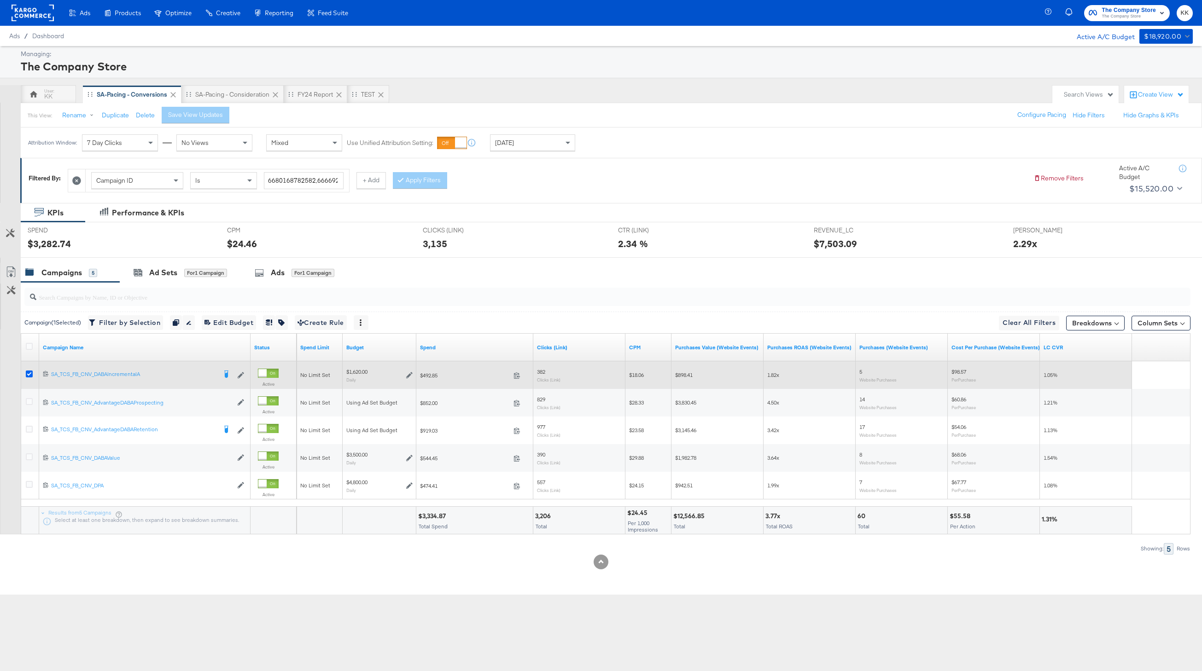
click at [29, 371] on icon at bounding box center [29, 374] width 7 height 7
click at [0, 0] on input "checkbox" at bounding box center [0, 0] width 0 height 0
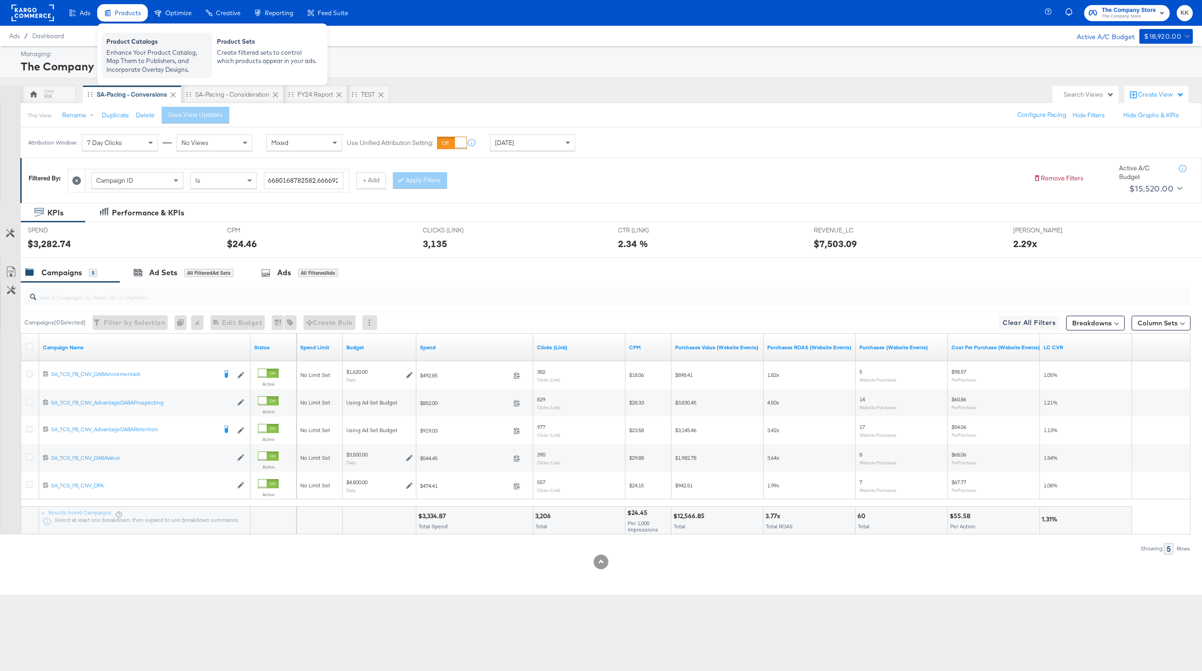
click at [120, 47] on div "Product Catalogs" at bounding box center [156, 42] width 101 height 11
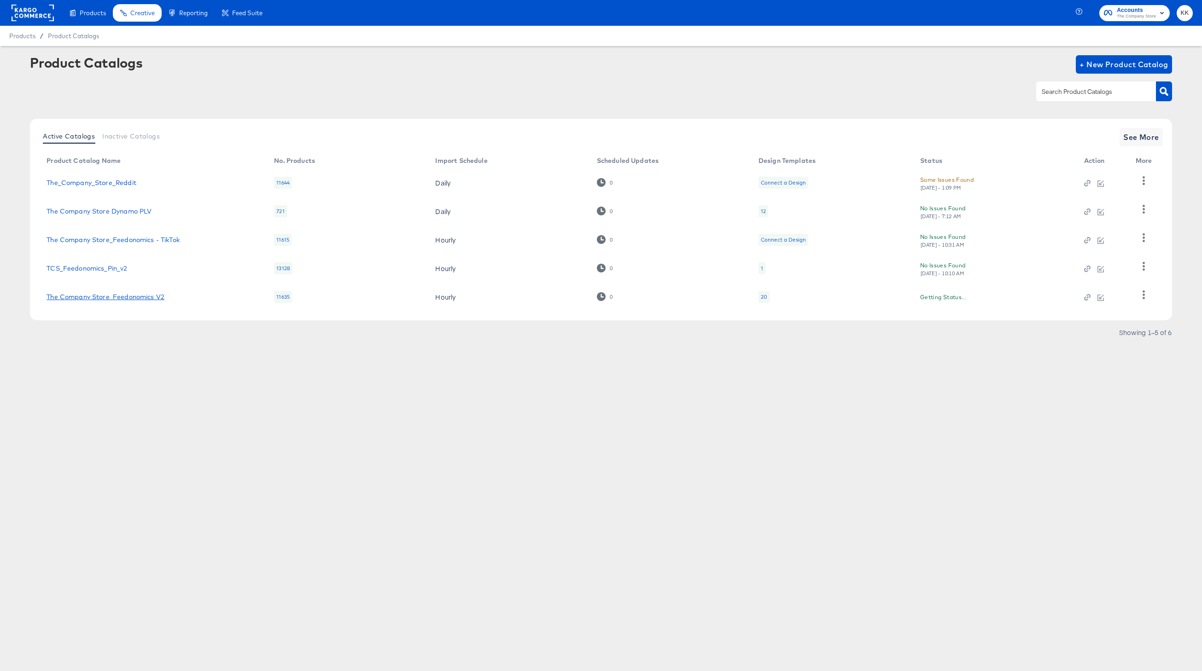
click at [159, 297] on link "The Company Store_Feedonomics V2" at bounding box center [106, 296] width 118 height 7
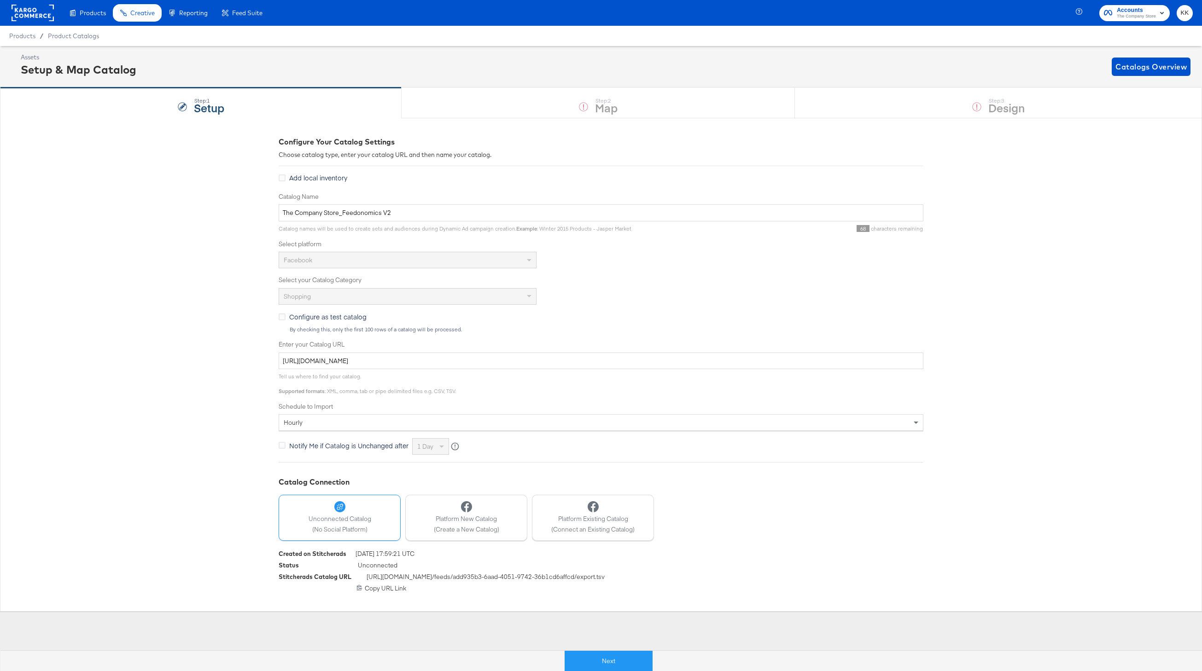
click at [613, 659] on button "Next" at bounding box center [609, 661] width 88 height 21
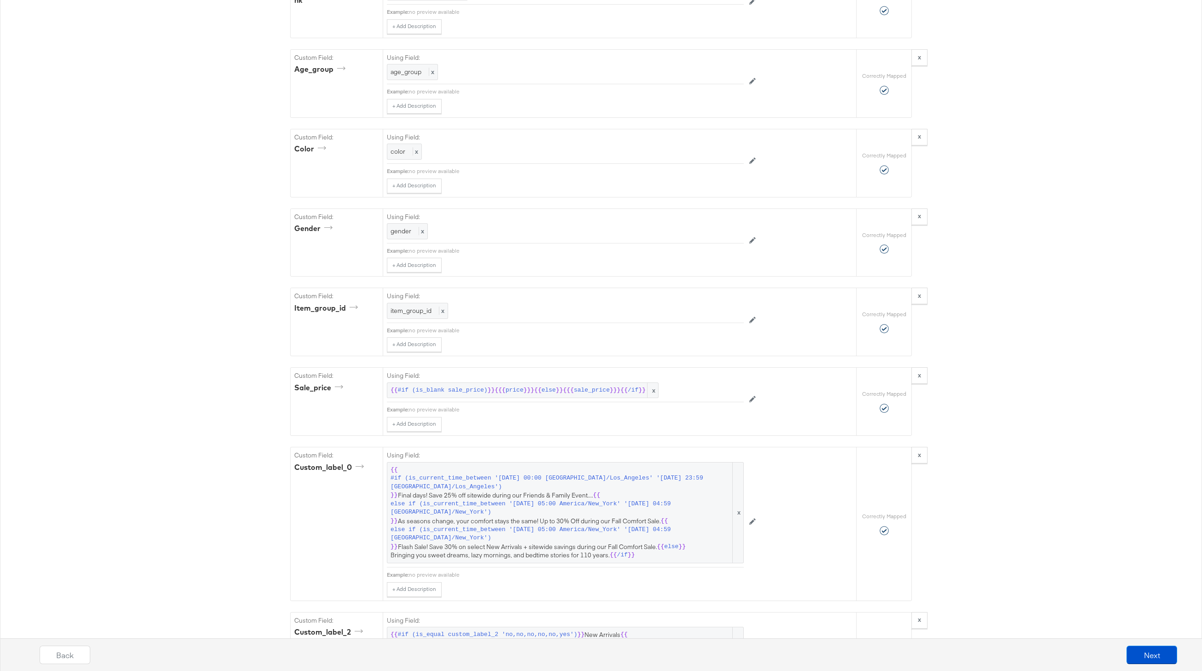
scroll to position [1602, 0]
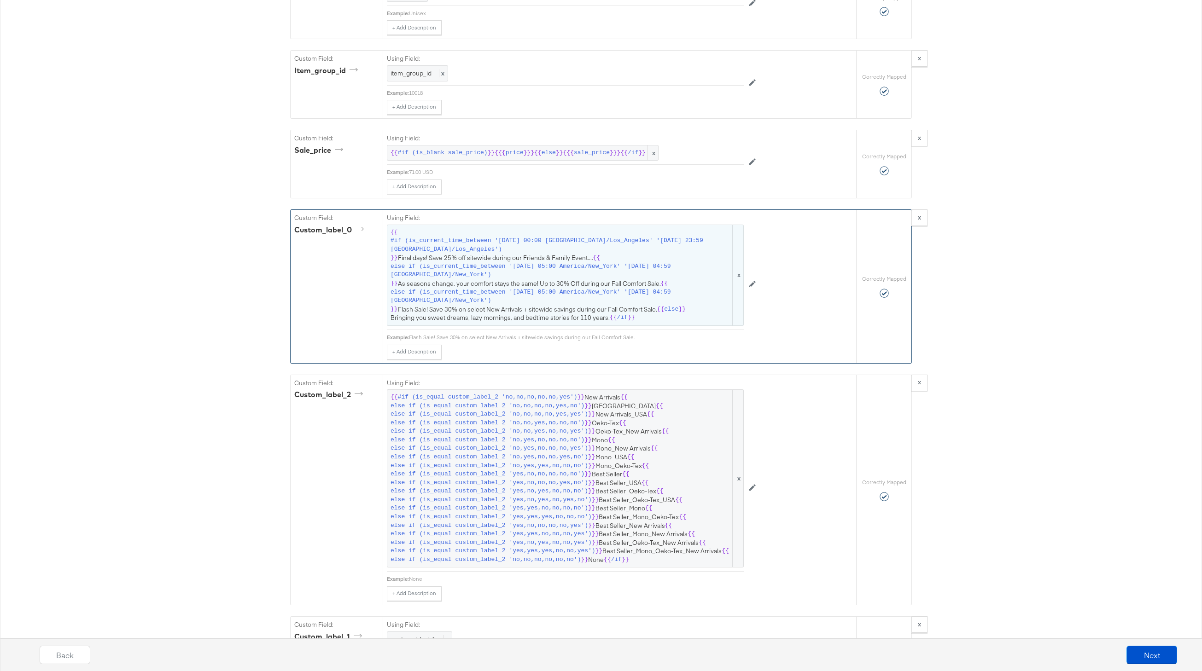
click at [517, 311] on span "{{ #if (is_current_time_between '2022-03-21 00:00 America/Los_Angeles' '2022-03…" at bounding box center [565, 275] width 350 height 94
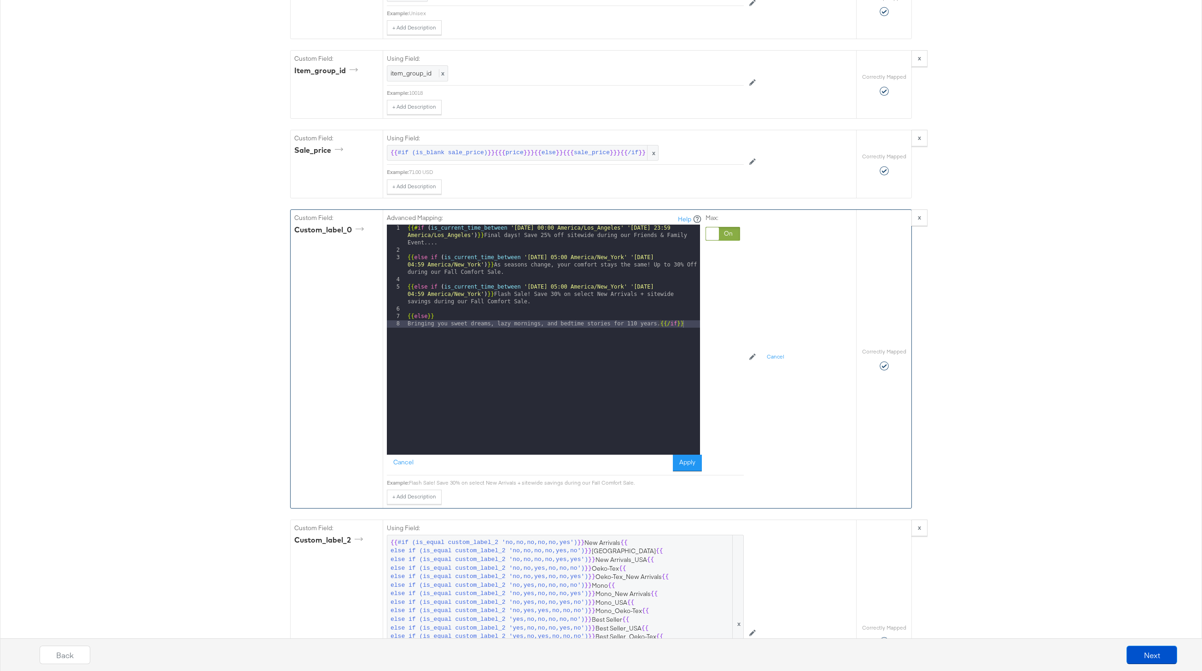
click at [483, 240] on div "{{# if ( is_current_time_between '2022-03-21 00:00 America/Los_Angeles' '2022-0…" at bounding box center [553, 355] width 294 height 260
click at [692, 470] on button "Apply" at bounding box center [687, 463] width 29 height 17
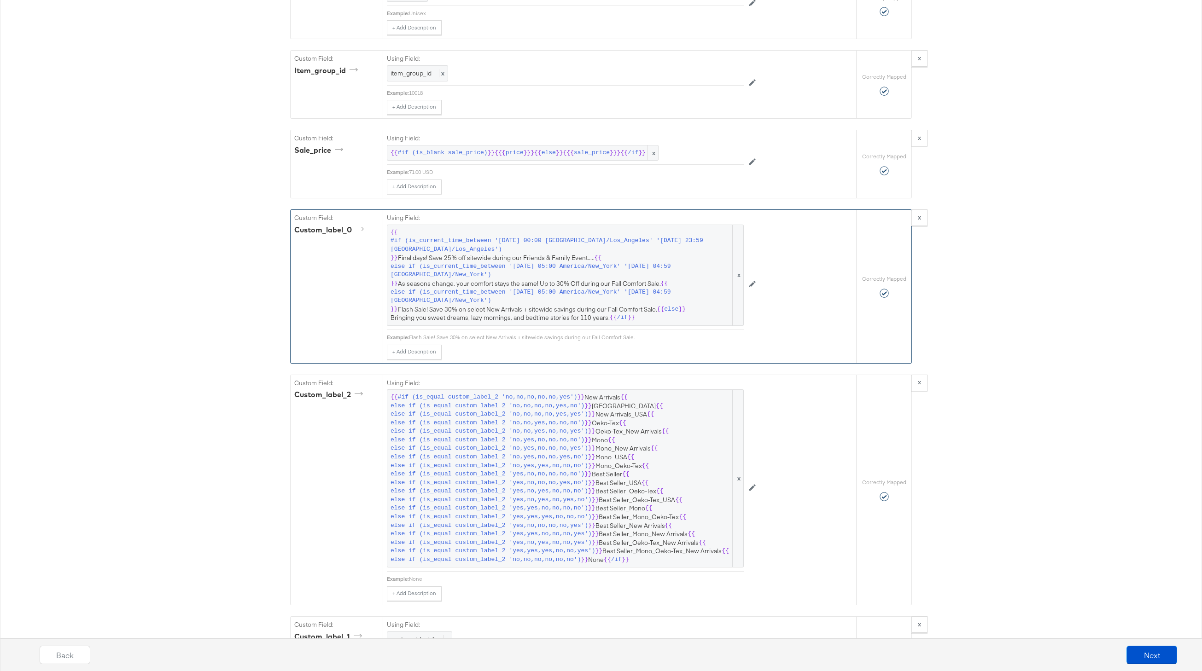
click at [1175, 665] on div "Back Next" at bounding box center [608, 658] width 1211 height 35
click at [1175, 661] on button "Next" at bounding box center [1151, 655] width 51 height 18
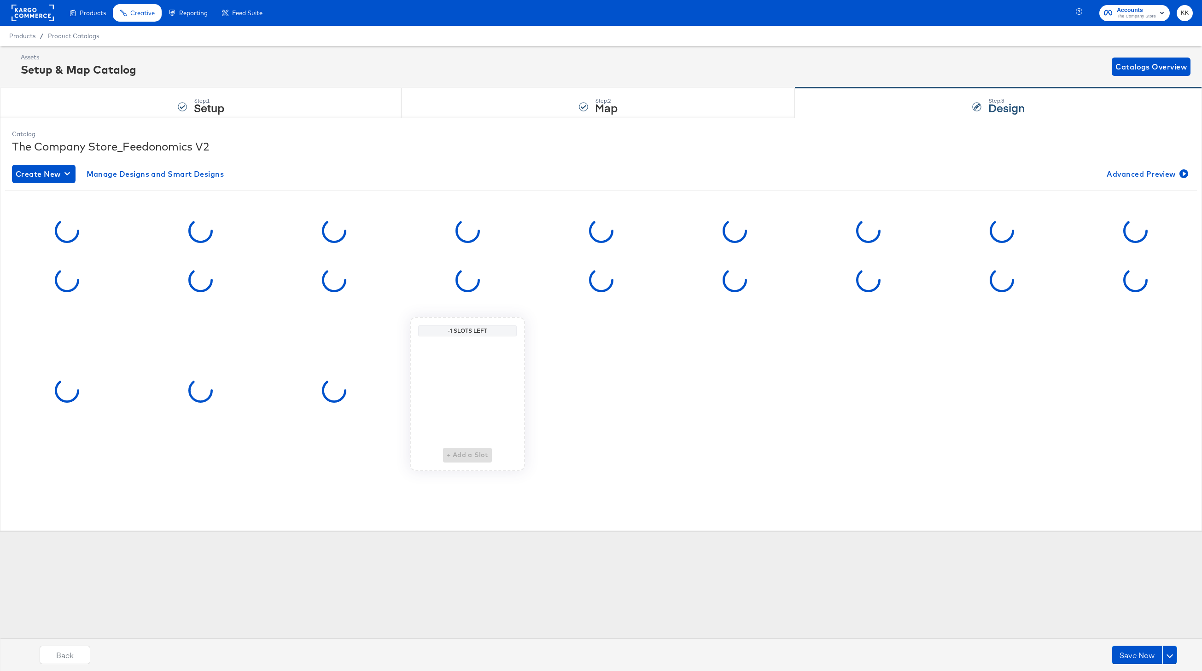
scroll to position [0, 0]
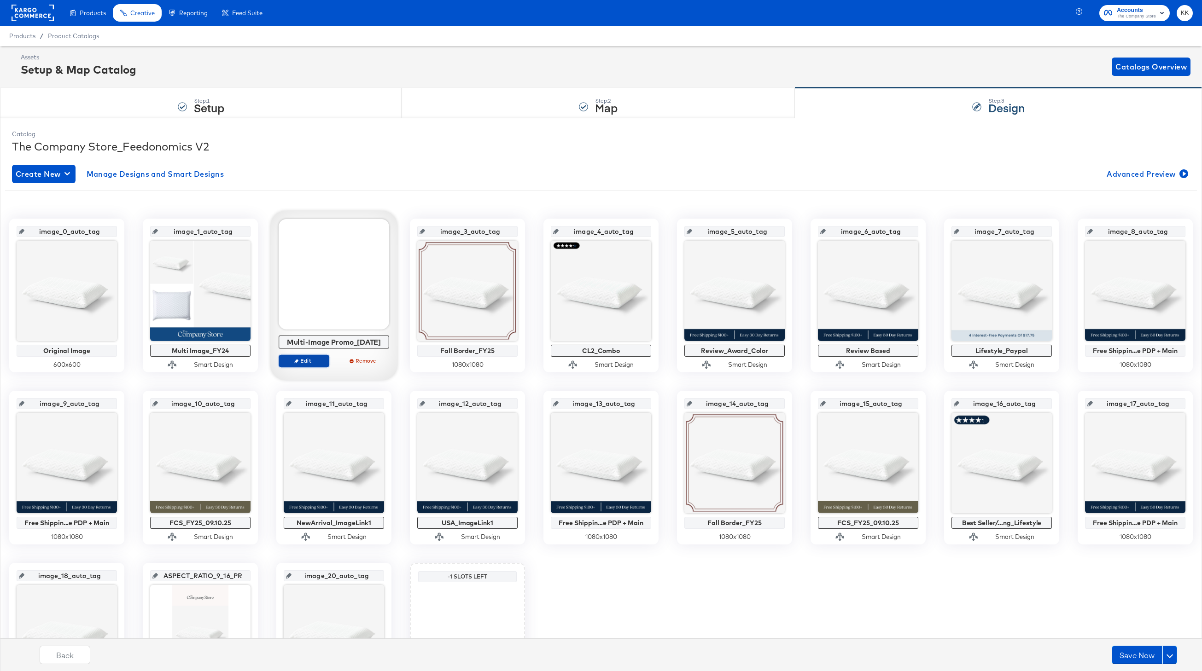
click at [310, 365] on button "Edit" at bounding box center [304, 361] width 51 height 13
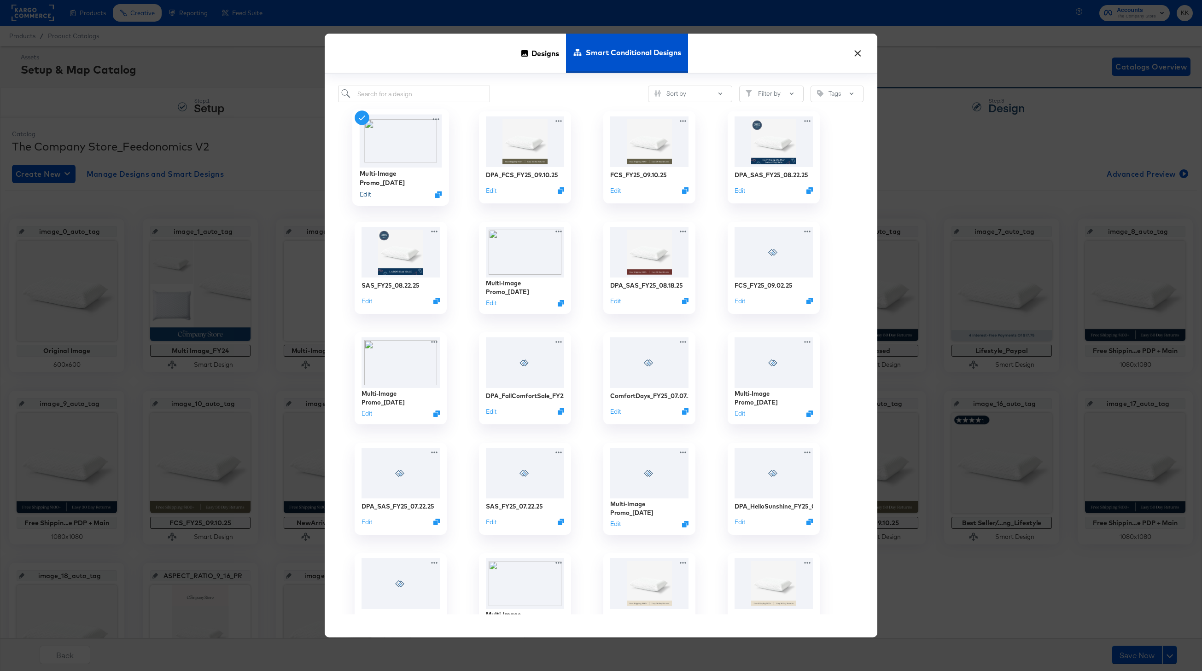
click at [364, 194] on button "Edit" at bounding box center [365, 194] width 11 height 9
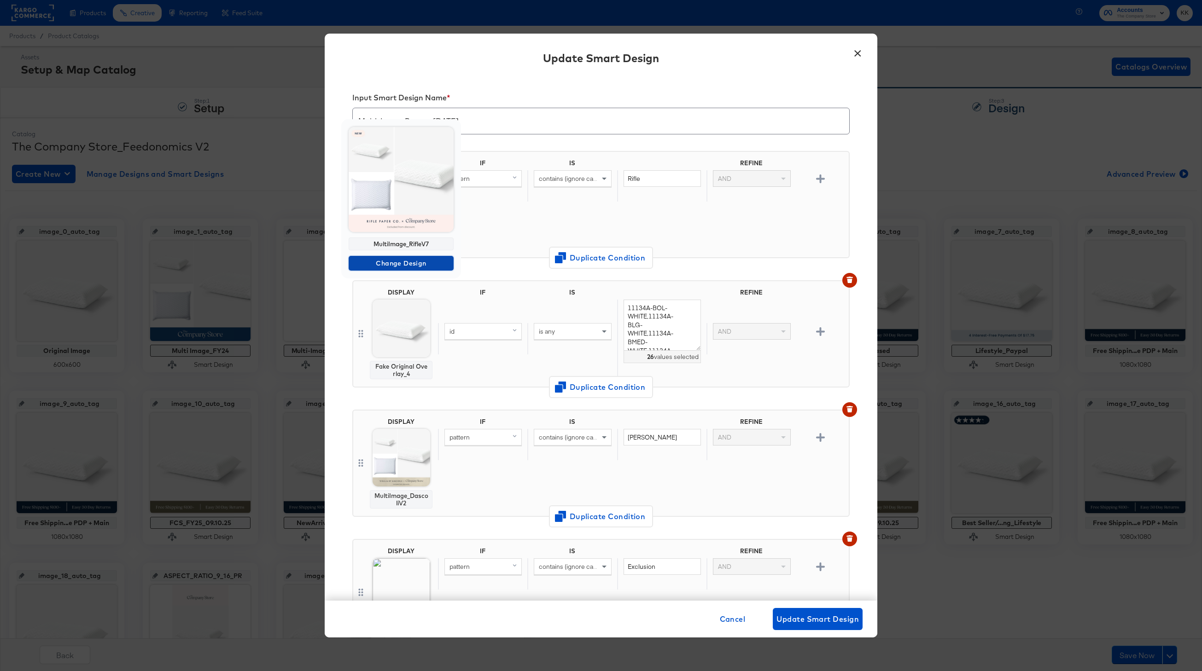
click at [401, 267] on span "Change Design" at bounding box center [401, 264] width 98 height 12
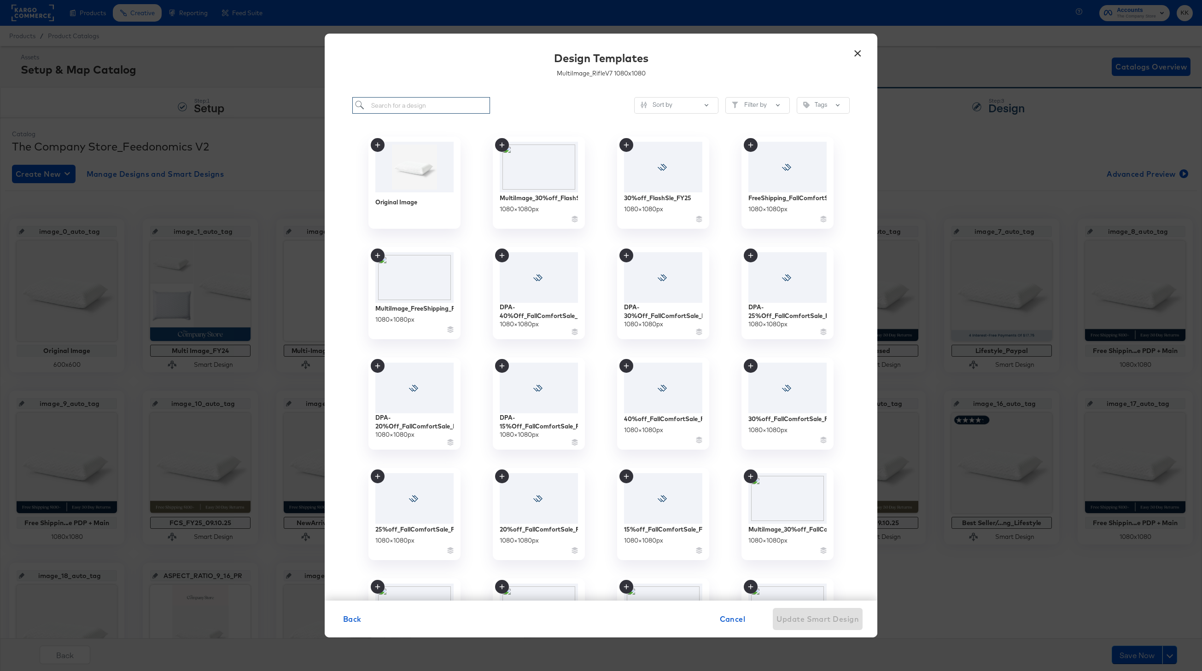
click at [408, 109] on input "search" at bounding box center [421, 105] width 138 height 17
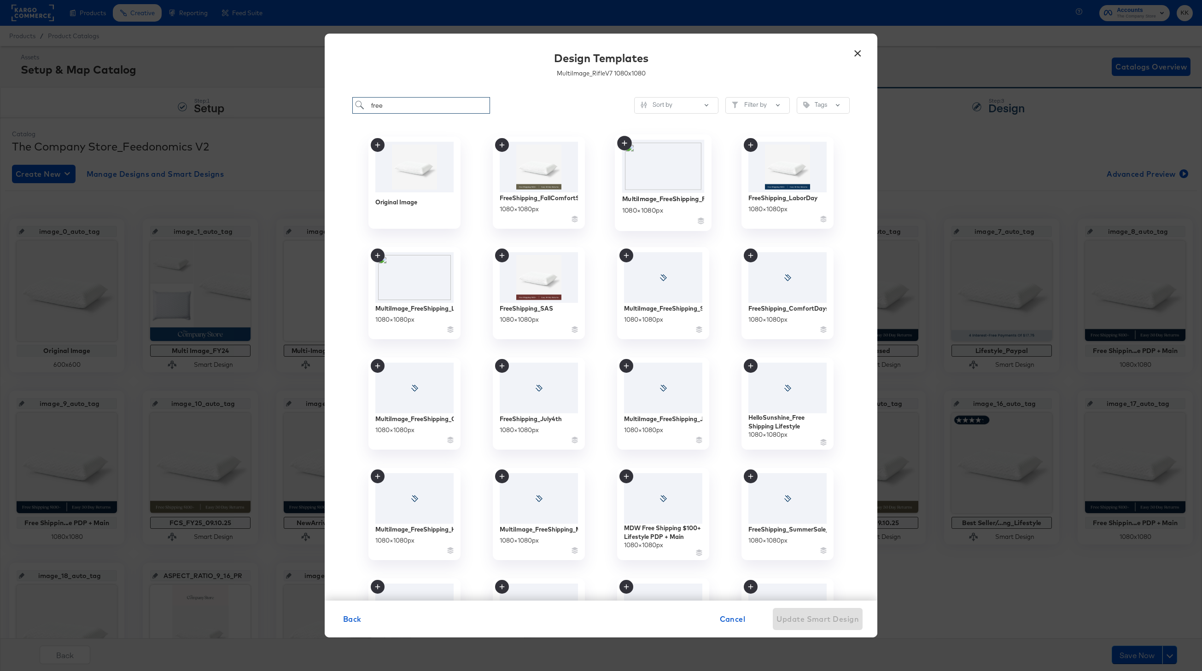
type input "free"
click at [653, 199] on div "MultiImage_FreeShipping_FallComfortSale_FY25" at bounding box center [663, 198] width 82 height 9
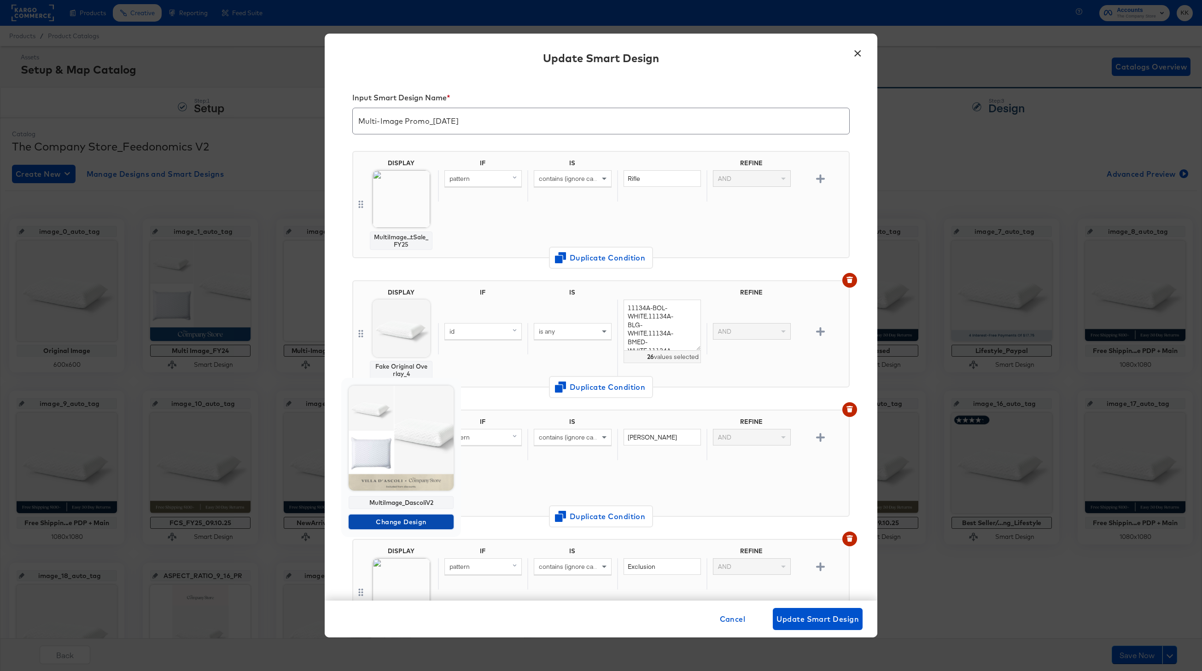
click at [397, 522] on span "Change Design" at bounding box center [401, 523] width 98 height 12
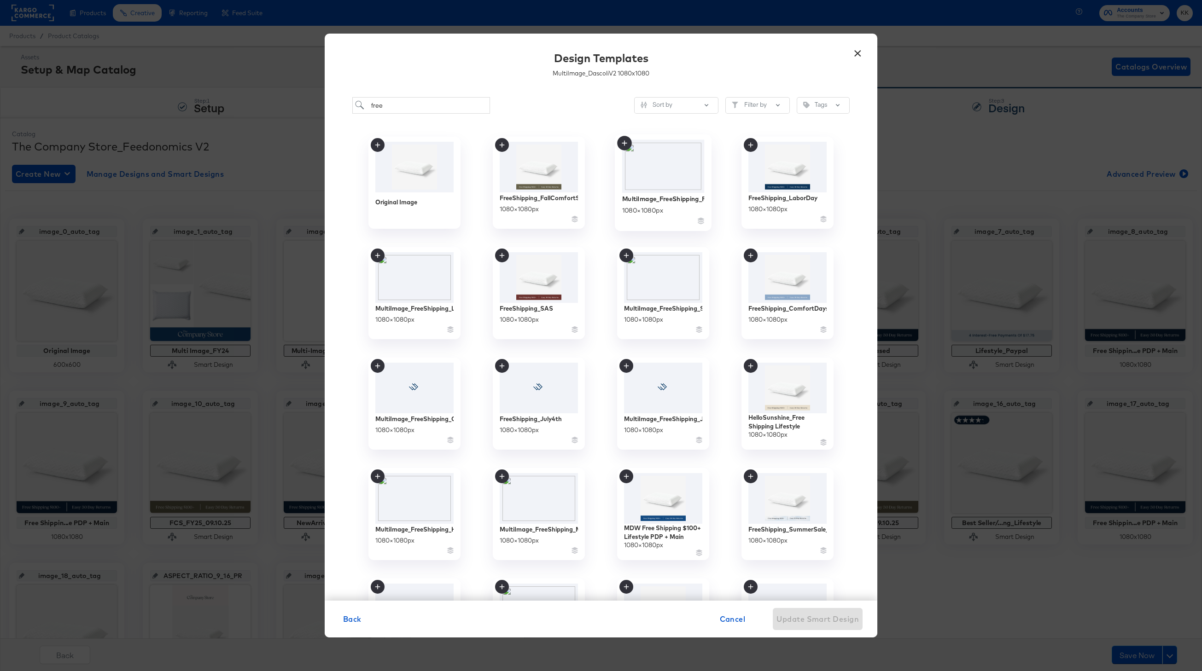
click at [669, 198] on div "MultiImage_FreeShipping_FallComfortSale_FY25" at bounding box center [663, 198] width 82 height 9
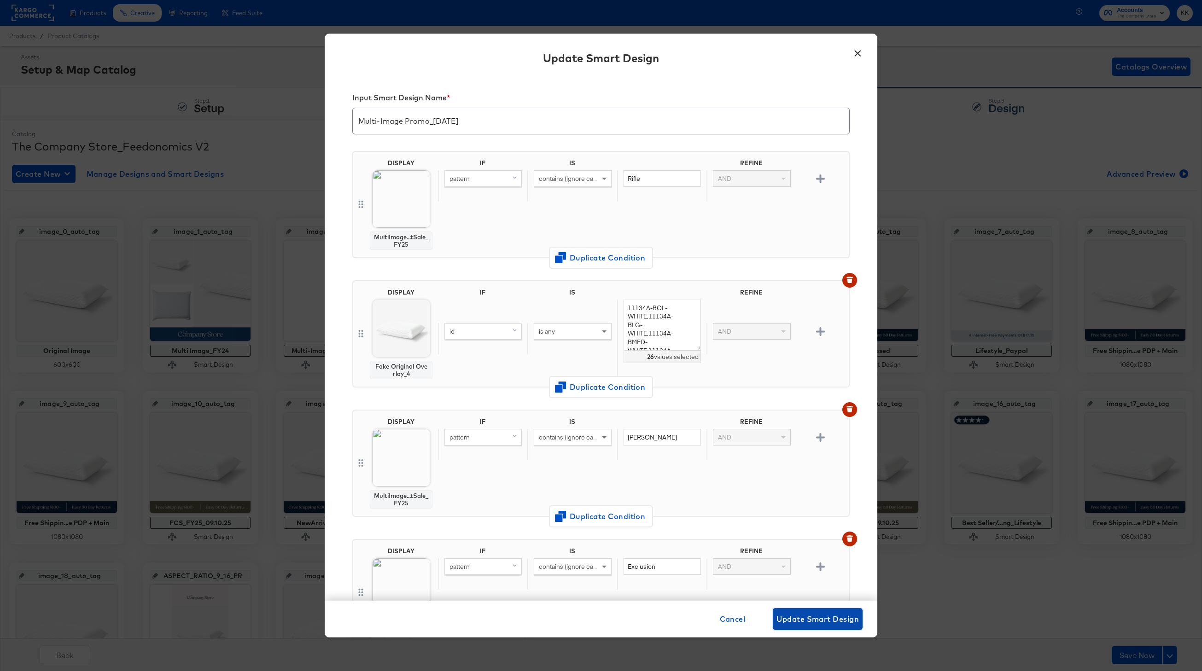
click at [809, 616] on span "Update Smart Design" at bounding box center [817, 619] width 82 height 13
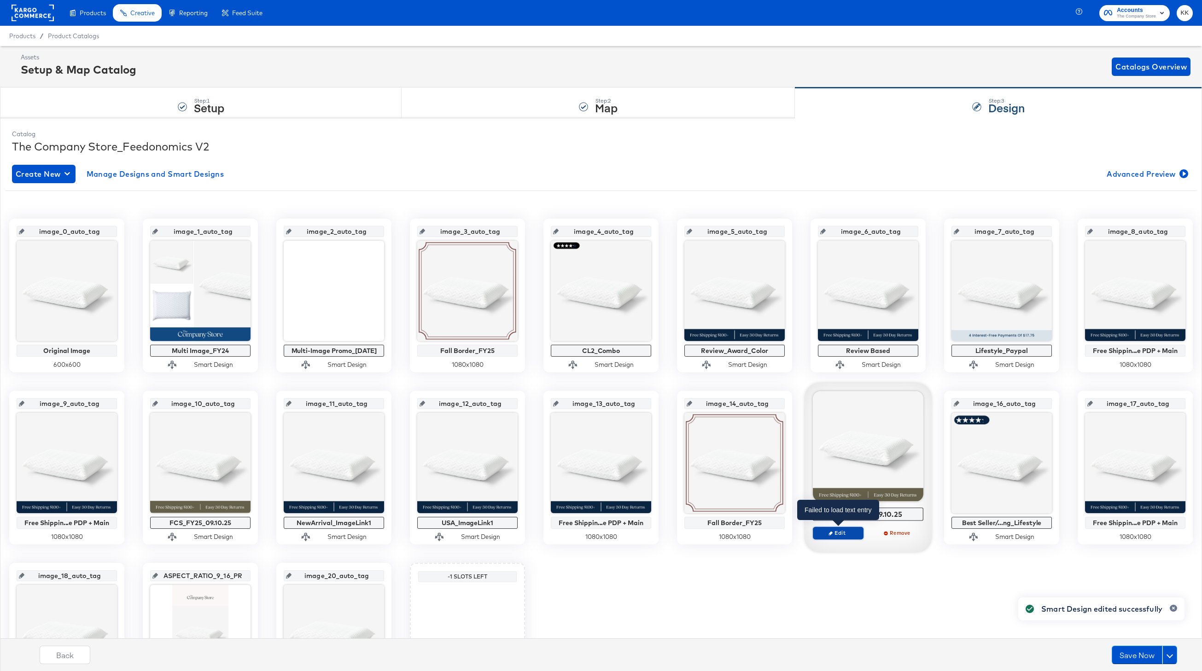
click at [841, 535] on span "Edit" at bounding box center [838, 533] width 42 height 7
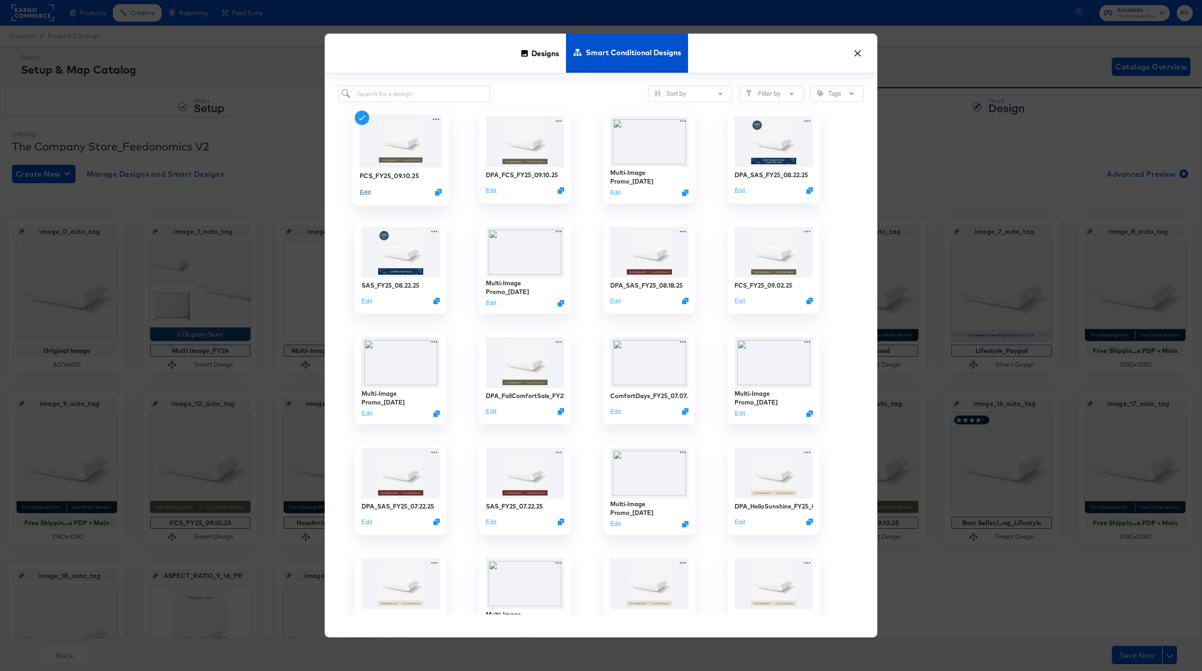
click at [362, 192] on button "Edit" at bounding box center [365, 192] width 11 height 9
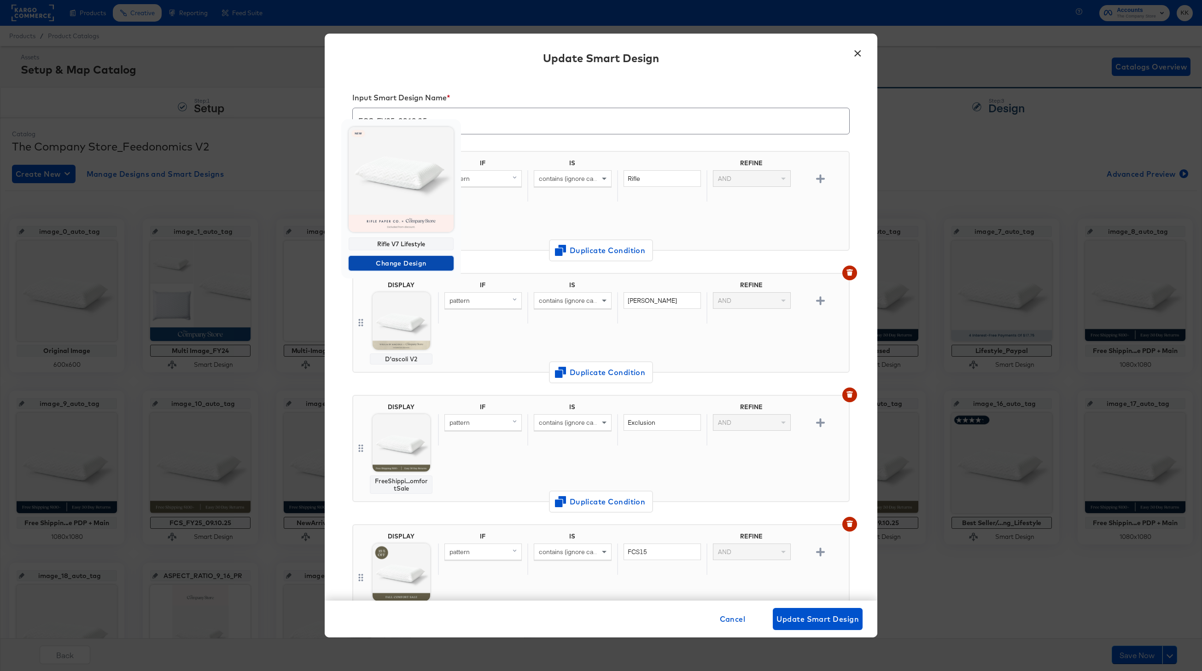
click at [399, 262] on span "Change Design" at bounding box center [401, 264] width 98 height 12
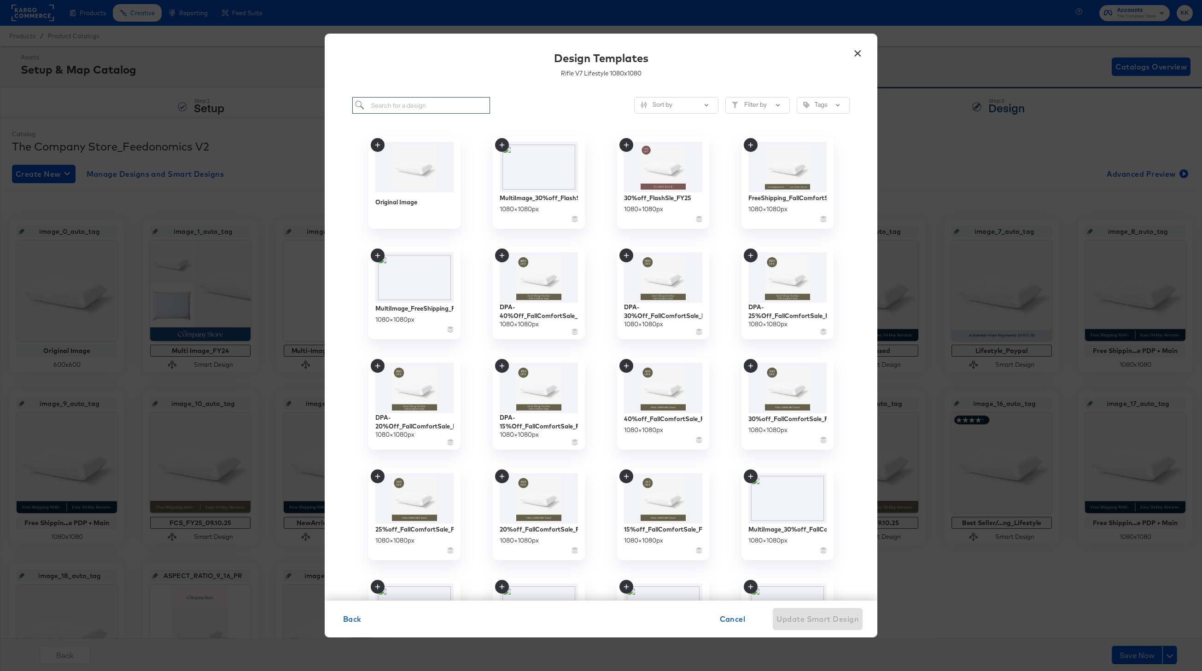
click at [435, 107] on input "search" at bounding box center [421, 105] width 138 height 17
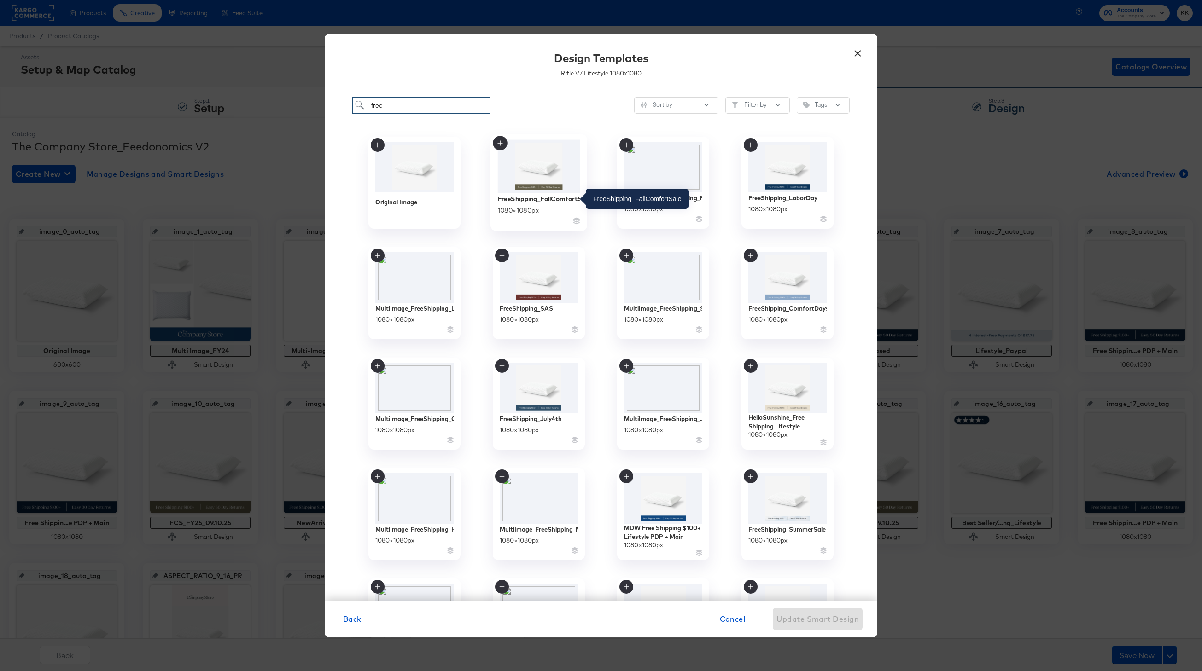
type input "free"
click at [543, 201] on div "FreeShipping_FallComfortSale" at bounding box center [539, 198] width 82 height 9
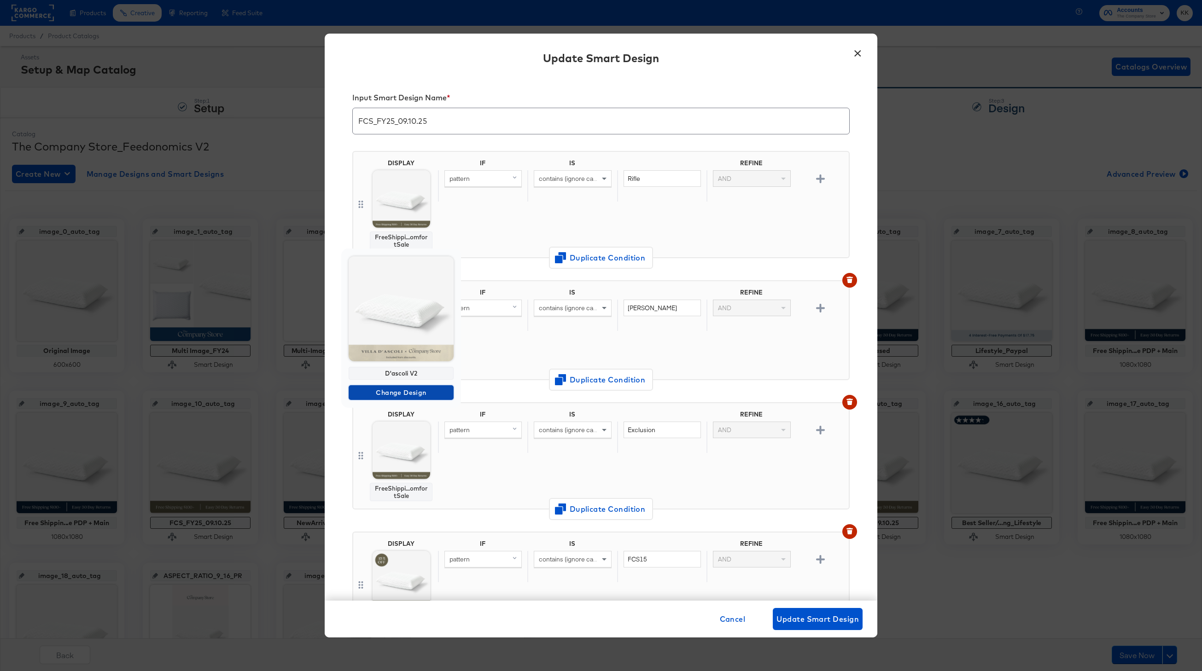
click at [410, 394] on span "Change Design" at bounding box center [401, 393] width 98 height 12
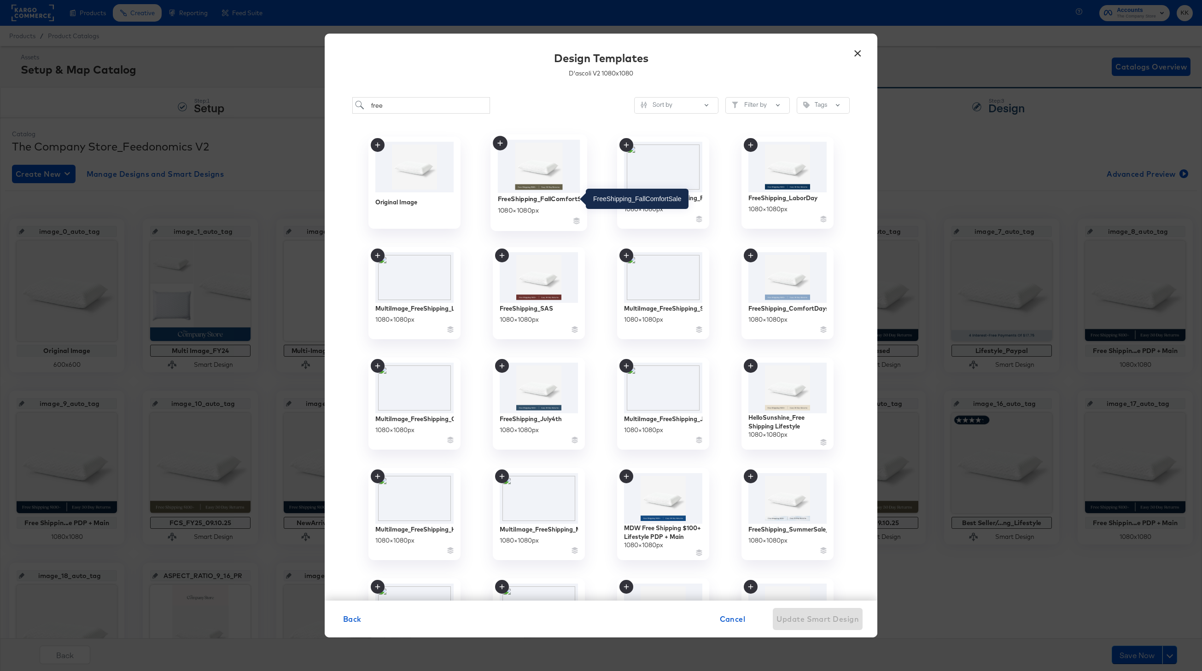
click at [542, 198] on div "FreeShipping_FallComfortSale" at bounding box center [539, 198] width 82 height 9
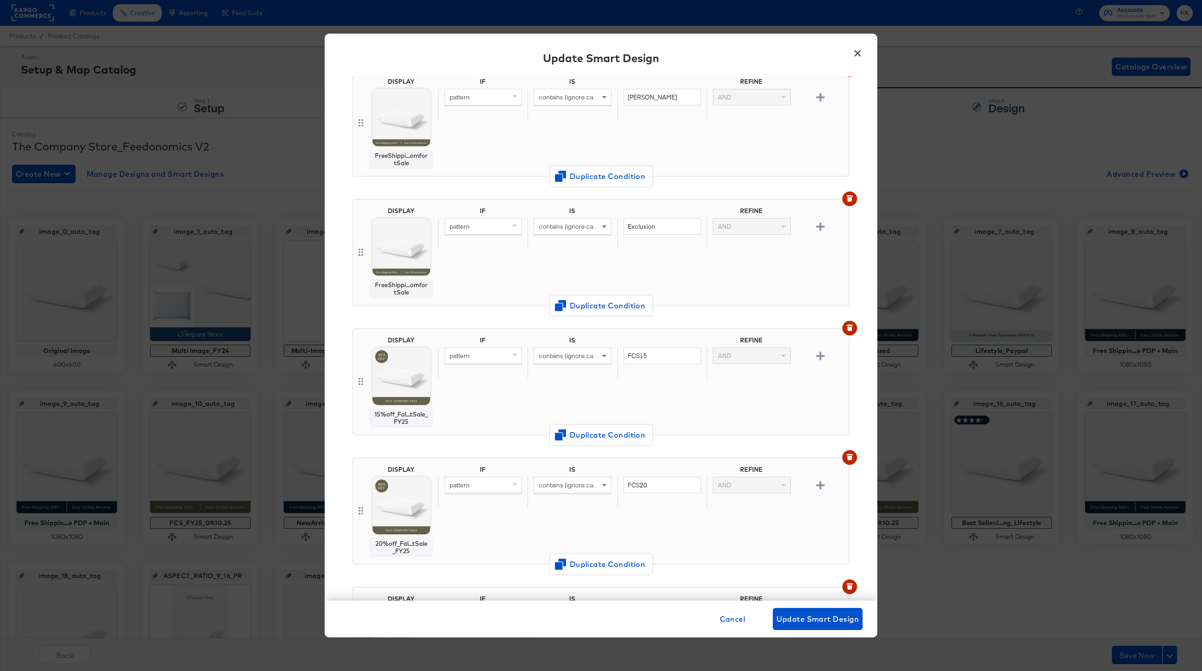
scroll to position [272, 0]
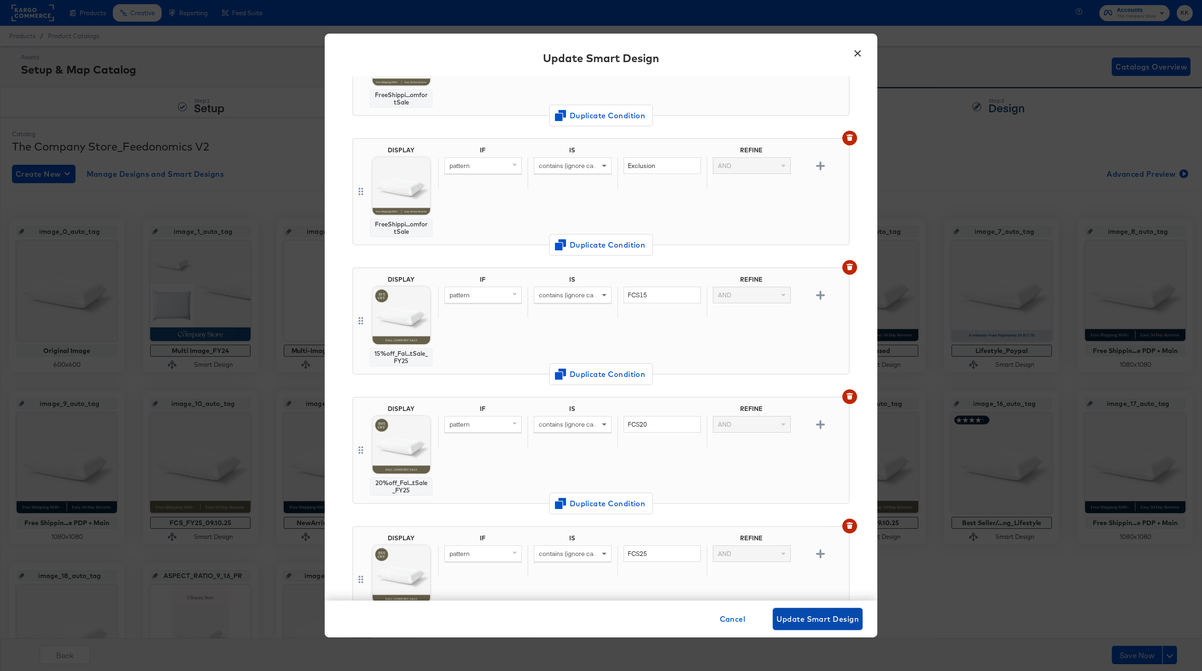
click at [829, 615] on span "Update Smart Design" at bounding box center [817, 619] width 82 height 13
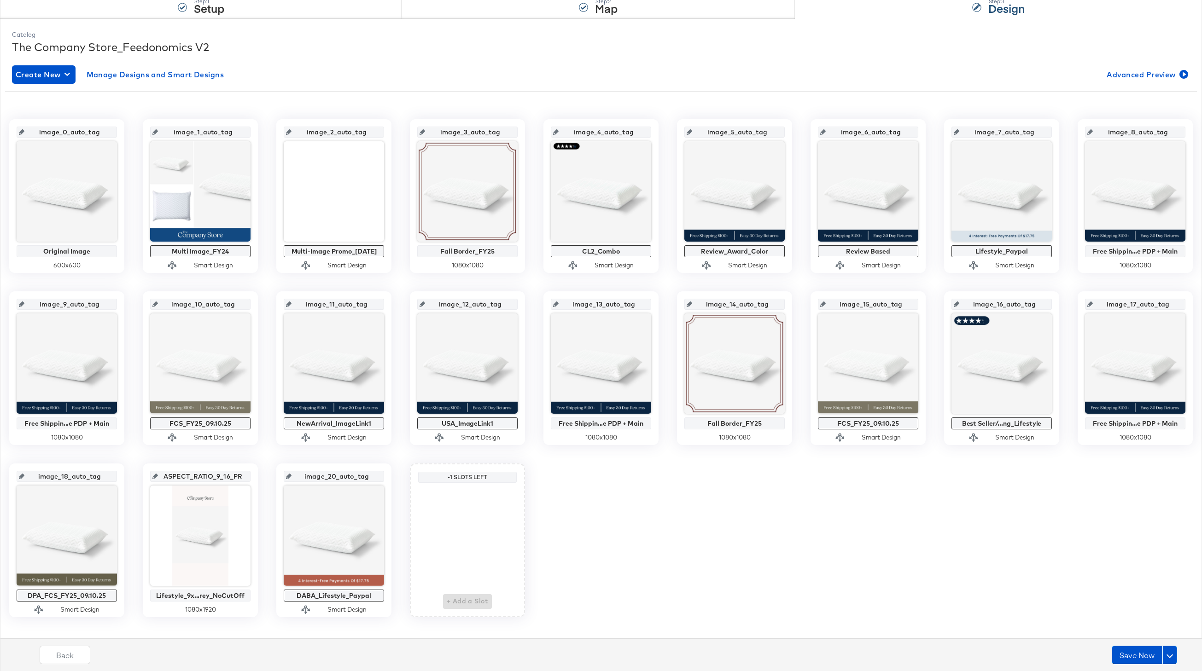
scroll to position [105, 0]
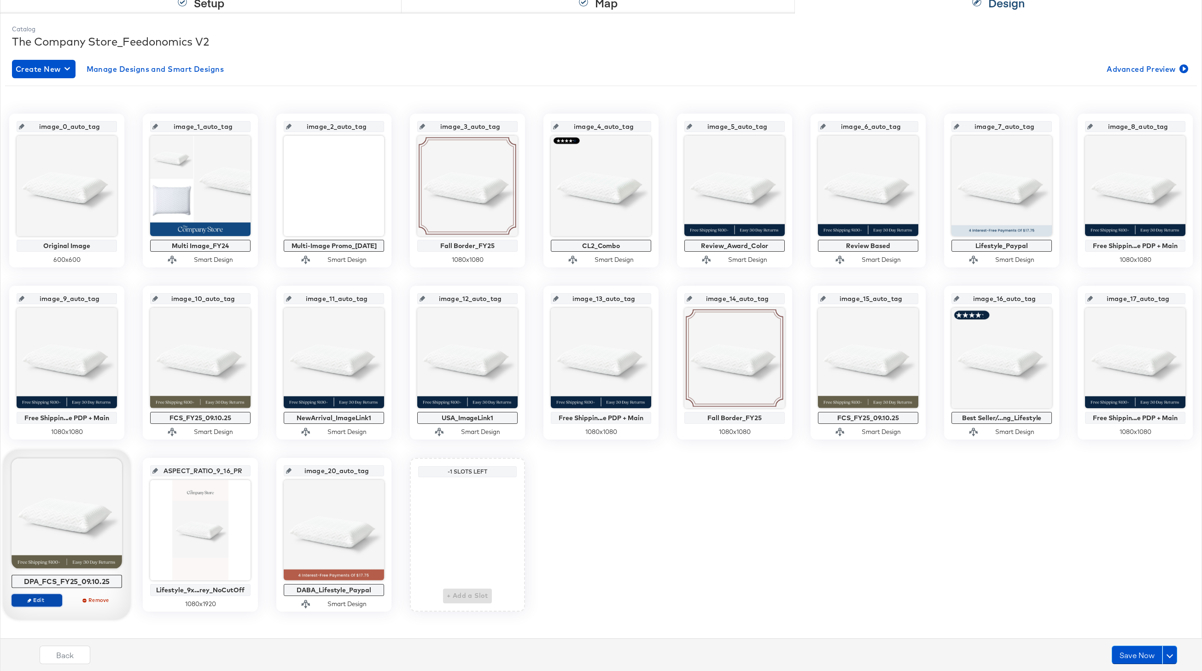
click at [44, 602] on span "Edit" at bounding box center [37, 600] width 42 height 7
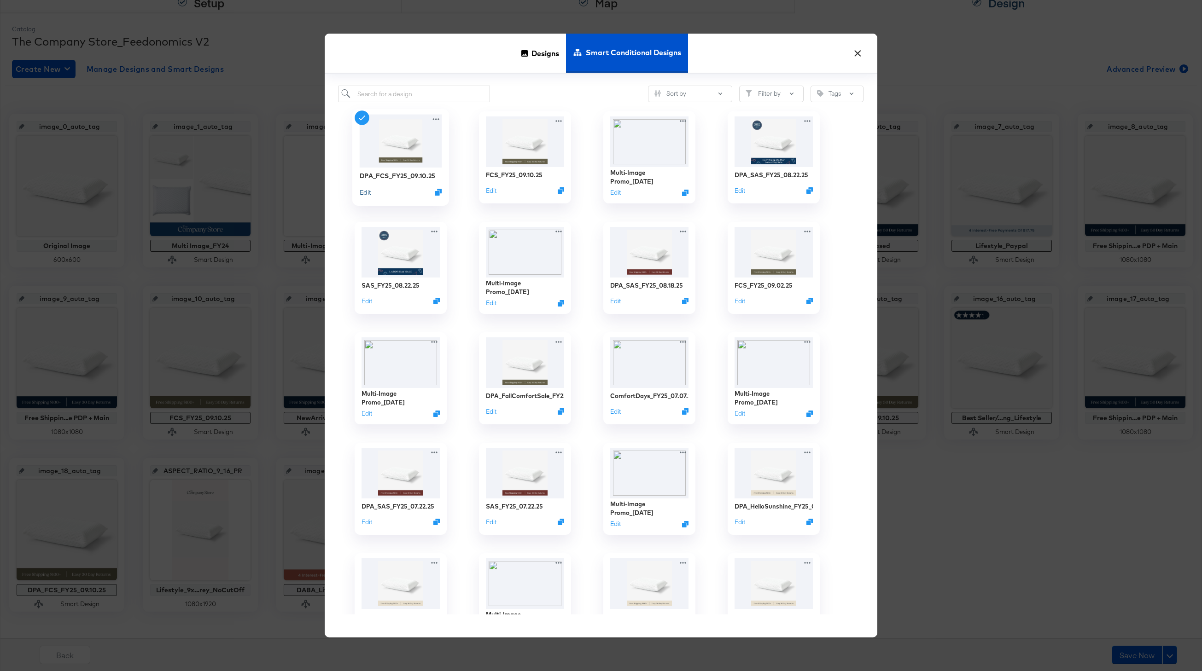
click at [366, 189] on button "Edit" at bounding box center [365, 192] width 11 height 9
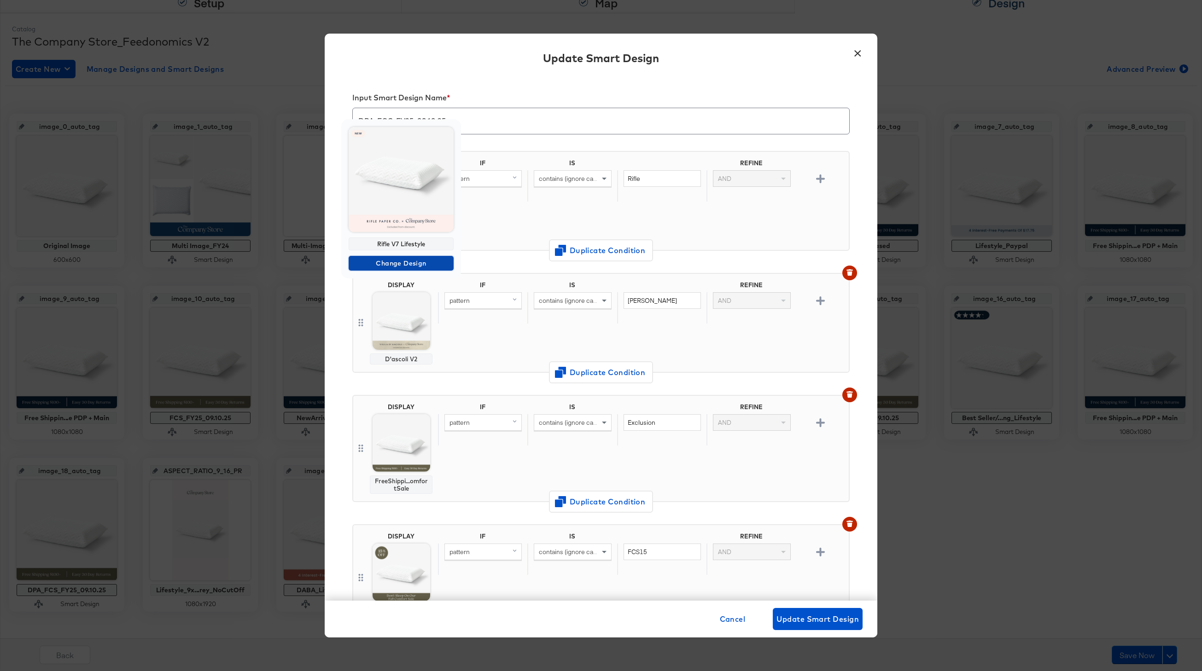
click at [406, 258] on span "Change Design" at bounding box center [401, 264] width 98 height 12
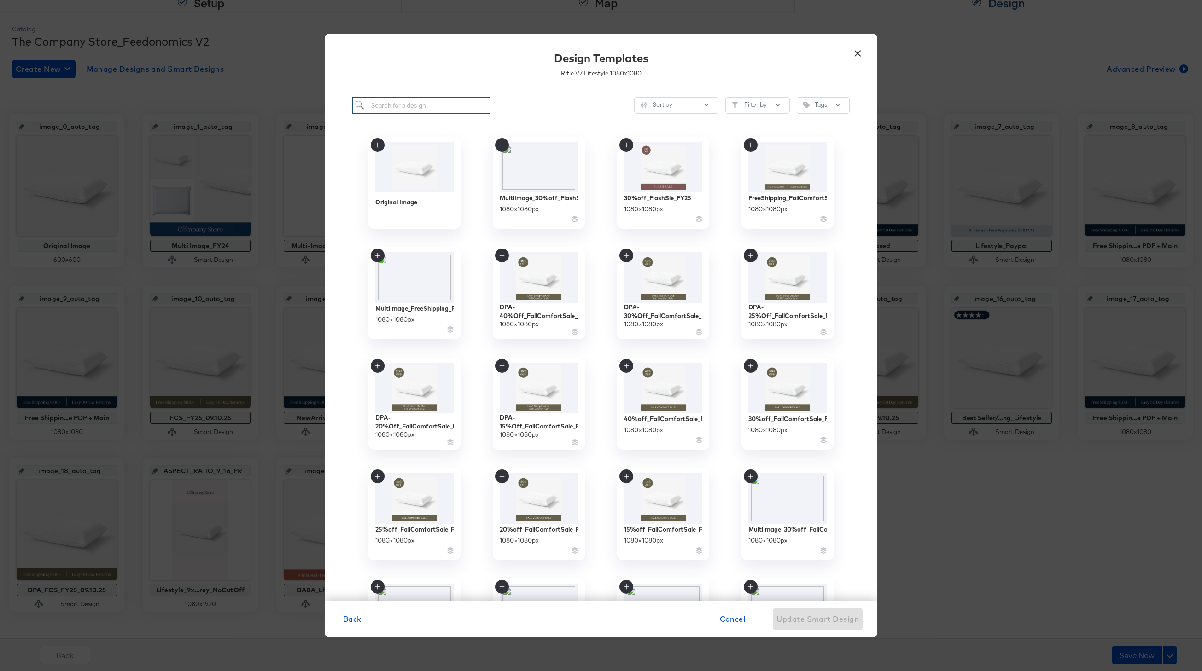
click at [422, 106] on input "search" at bounding box center [421, 105] width 138 height 17
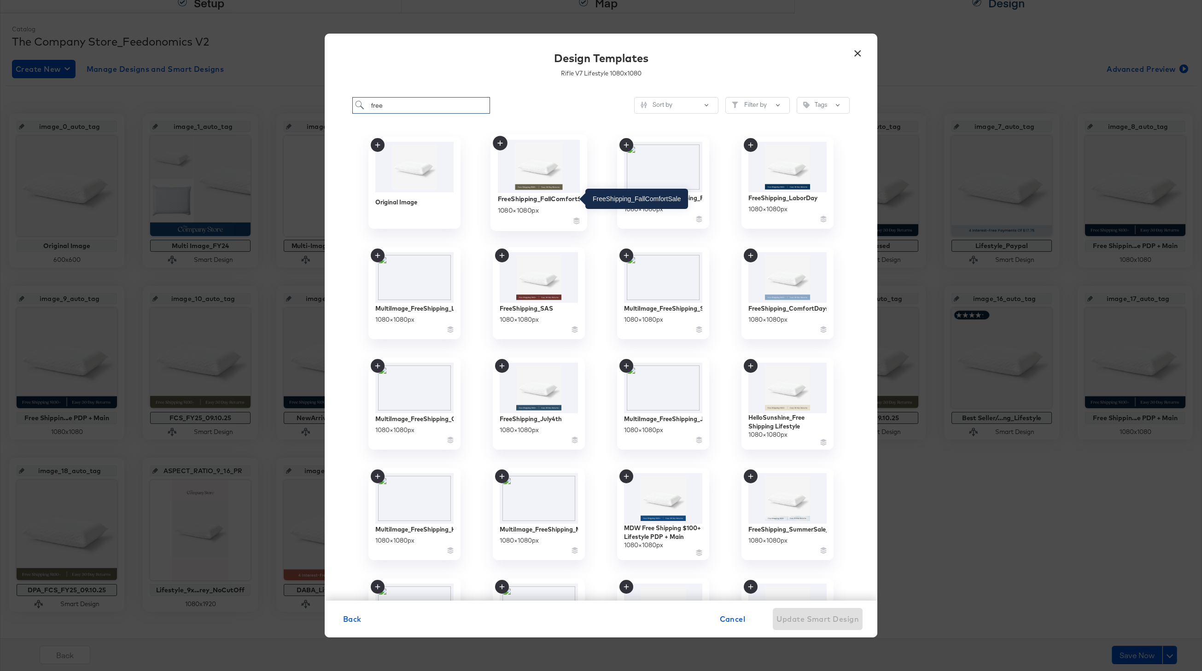
type input "free"
click at [533, 195] on div "FreeShipping_FallComfortSale" at bounding box center [539, 198] width 82 height 9
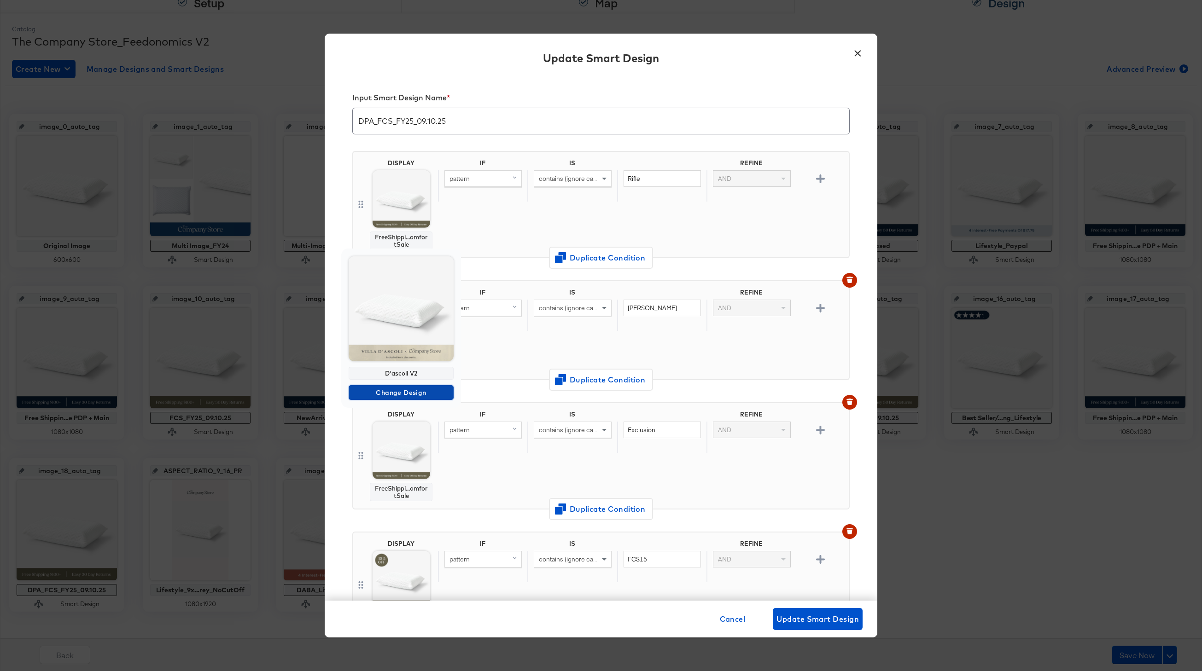
click at [397, 391] on span "Change Design" at bounding box center [401, 393] width 98 height 12
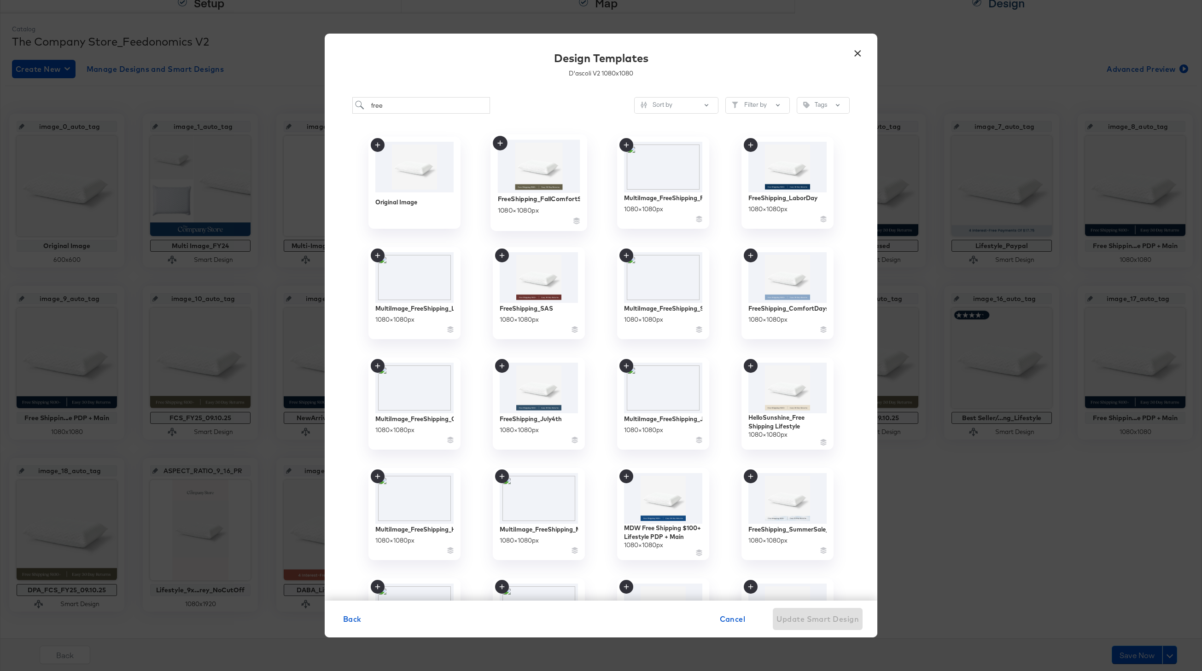
click at [540, 193] on div "FreeShipping_FallComfortSale 1080 × 1080 px" at bounding box center [539, 209] width 82 height 33
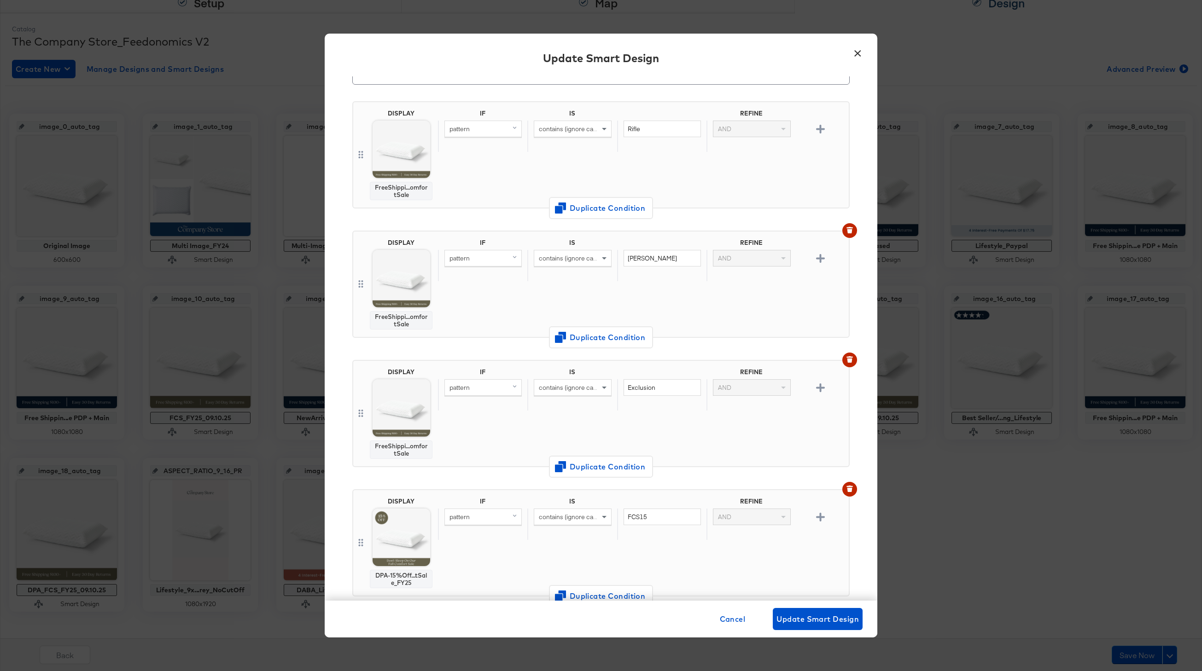
scroll to position [51, 0]
click at [838, 623] on span "Update Smart Design" at bounding box center [817, 619] width 82 height 13
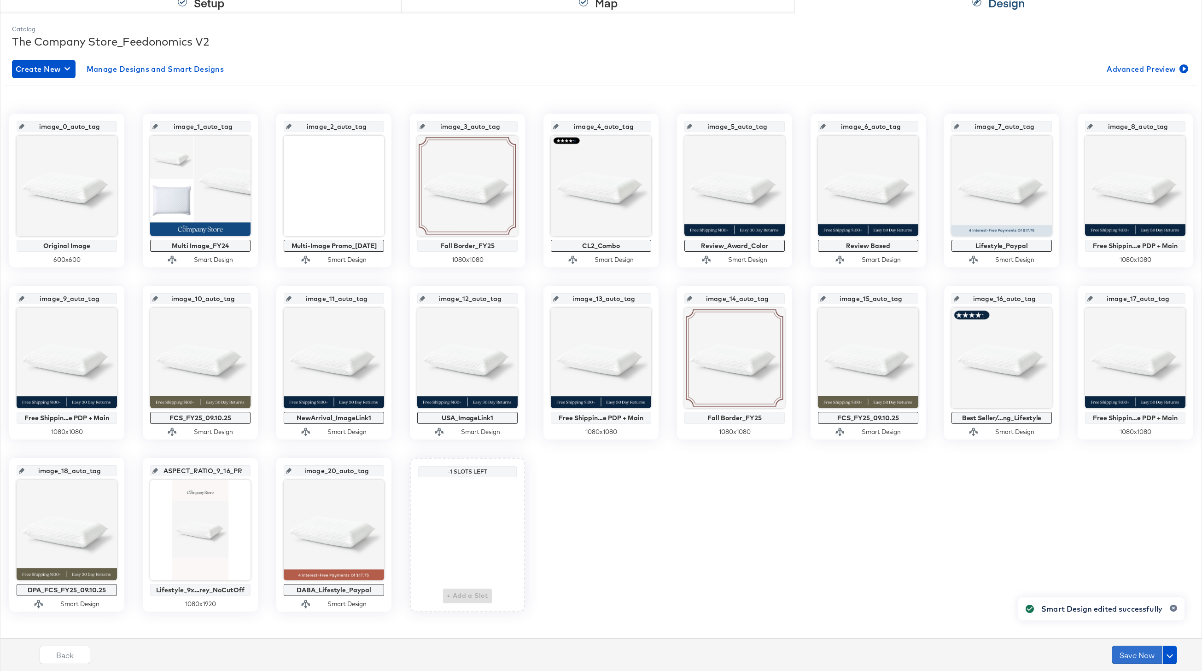
click at [1136, 652] on button "Save Now" at bounding box center [1137, 655] width 51 height 18
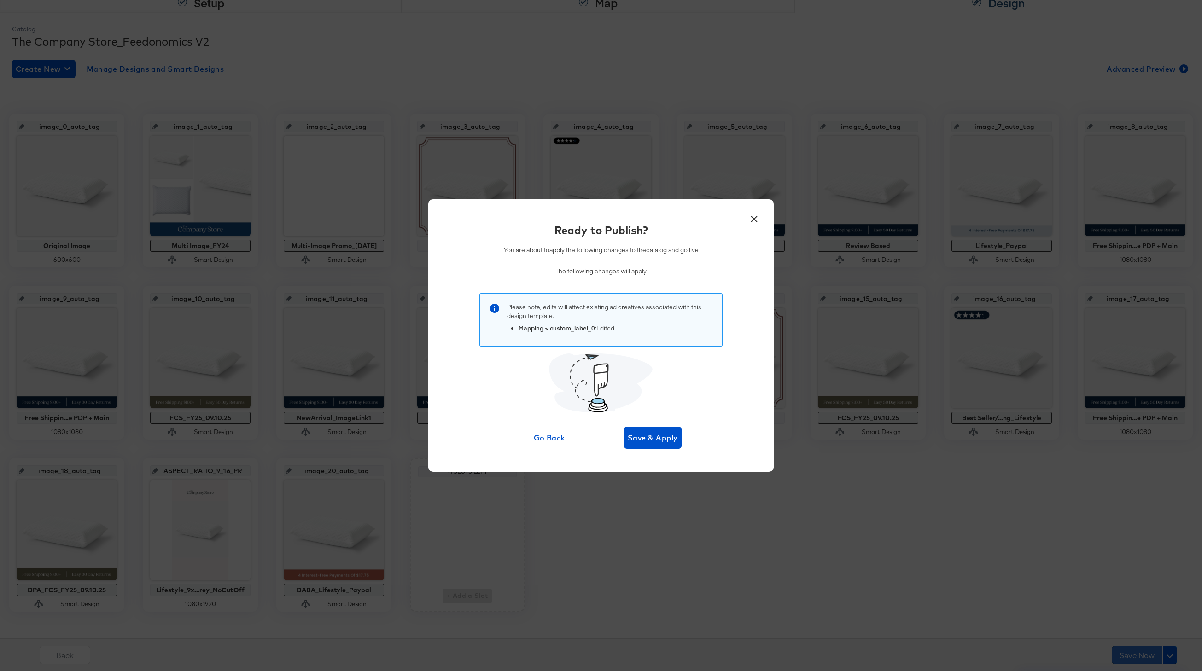
scroll to position [0, 0]
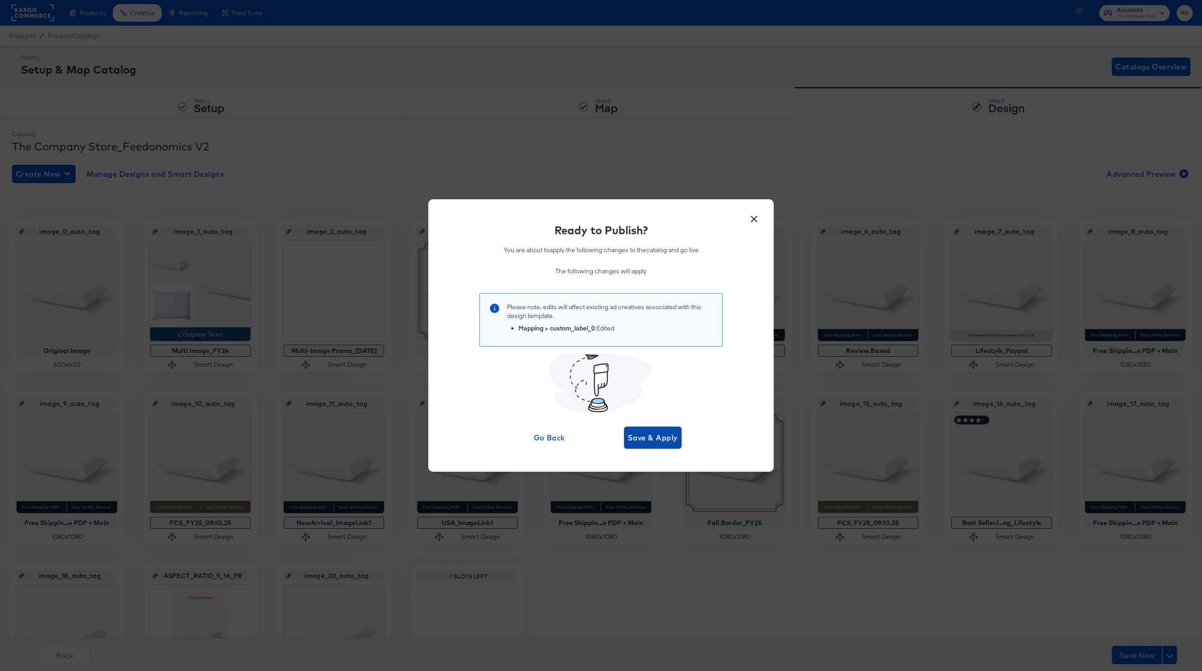
click at [668, 441] on span "Save & Apply" at bounding box center [653, 437] width 50 height 13
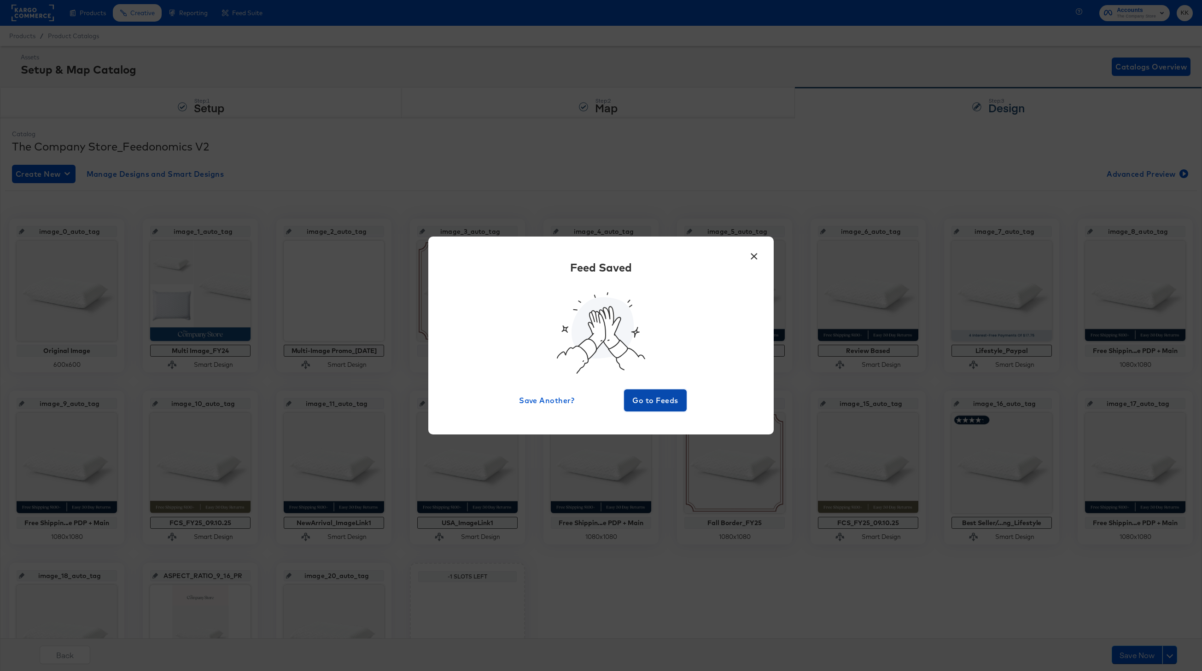
click at [665, 399] on span "Go to Feeds" at bounding box center [655, 400] width 55 height 13
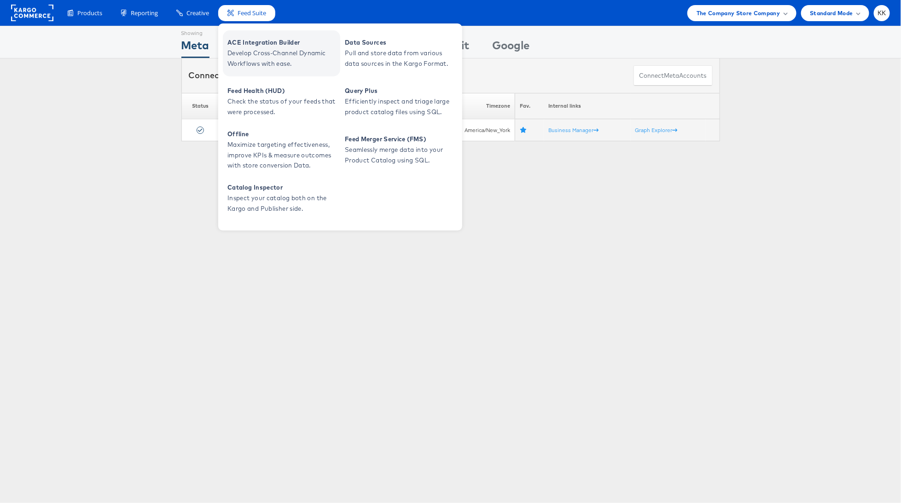
click at [251, 46] on span "ACE Integration Builder" at bounding box center [282, 42] width 111 height 11
